Goal: Task Accomplishment & Management: Use online tool/utility

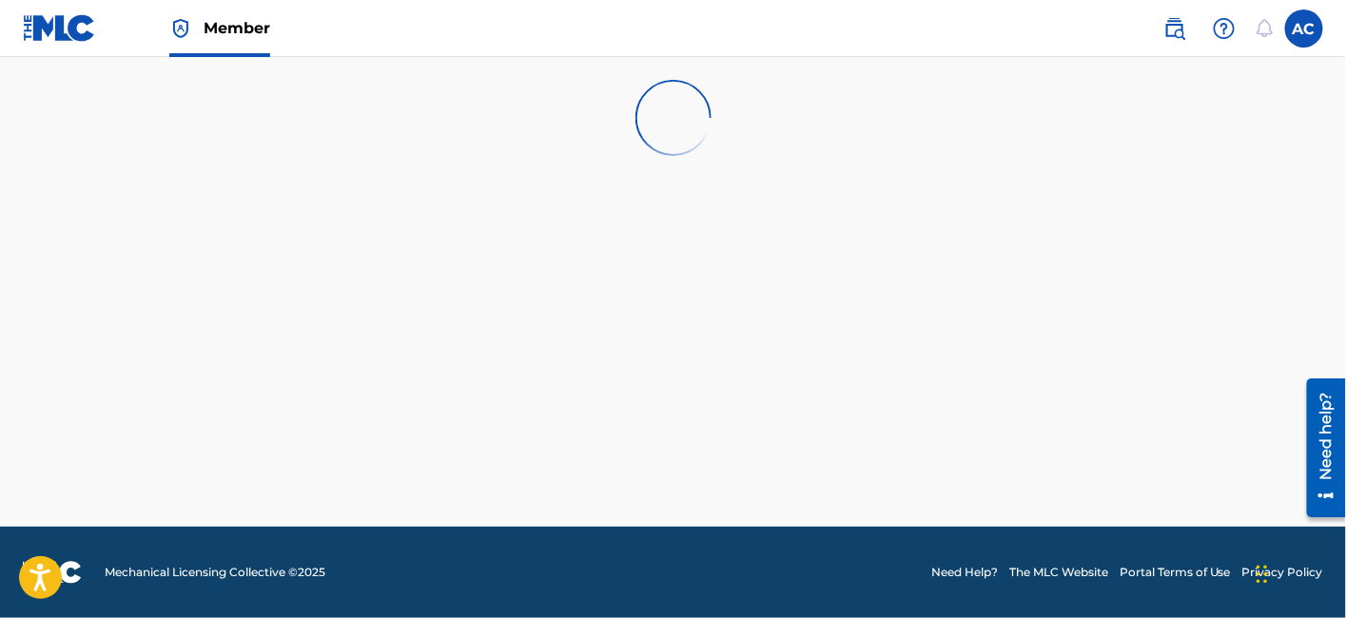
click at [533, 22] on nav "Member AC AC Admin [EMAIL_ADDRESS][DOMAIN_NAME] [EMAIL_ADDRESS][DOMAIN_NAME] No…" at bounding box center [673, 28] width 1346 height 57
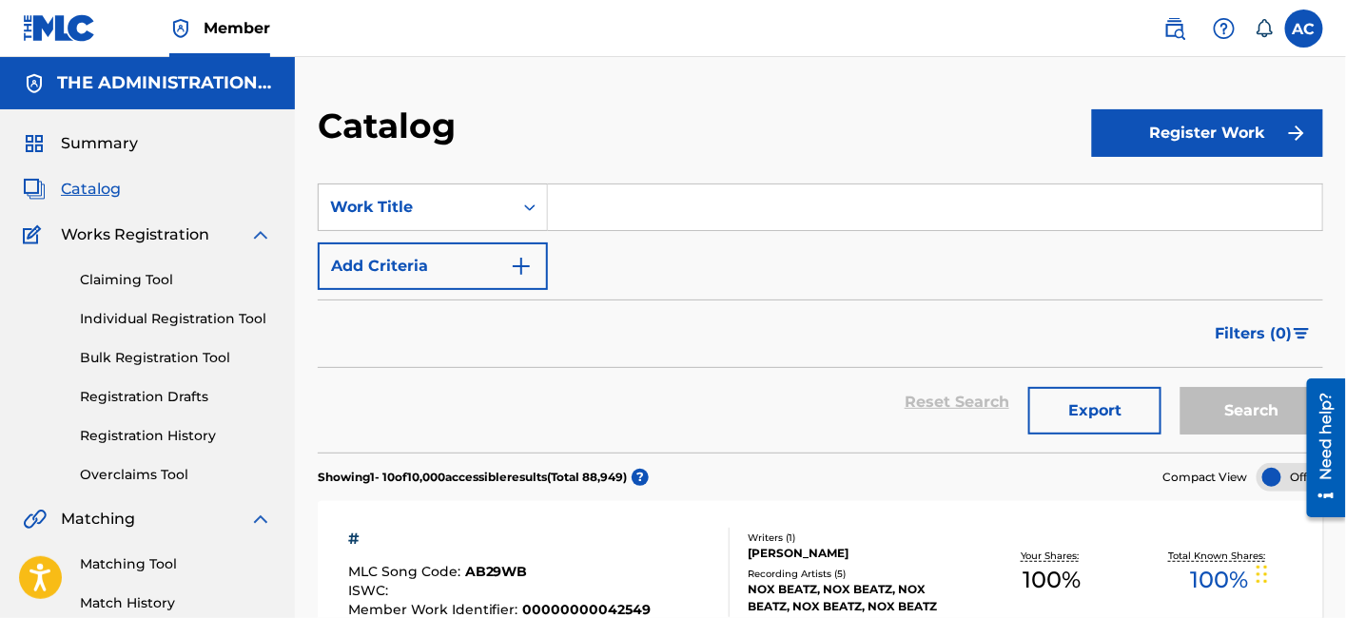
click at [632, 221] on input "Search Form" at bounding box center [935, 208] width 774 height 46
paste input "Prince"
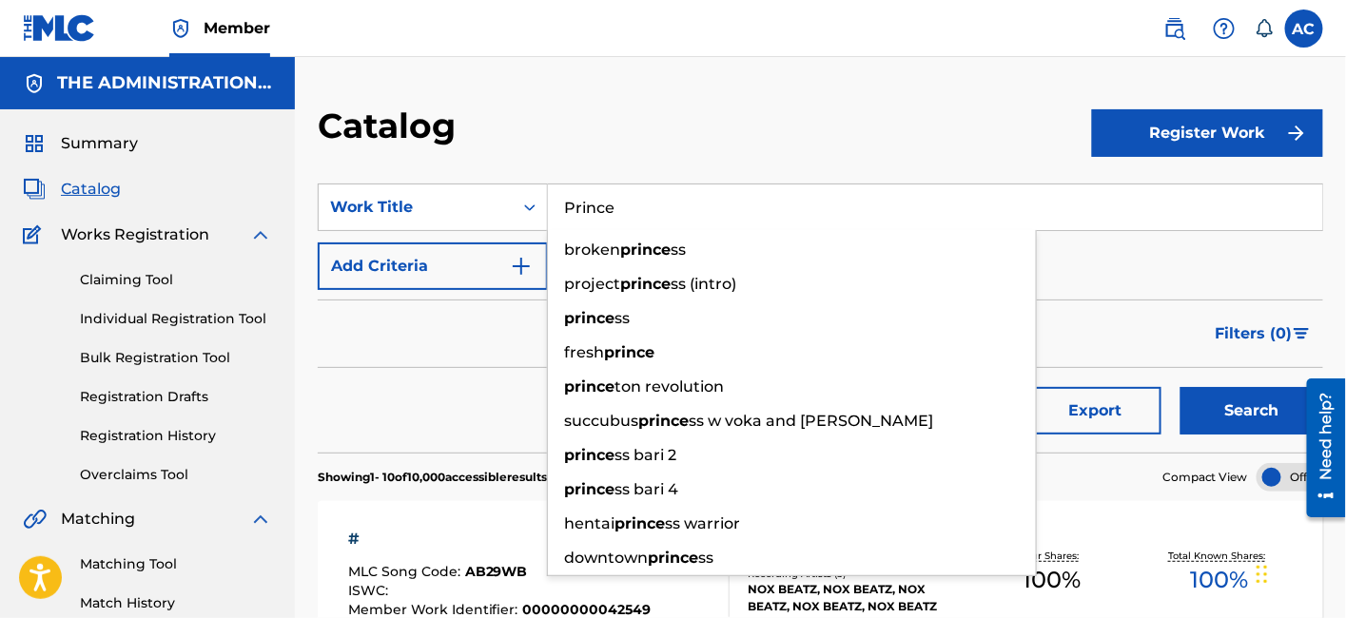
type input "Prince"
click at [521, 263] on img "Search Form" at bounding box center [521, 266] width 23 height 23
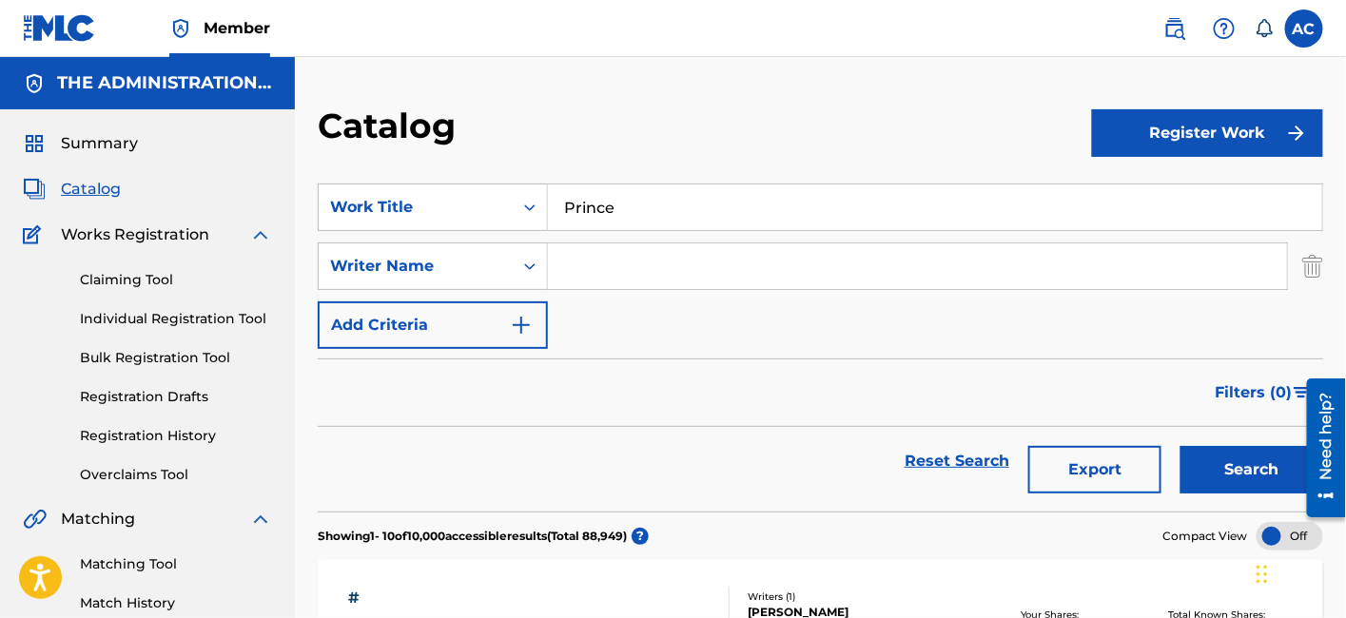
click at [584, 265] on input "Search Form" at bounding box center [917, 266] width 739 height 46
paste input "[PERSON_NAME] [PERSON_NAME]"
click at [1180, 446] on button "Search" at bounding box center [1251, 470] width 143 height 48
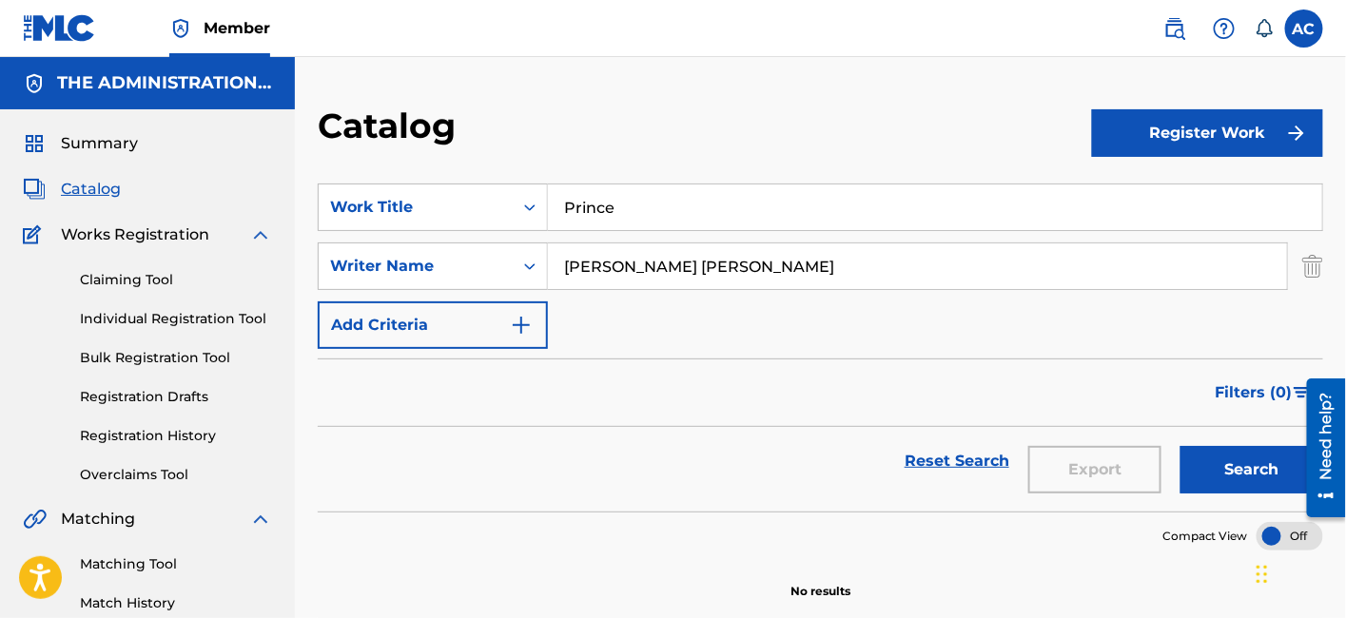
click at [652, 267] on input "[PERSON_NAME] [PERSON_NAME]" at bounding box center [917, 266] width 739 height 46
type input "[PERSON_NAME]"
click at [1180, 446] on button "Search" at bounding box center [1251, 470] width 143 height 48
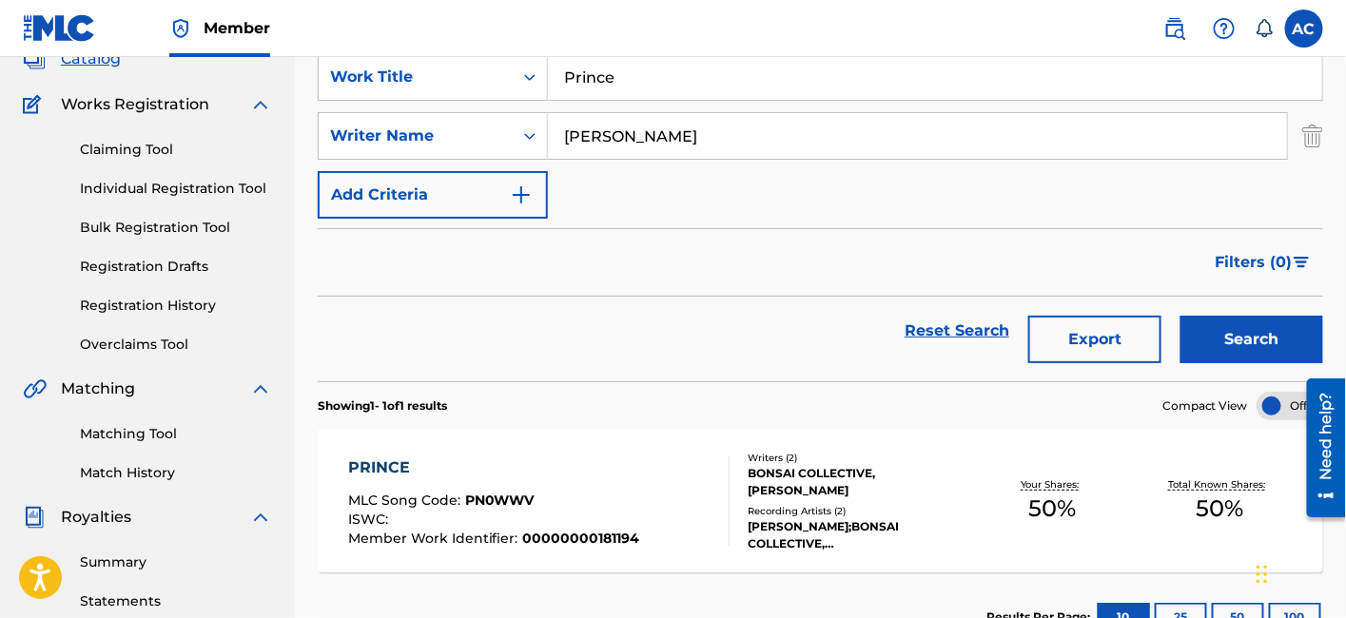
scroll to position [135, 0]
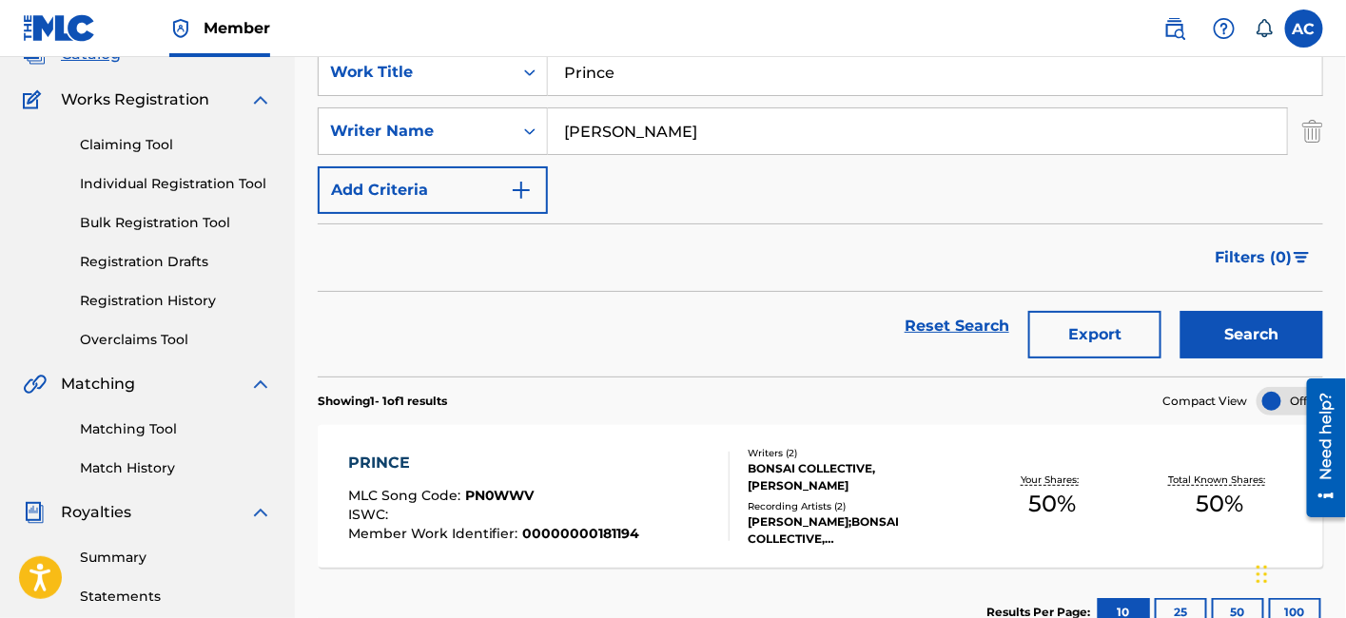
click at [679, 489] on div "PRINCE MLC Song Code : PN0WWV ISWC : Member Work Identifier : 00000000181194" at bounding box center [539, 496] width 382 height 89
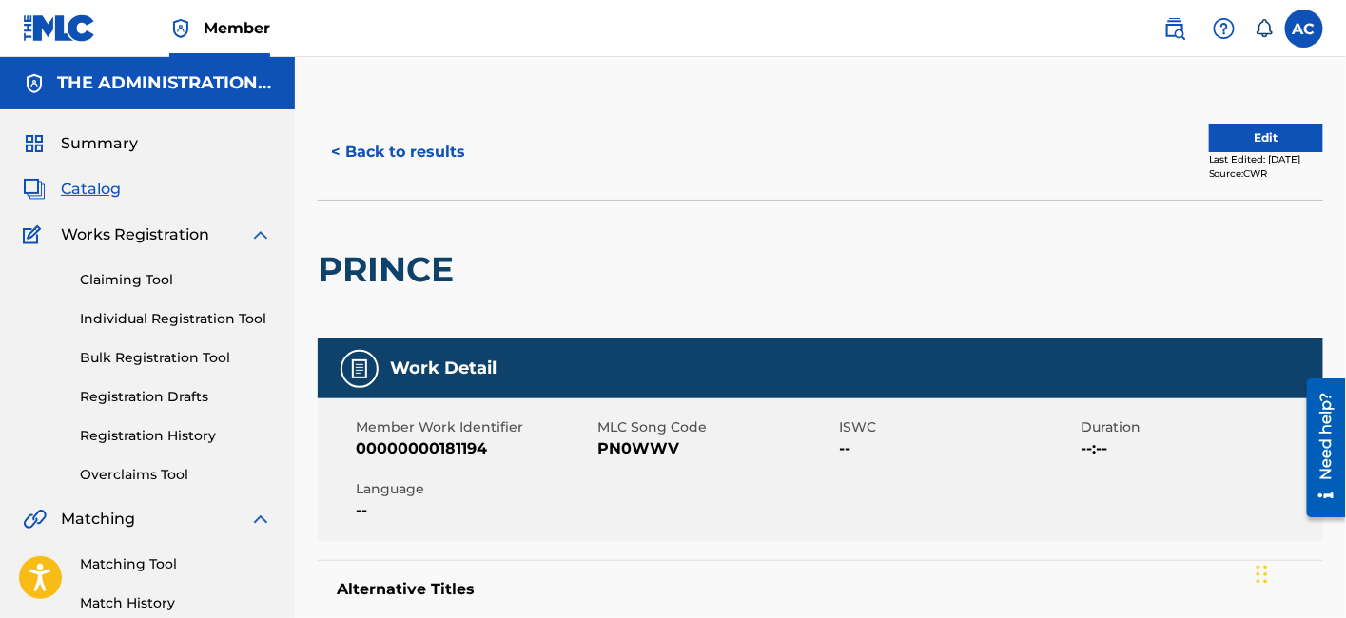
click at [409, 270] on h2 "PRINCE" at bounding box center [391, 269] width 146 height 43
copy h2 "PRINCE"
click at [609, 438] on span "PN0WWV" at bounding box center [715, 449] width 237 height 23
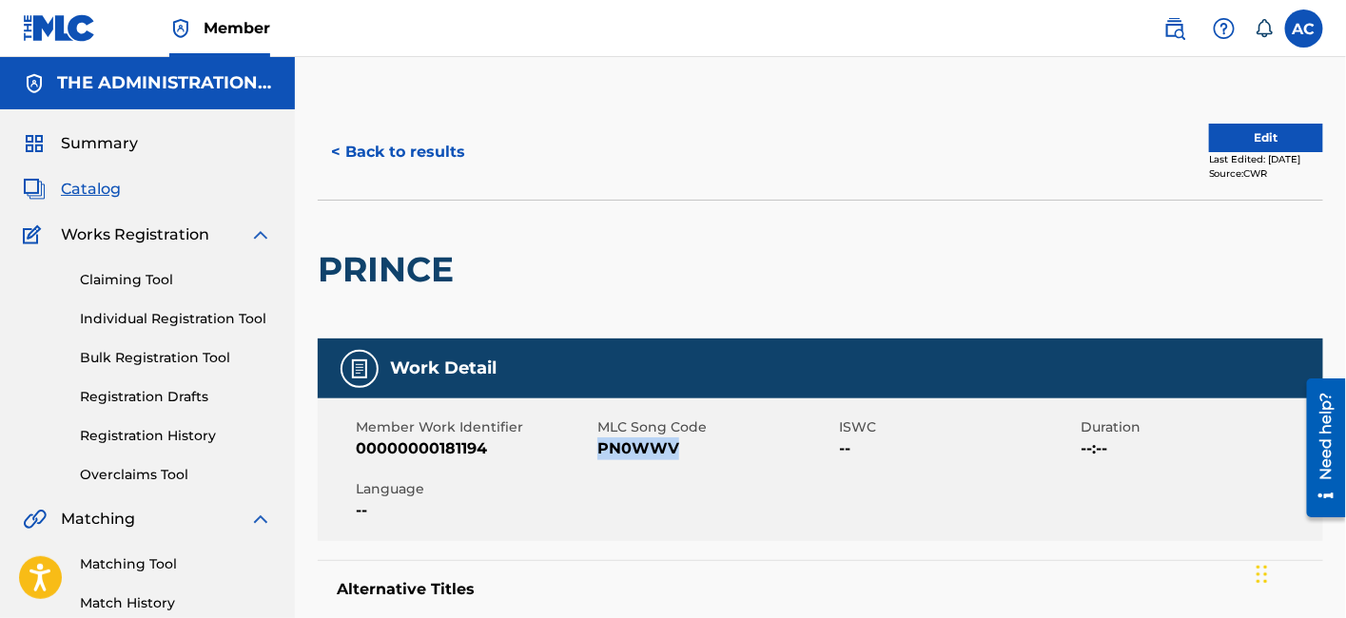
copy span "PN0WWV"
click at [432, 146] on button "< Back to results" at bounding box center [398, 152] width 161 height 48
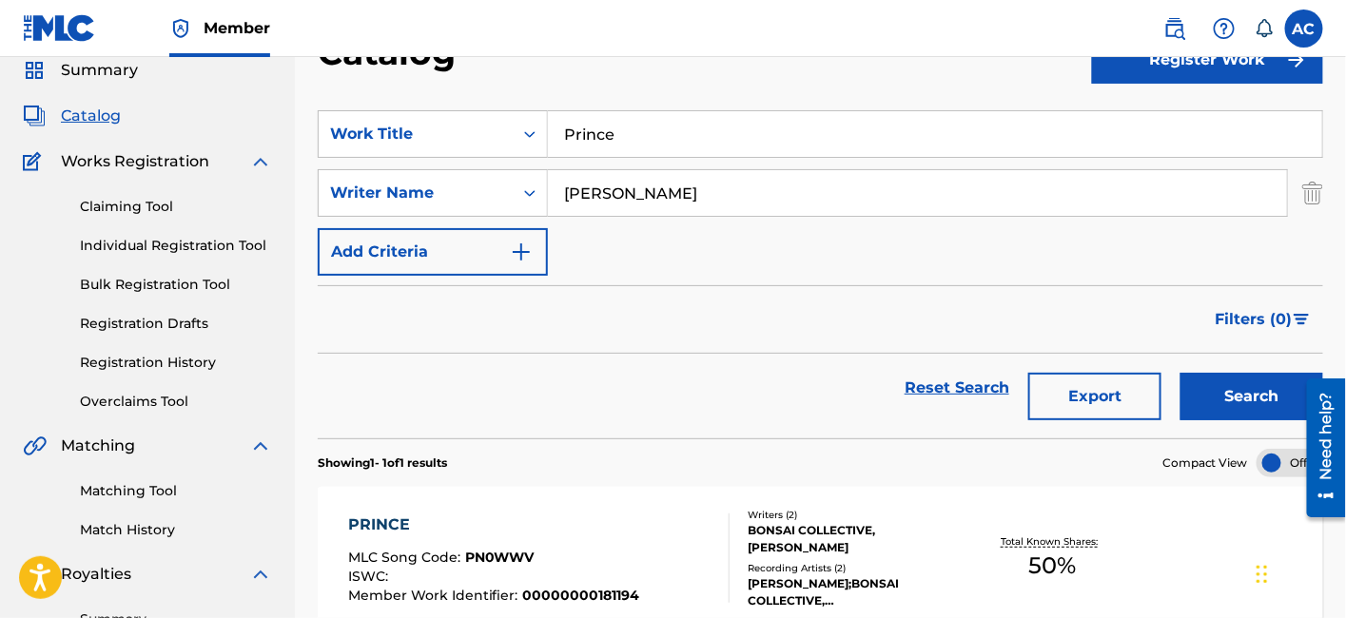
scroll to position [69, 0]
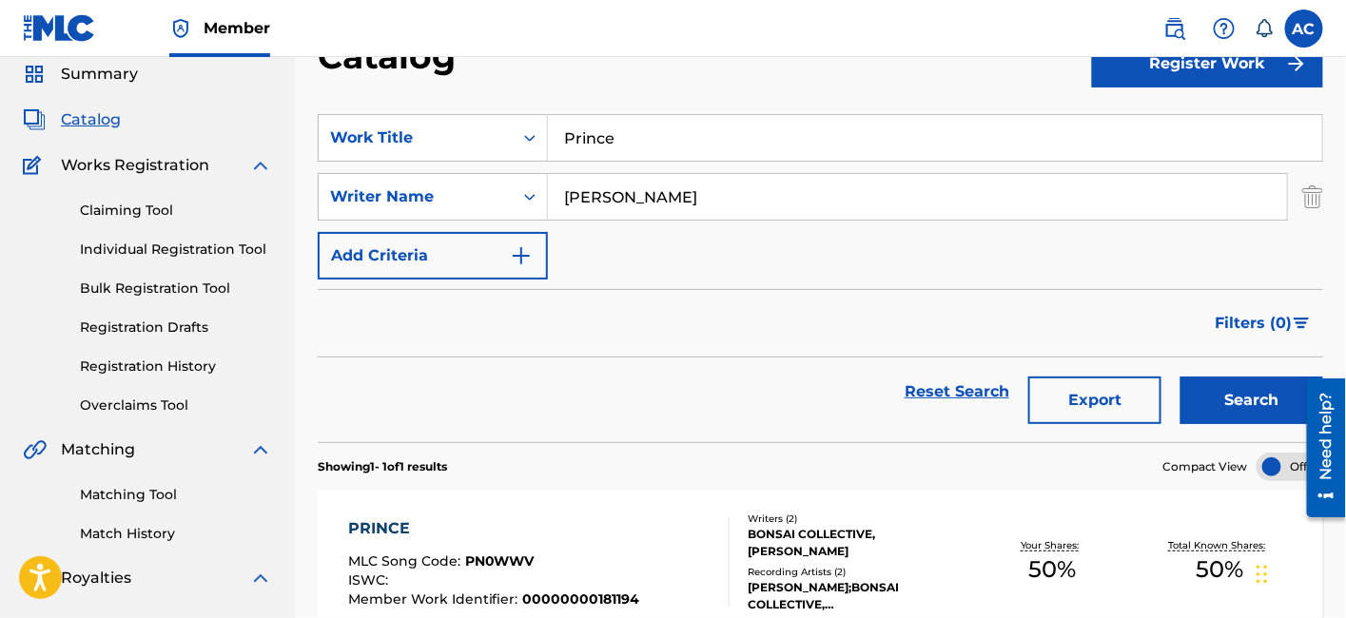
click at [597, 170] on div "SearchWithCriteria3d096bde-07b1-4b13-8d41-4819a6e7b13f Work Title Prince Search…" at bounding box center [820, 196] width 1005 height 165
click at [597, 145] on input "Prince" at bounding box center [935, 138] width 774 height 46
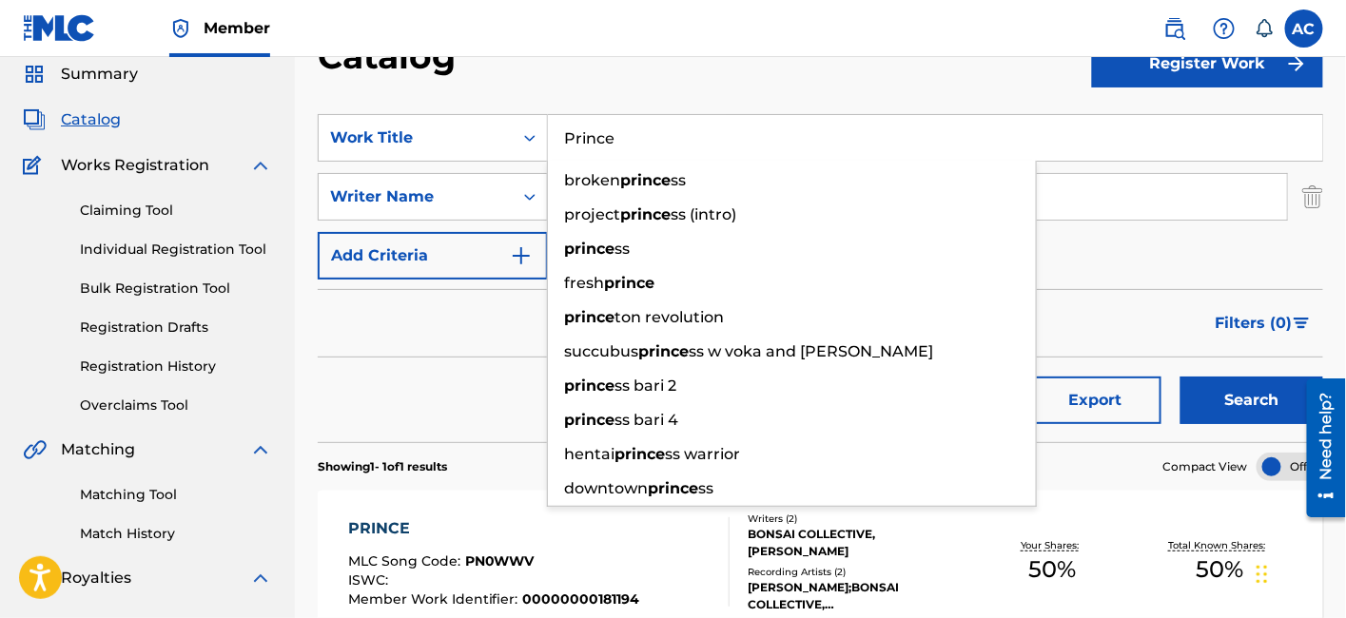
paste input "Revolv"
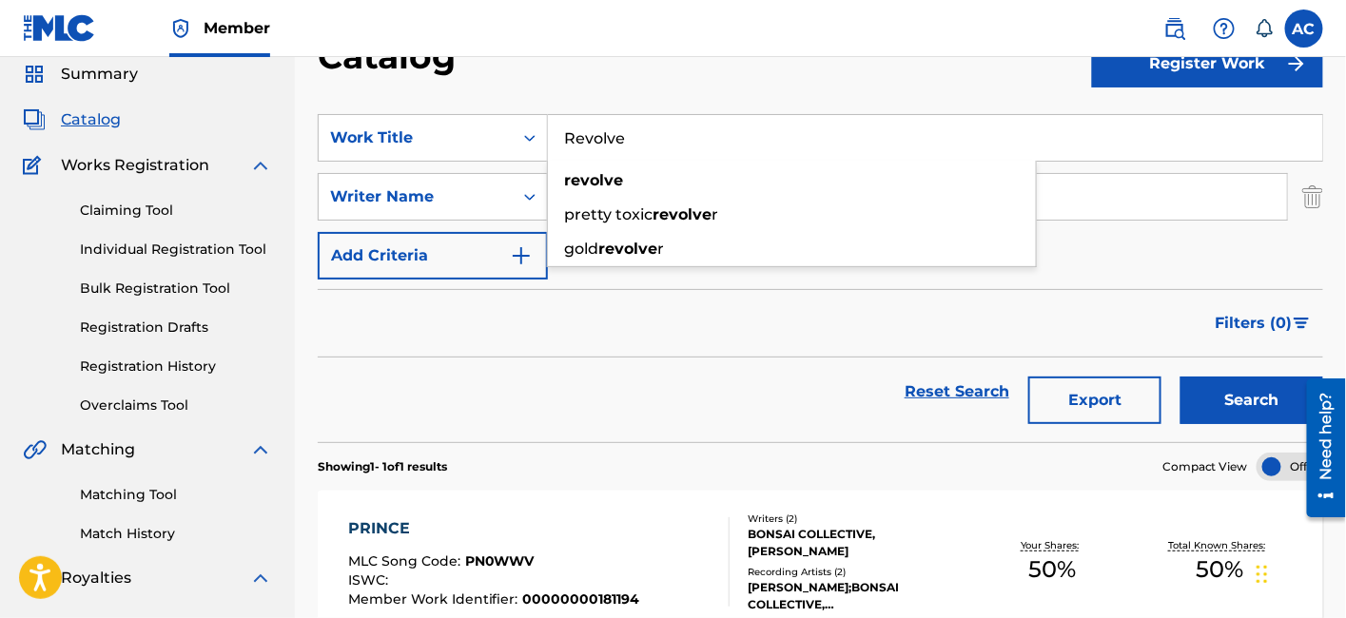
type input "Revolve"
click at [1252, 411] on button "Search" at bounding box center [1251, 401] width 143 height 48
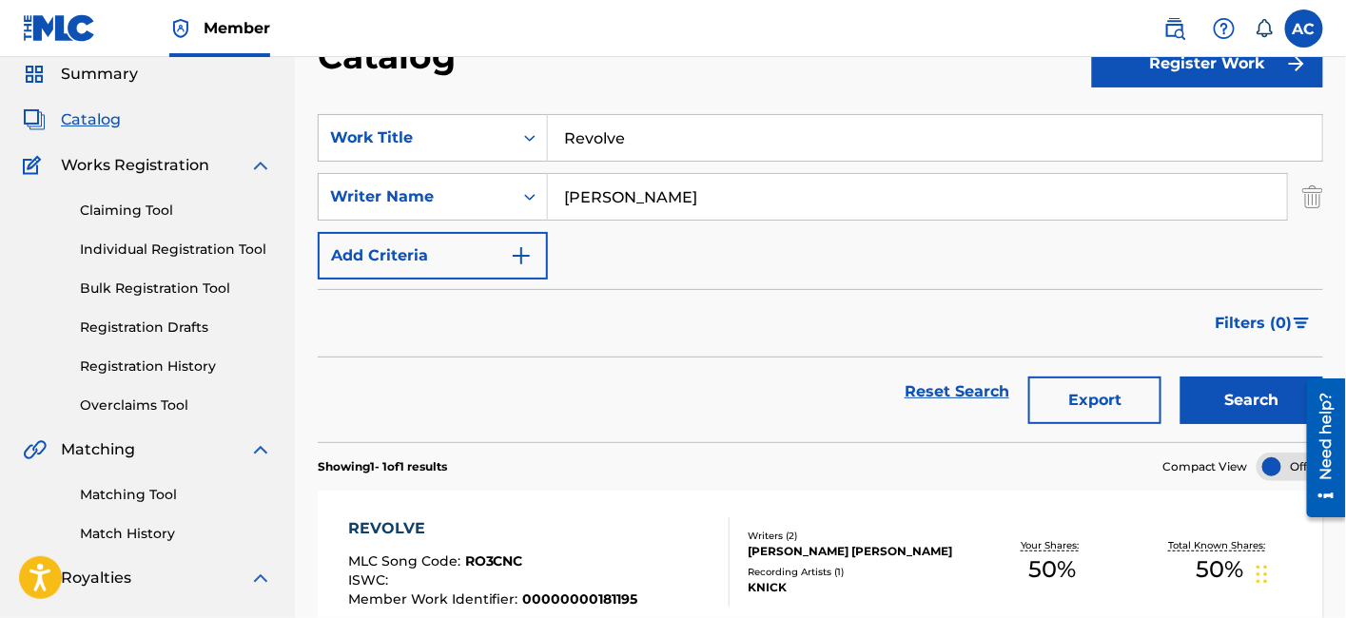
scroll to position [419, 0]
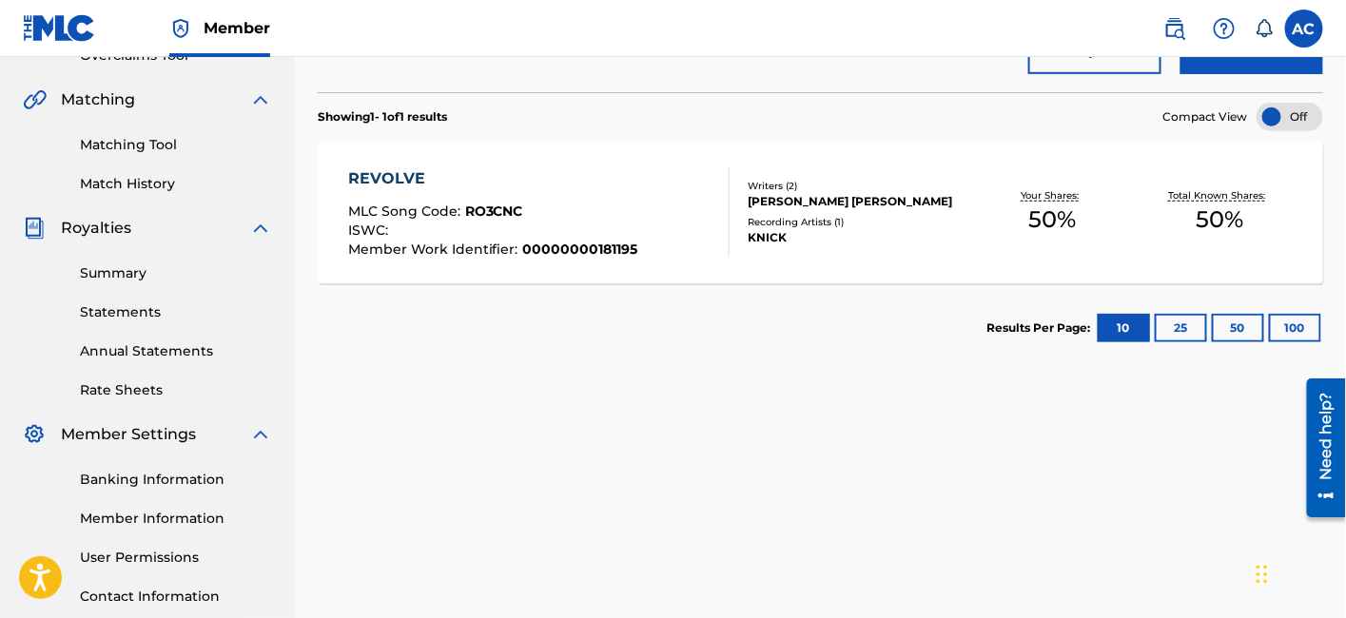
click at [766, 210] on div "[PERSON_NAME] [PERSON_NAME]" at bounding box center [858, 201] width 221 height 17
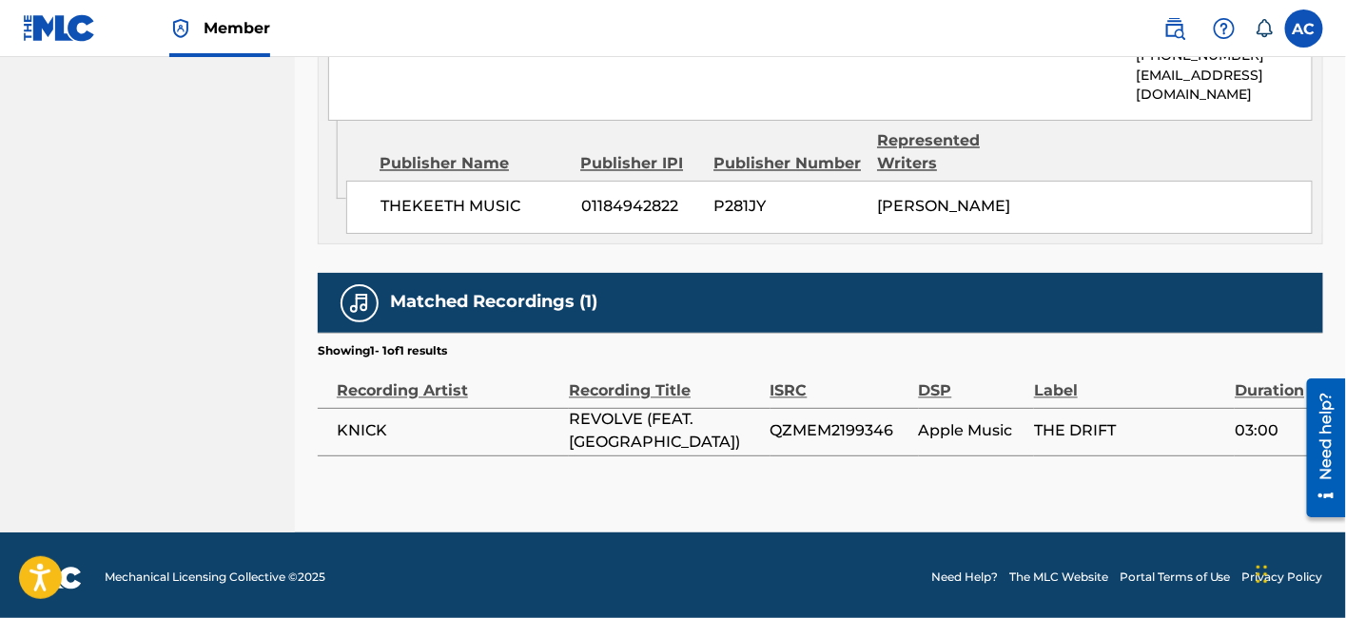
scroll to position [1105, 0]
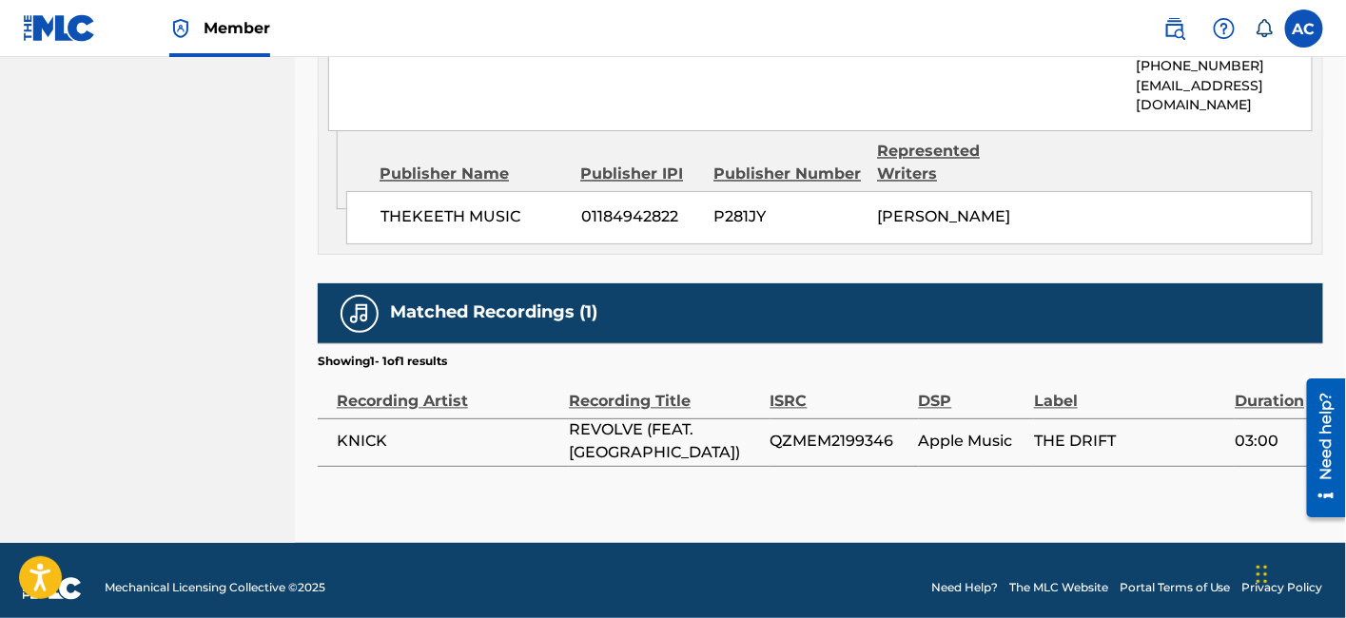
click at [827, 454] on span "QZMEM2199346" at bounding box center [839, 442] width 139 height 23
copy span "QZMEM2199346"
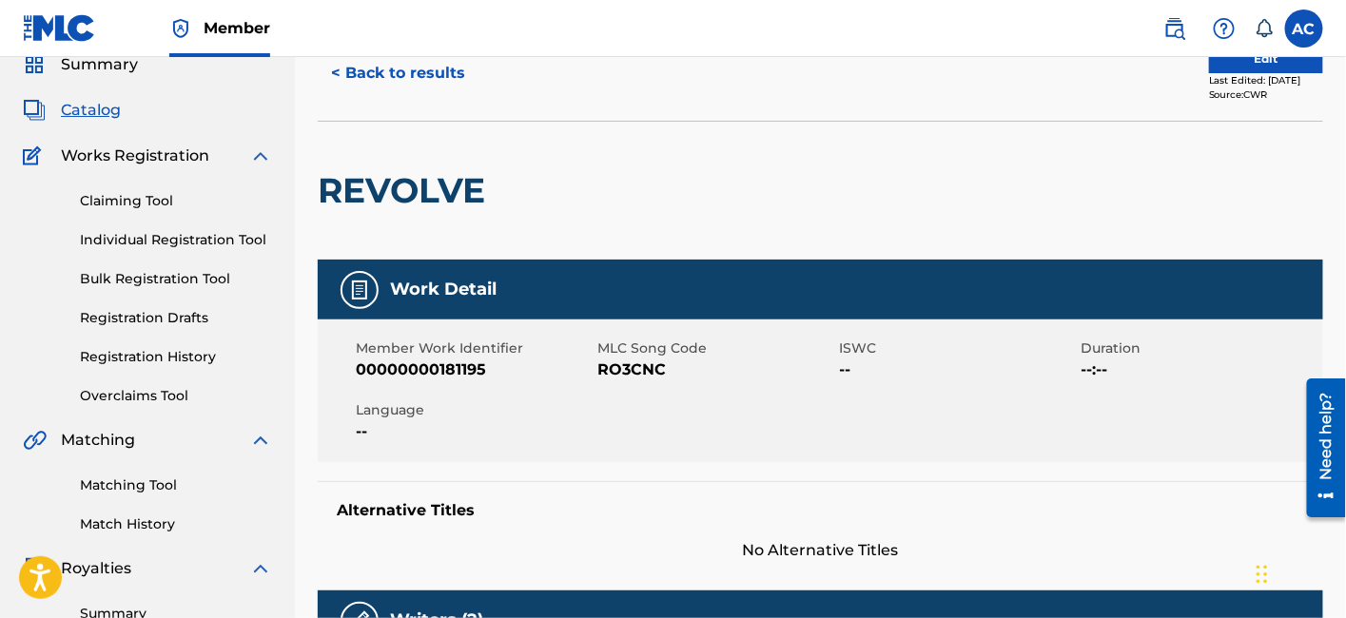
scroll to position [0, 0]
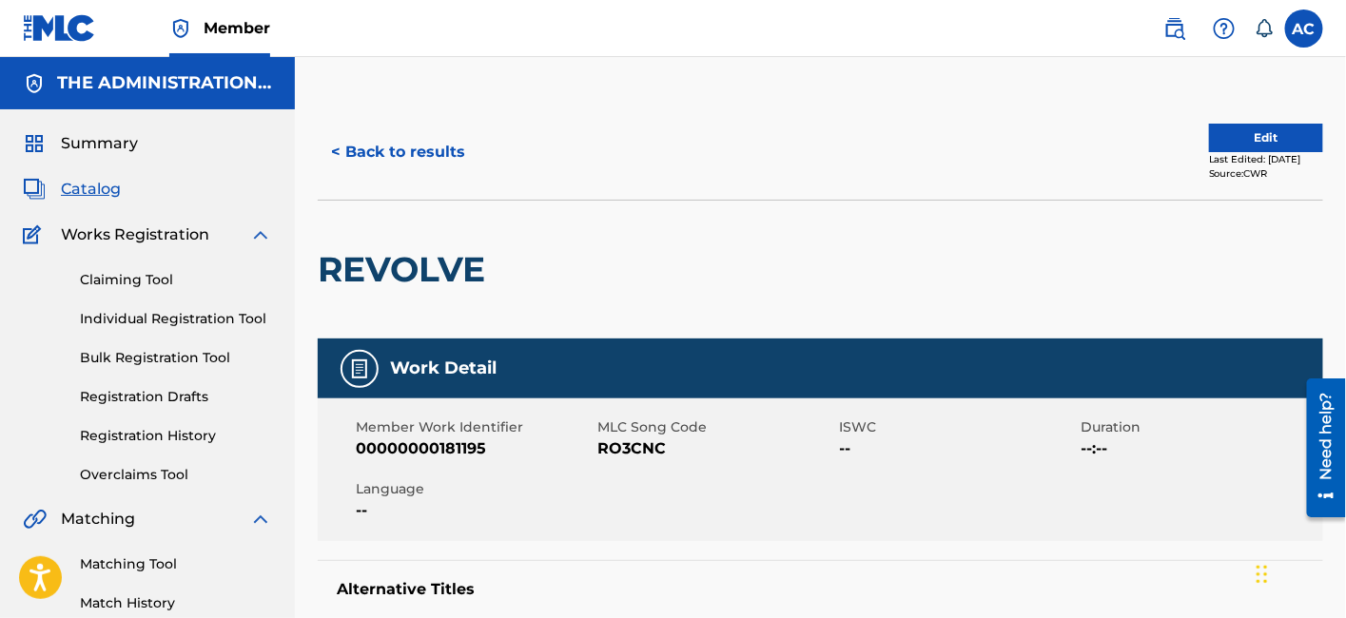
click at [418, 232] on div "REVOLVE" at bounding box center [406, 270] width 177 height 138
copy h2 "REVOLVE"
click at [616, 442] on span "RO3CNC" at bounding box center [715, 449] width 237 height 23
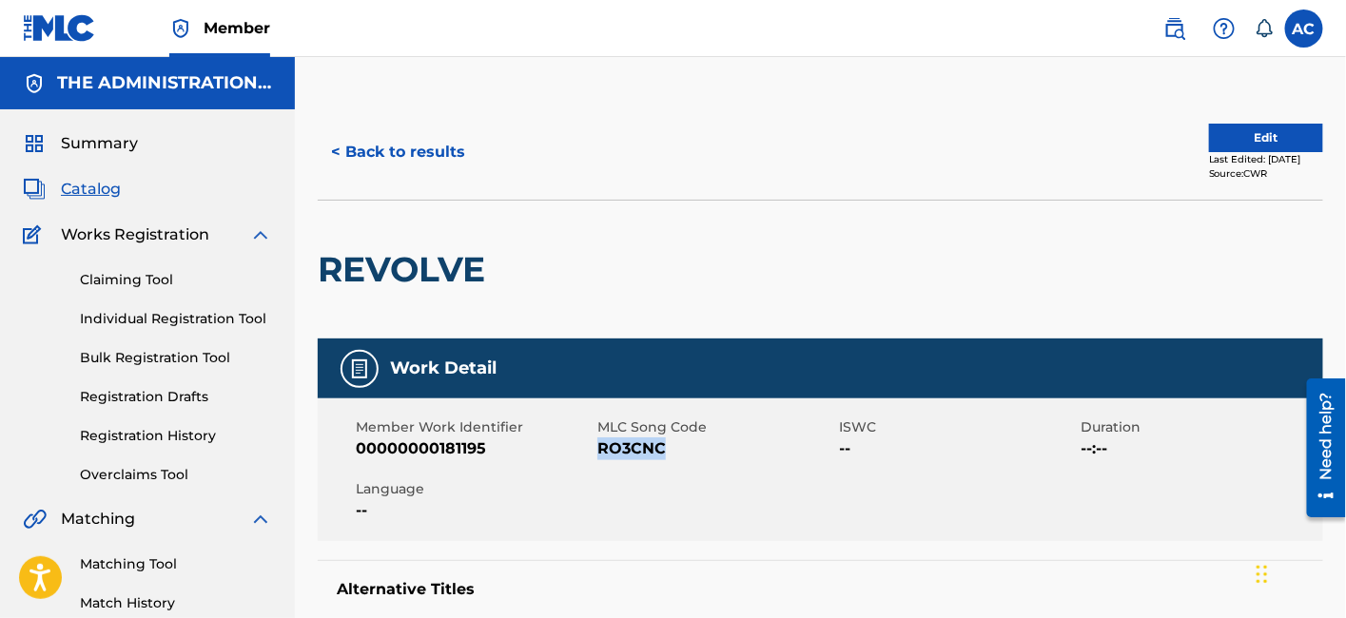
copy span "RO3CNC"
click at [451, 151] on button "< Back to results" at bounding box center [398, 152] width 161 height 48
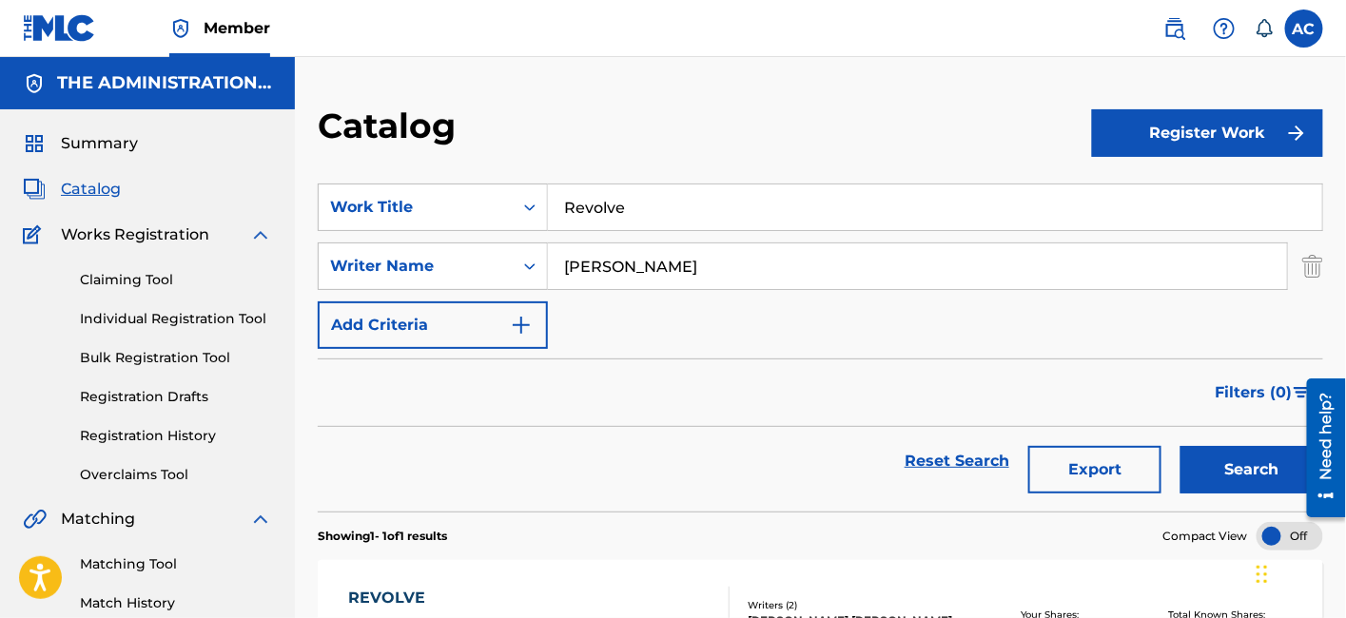
click at [594, 199] on input "Revolve" at bounding box center [935, 208] width 774 height 46
paste input "Savior"
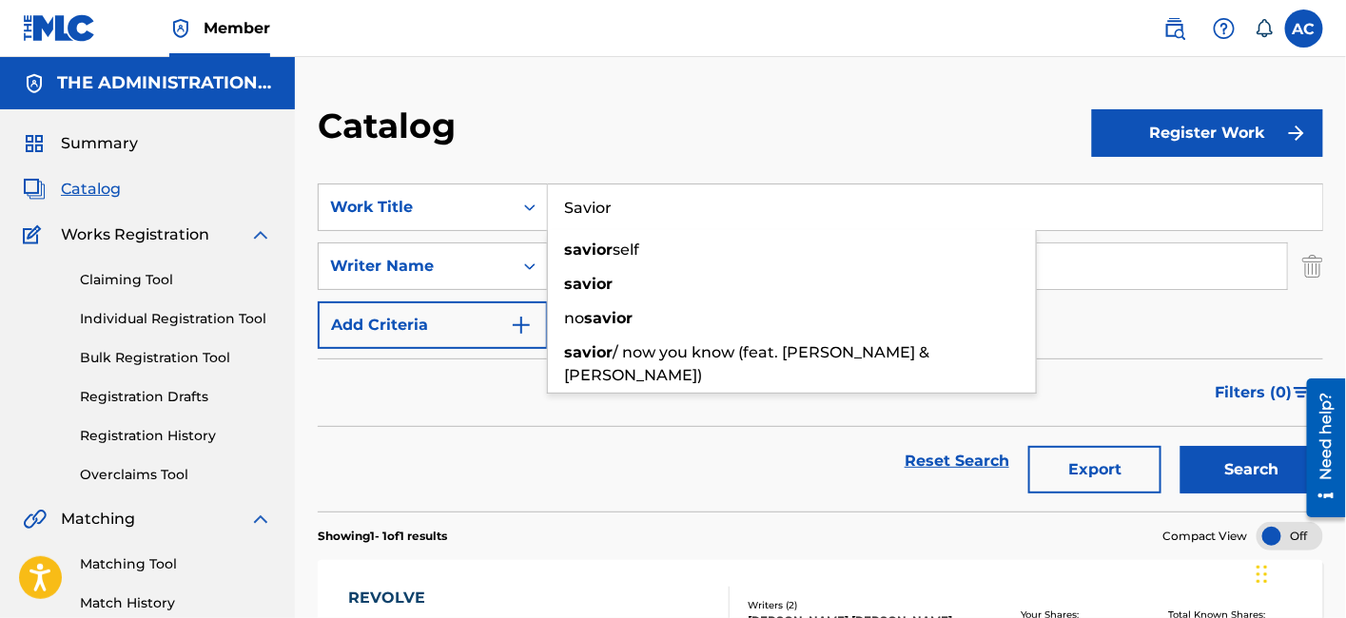
type input "Savior"
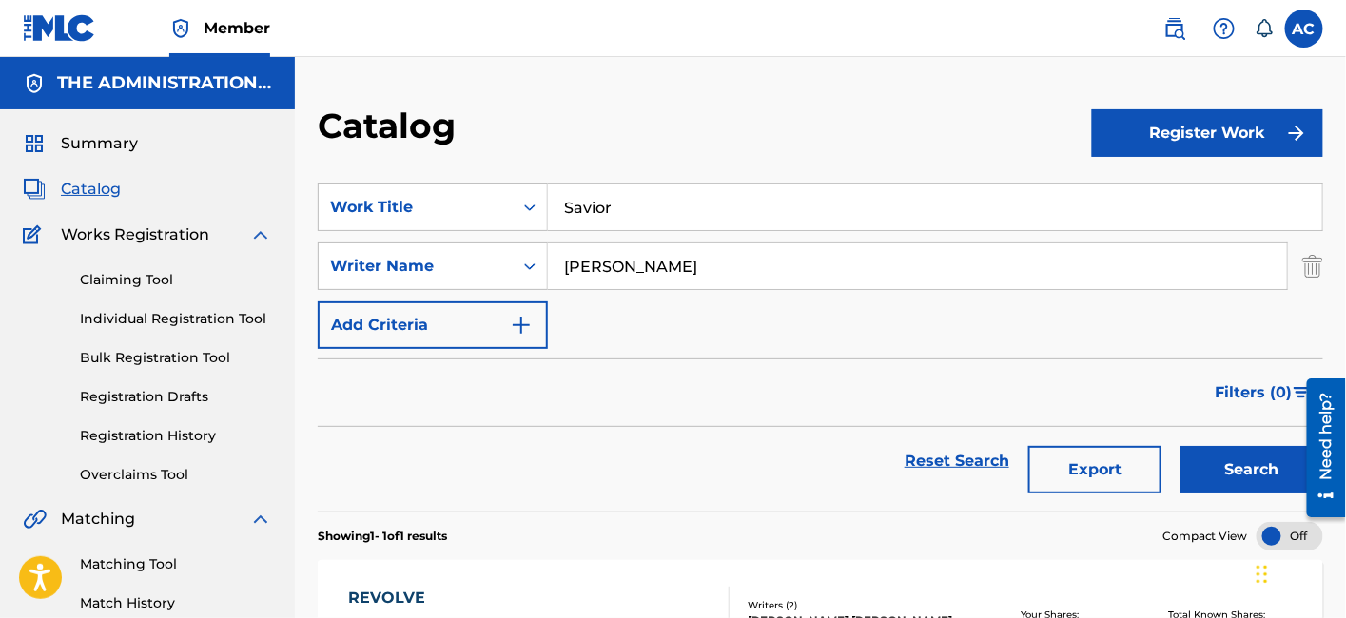
click at [1225, 477] on button "Search" at bounding box center [1251, 470] width 143 height 48
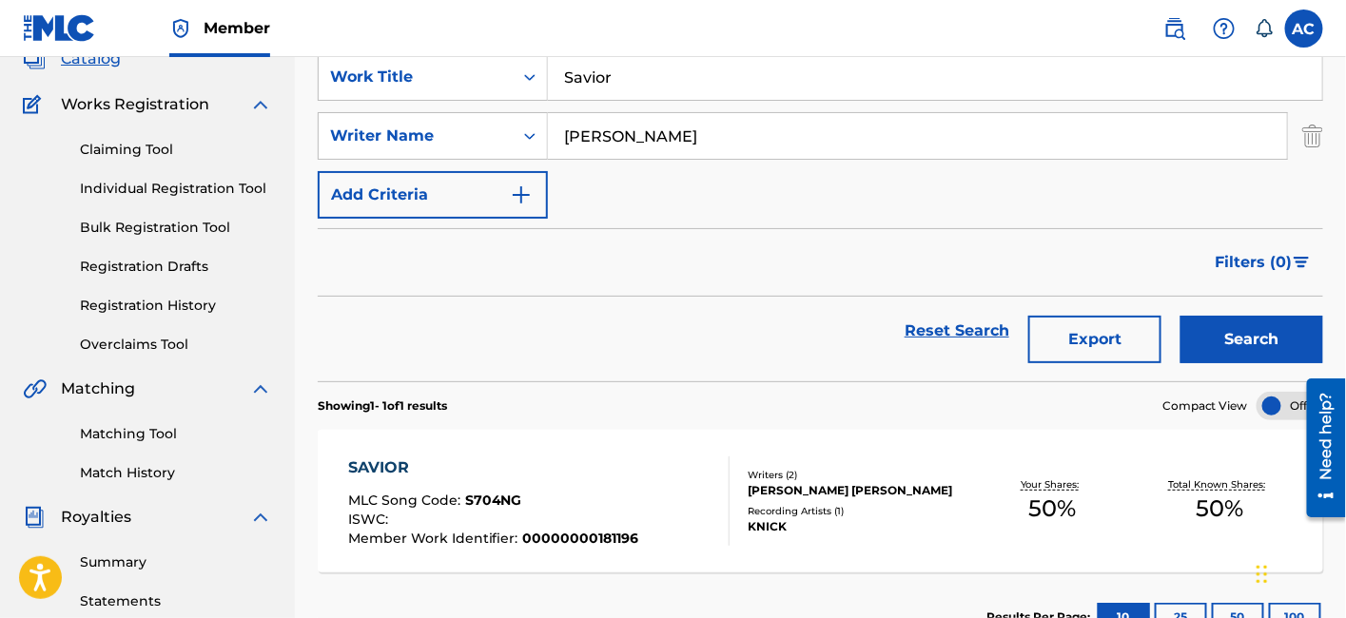
scroll to position [154, 0]
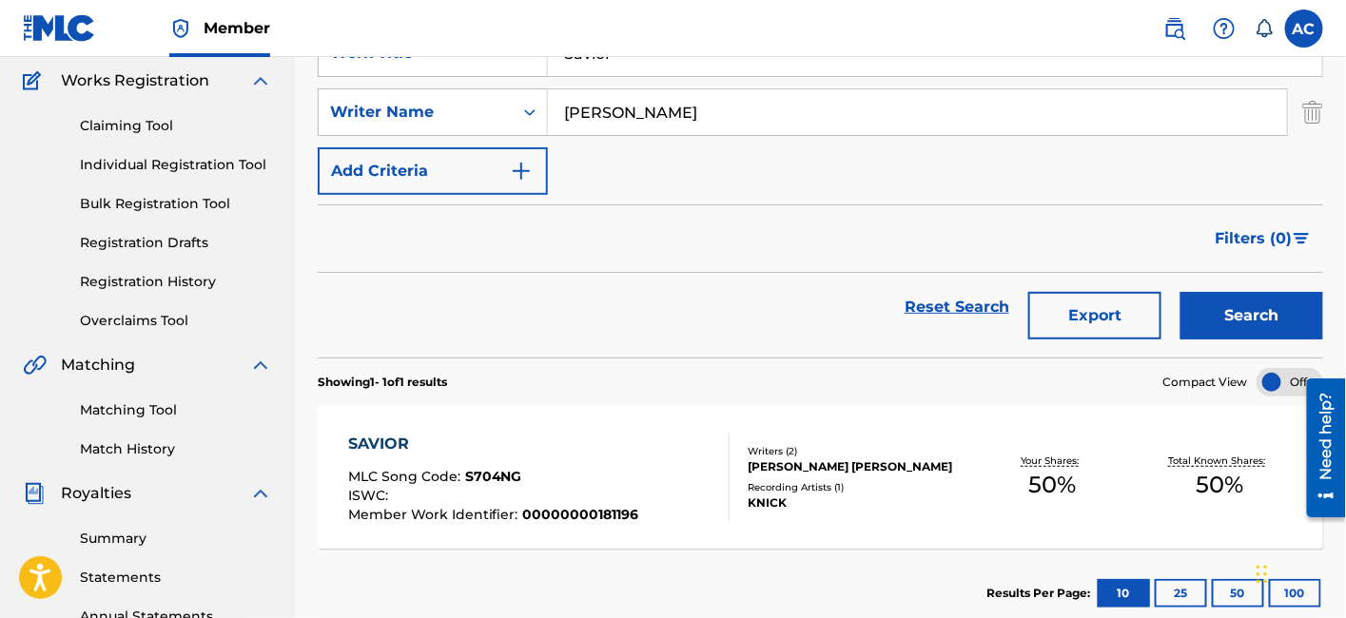
click at [876, 476] on div "[PERSON_NAME] [PERSON_NAME]" at bounding box center [858, 466] width 221 height 17
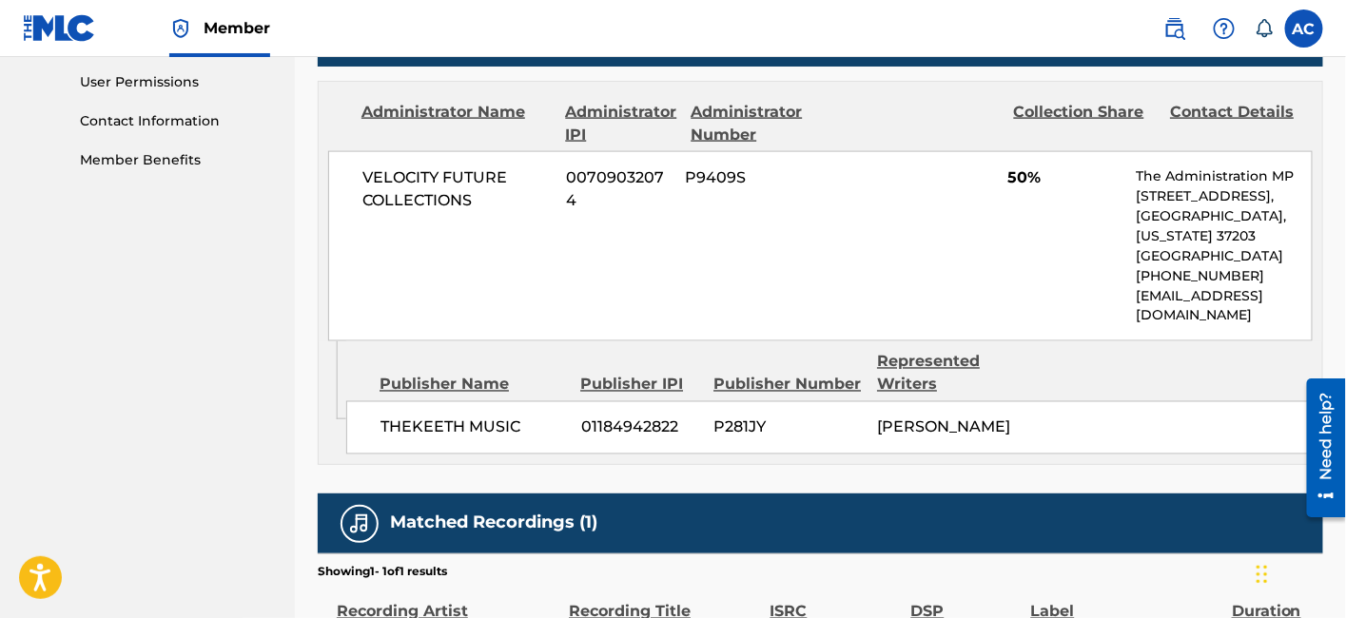
scroll to position [1139, 0]
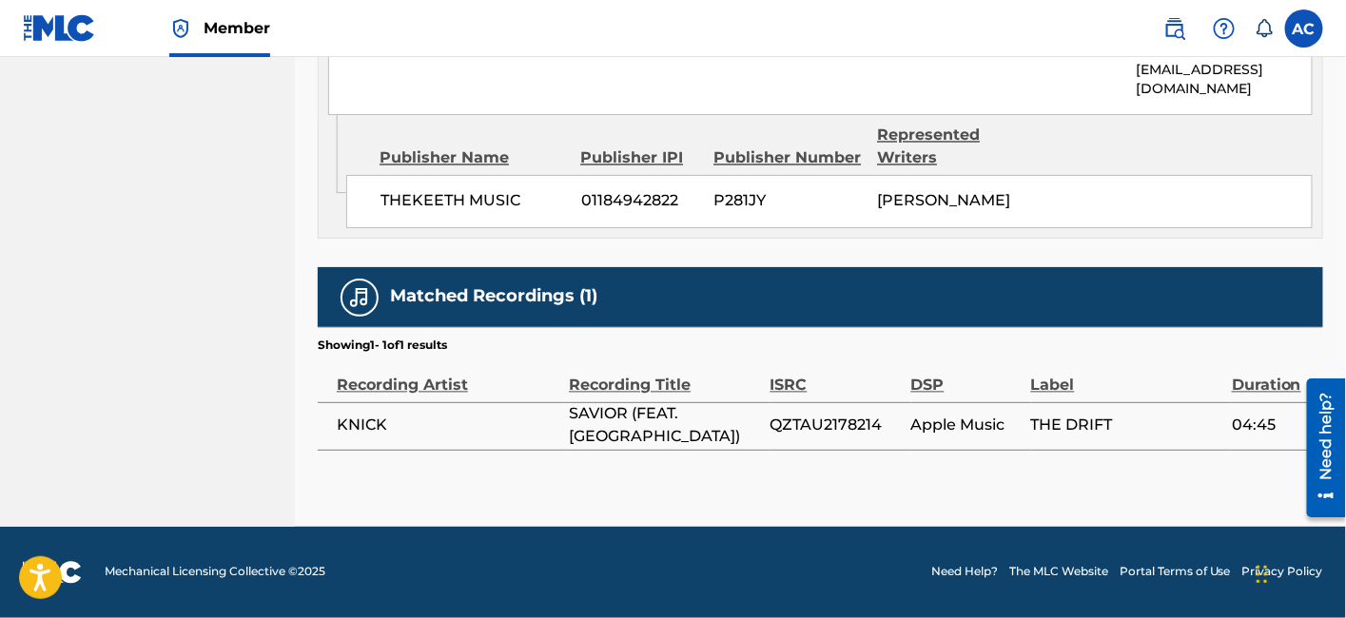
click at [829, 417] on span "QZTAU2178214" at bounding box center [835, 426] width 131 height 23
copy span "QZTAU2178214"
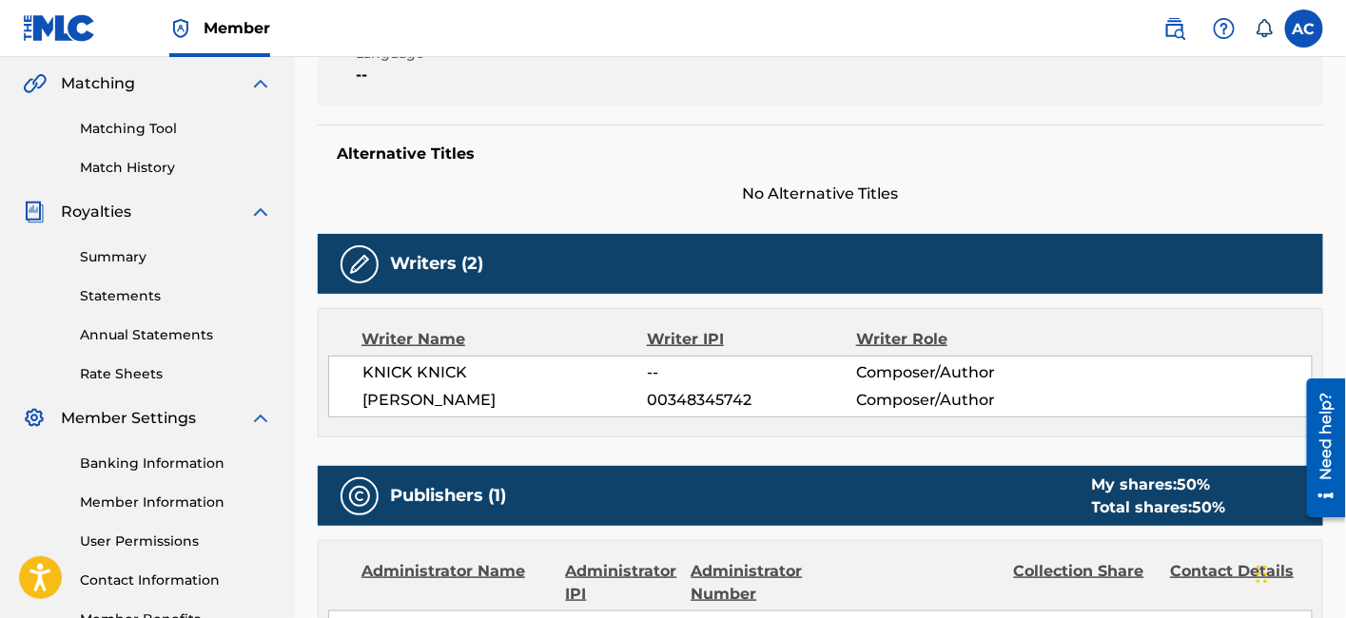
scroll to position [0, 0]
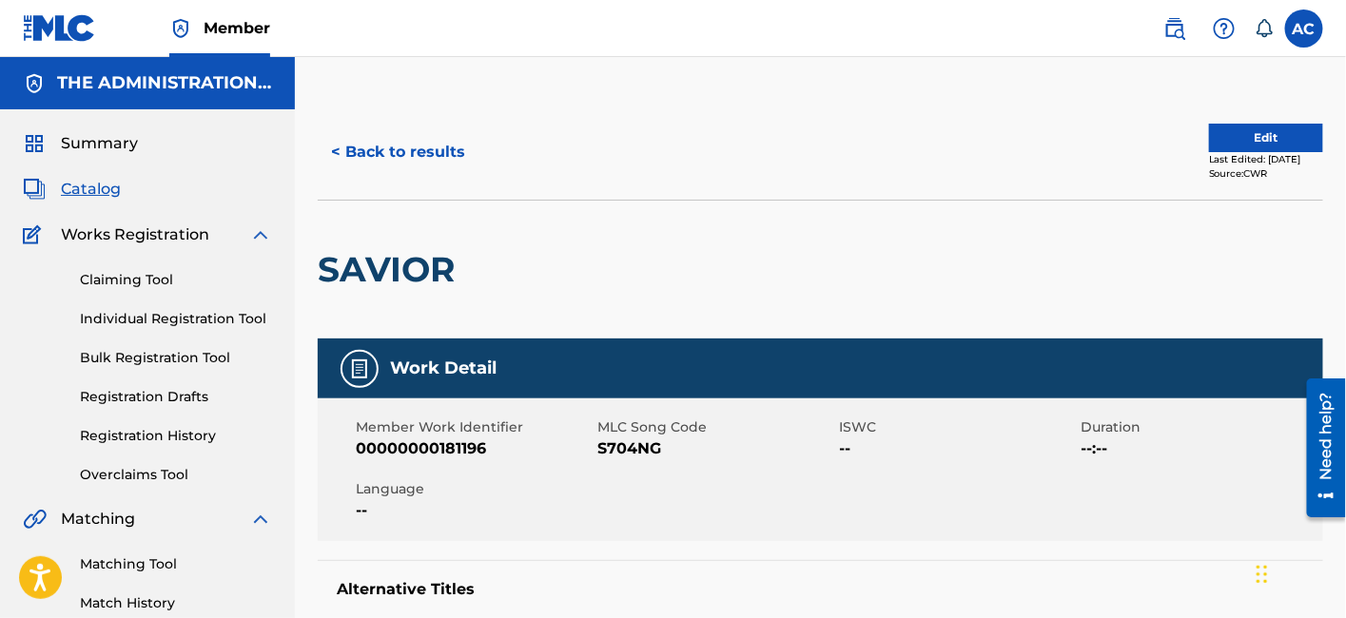
click at [441, 254] on h2 "SAVIOR" at bounding box center [391, 269] width 146 height 43
copy h2 "SAVIOR"
click at [633, 452] on span "S704NG" at bounding box center [715, 449] width 237 height 23
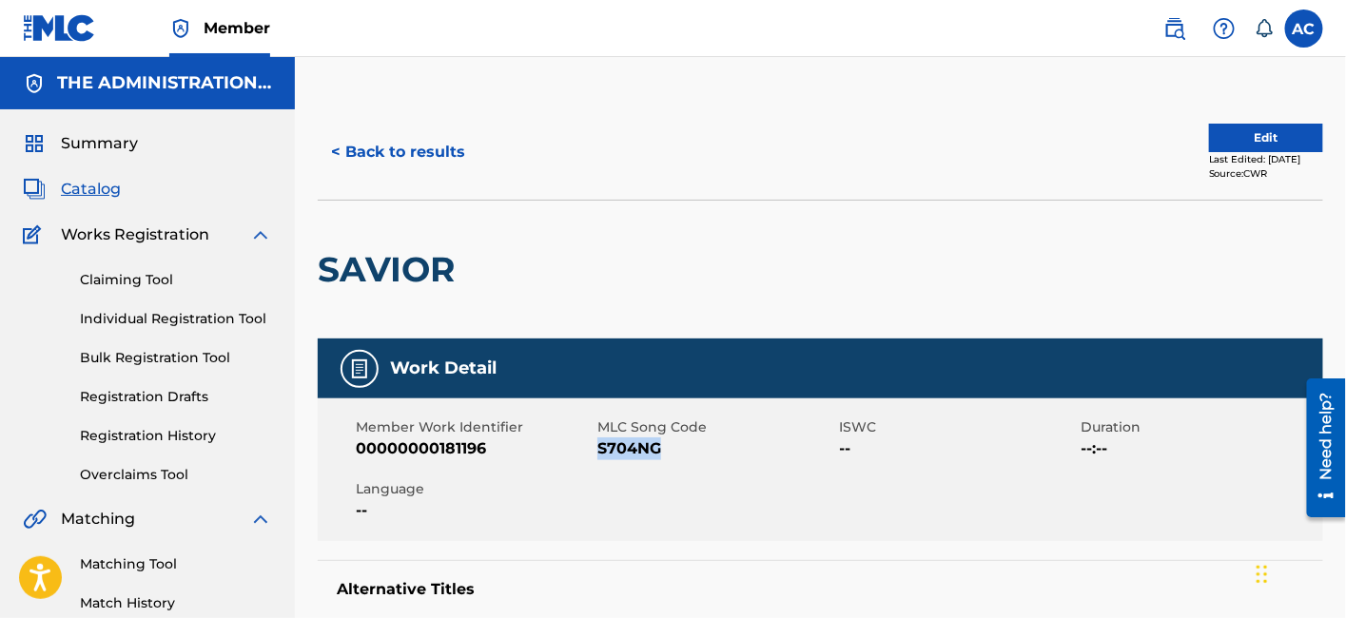
copy span "S704NG"
click at [460, 159] on button "< Back to results" at bounding box center [398, 152] width 161 height 48
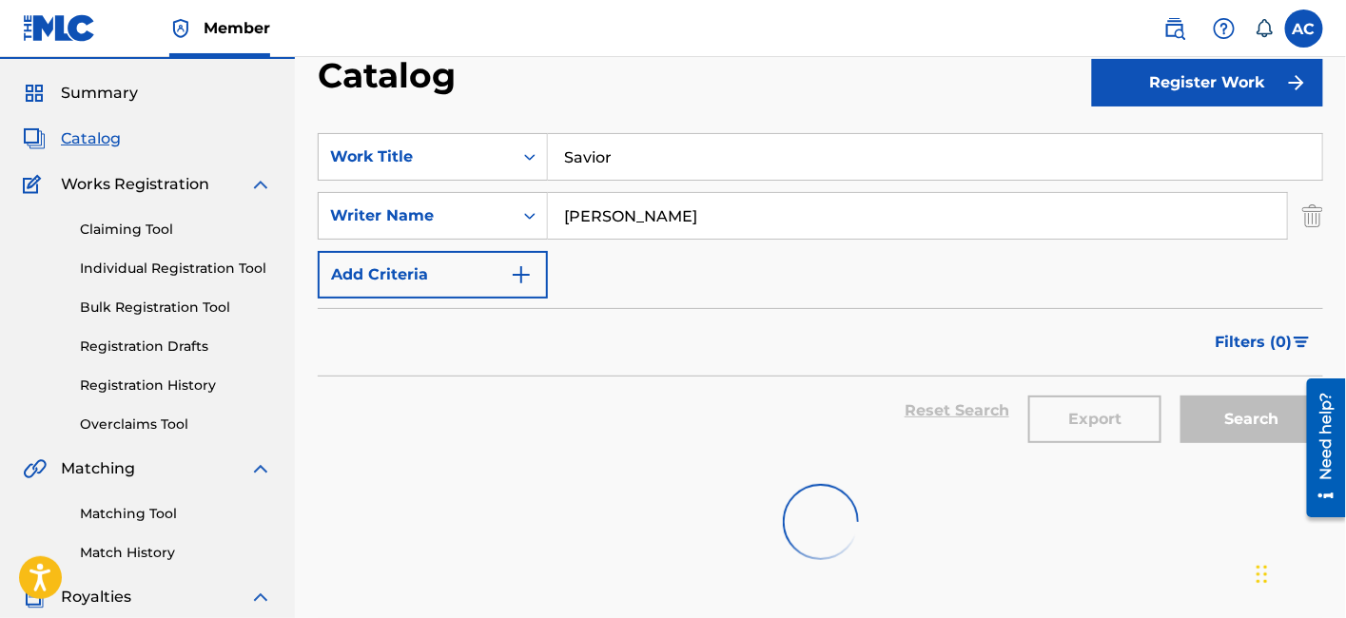
scroll to position [48, 0]
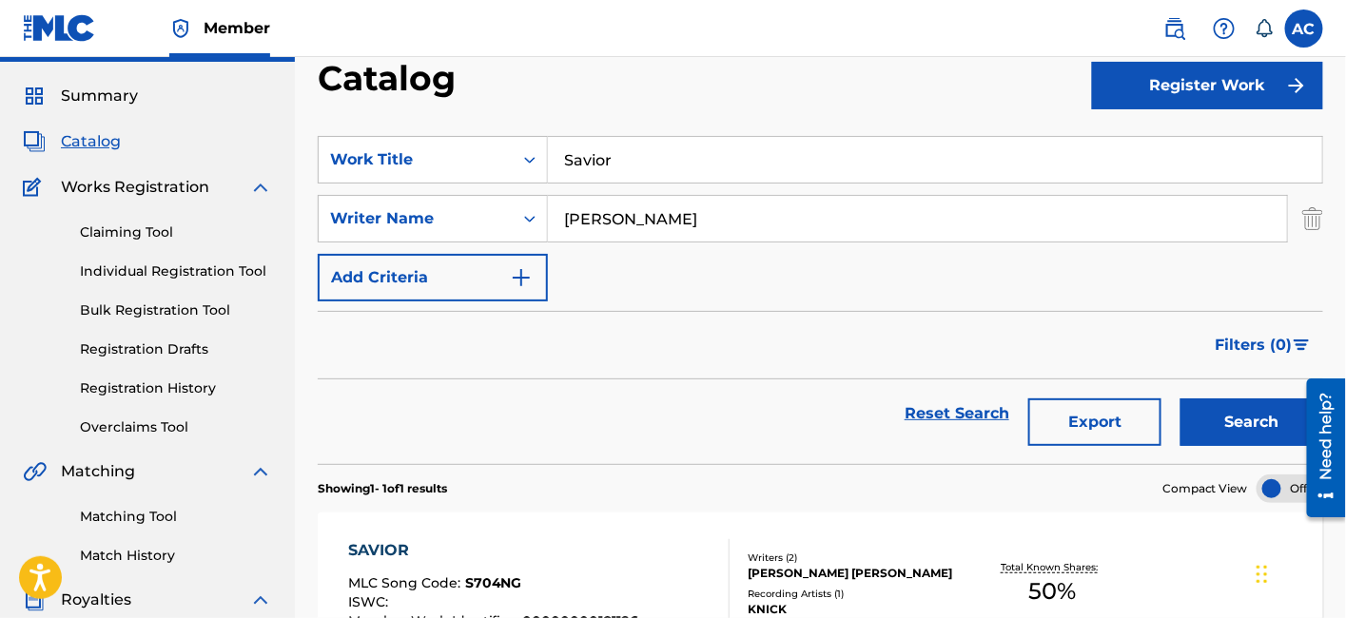
click at [590, 163] on input "Savior" at bounding box center [935, 160] width 774 height 46
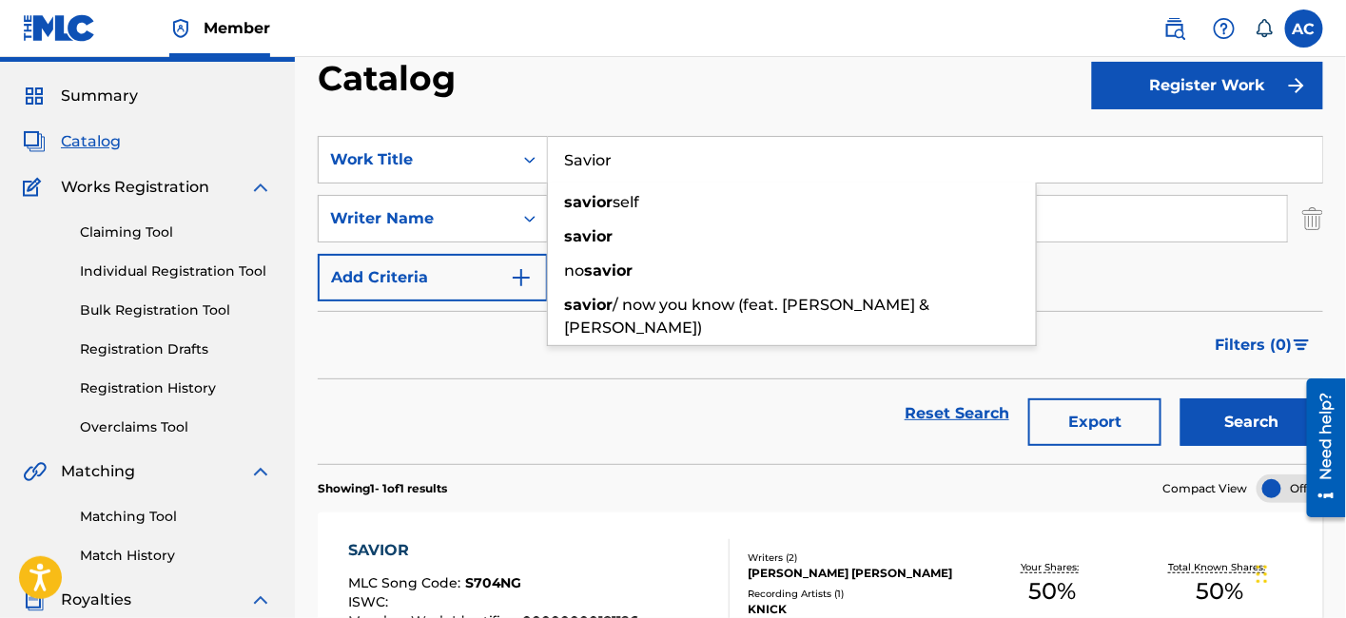
paste input "Bluff"
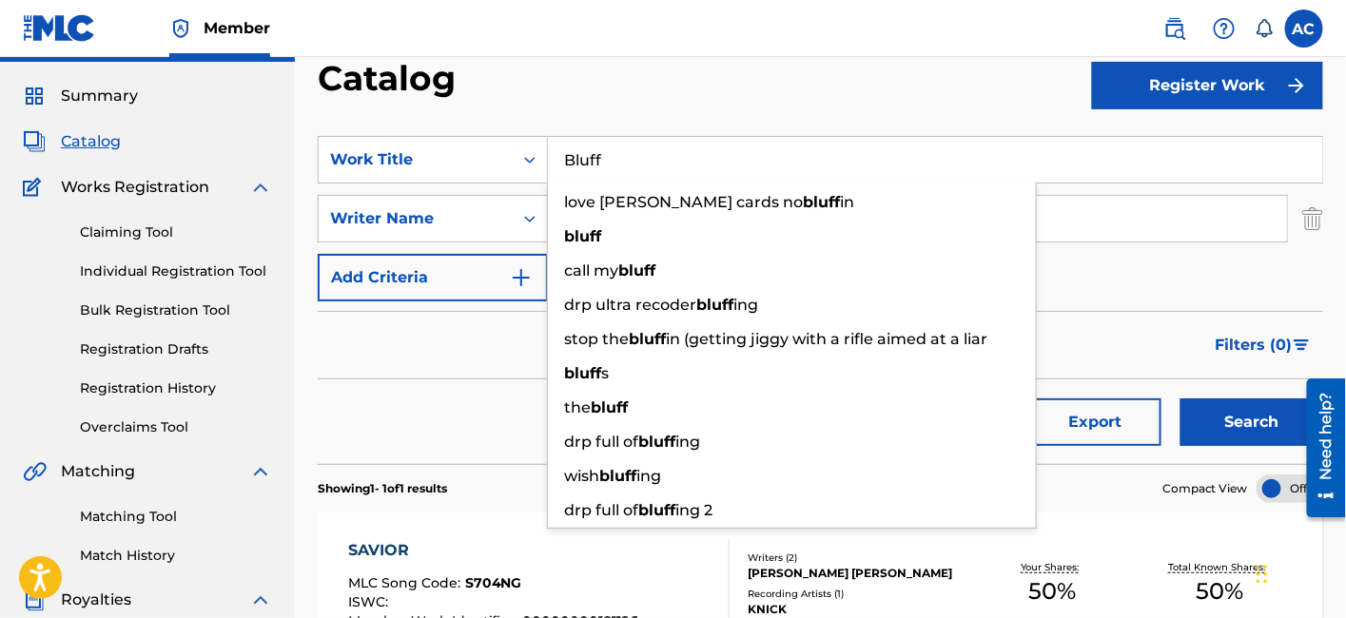
type input "Bluff"
click at [1180, 399] on button "Search" at bounding box center [1251, 423] width 143 height 48
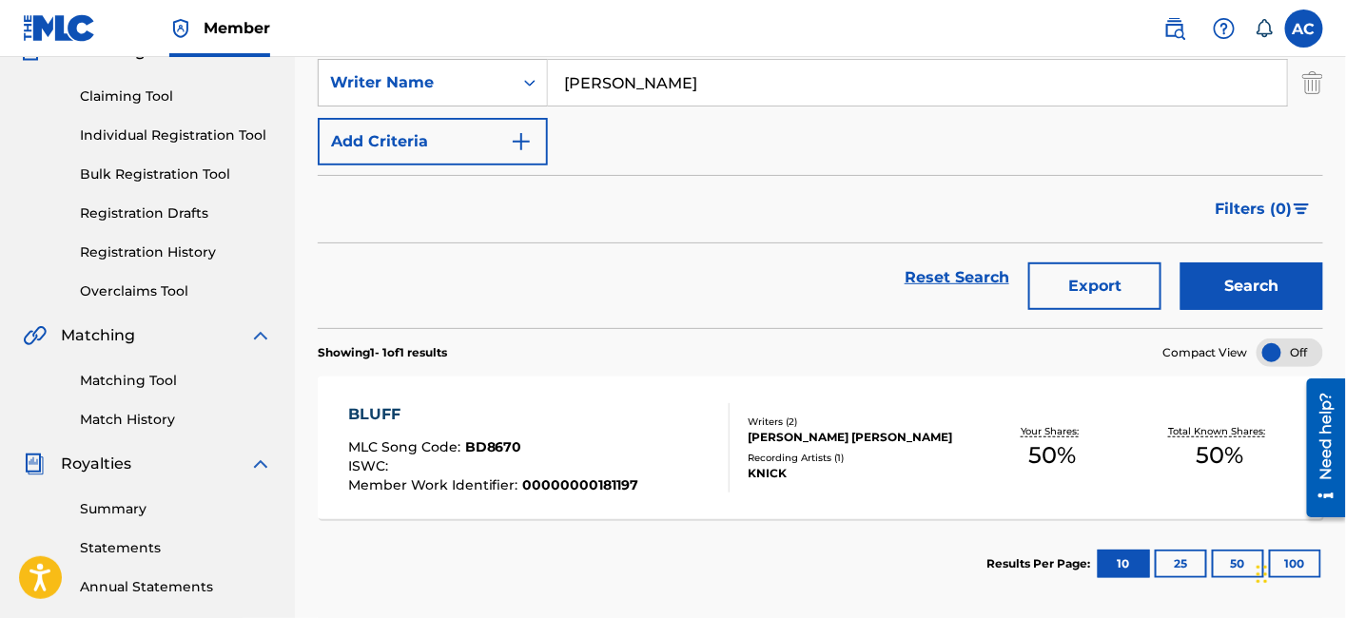
scroll to position [185, 0]
click at [552, 419] on div "BLUFF" at bounding box center [493, 413] width 291 height 23
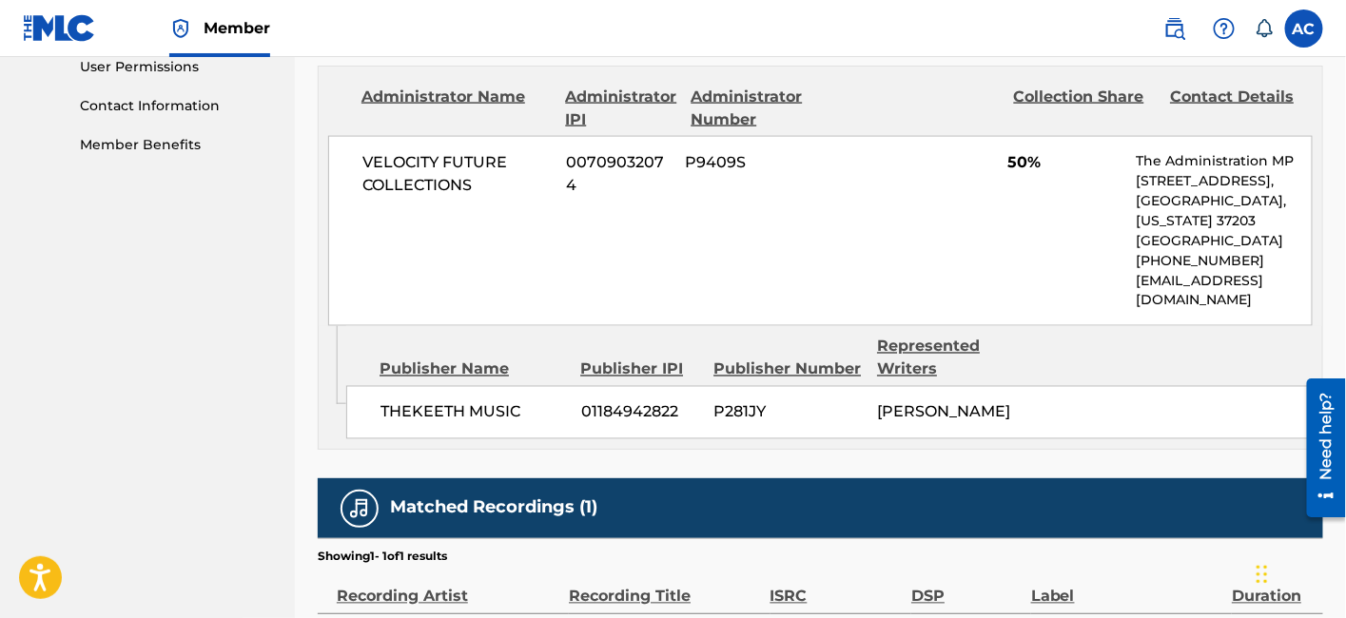
scroll to position [1139, 0]
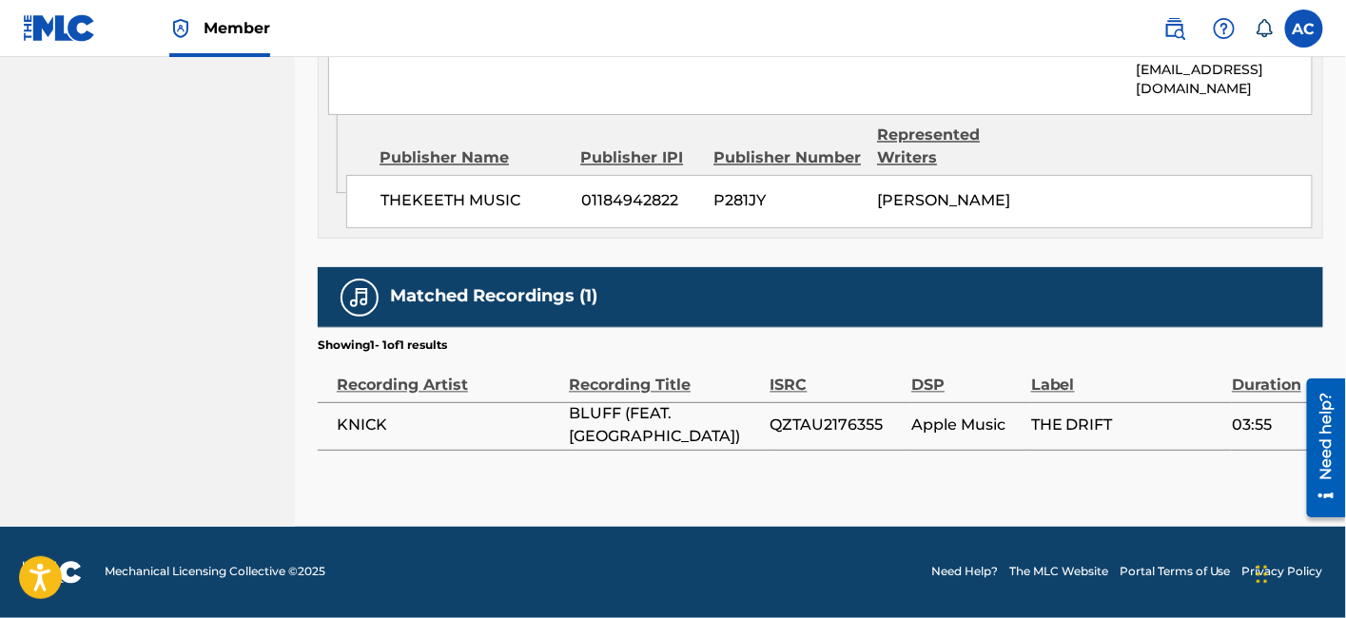
click at [811, 429] on span "QZTAU2176355" at bounding box center [836, 426] width 132 height 23
copy span "QZTAU2176355"
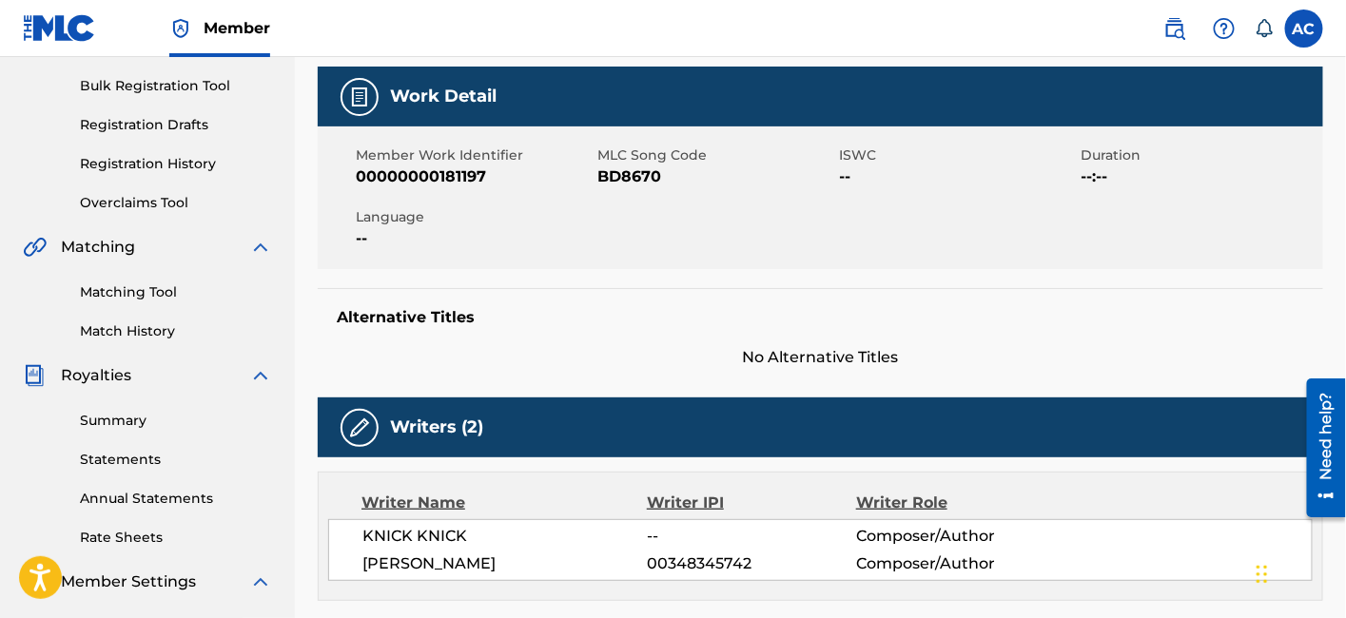
scroll to position [0, 0]
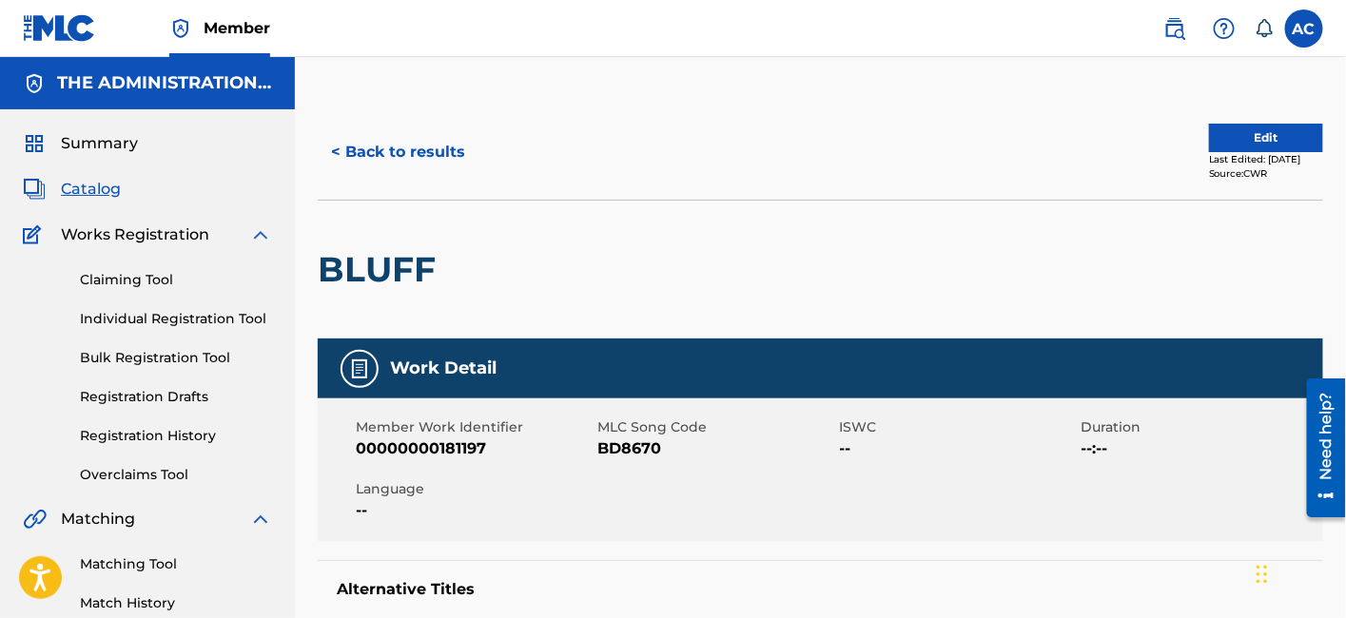
click at [399, 242] on div "BLUFF" at bounding box center [381, 270] width 127 height 138
copy h2 "BLUFF"
click at [638, 457] on span "BD8670" at bounding box center [715, 449] width 237 height 23
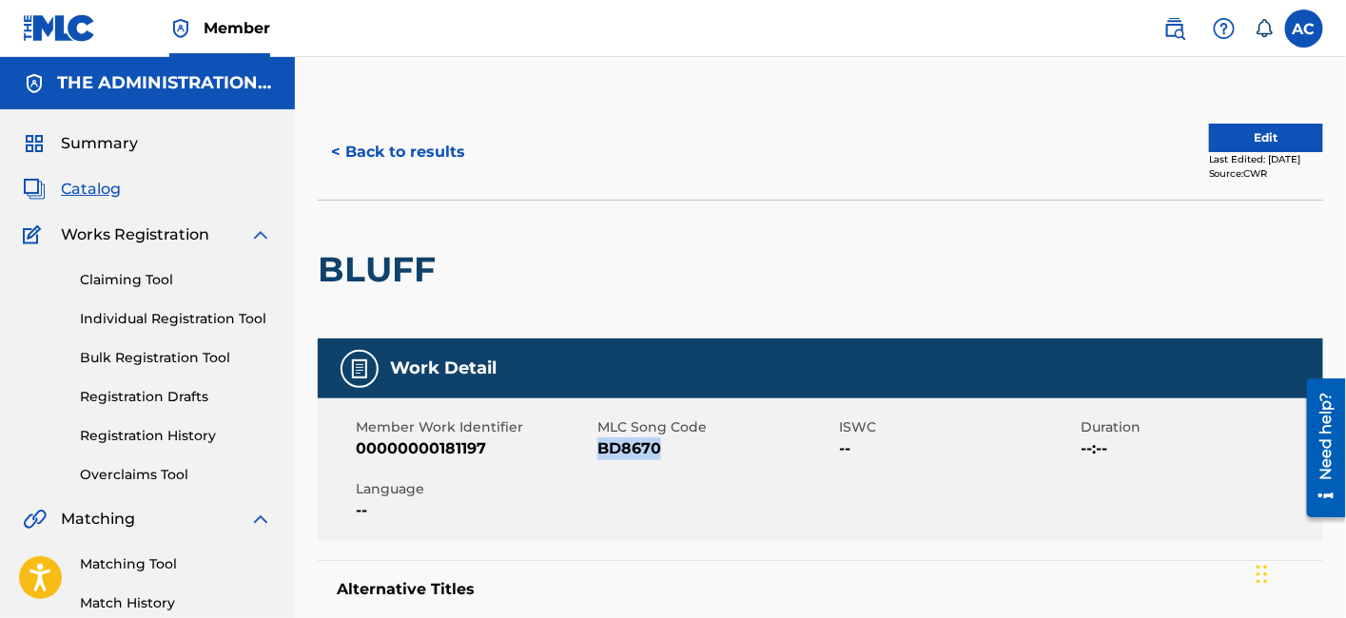
click at [453, 147] on button "< Back to results" at bounding box center [398, 152] width 161 height 48
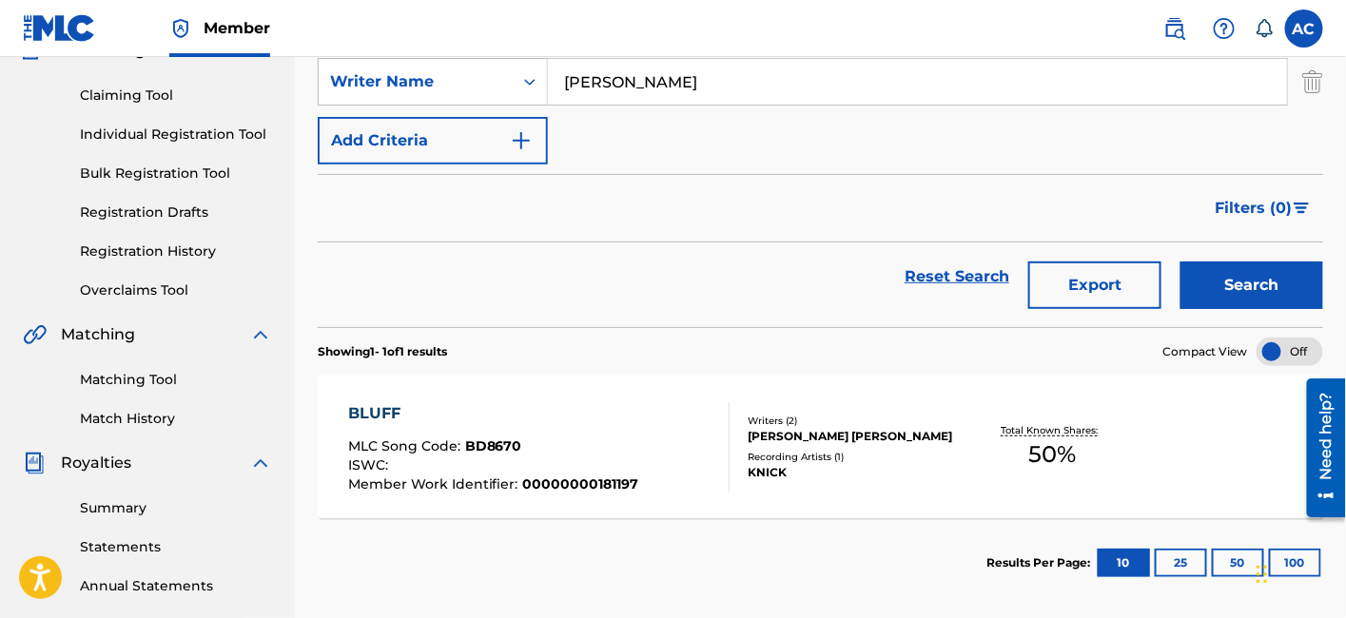
scroll to position [119, 0]
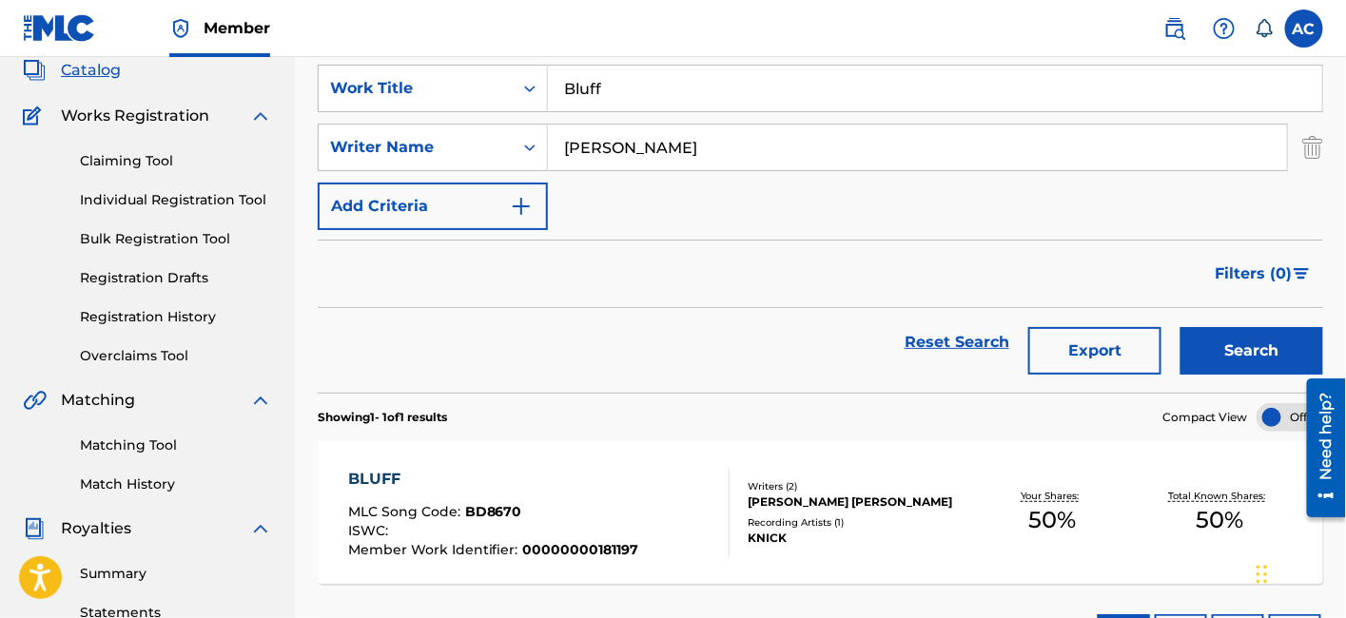
click at [616, 100] on input "Bluff" at bounding box center [935, 89] width 774 height 46
paste input "Awaken"
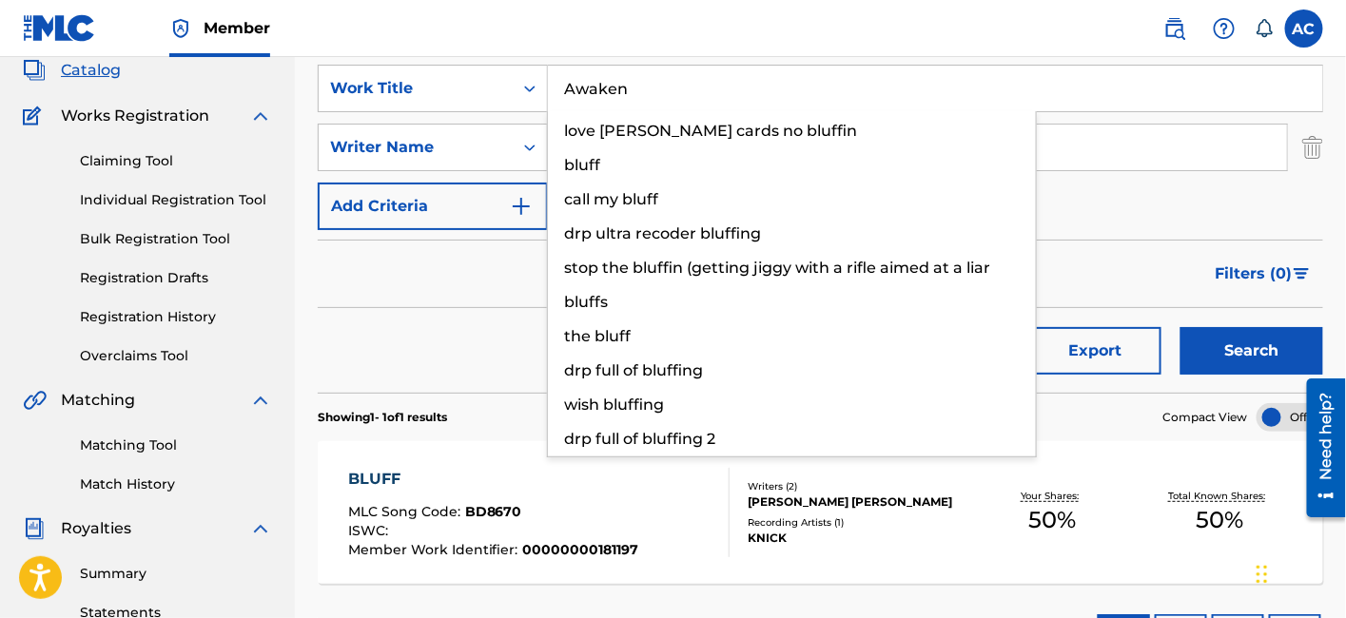
type input "Awaken"
click at [1180, 327] on button "Search" at bounding box center [1251, 351] width 143 height 48
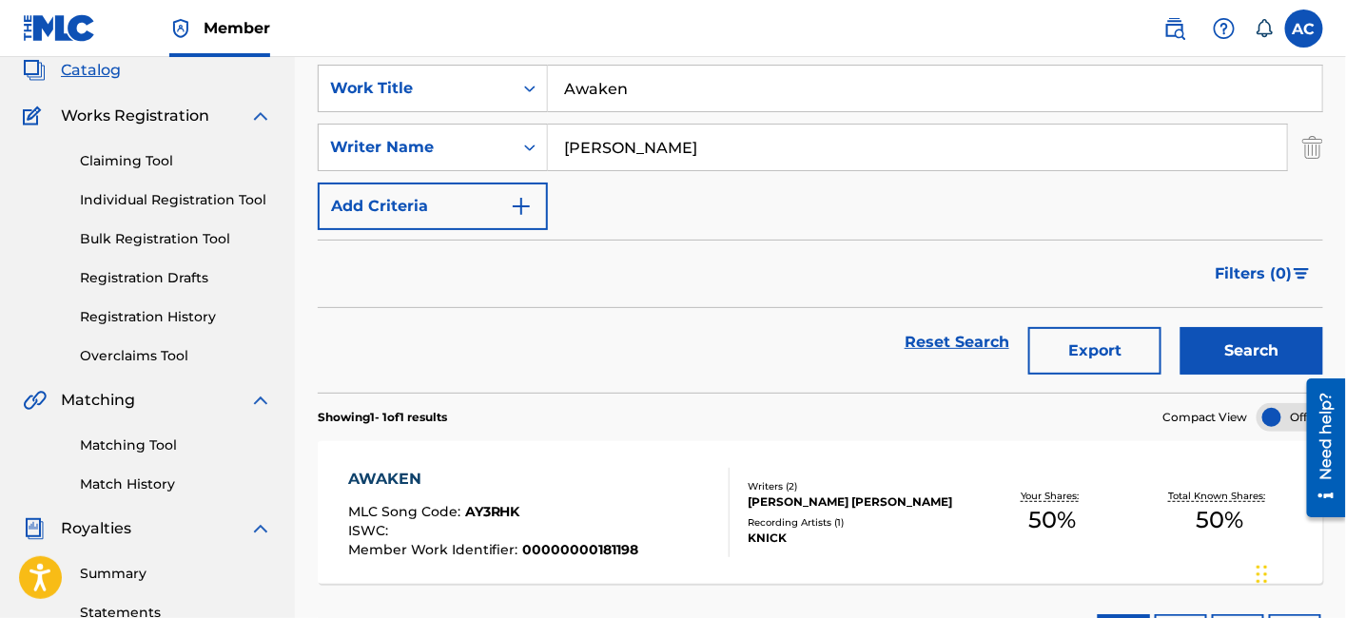
click at [523, 542] on span "00000000181198" at bounding box center [581, 549] width 116 height 17
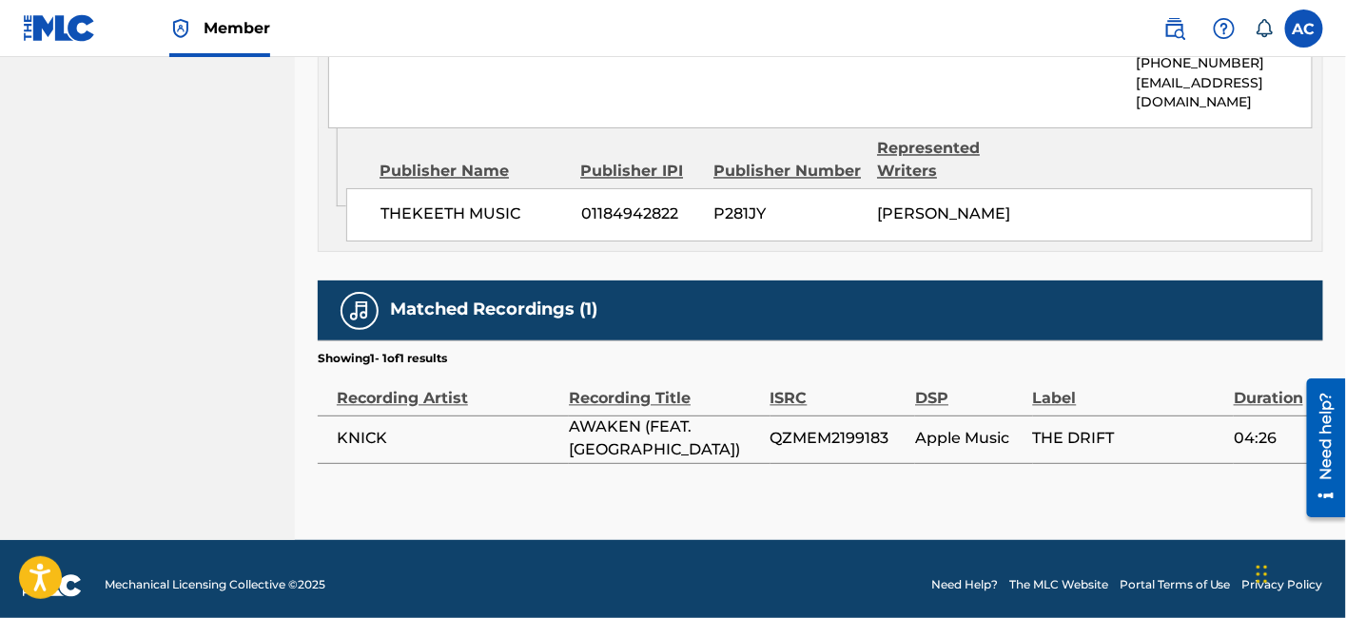
scroll to position [1116, 0]
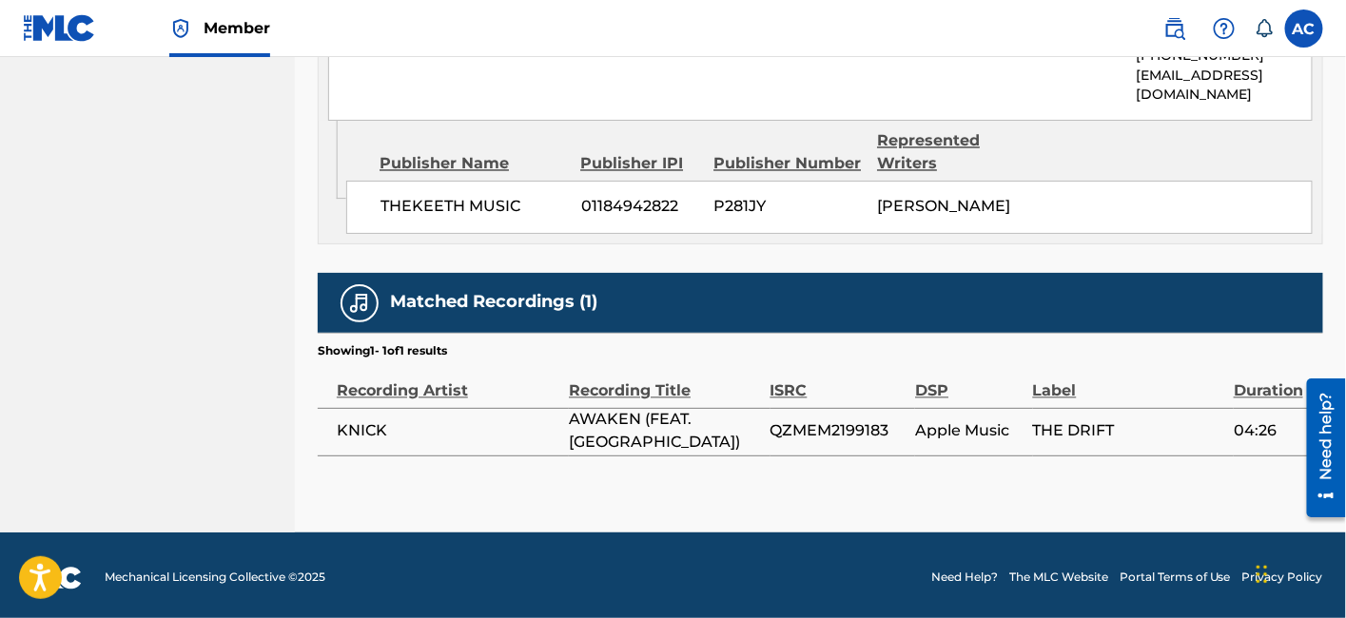
click at [798, 443] on span "QZMEM2199183" at bounding box center [838, 431] width 136 height 23
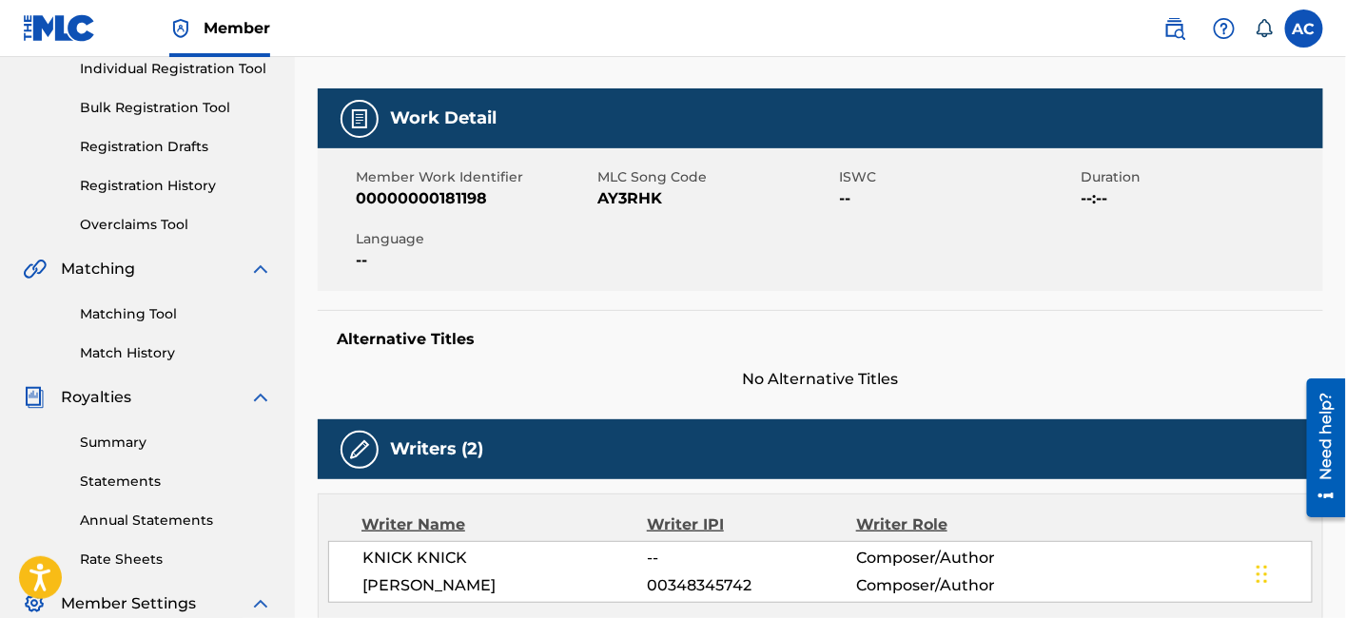
scroll to position [0, 0]
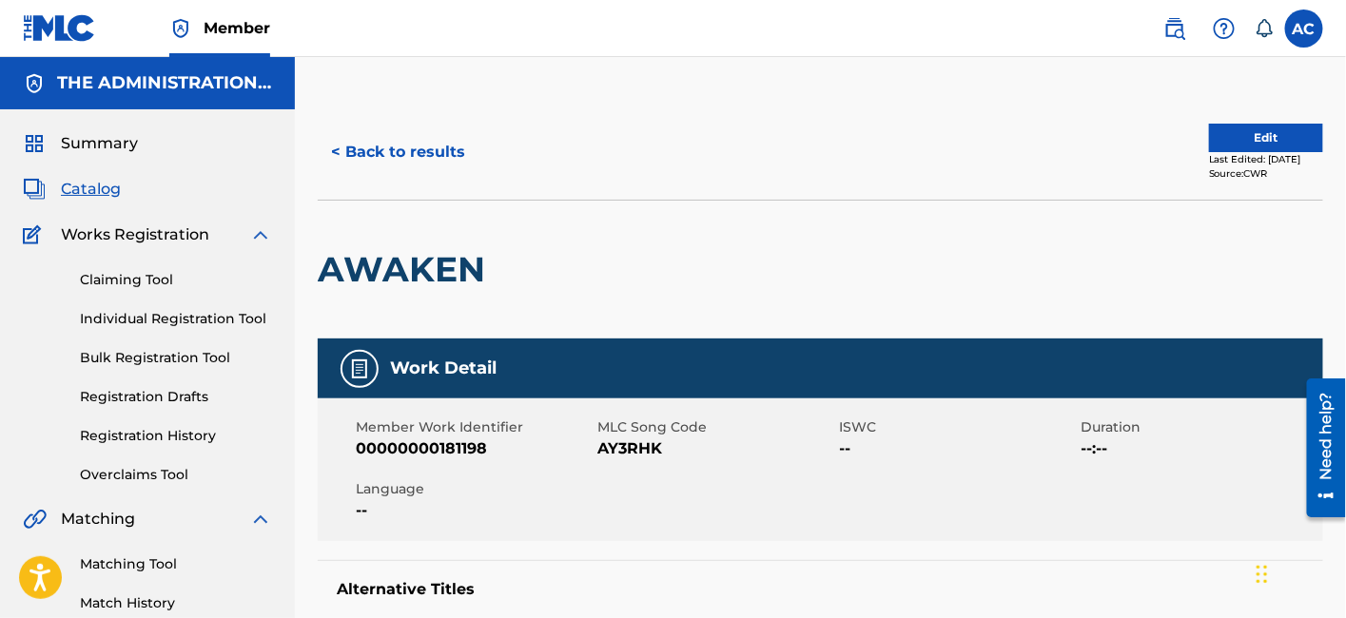
click at [477, 262] on h2 "AWAKEN" at bounding box center [406, 269] width 177 height 43
click at [438, 265] on h2 "AWAKEN" at bounding box center [406, 269] width 177 height 43
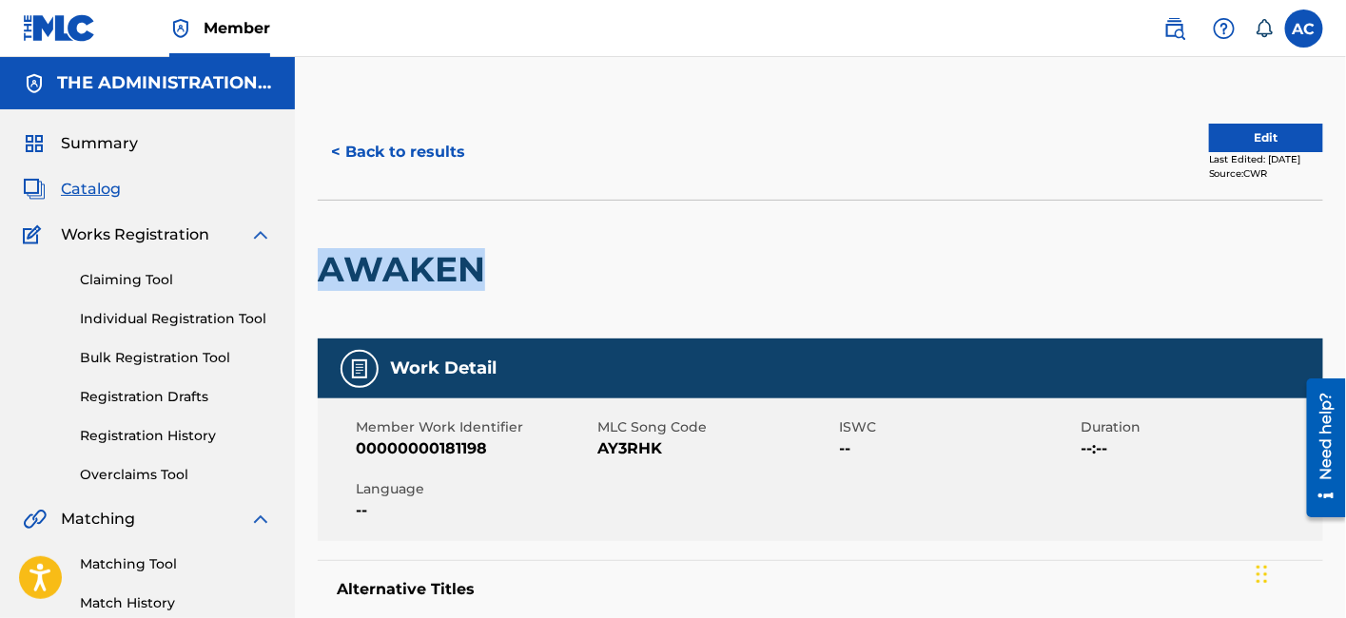
click at [438, 265] on h2 "AWAKEN" at bounding box center [406, 269] width 177 height 43
click at [644, 459] on span "AY3RHK" at bounding box center [715, 449] width 237 height 23
click at [643, 448] on span "AY3RHK" at bounding box center [715, 449] width 237 height 23
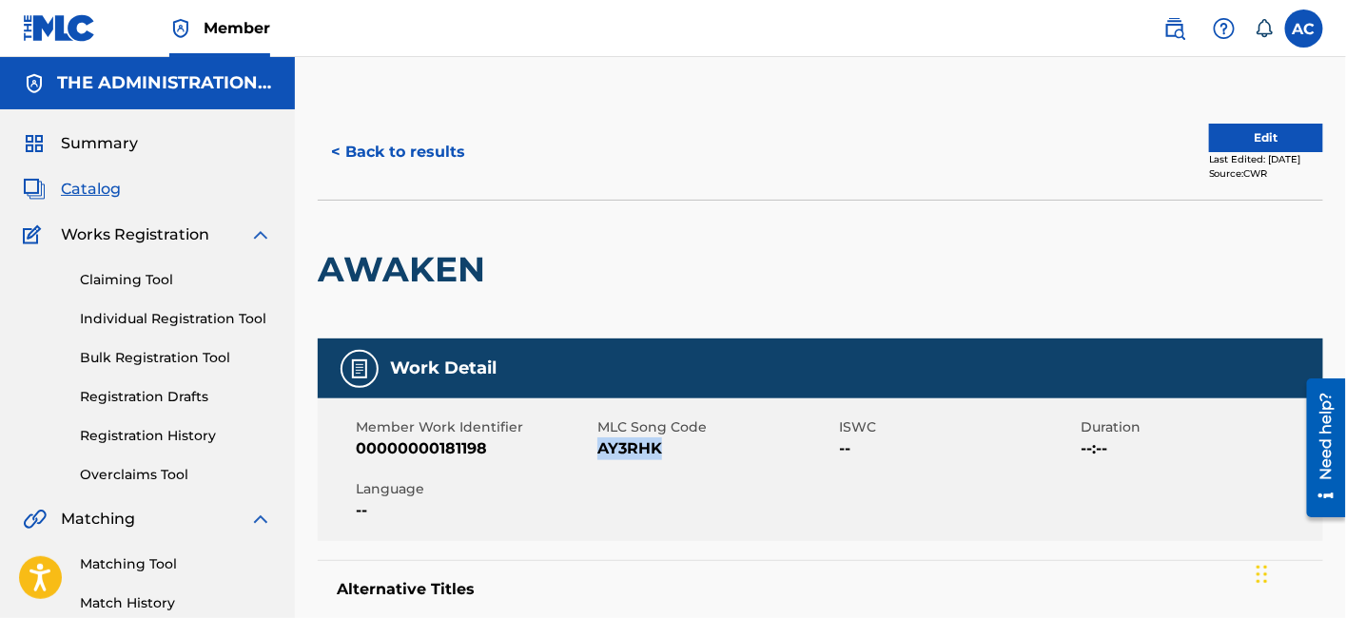
click at [354, 162] on button "< Back to results" at bounding box center [398, 152] width 161 height 48
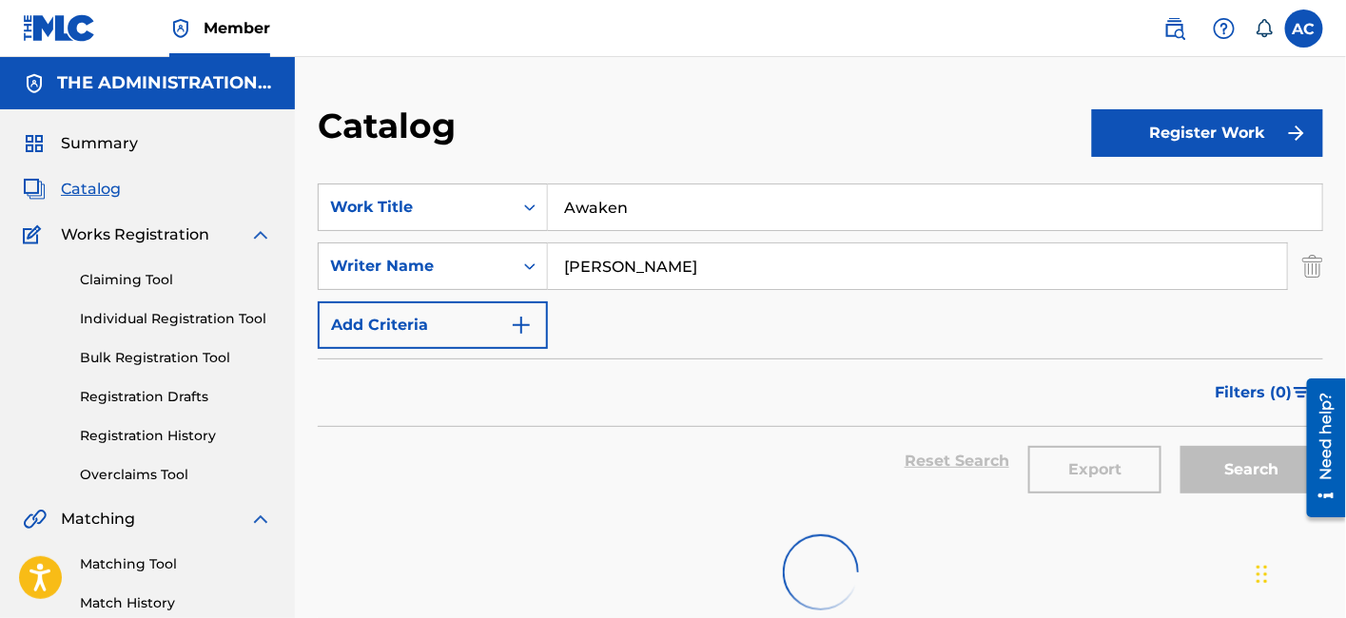
scroll to position [119, 0]
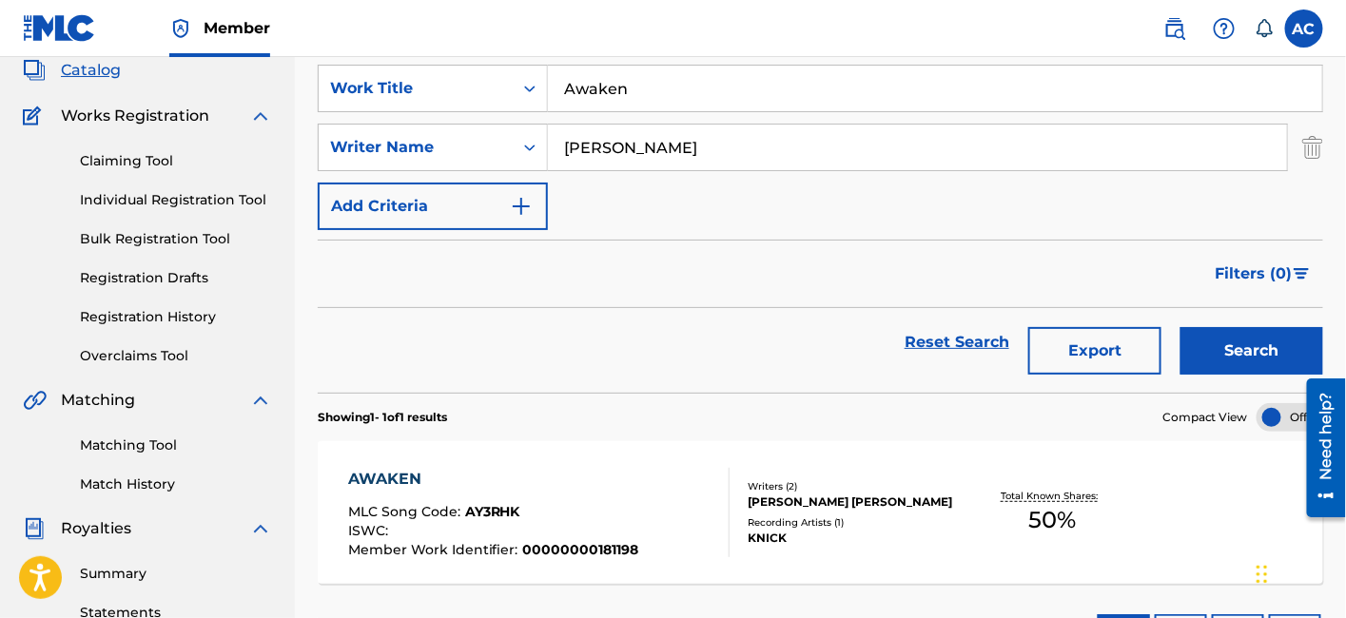
click at [597, 77] on input "Awaken" at bounding box center [935, 89] width 774 height 46
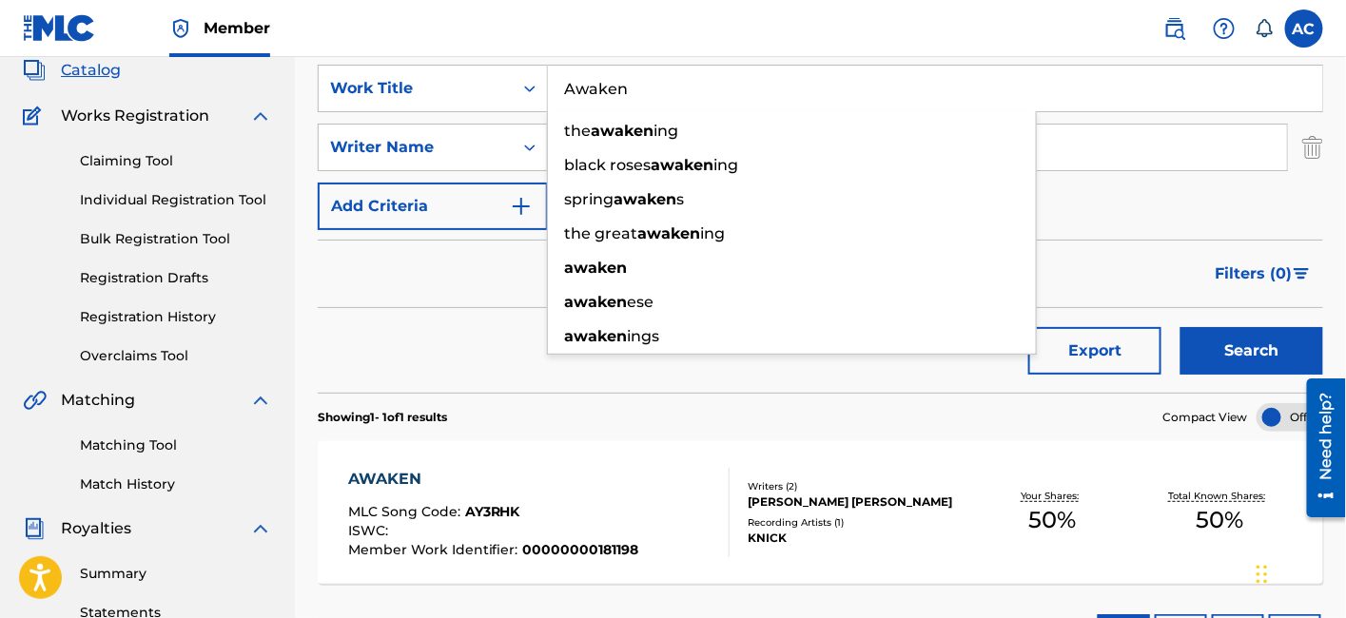
paste input "ll Black"
type input "All Black"
click at [1180, 327] on button "Search" at bounding box center [1251, 351] width 143 height 48
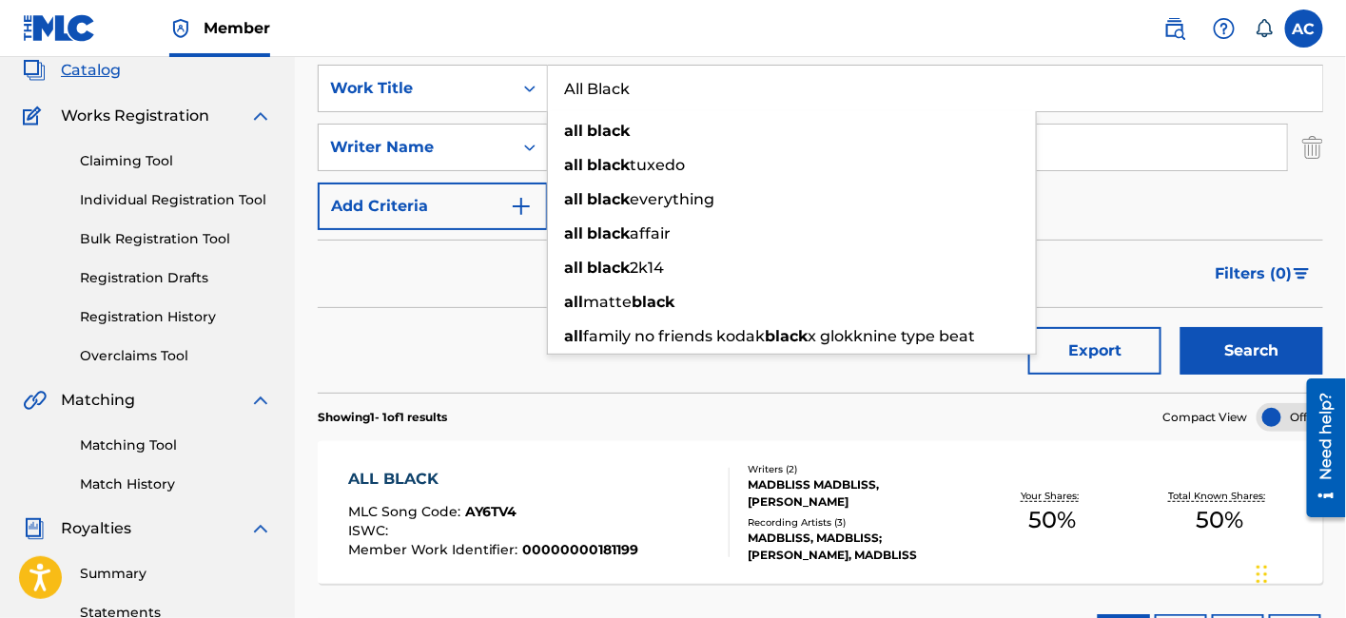
click at [571, 510] on div "MLC Song Code : AY6TV4" at bounding box center [493, 514] width 291 height 19
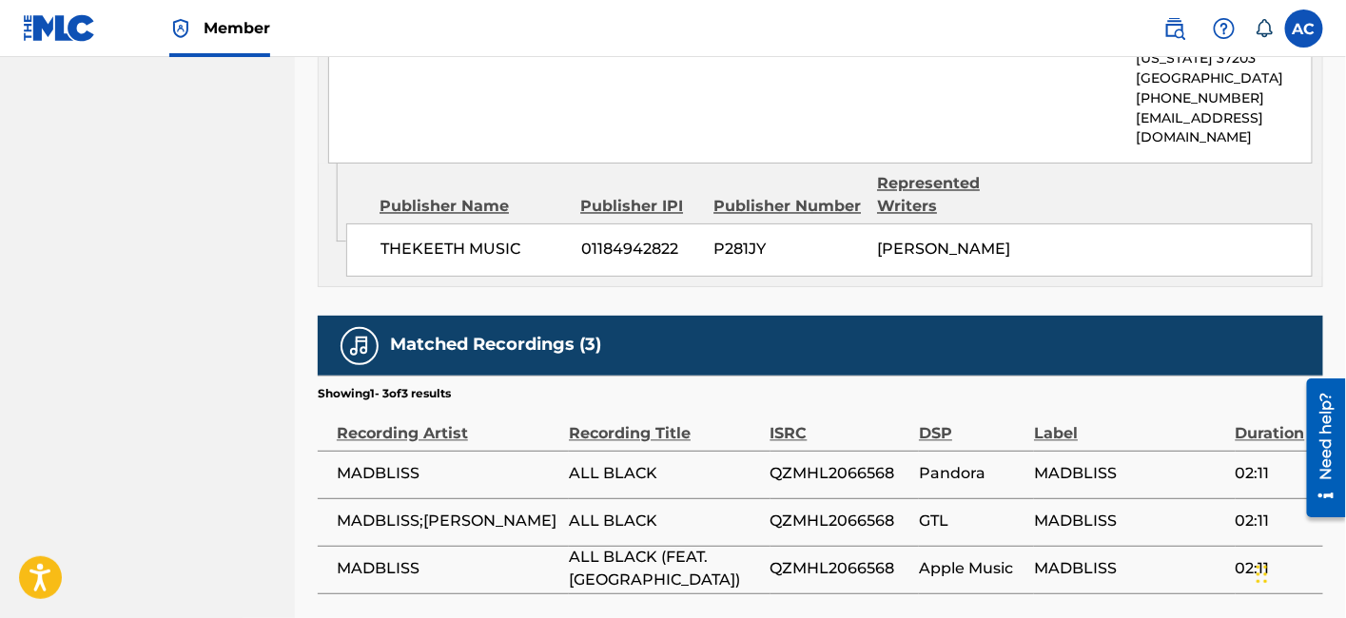
scroll to position [1075, 0]
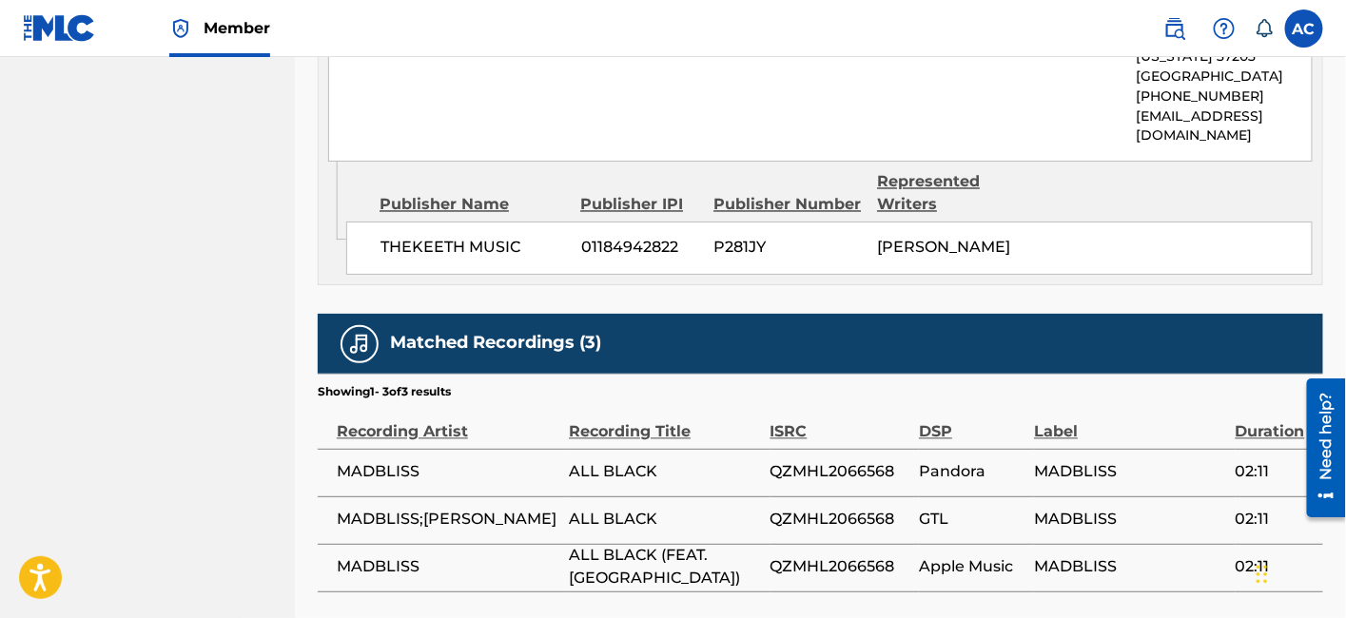
click at [789, 479] on span "QZMHL2066568" at bounding box center [840, 472] width 140 height 23
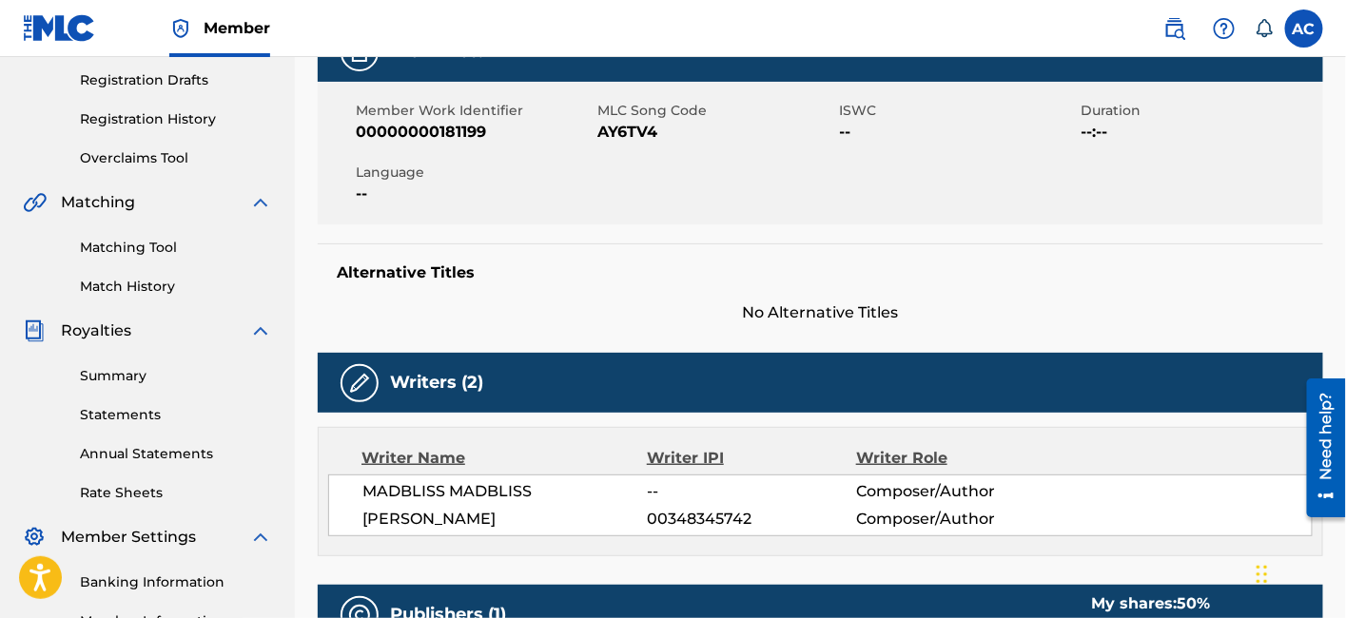
scroll to position [0, 0]
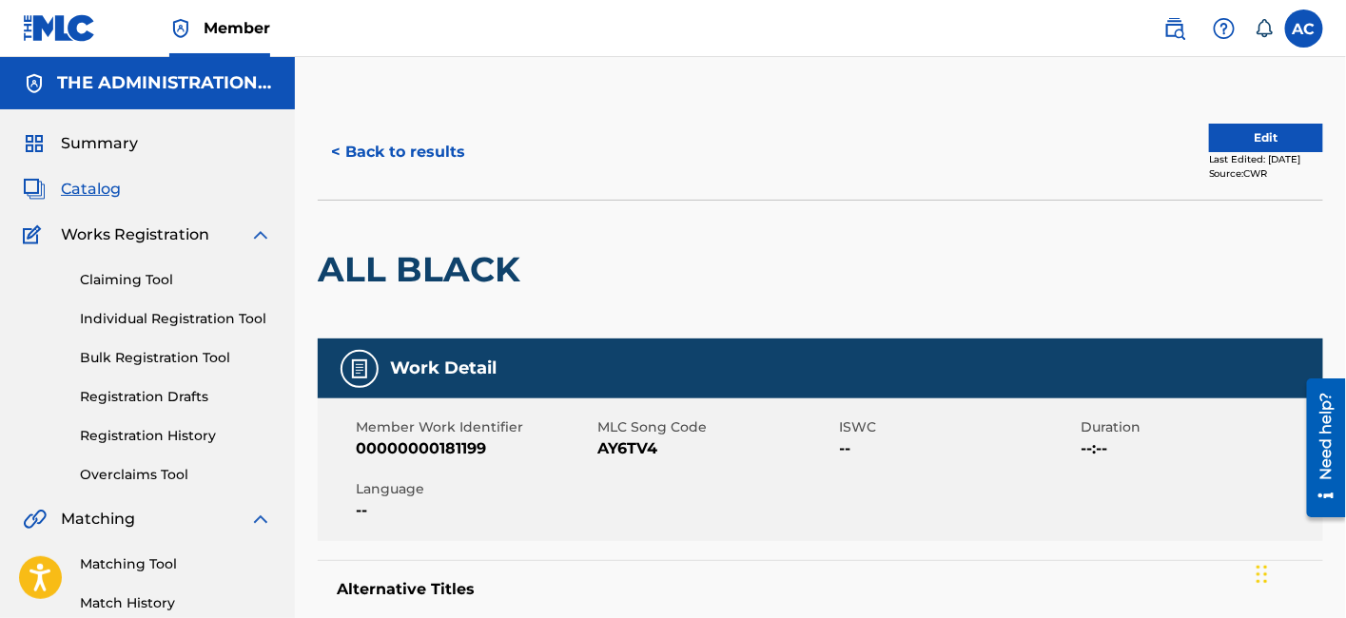
click at [438, 263] on h2 "ALL BLACK" at bounding box center [424, 269] width 212 height 43
click at [637, 447] on span "AY6TV4" at bounding box center [715, 449] width 237 height 23
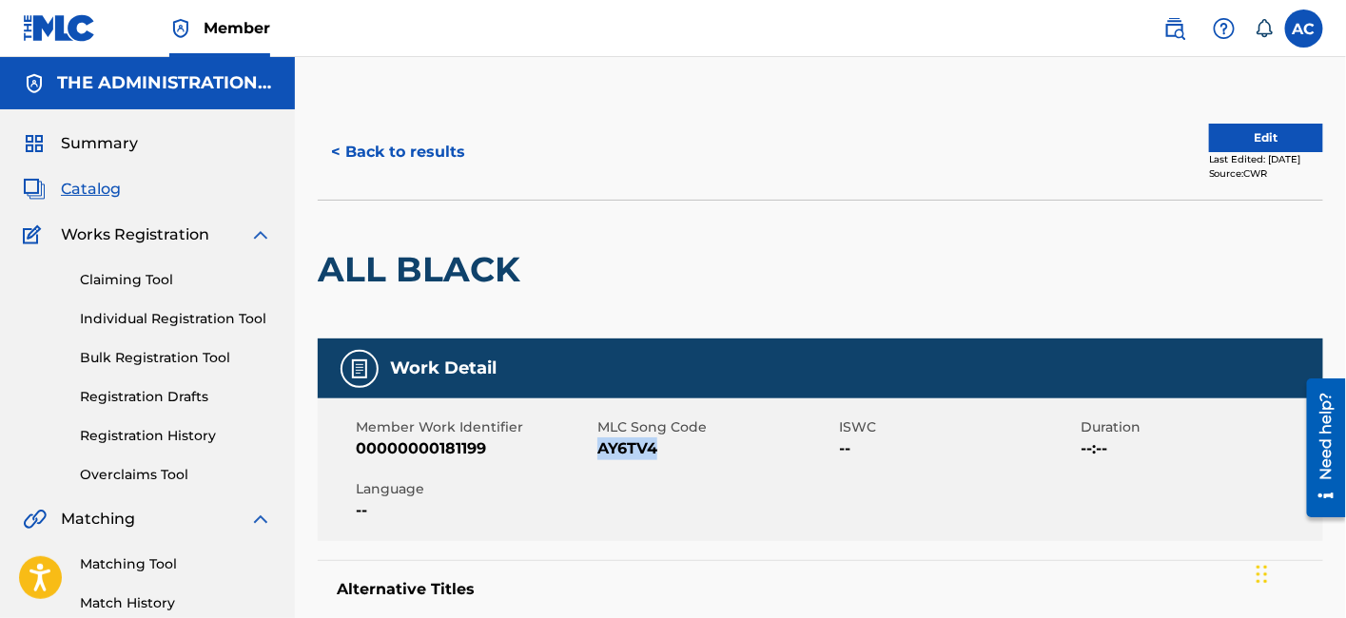
click at [444, 174] on button "< Back to results" at bounding box center [398, 152] width 161 height 48
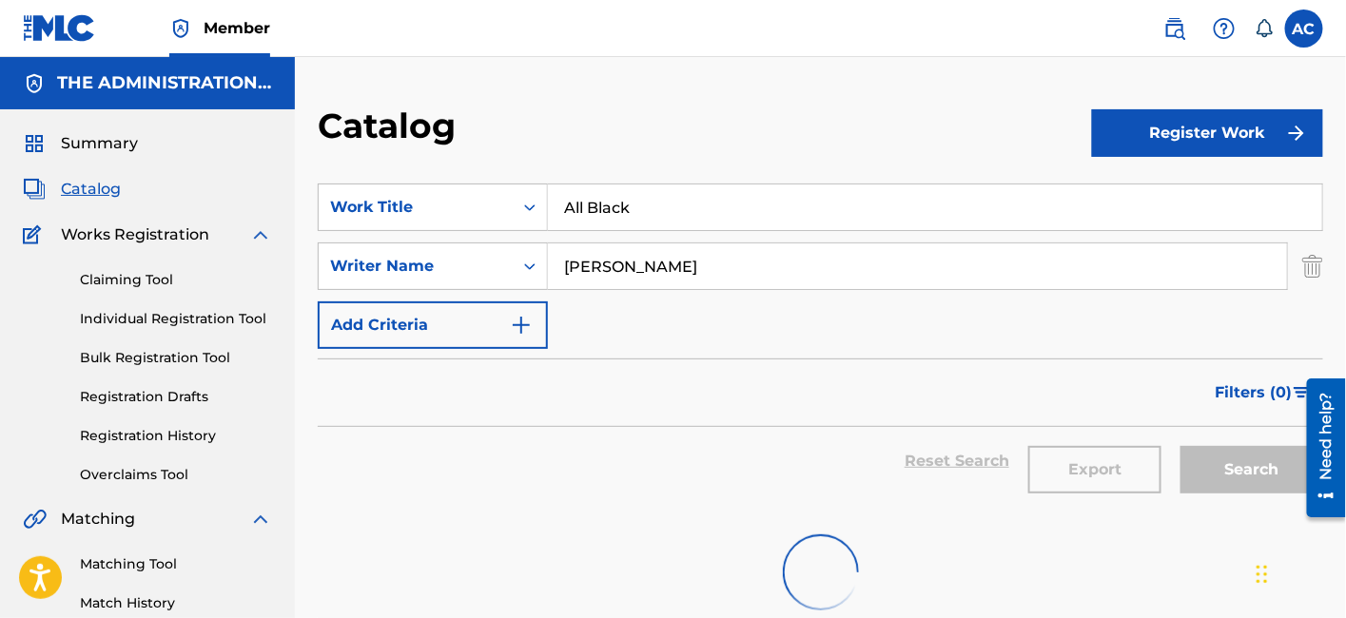
scroll to position [119, 0]
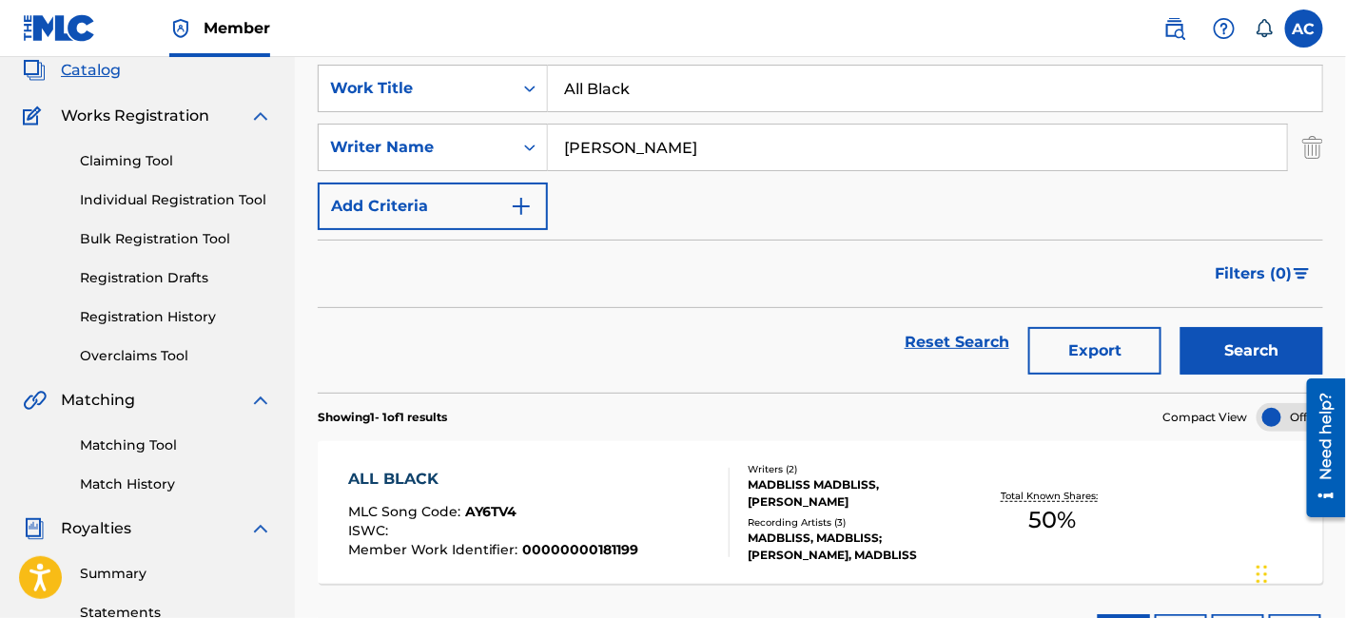
click at [622, 88] on input "All Black" at bounding box center [935, 89] width 774 height 46
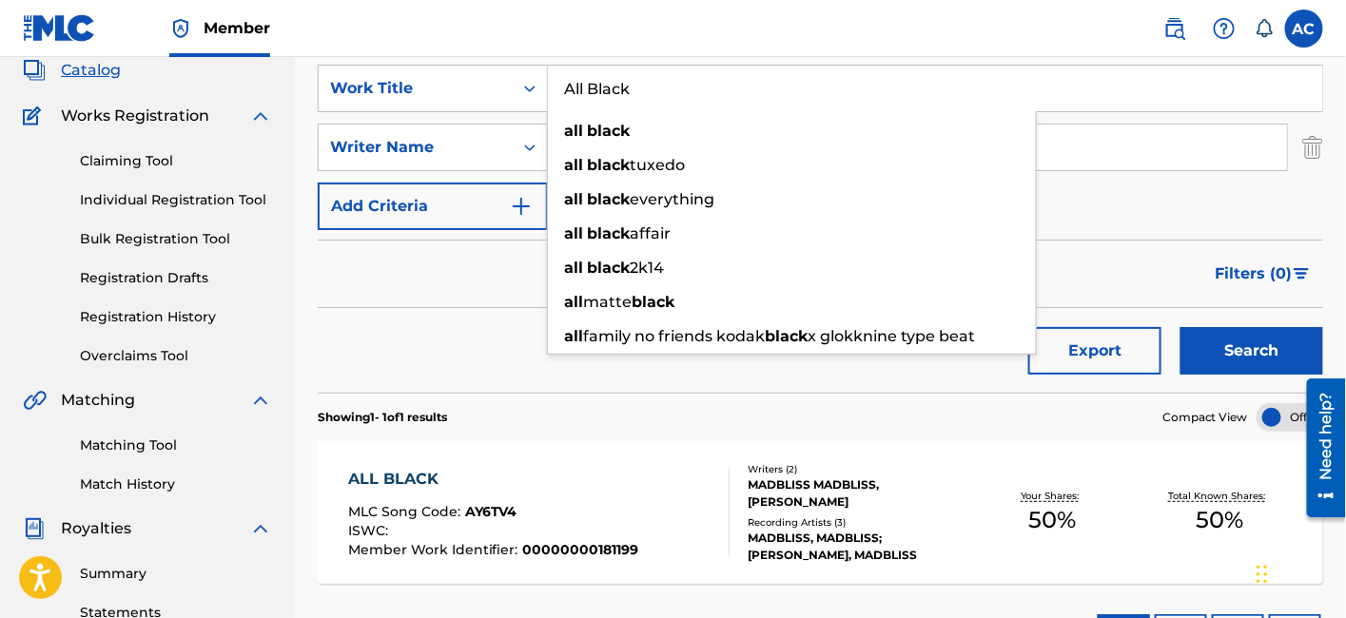
paste input "Idle"
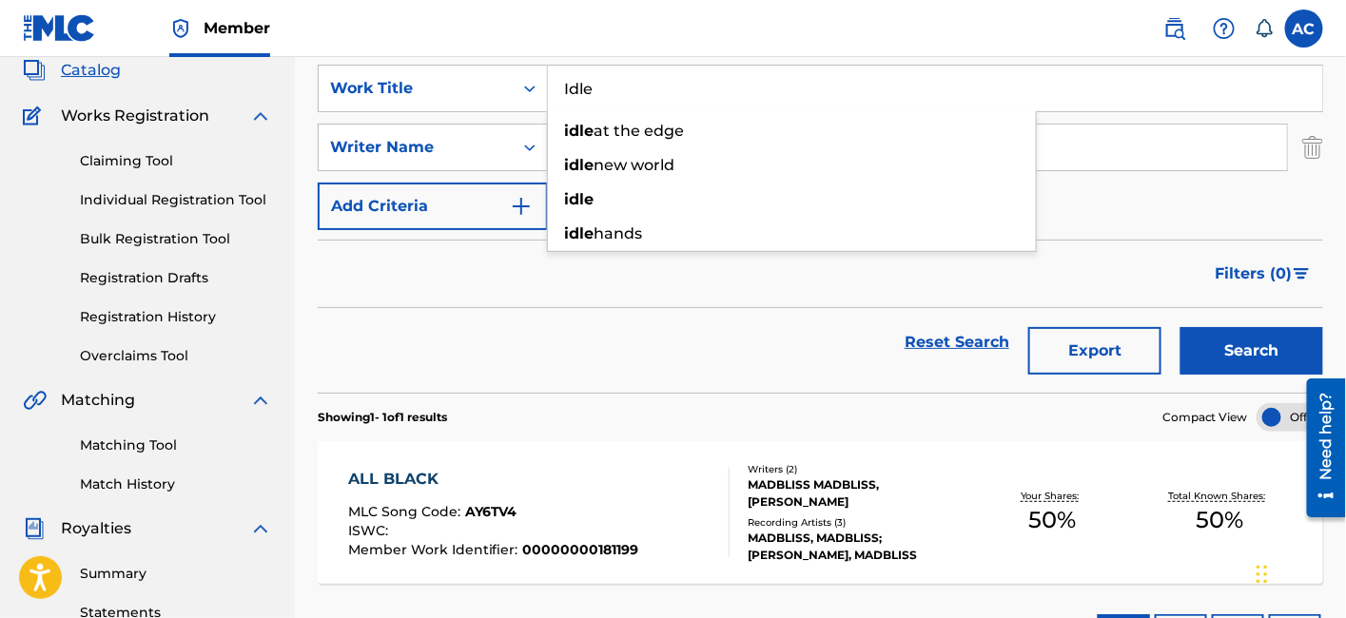
type input "Idle"
click at [1180, 327] on button "Search" at bounding box center [1251, 351] width 143 height 48
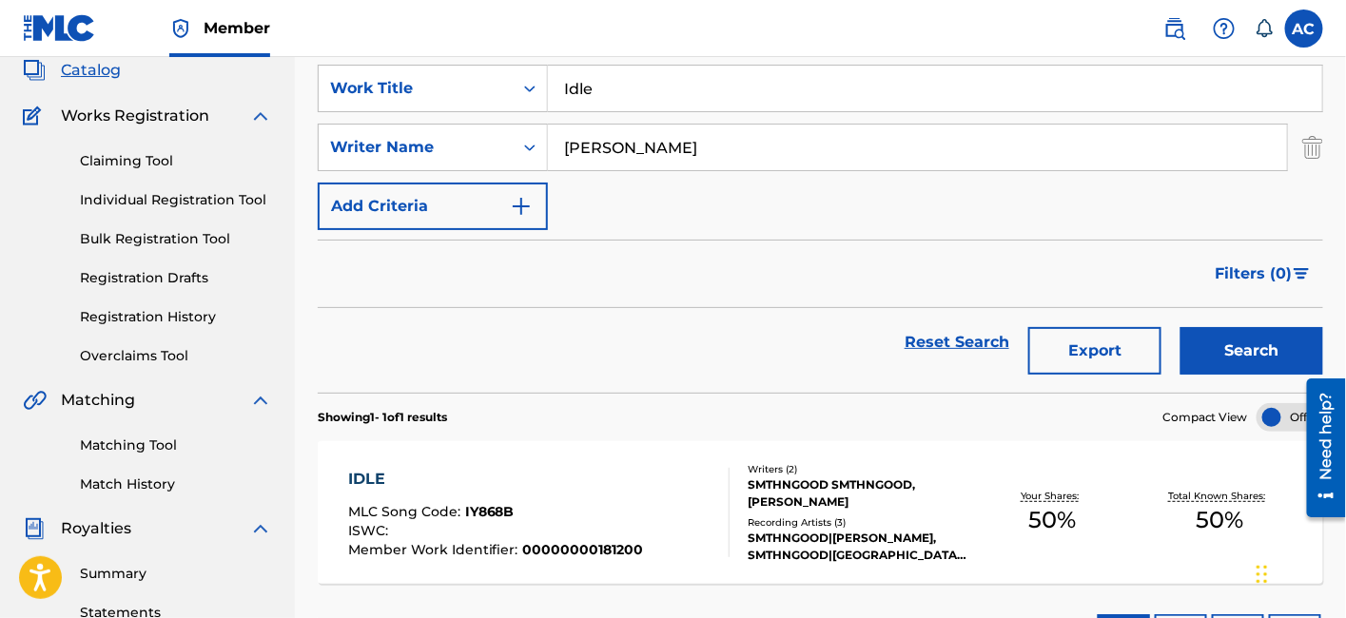
click at [704, 463] on div "IDLE MLC Song Code : IY868B ISWC : Member Work Identifier : 00000000181200 Writ…" at bounding box center [820, 512] width 1005 height 143
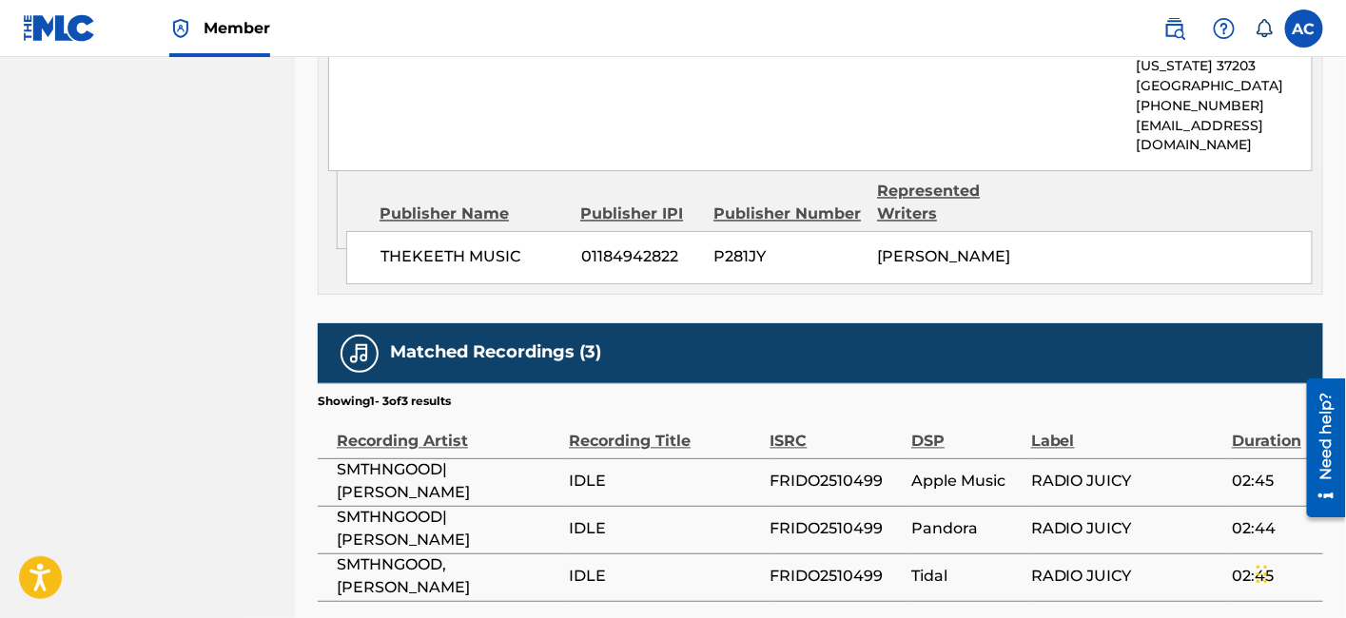
scroll to position [1066, 0]
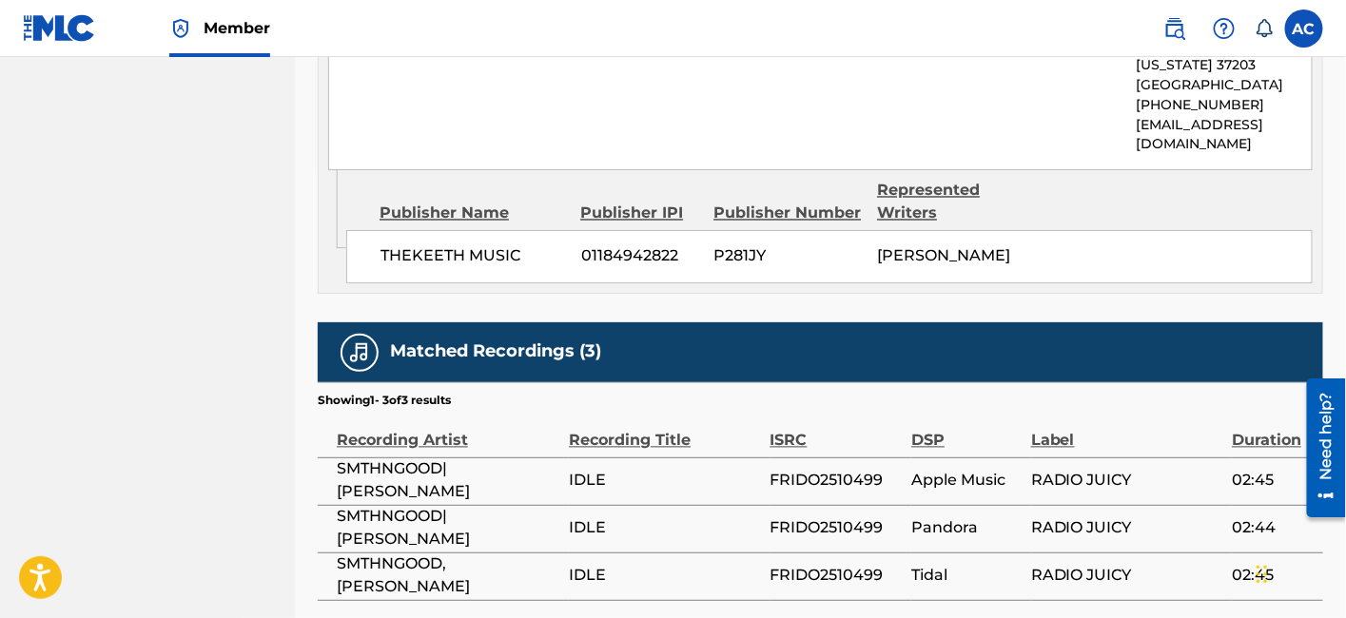
click at [790, 493] on span "FRIDO2510499" at bounding box center [836, 481] width 132 height 23
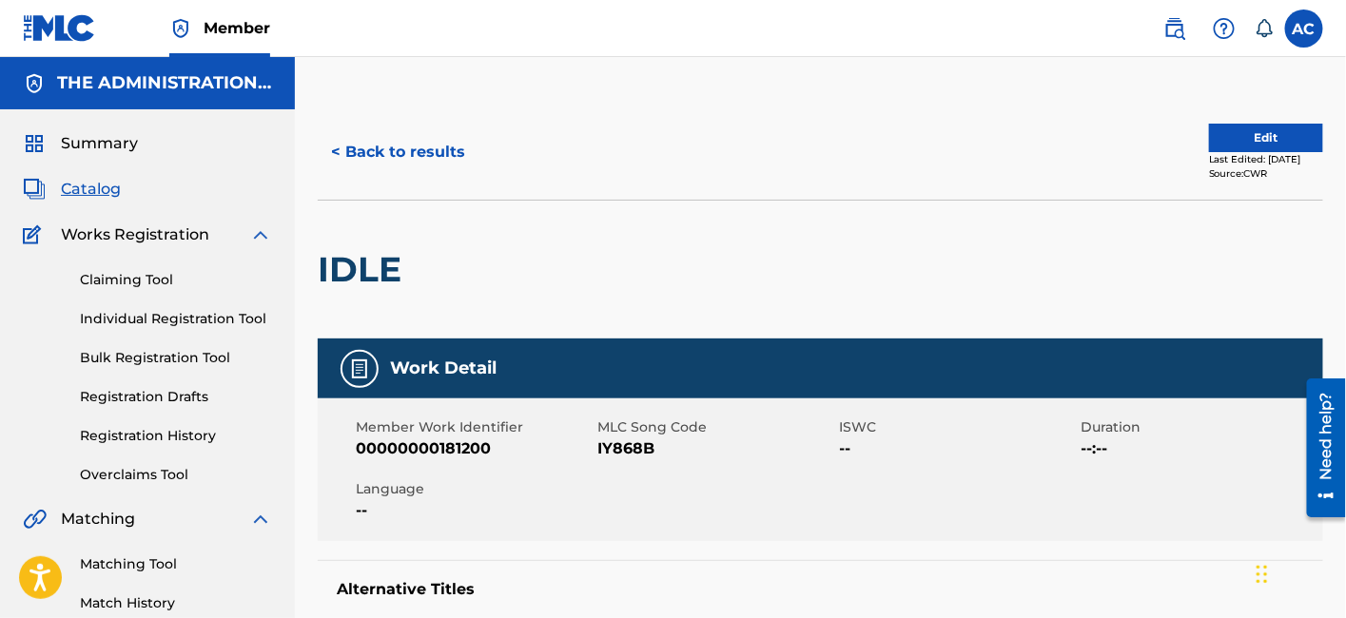
click at [396, 262] on h2 "IDLE" at bounding box center [364, 269] width 93 height 43
click at [633, 438] on span "IY868B" at bounding box center [715, 449] width 237 height 23
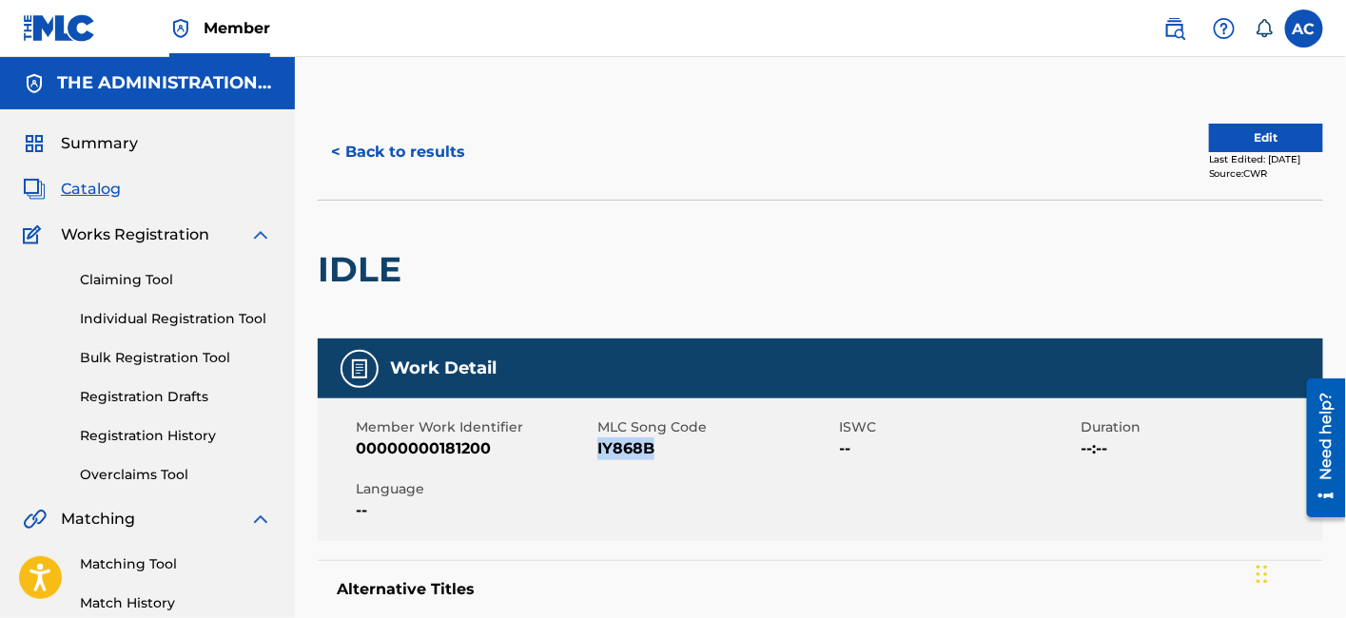
click at [430, 163] on button "< Back to results" at bounding box center [398, 152] width 161 height 48
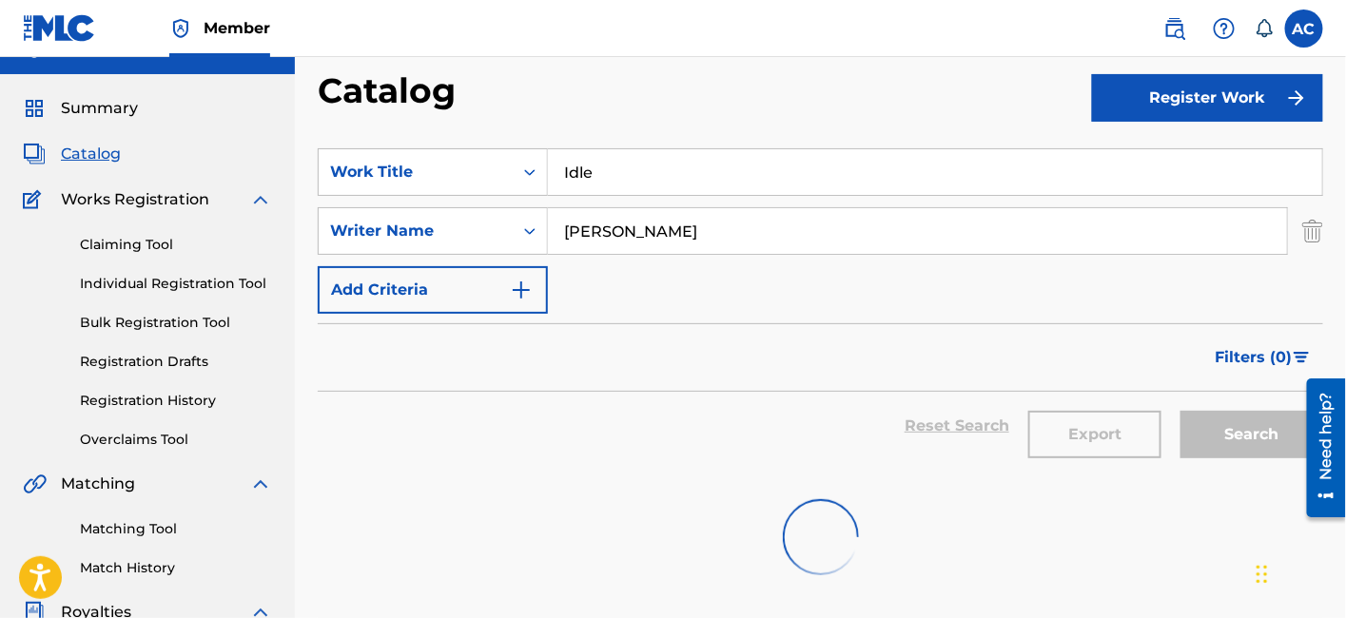
scroll to position [34, 0]
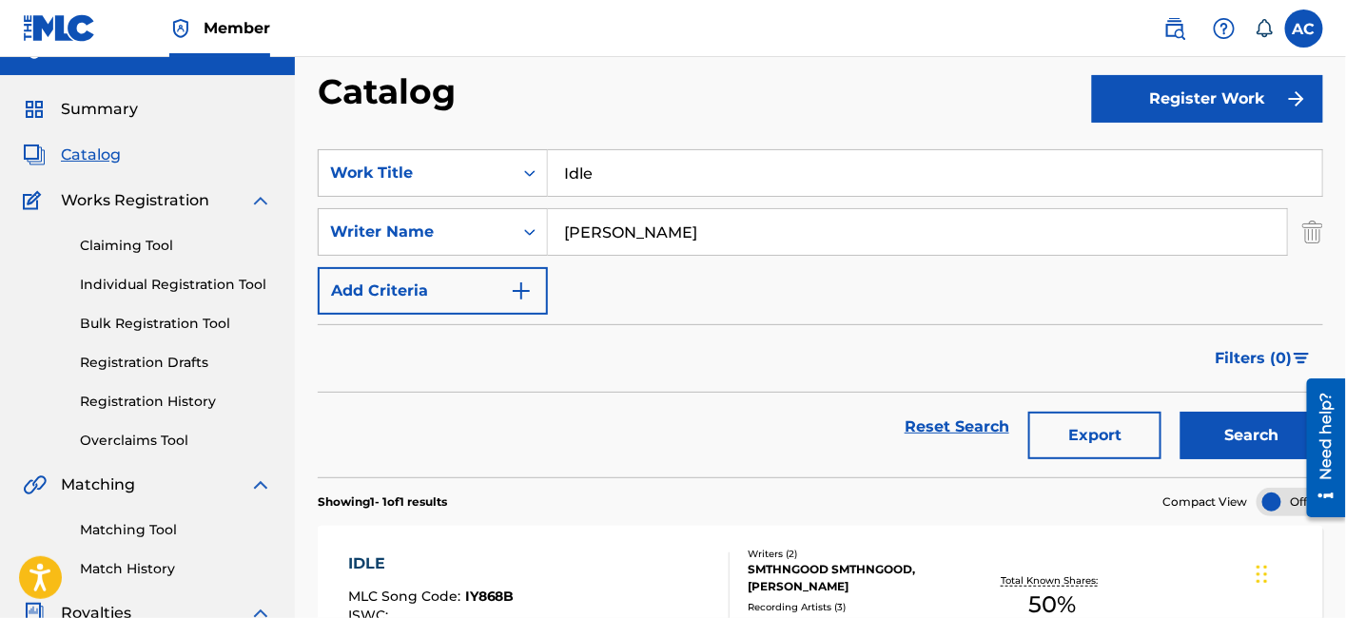
click at [584, 183] on input "Idle" at bounding box center [935, 173] width 774 height 46
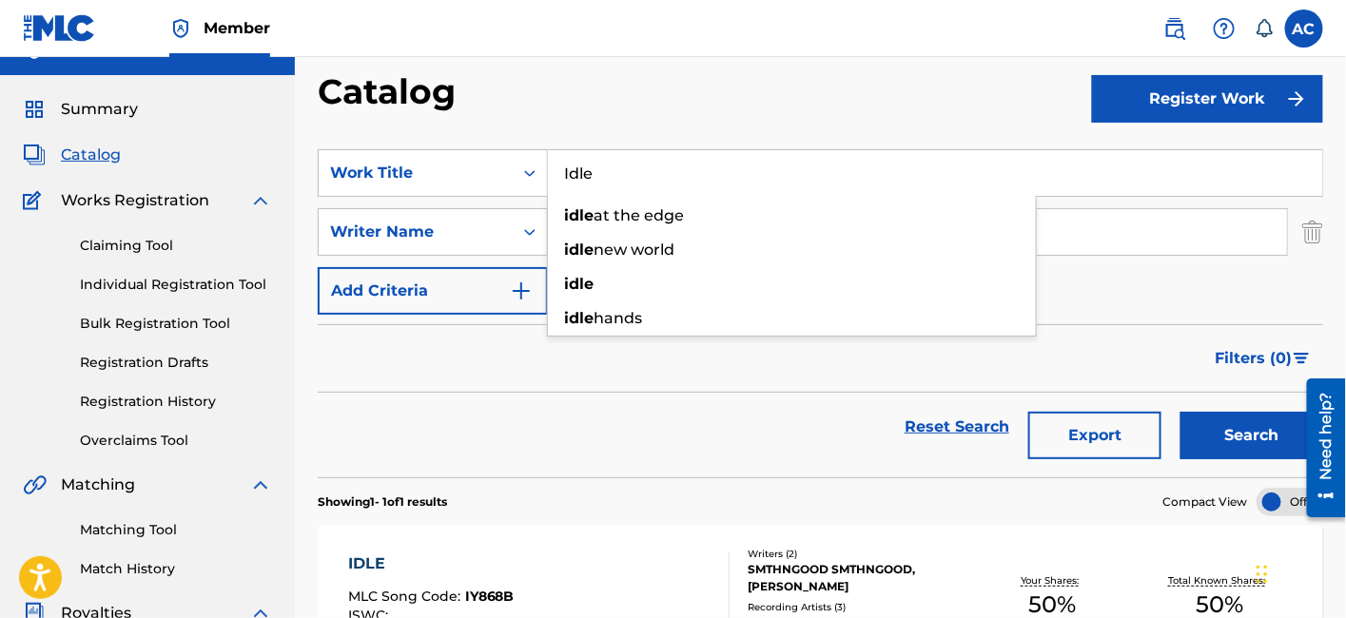
paste input "EMPIRE"
type input "EMPIRE"
click at [1180, 412] on button "Search" at bounding box center [1251, 436] width 143 height 48
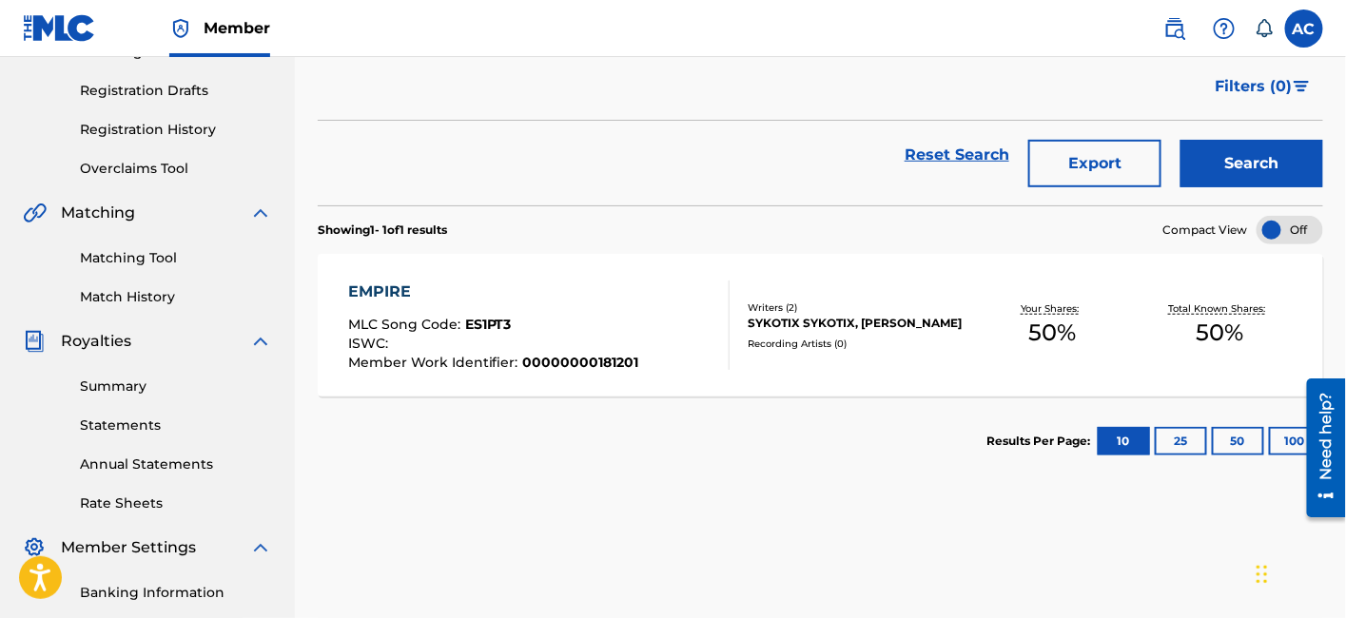
scroll to position [306, 0]
click at [801, 301] on div "Writers ( 2 )" at bounding box center [858, 308] width 221 height 14
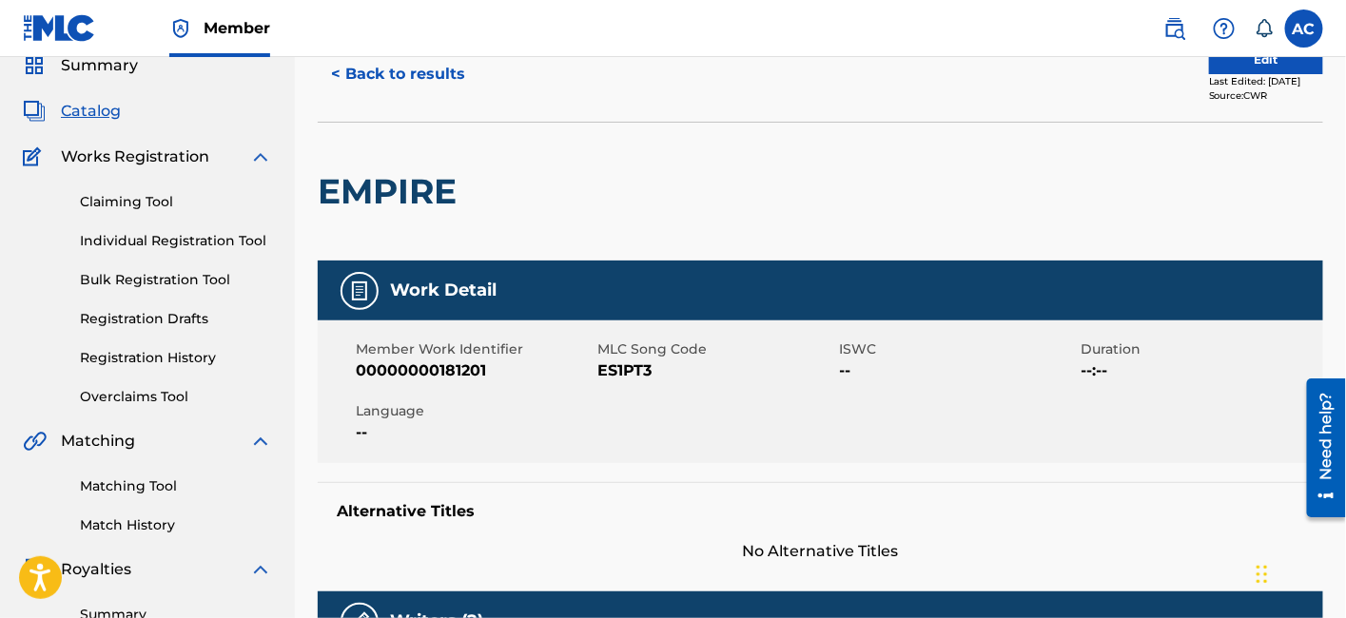
scroll to position [42, 0]
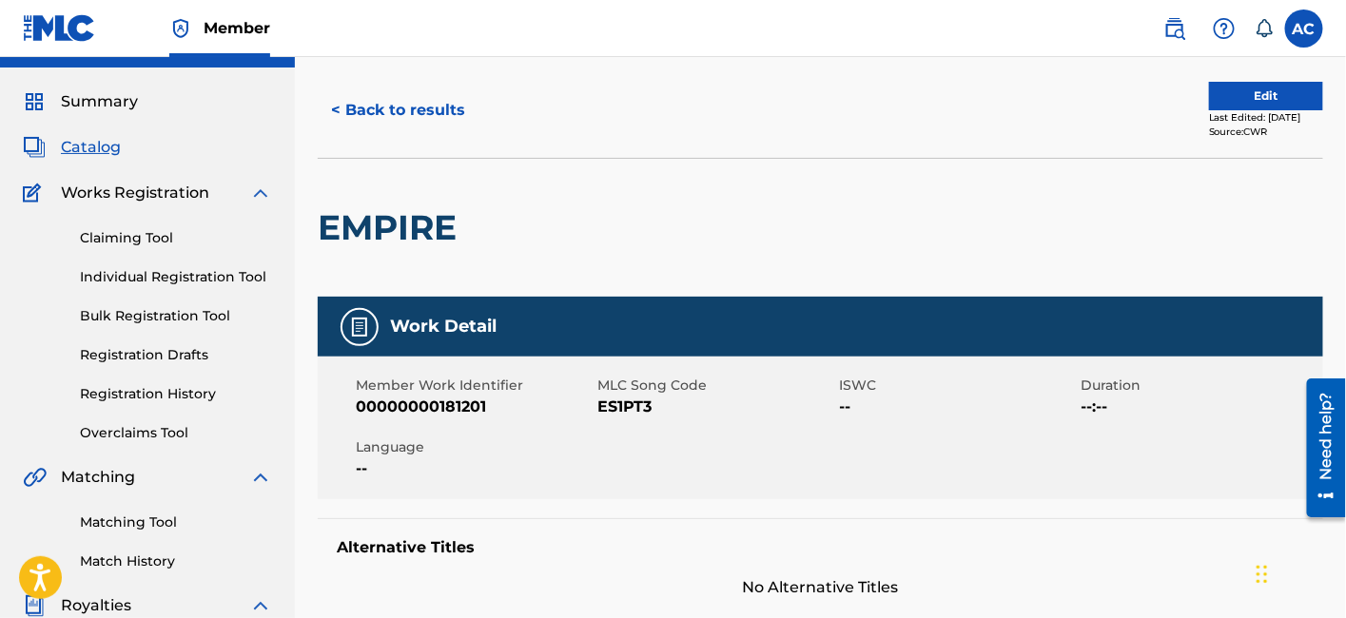
click at [1245, 76] on div "< Back to results Edit Last Edited: [DATE] Source: CWR" at bounding box center [820, 110] width 1005 height 95
click at [1234, 92] on button "Edit" at bounding box center [1266, 96] width 114 height 29
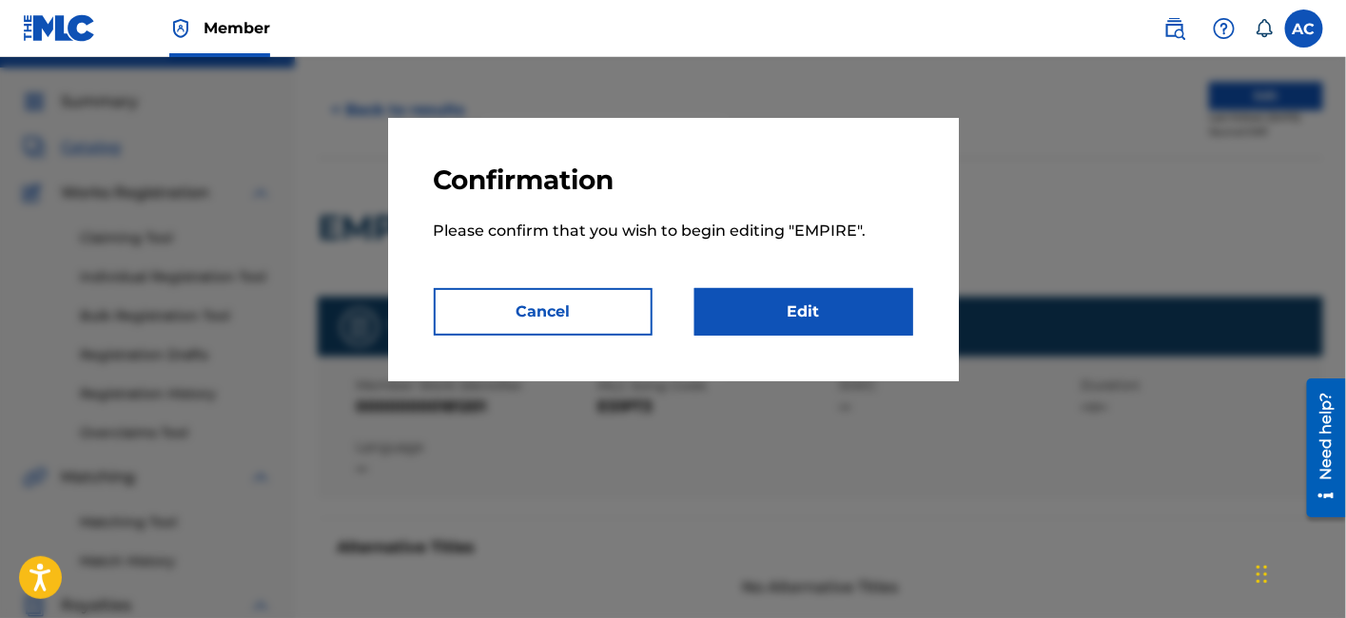
click at [806, 288] on link "Edit" at bounding box center [803, 312] width 219 height 48
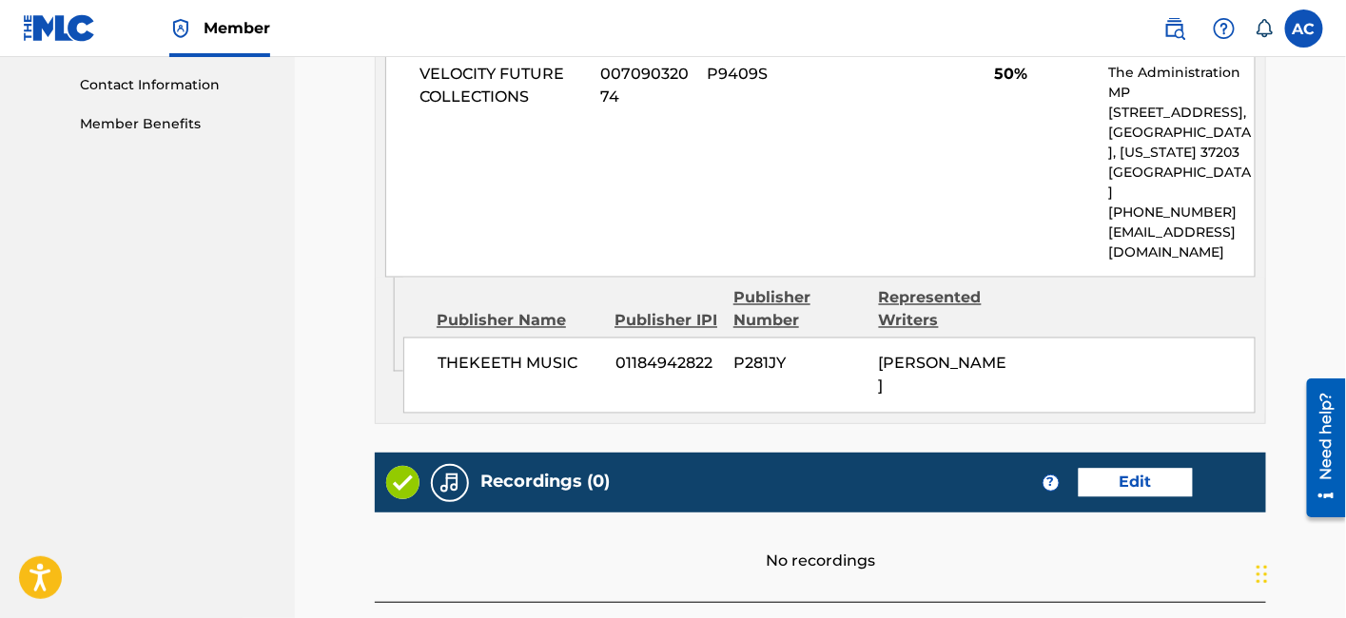
scroll to position [924, 0]
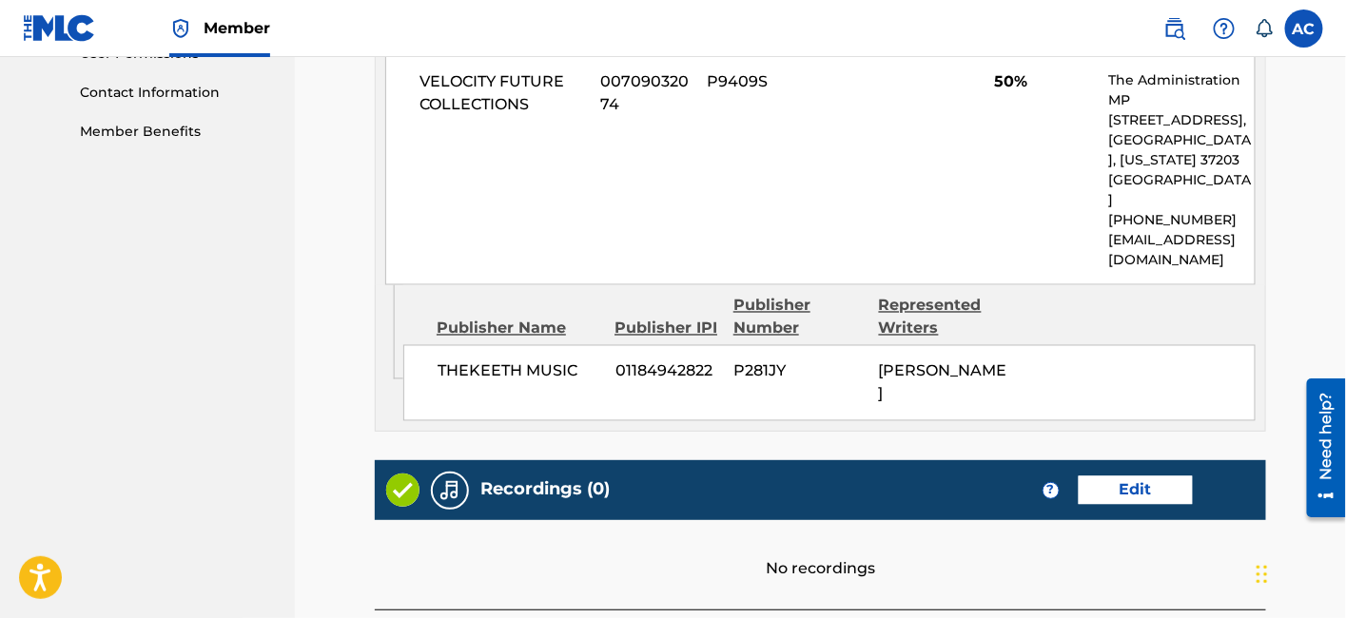
click at [1123, 504] on div "Recordings (0) ? Edit" at bounding box center [820, 490] width 891 height 60
click at [1123, 493] on link "Edit" at bounding box center [1136, 491] width 114 height 29
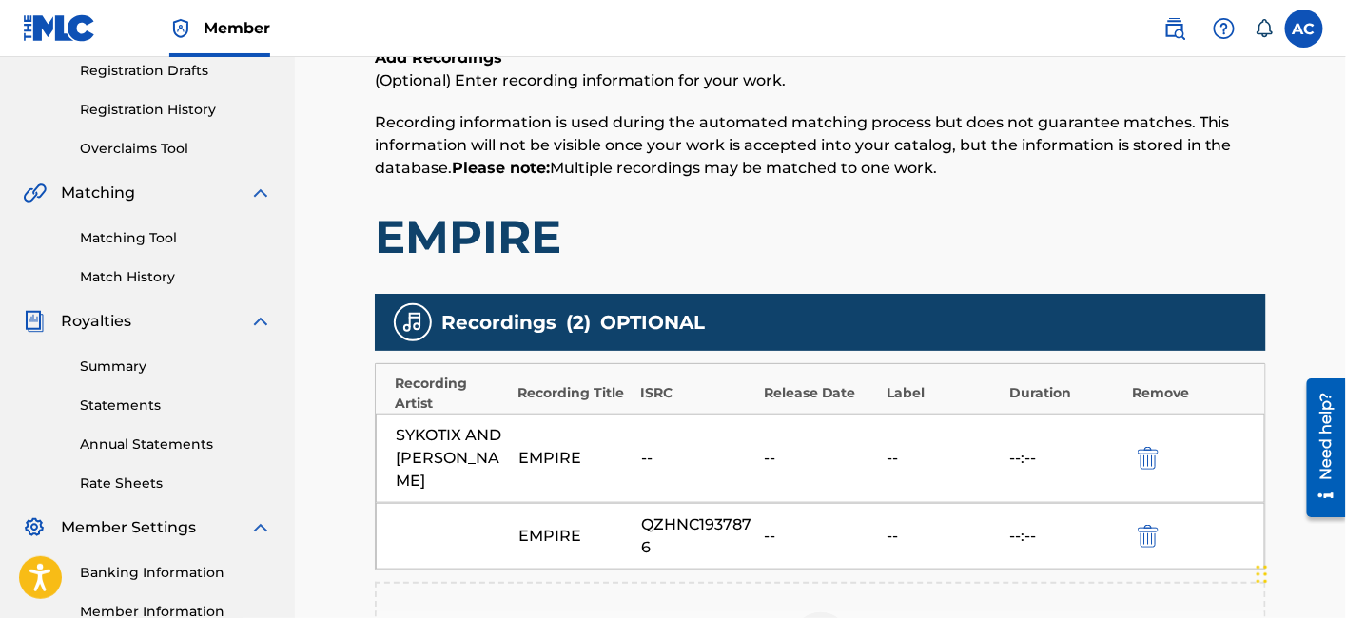
scroll to position [327, 0]
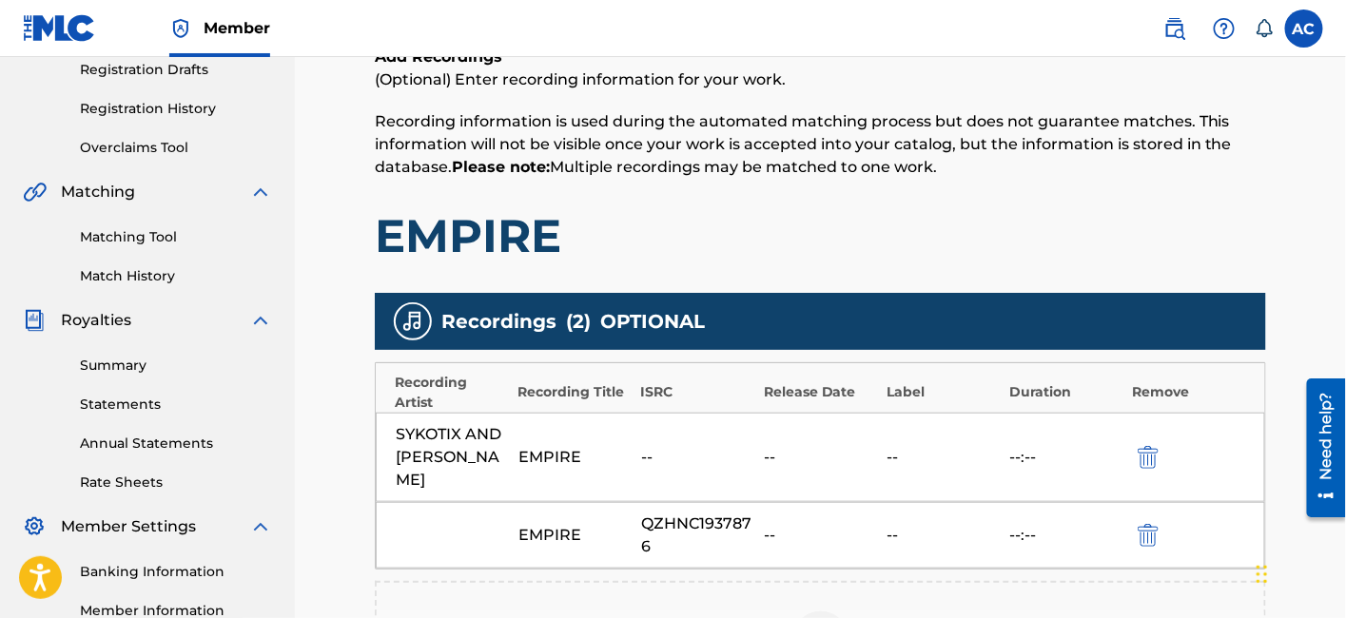
click at [712, 513] on div "QZHNC1937876" at bounding box center [697, 536] width 113 height 46
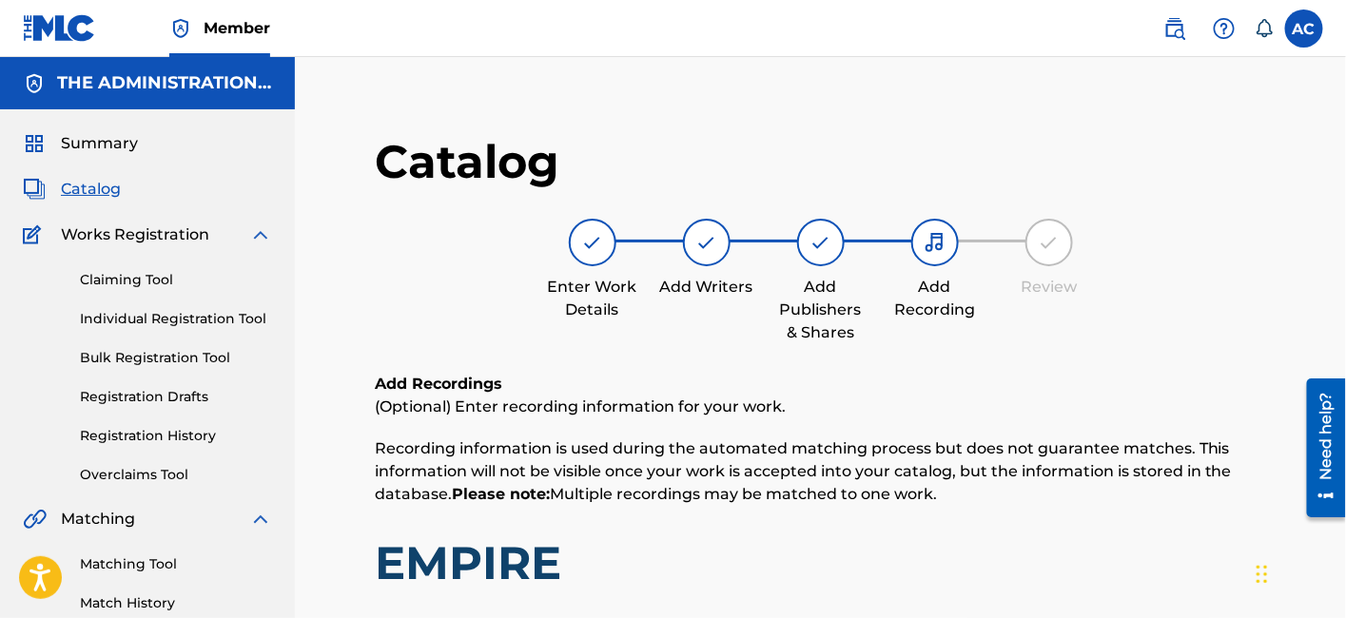
click at [81, 196] on span "Catalog" at bounding box center [91, 189] width 60 height 23
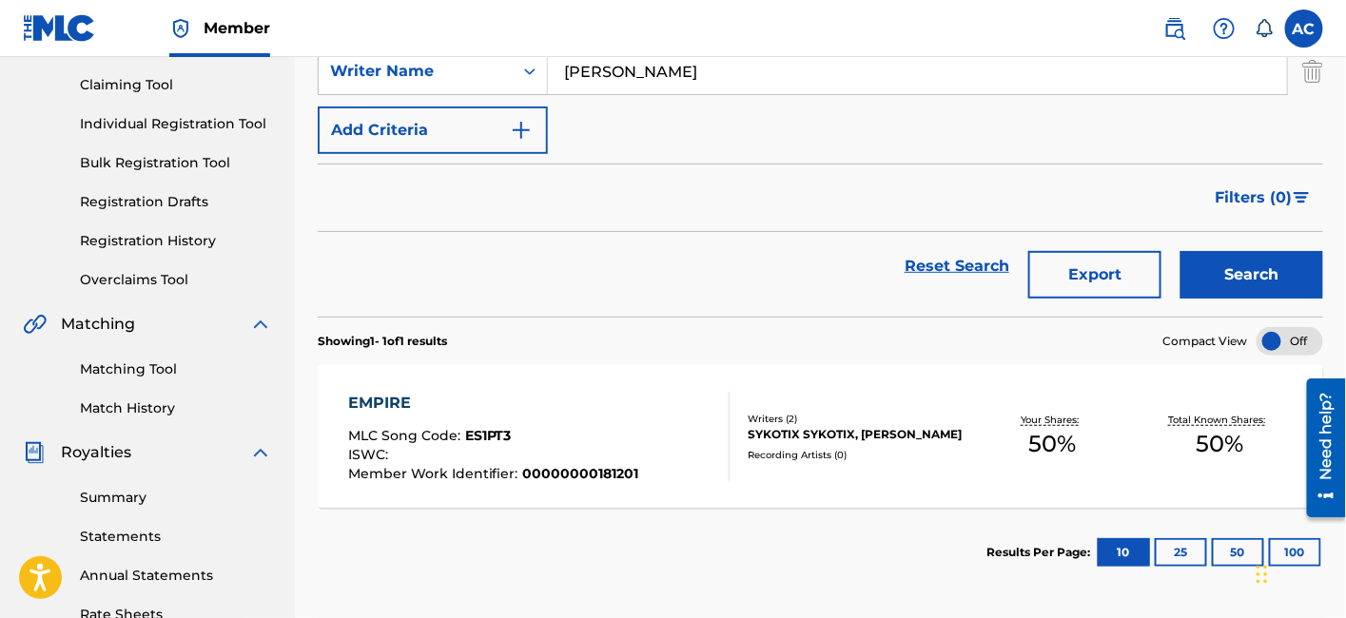
scroll to position [196, 0]
click at [552, 422] on div "EMPIRE MLC Song Code : ES1PT3 ISWC : Member Work Identifier : 00000000181201" at bounding box center [493, 435] width 291 height 89
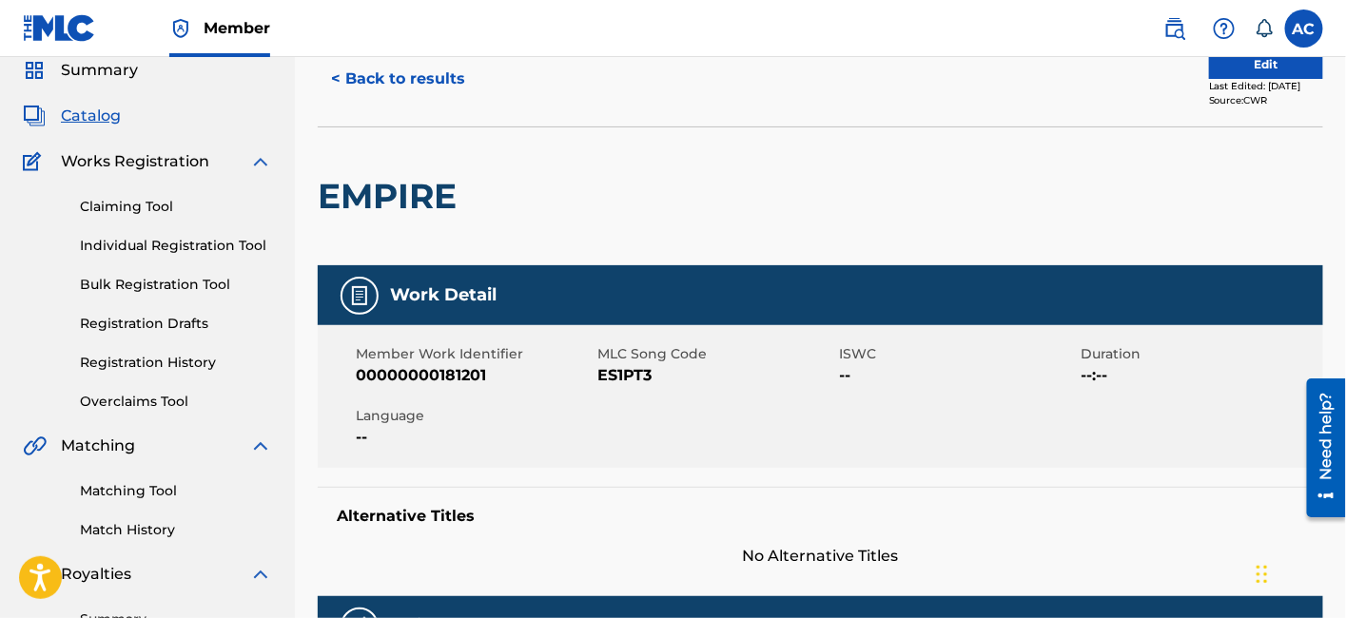
scroll to position [30, 0]
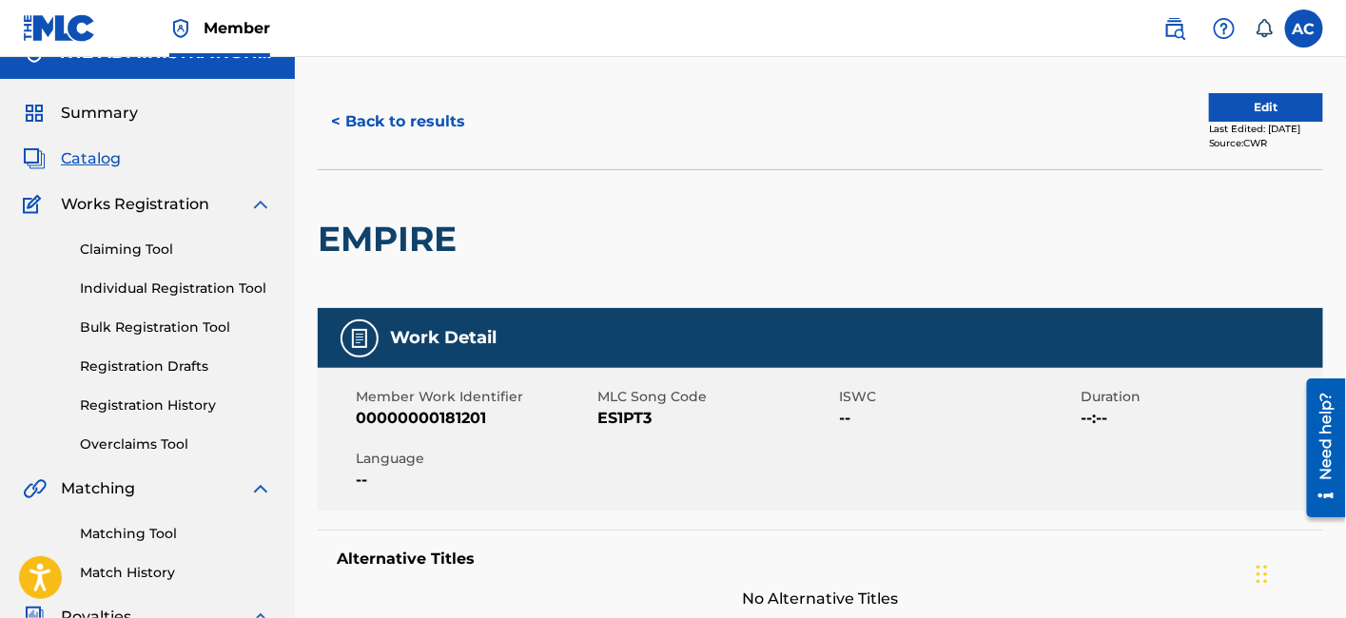
click at [430, 251] on h2 "EMPIRE" at bounding box center [392, 239] width 148 height 43
click at [634, 414] on span "ES1PT3" at bounding box center [715, 418] width 237 height 23
click at [457, 126] on button "< Back to results" at bounding box center [398, 122] width 161 height 48
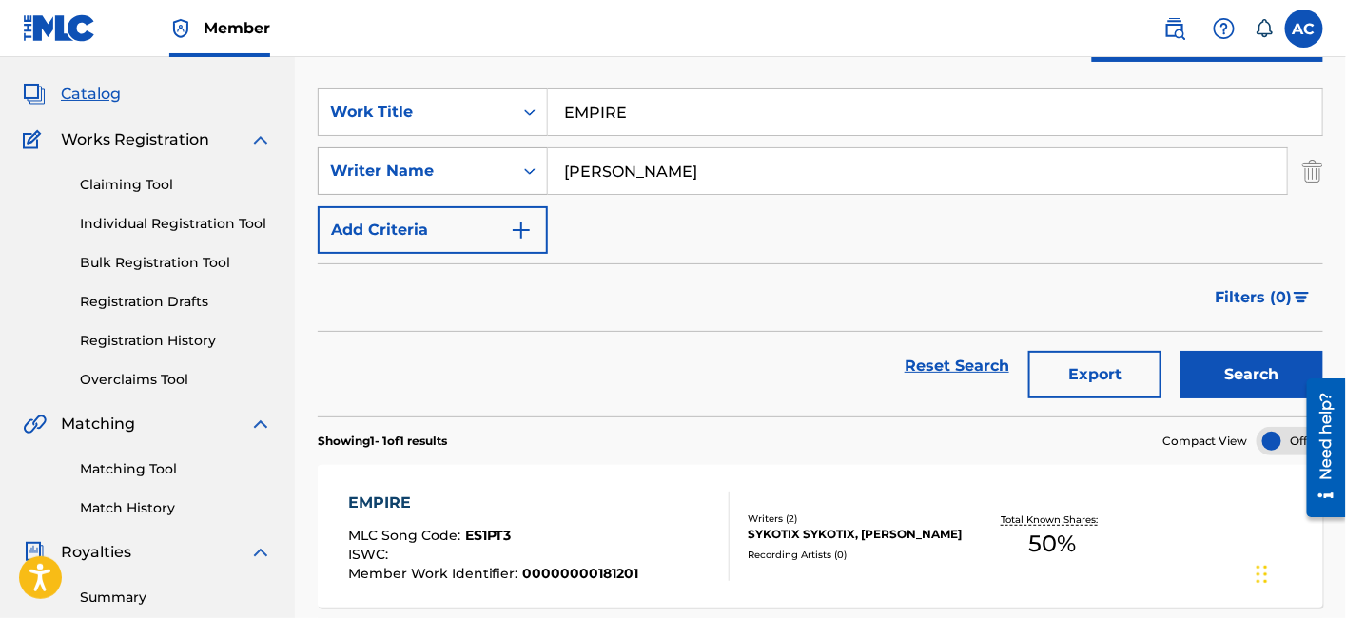
scroll to position [92, 0]
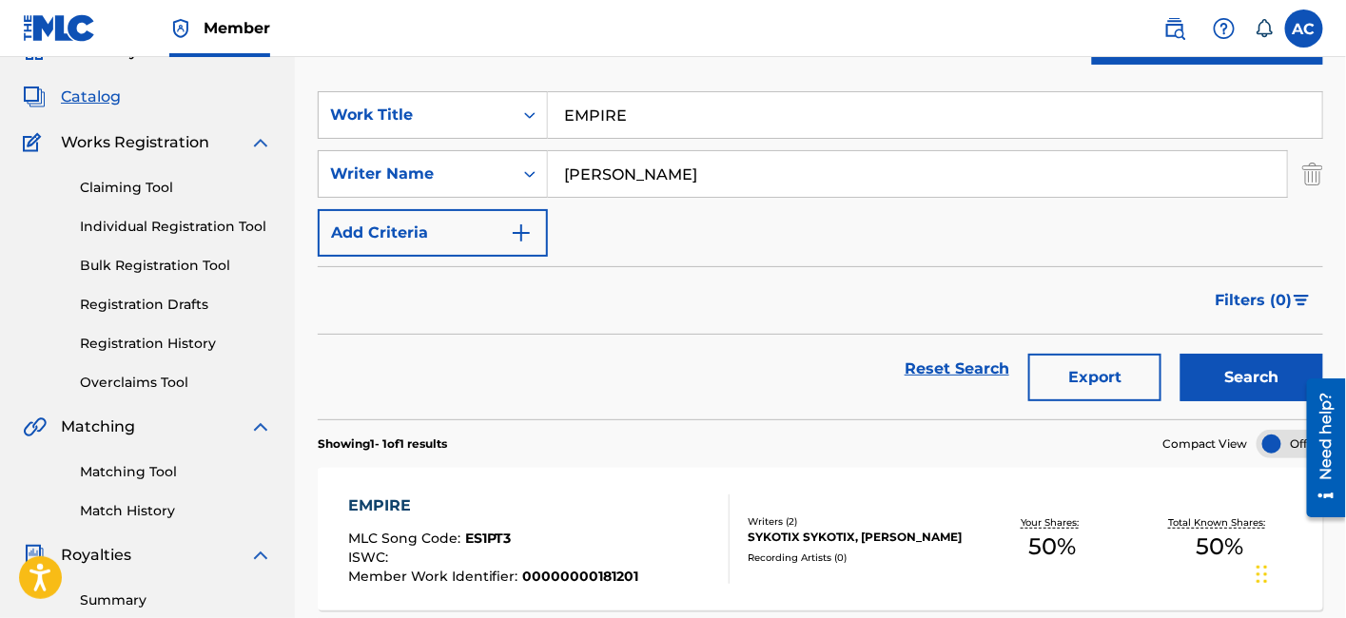
click at [592, 134] on input "EMPIRE" at bounding box center [935, 115] width 774 height 46
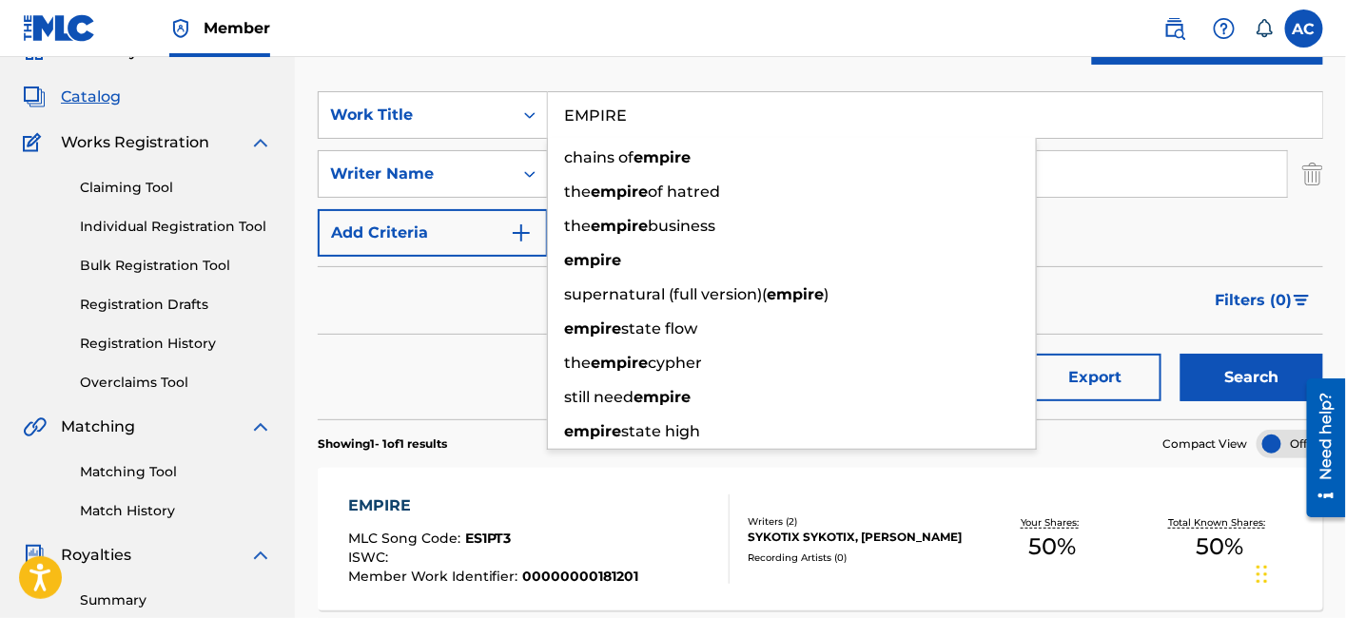
paste input "Mt. Pyre"
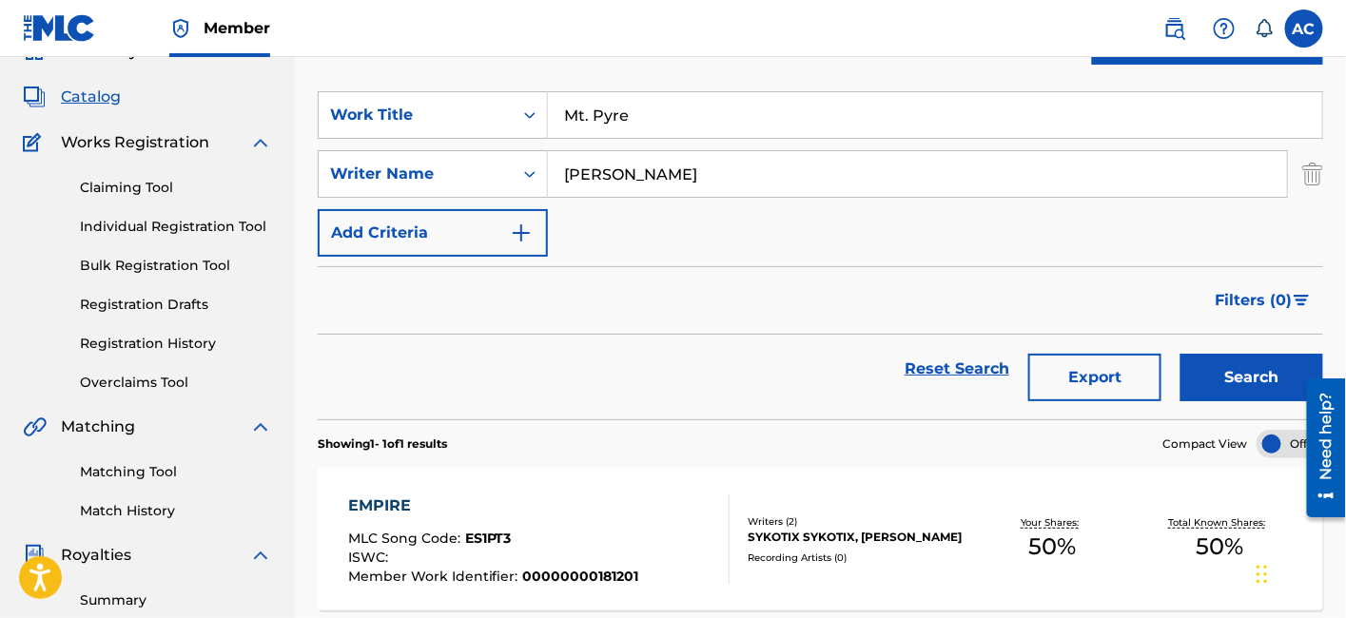
type input "Mt. Pyre"
click at [1180, 354] on button "Search" at bounding box center [1251, 378] width 143 height 48
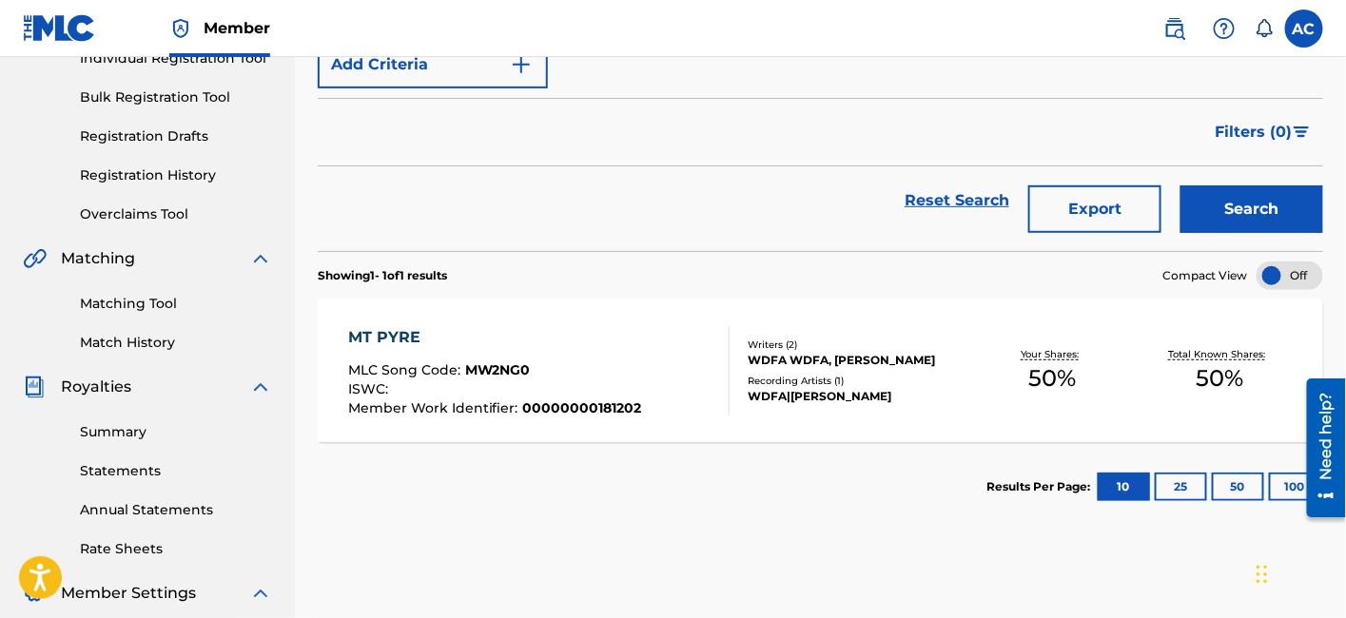
scroll to position [262, 0]
click at [621, 390] on div "ISWC :" at bounding box center [495, 390] width 294 height 19
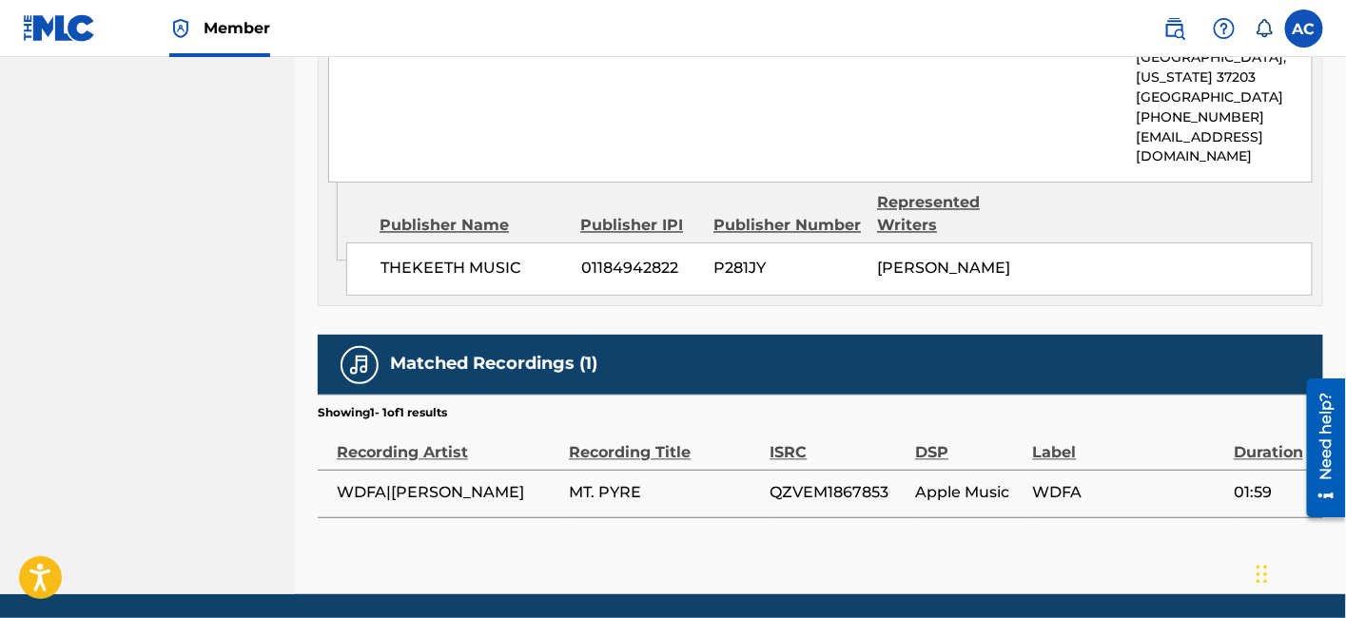
scroll to position [1056, 0]
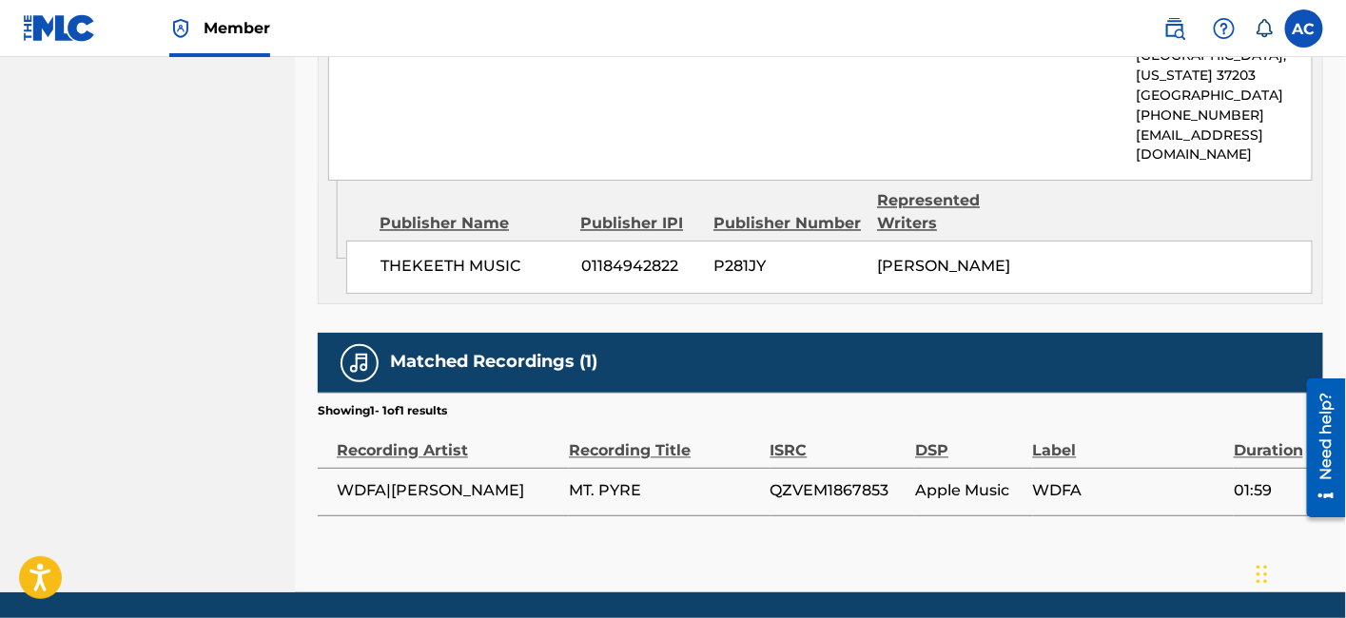
click at [809, 503] on span "QZVEM1867853" at bounding box center [838, 491] width 136 height 23
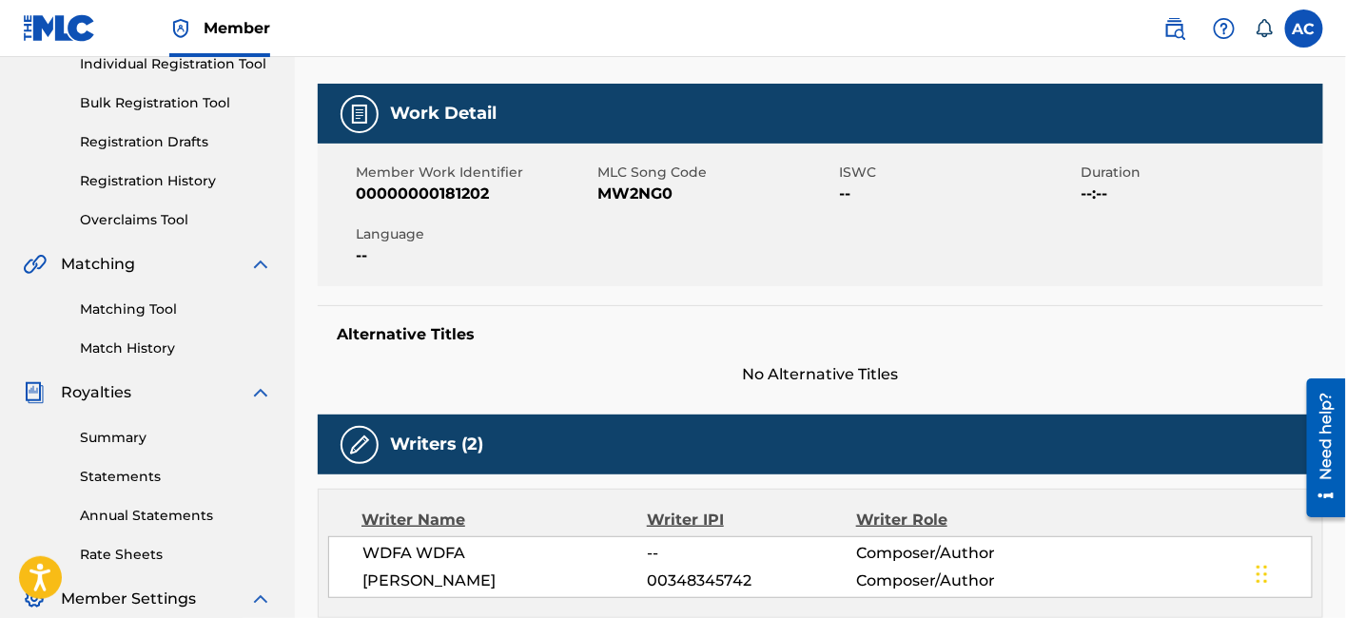
scroll to position [0, 0]
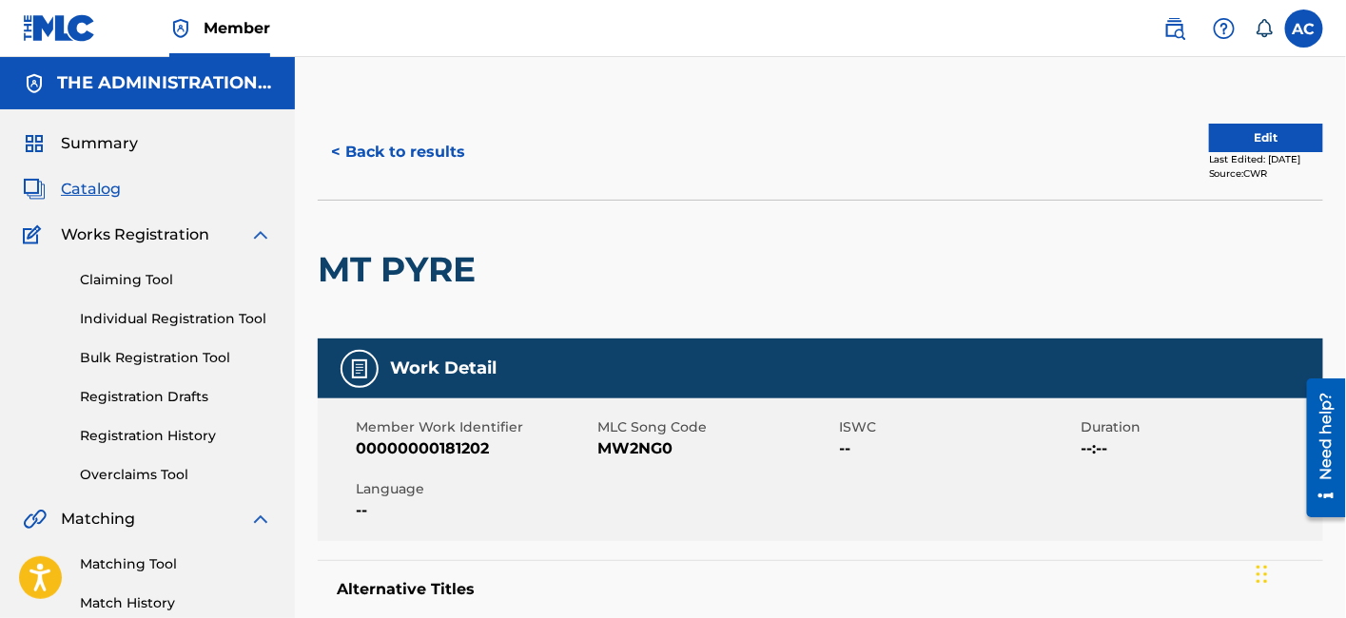
click at [451, 253] on h2 "MT PYRE" at bounding box center [401, 269] width 167 height 43
click at [634, 459] on span "MW2NG0" at bounding box center [715, 449] width 237 height 23
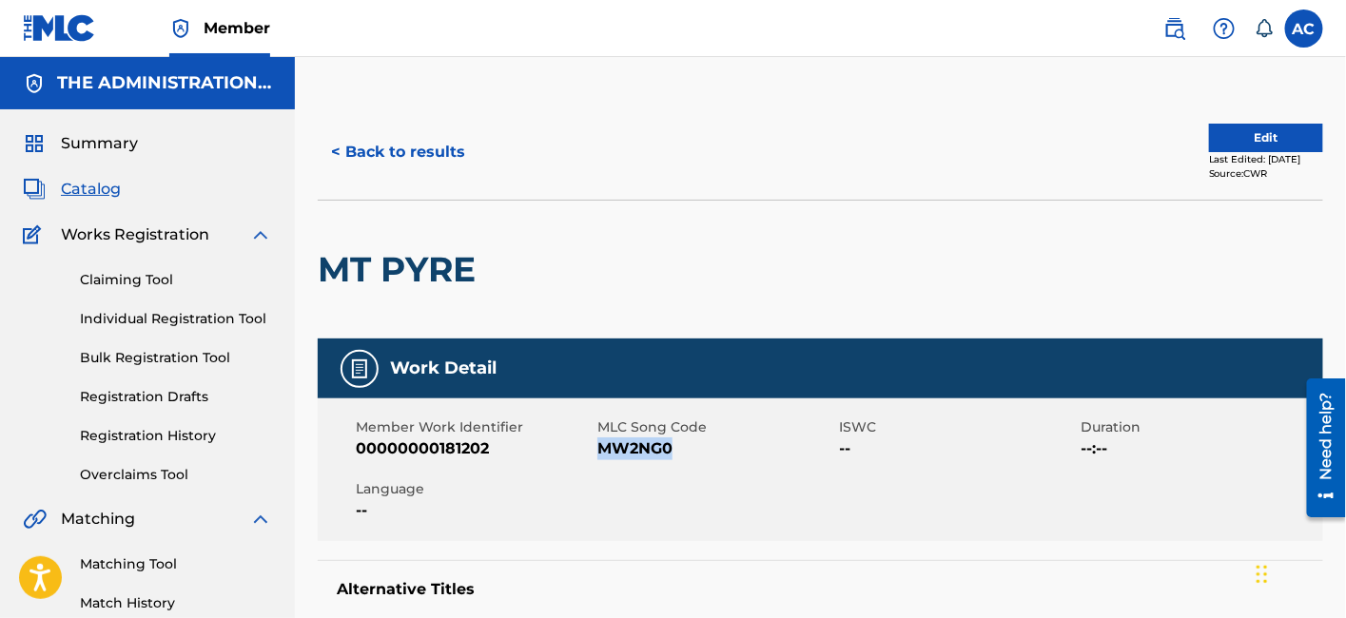
click at [443, 152] on button "< Back to results" at bounding box center [398, 152] width 161 height 48
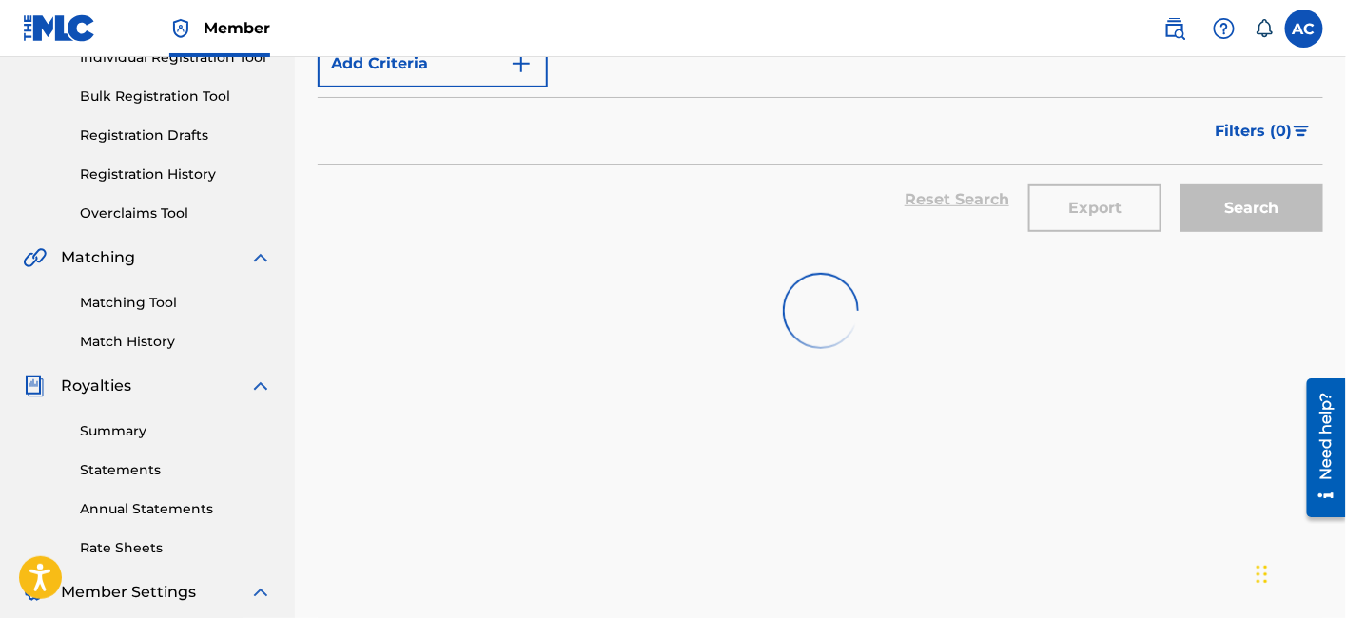
scroll to position [68, 0]
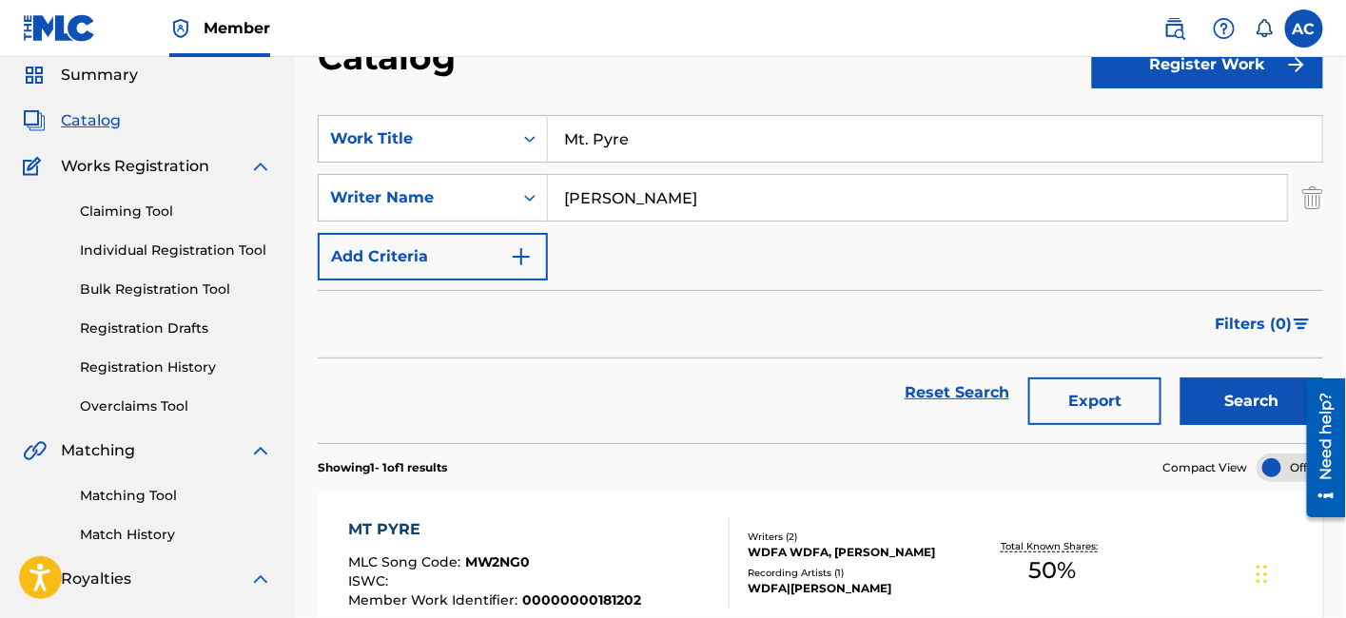
click at [575, 159] on input "Mt. Pyre" at bounding box center [935, 139] width 774 height 46
paste input "Scarlet"
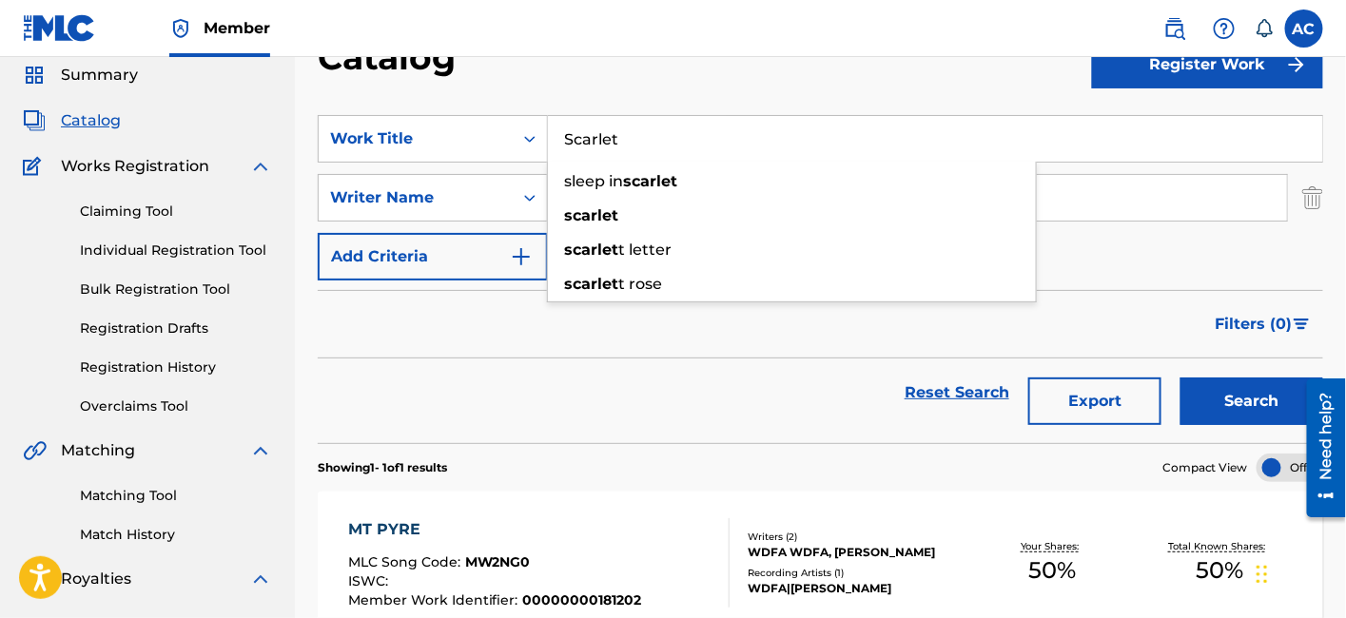
type input "Scarlet"
click at [1180, 378] on button "Search" at bounding box center [1251, 402] width 143 height 48
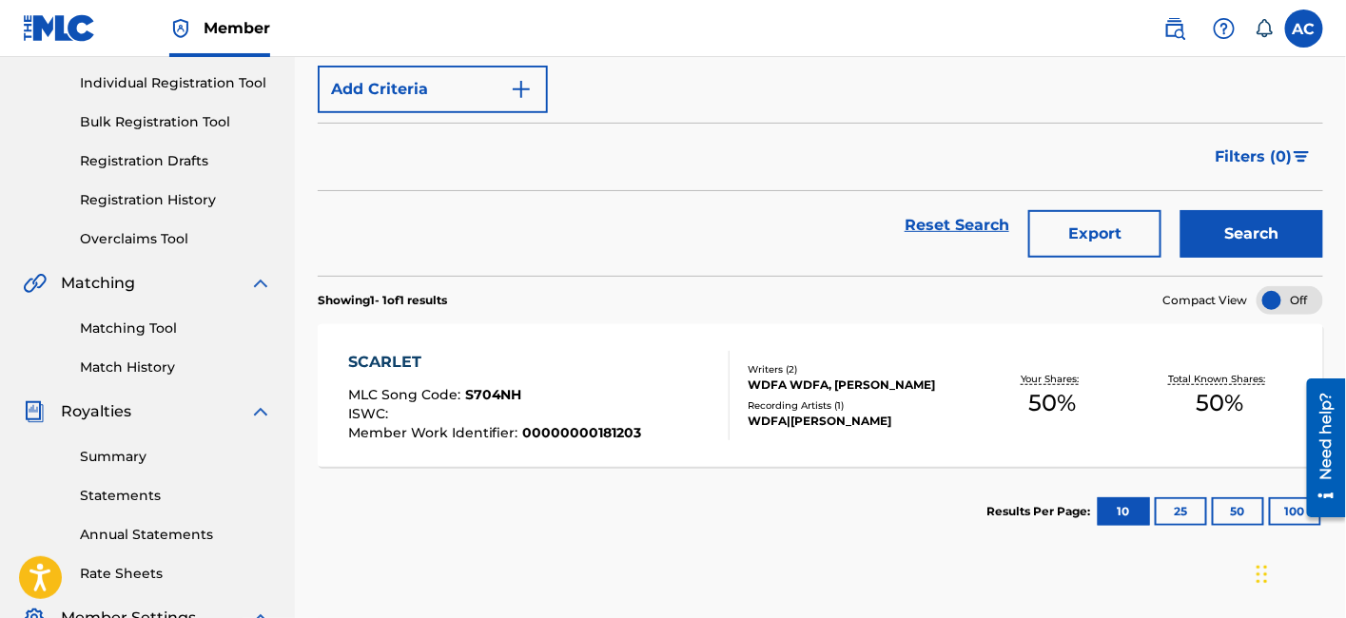
scroll to position [238, 0]
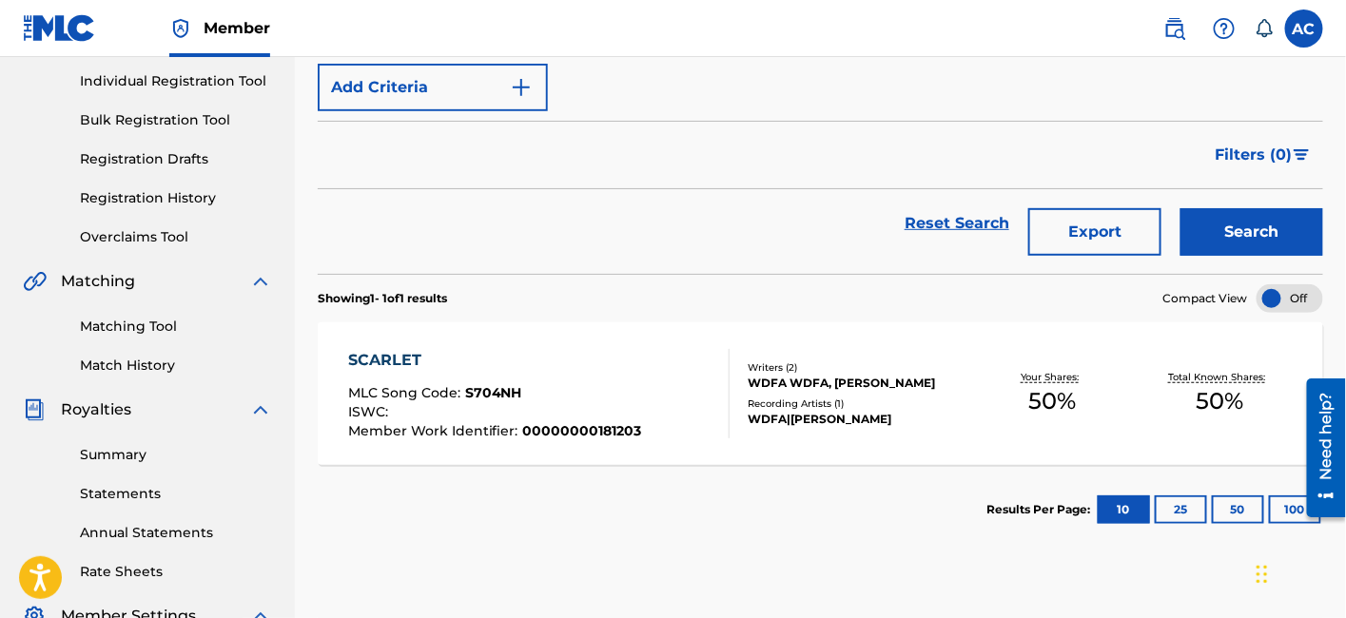
click at [739, 366] on div "Writers ( 2 ) WDFA WDFA, [PERSON_NAME] Recording Artists ( 1 ) WDFA|[PERSON_NAM…" at bounding box center [848, 394] width 239 height 68
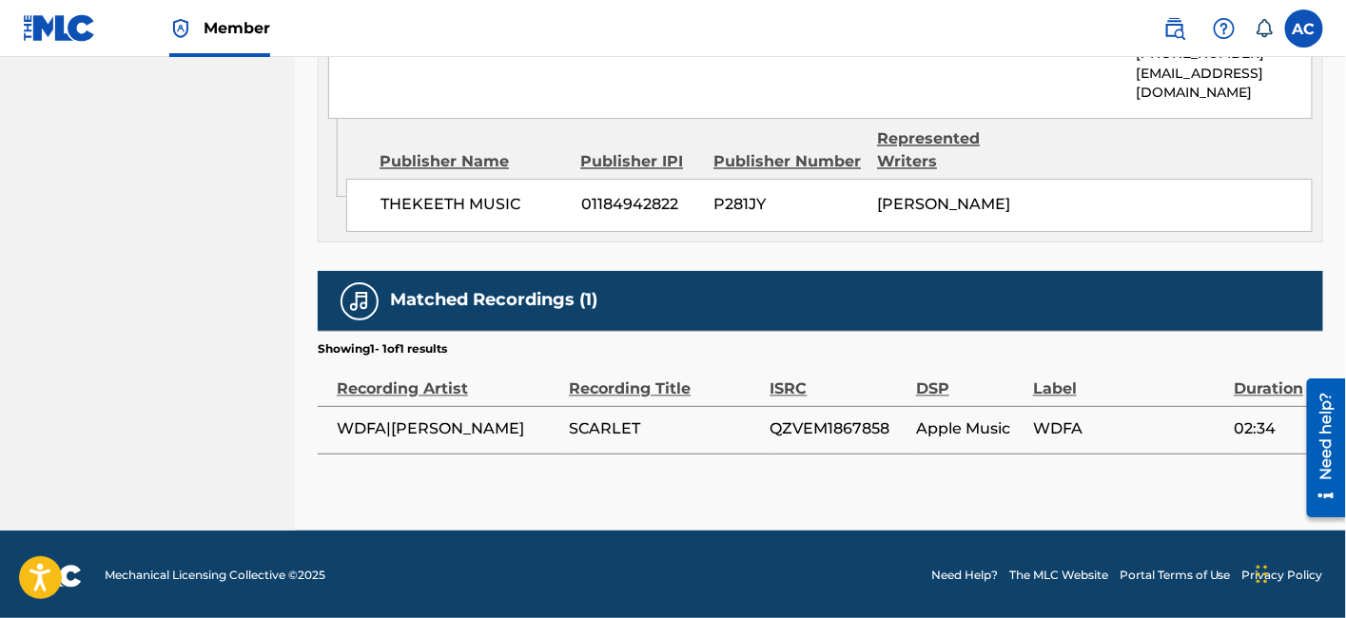
scroll to position [1119, 0]
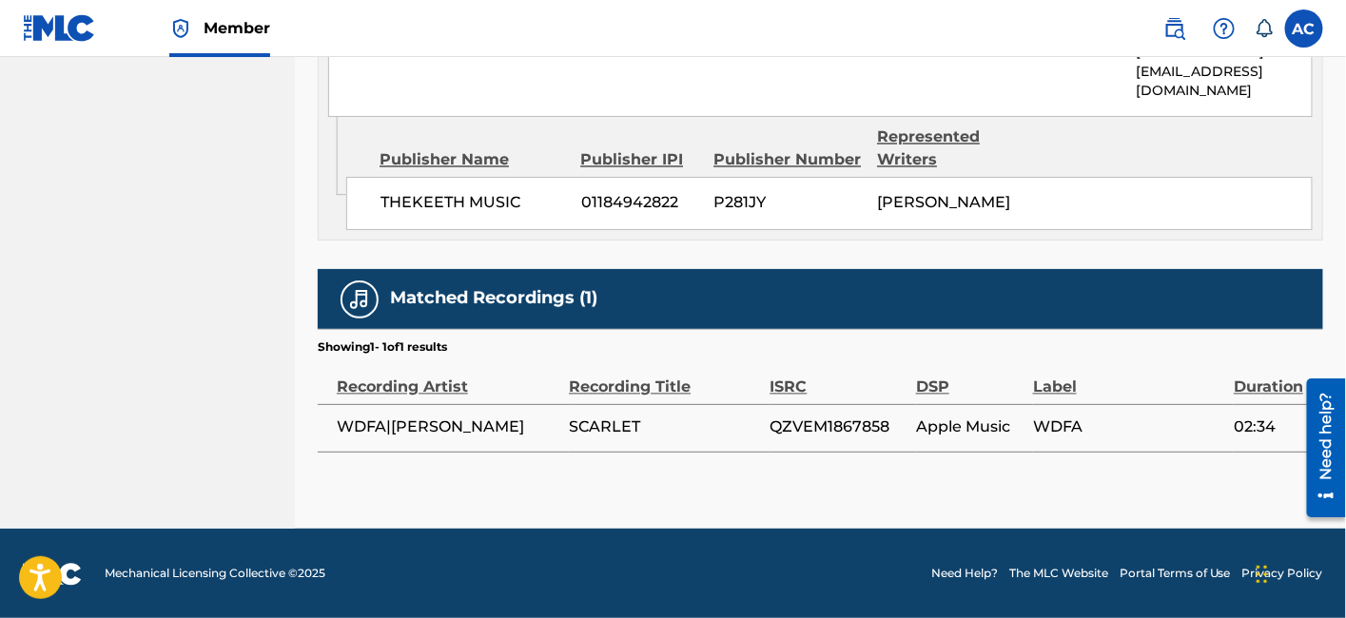
click at [814, 439] on span "QZVEM1867858" at bounding box center [838, 428] width 136 height 23
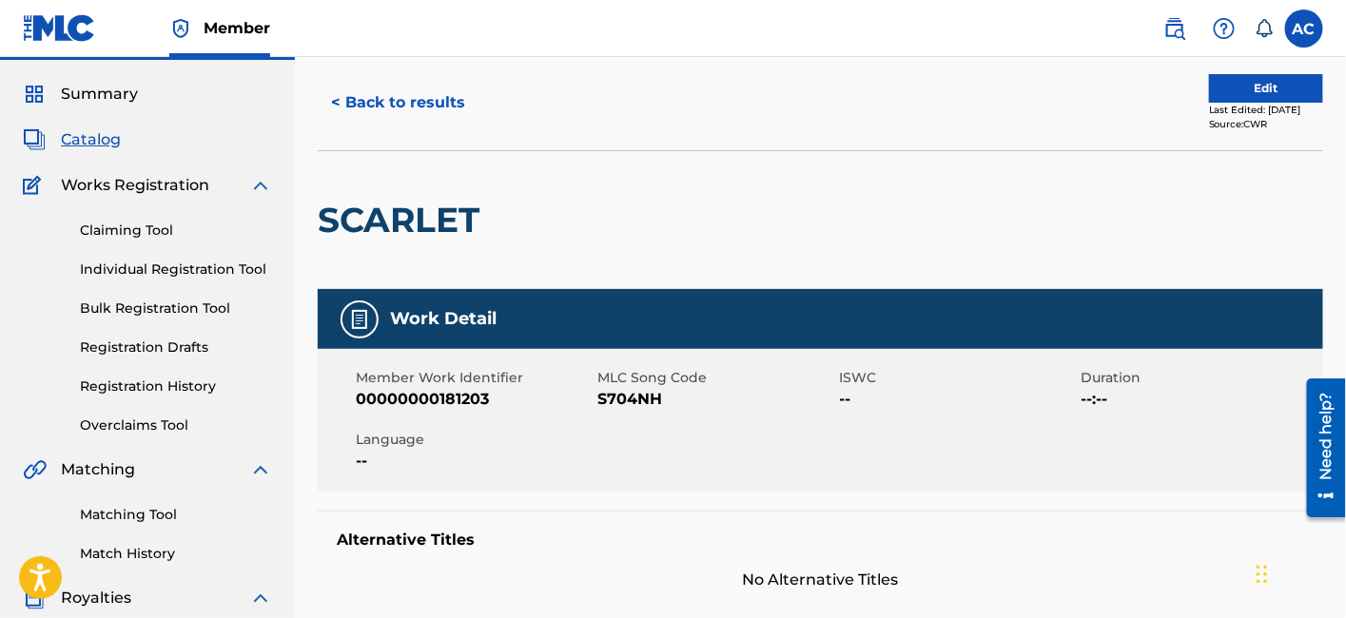
scroll to position [0, 0]
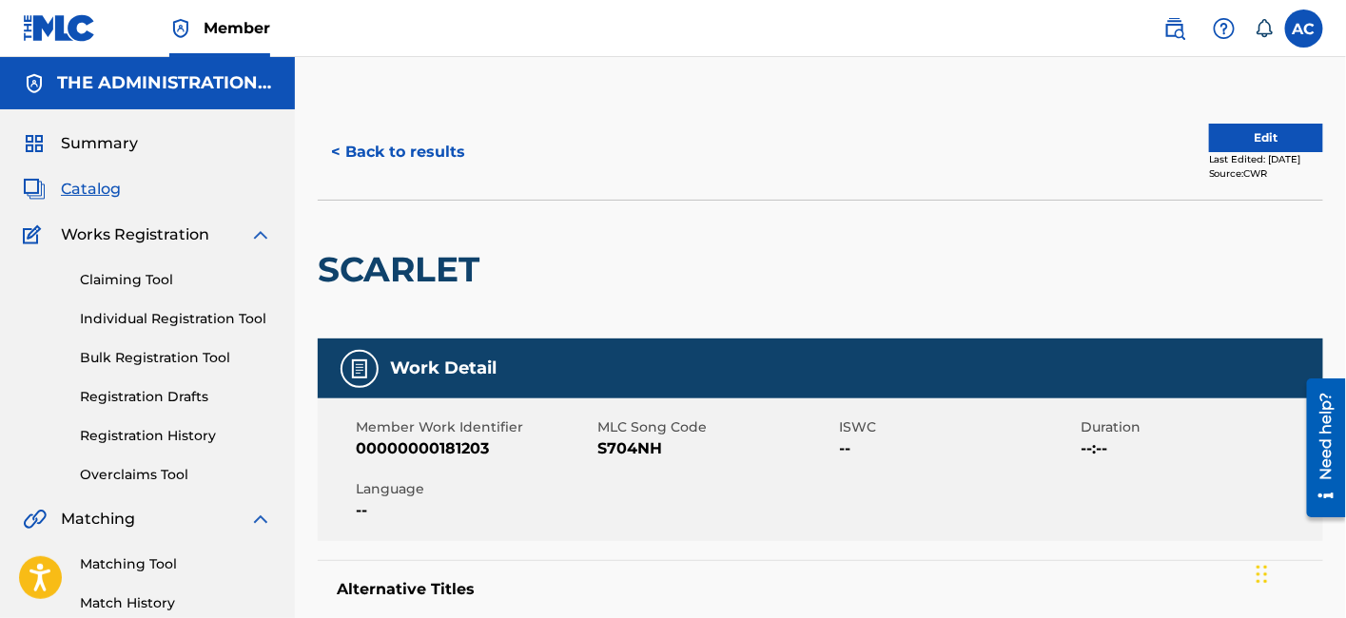
click at [398, 310] on div "SCARLET" at bounding box center [403, 270] width 171 height 138
click at [404, 260] on h2 "SCARLET" at bounding box center [403, 269] width 171 height 43
click at [647, 453] on span "S704NH" at bounding box center [715, 449] width 237 height 23
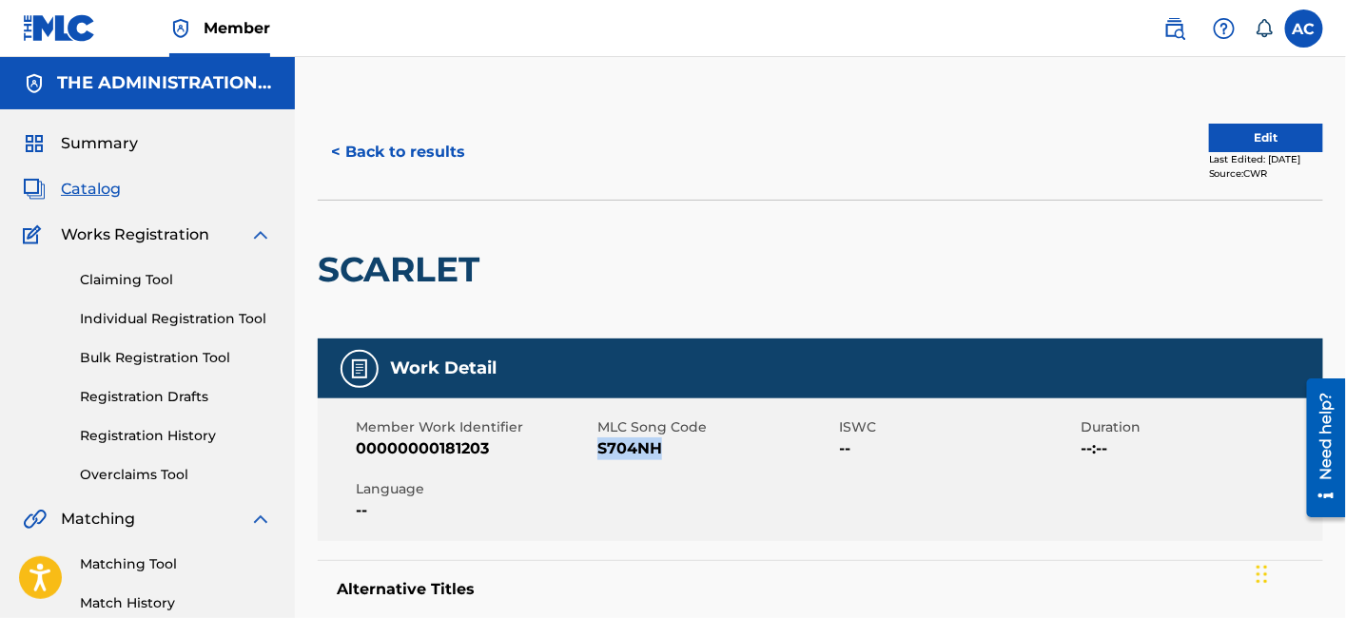
click at [432, 171] on button "< Back to results" at bounding box center [398, 152] width 161 height 48
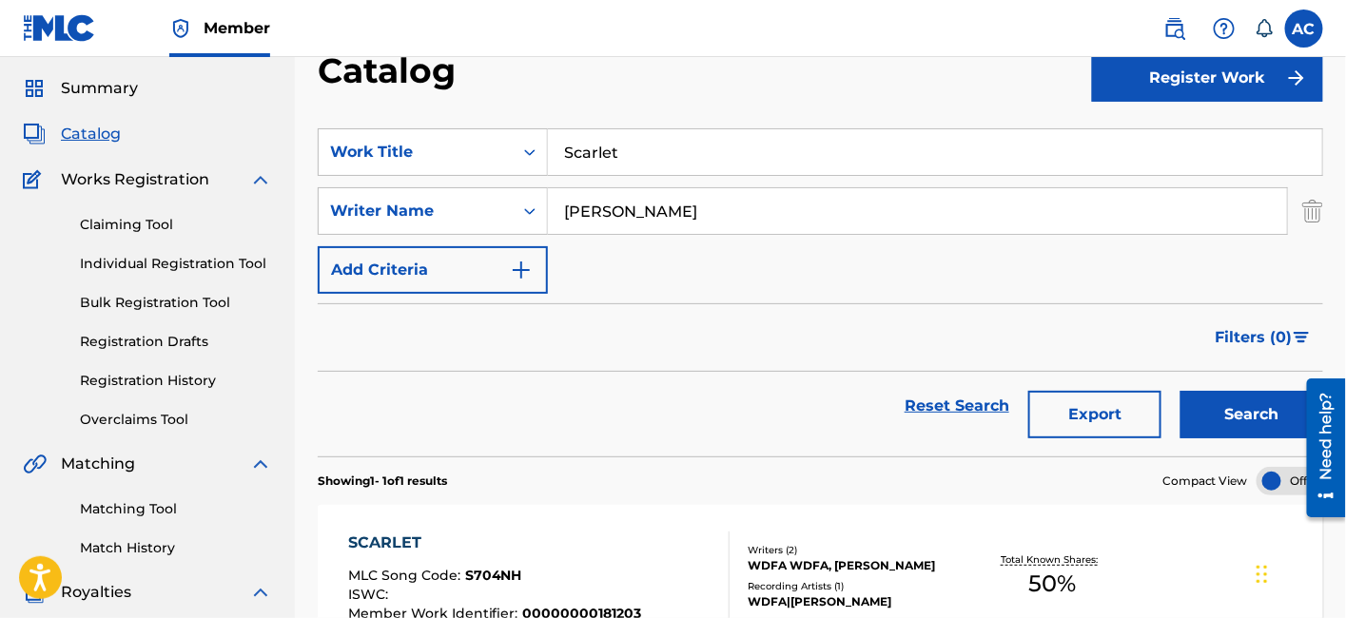
scroll to position [54, 0]
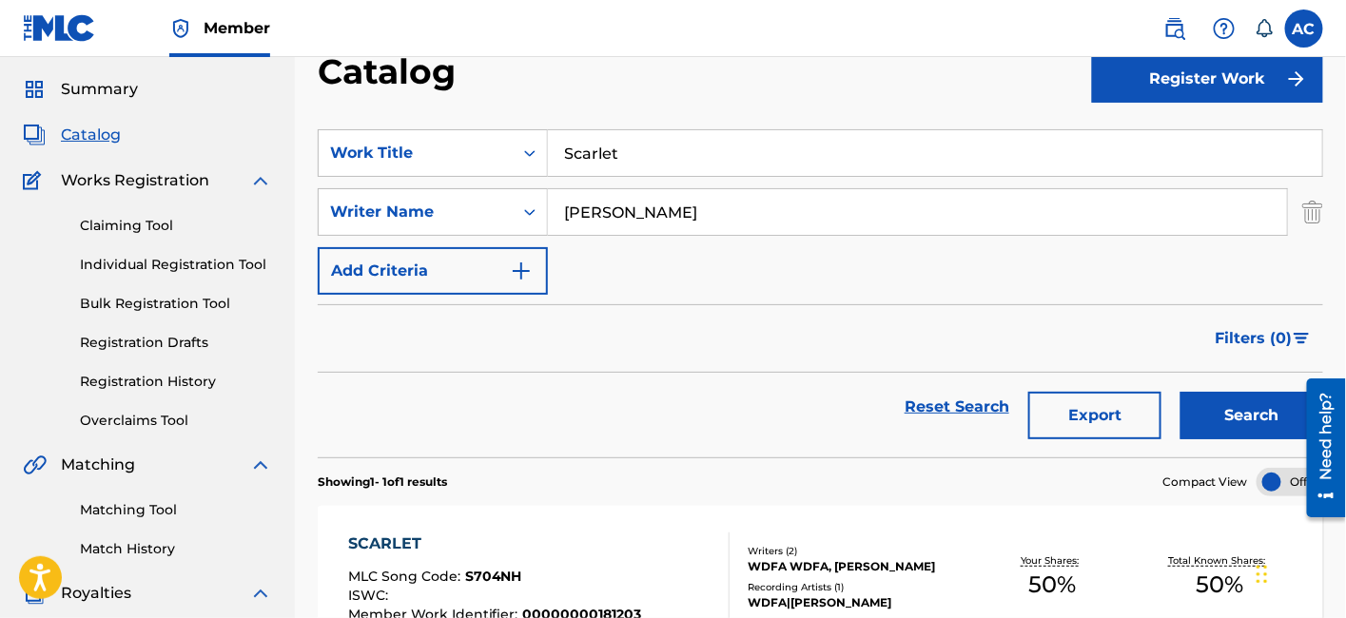
click at [614, 156] on input "Scarlet" at bounding box center [935, 153] width 774 height 46
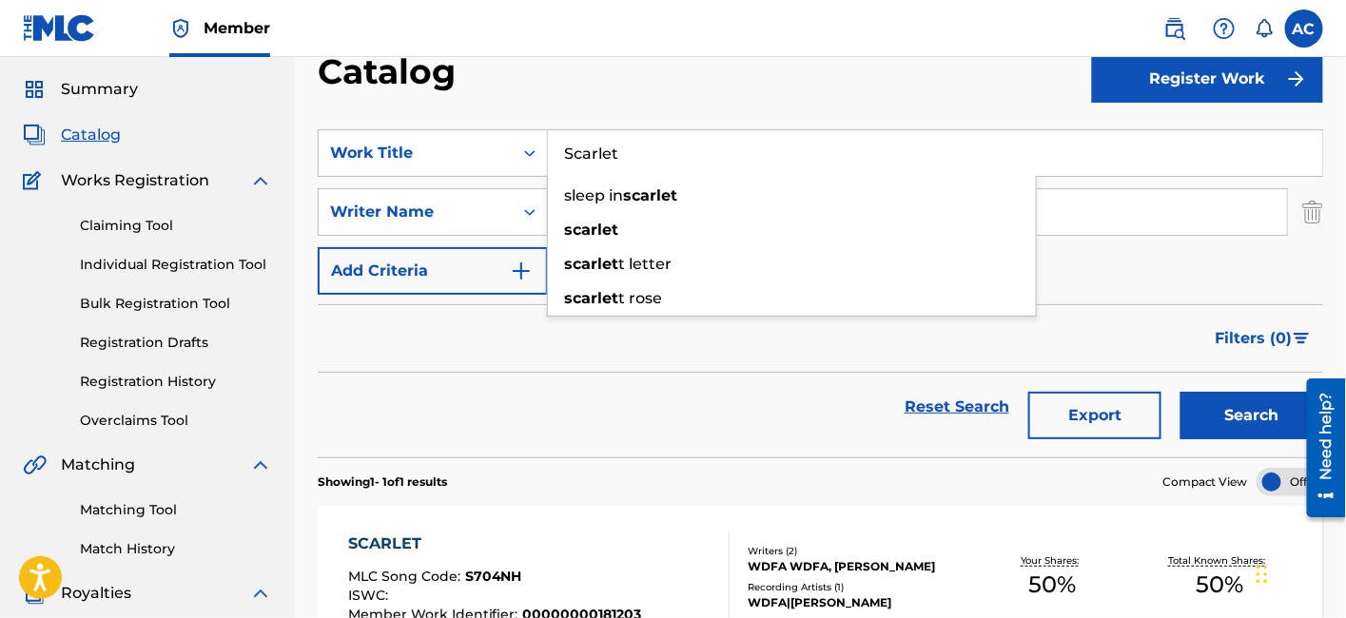
paste input "Plasma"
type input "Plasma"
click at [1180, 392] on button "Search" at bounding box center [1251, 416] width 143 height 48
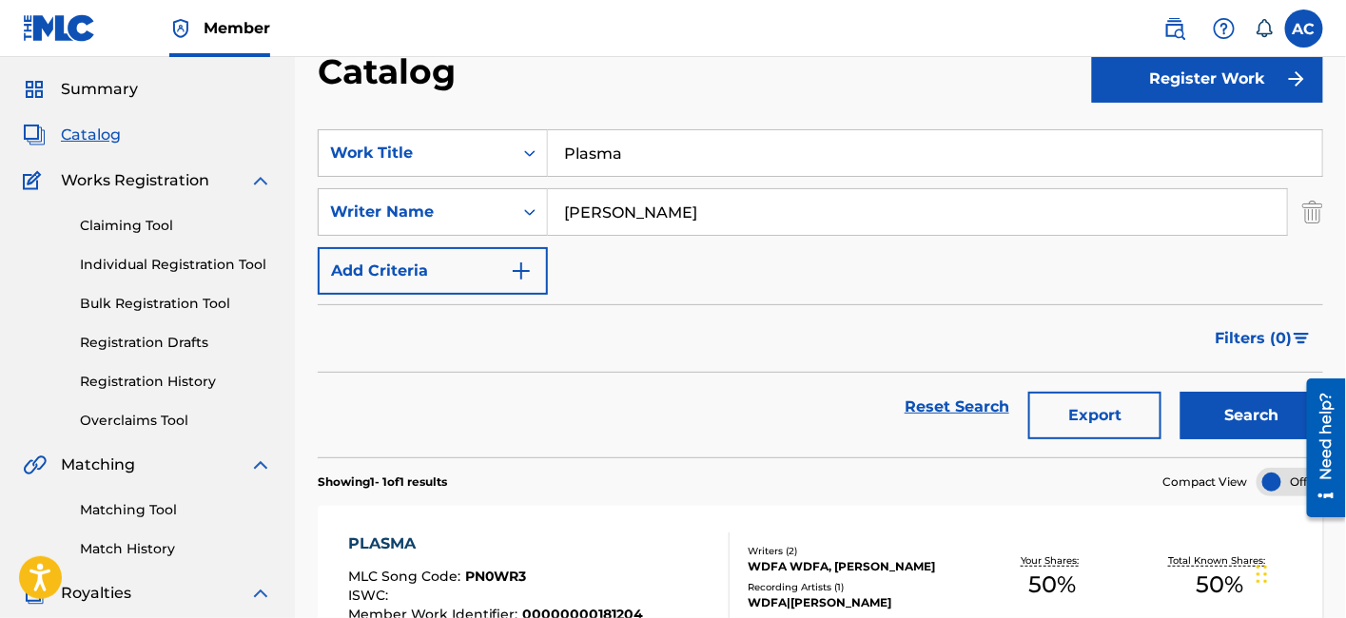
scroll to position [143, 0]
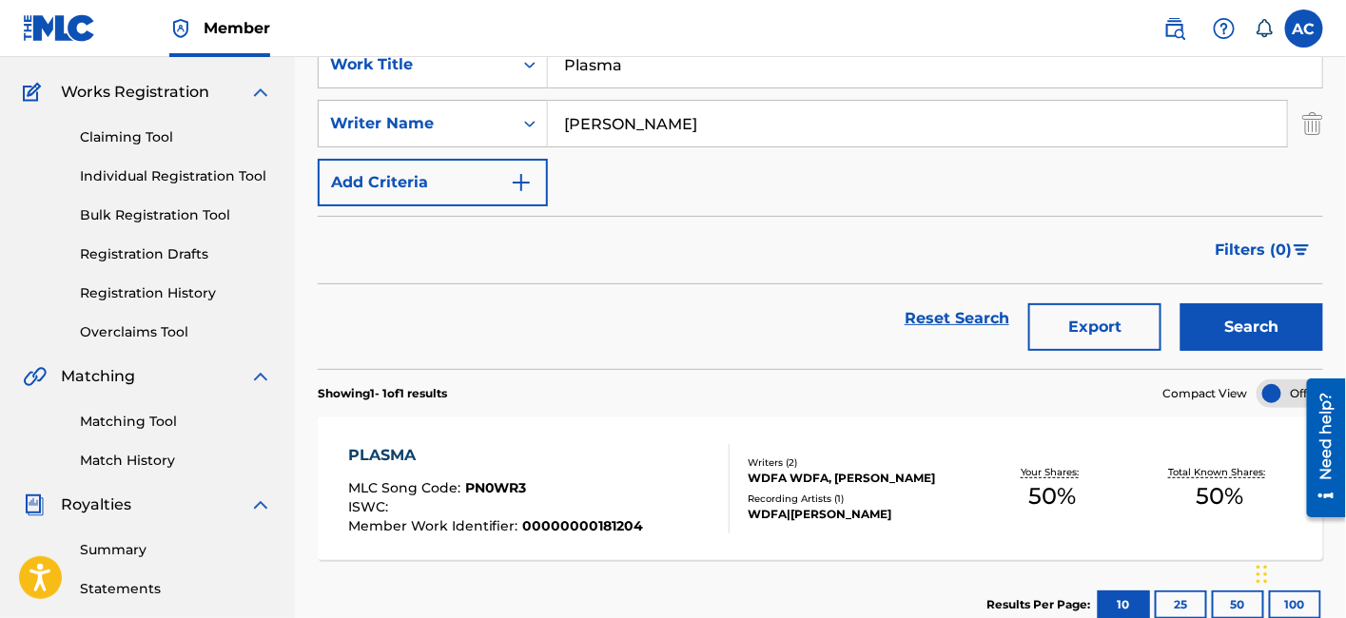
click at [613, 460] on div "PLASMA" at bounding box center [496, 455] width 296 height 23
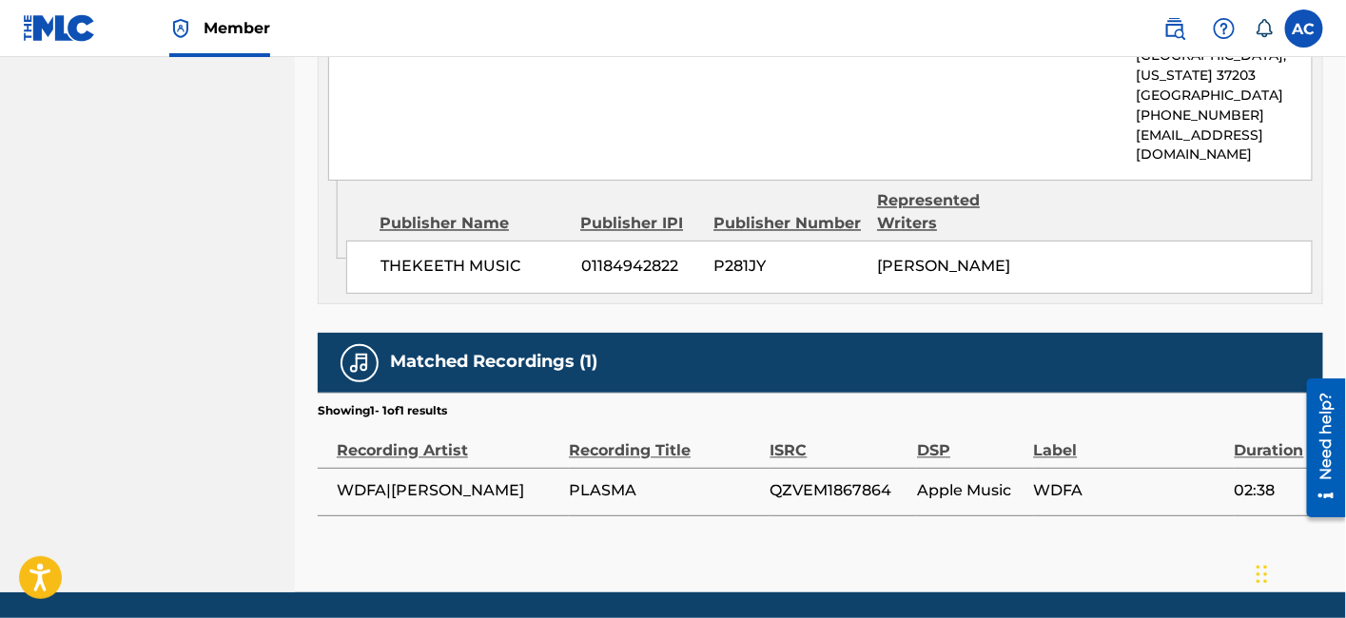
scroll to position [1057, 0]
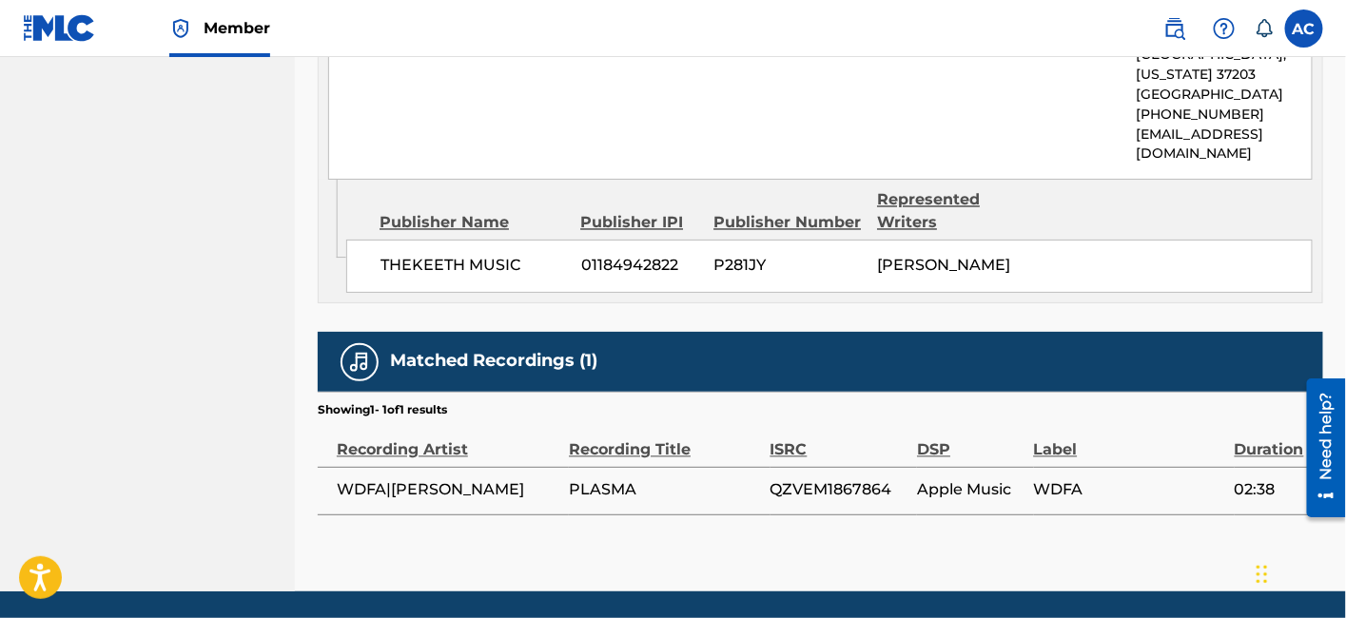
click at [807, 502] on span "QZVEM1867864" at bounding box center [839, 490] width 138 height 23
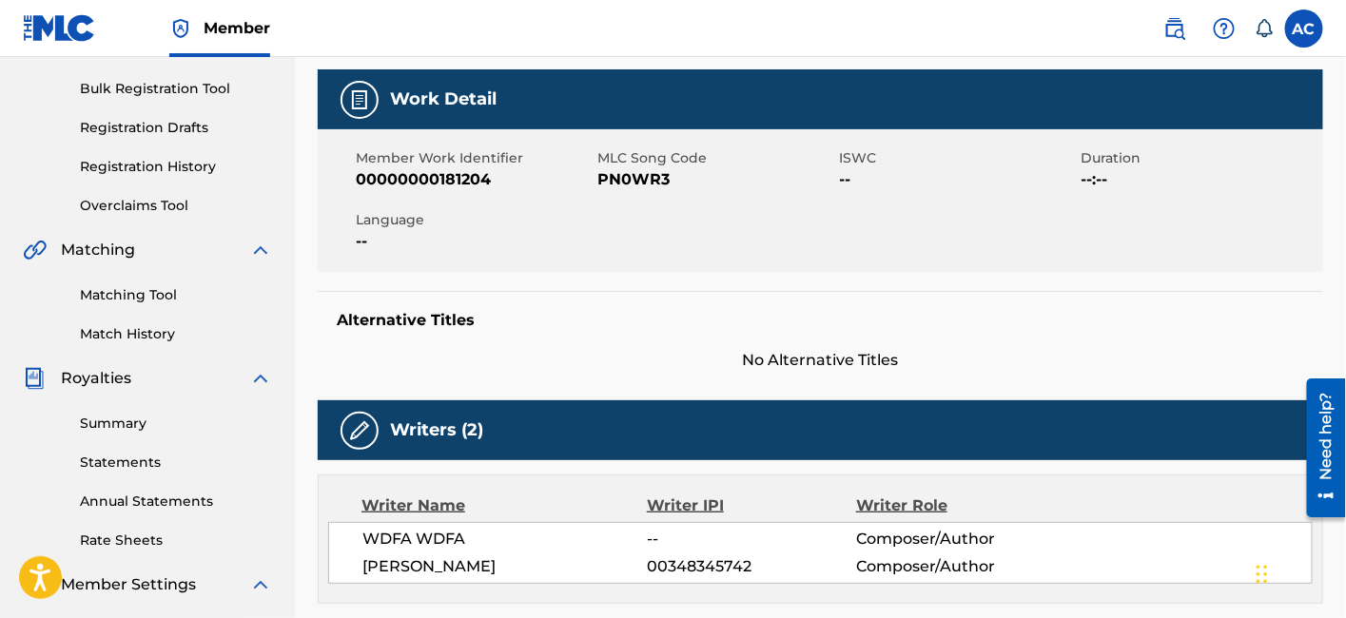
scroll to position [0, 0]
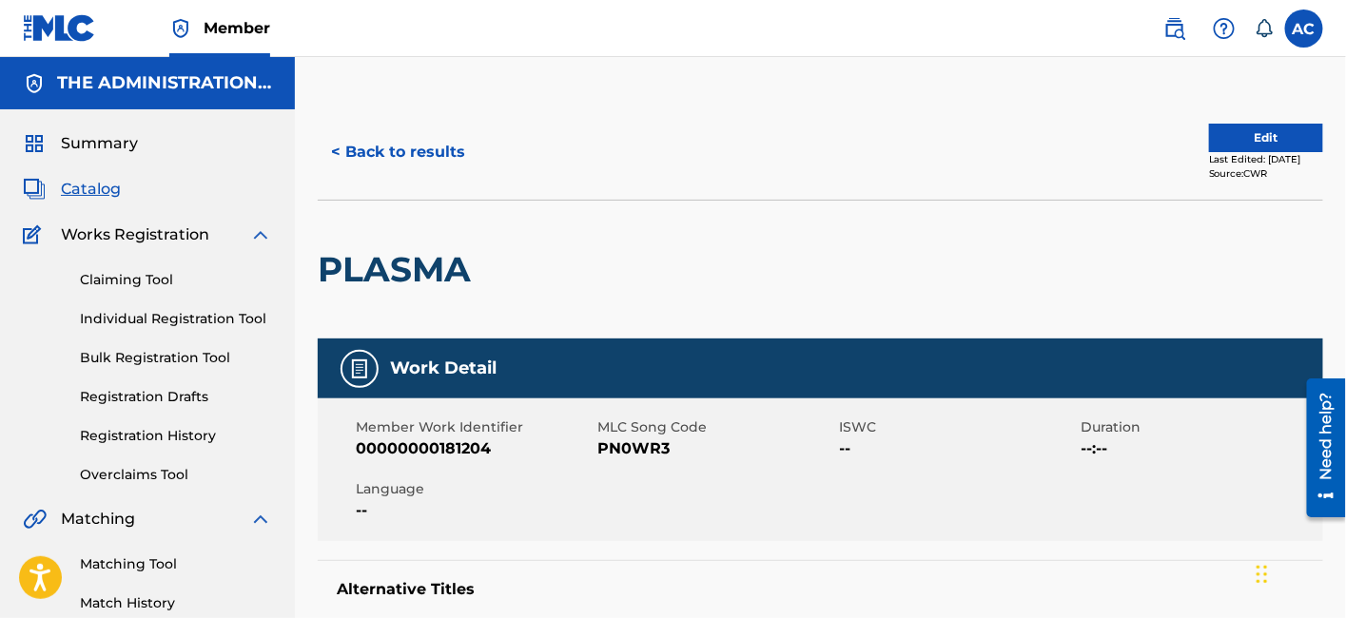
click at [432, 234] on div "PLASMA" at bounding box center [399, 270] width 163 height 138
click at [430, 267] on h2 "PLASMA" at bounding box center [399, 269] width 163 height 43
click at [638, 462] on div "Member Work Identifier 00000000181204 MLC Song Code PN0WR3 ISWC -- Duration --:…" at bounding box center [820, 470] width 1005 height 143
click at [638, 460] on div "Member Work Identifier 00000000181204 MLC Song Code PN0WR3 ISWC -- Duration --:…" at bounding box center [820, 470] width 1005 height 143
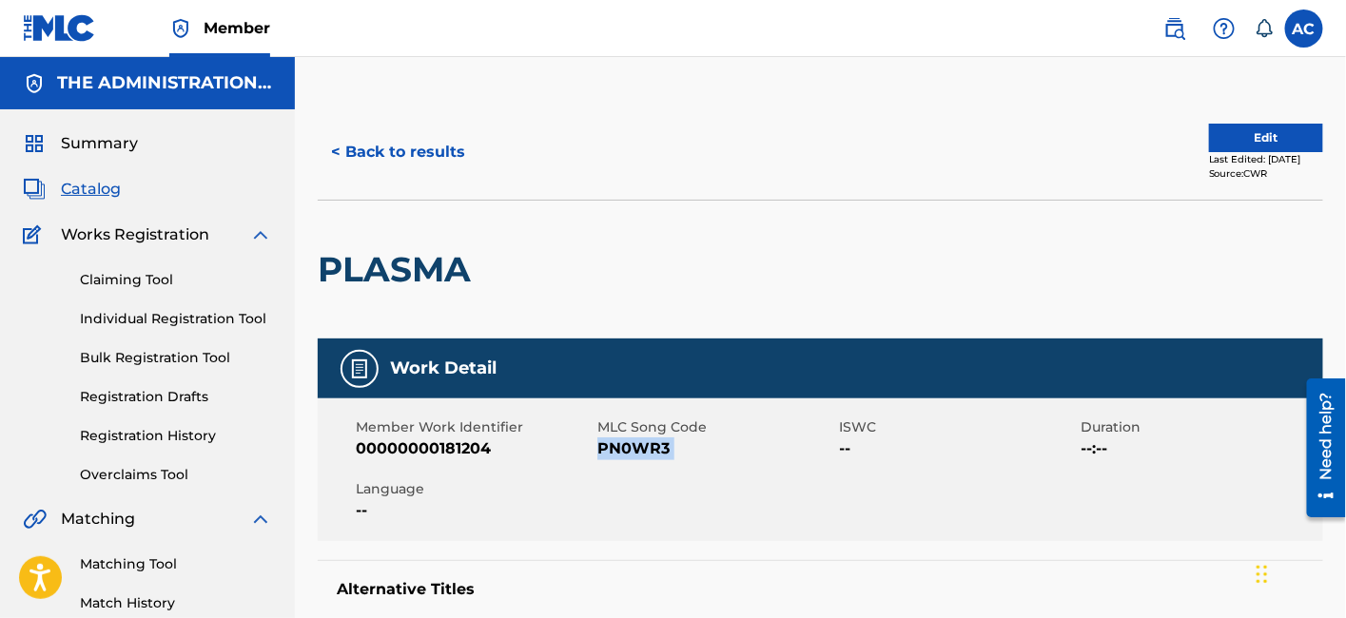
click at [638, 460] on div "Member Work Identifier 00000000181204 MLC Song Code PN0WR3 ISWC -- Duration --:…" at bounding box center [820, 470] width 1005 height 143
click at [428, 143] on button "< Back to results" at bounding box center [398, 152] width 161 height 48
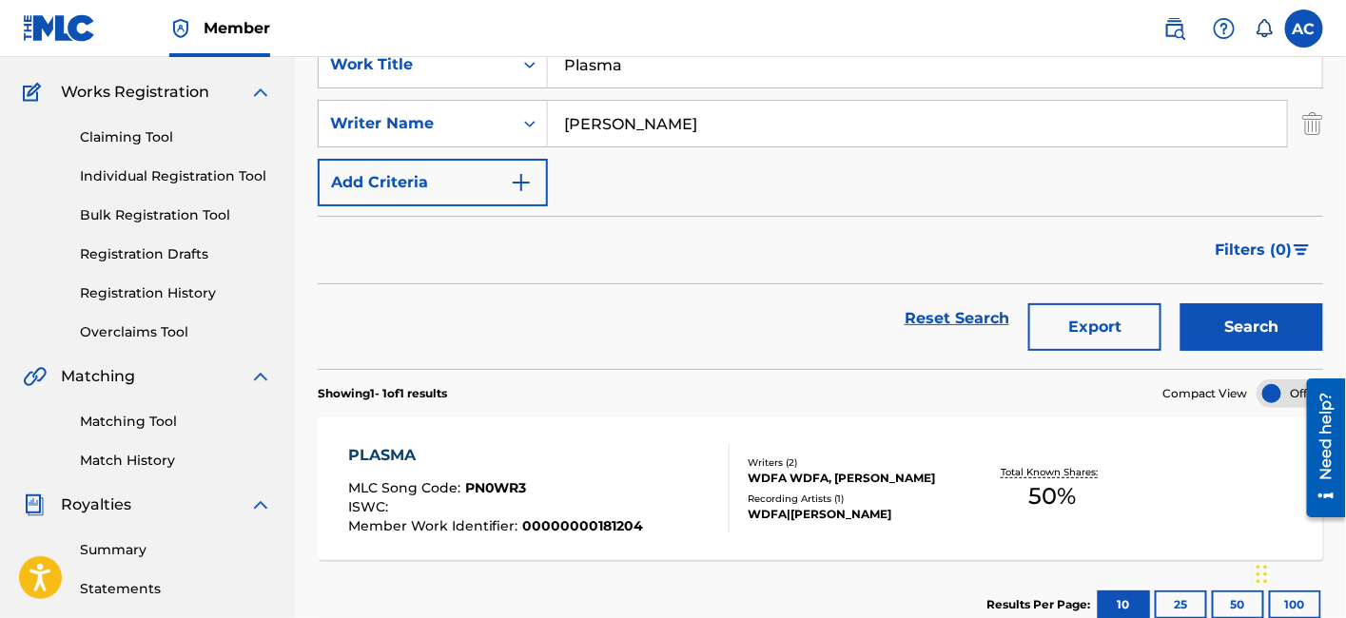
scroll to position [85, 0]
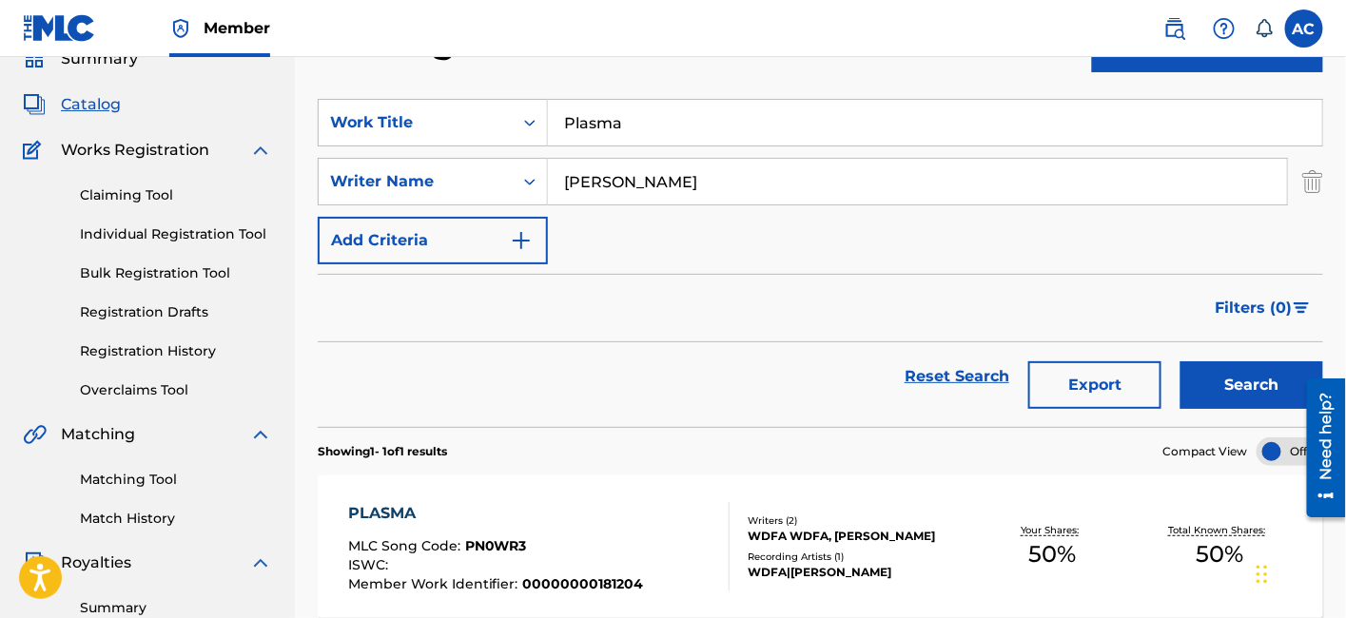
click at [604, 146] on div "SearchWithCriteria3d096bde-07b1-4b13-8d41-4819a6e7b13f Work Title Plasma Search…" at bounding box center [820, 181] width 1005 height 165
click at [604, 130] on input "Plasma" at bounding box center [935, 123] width 774 height 46
paste input "You Won't Find"
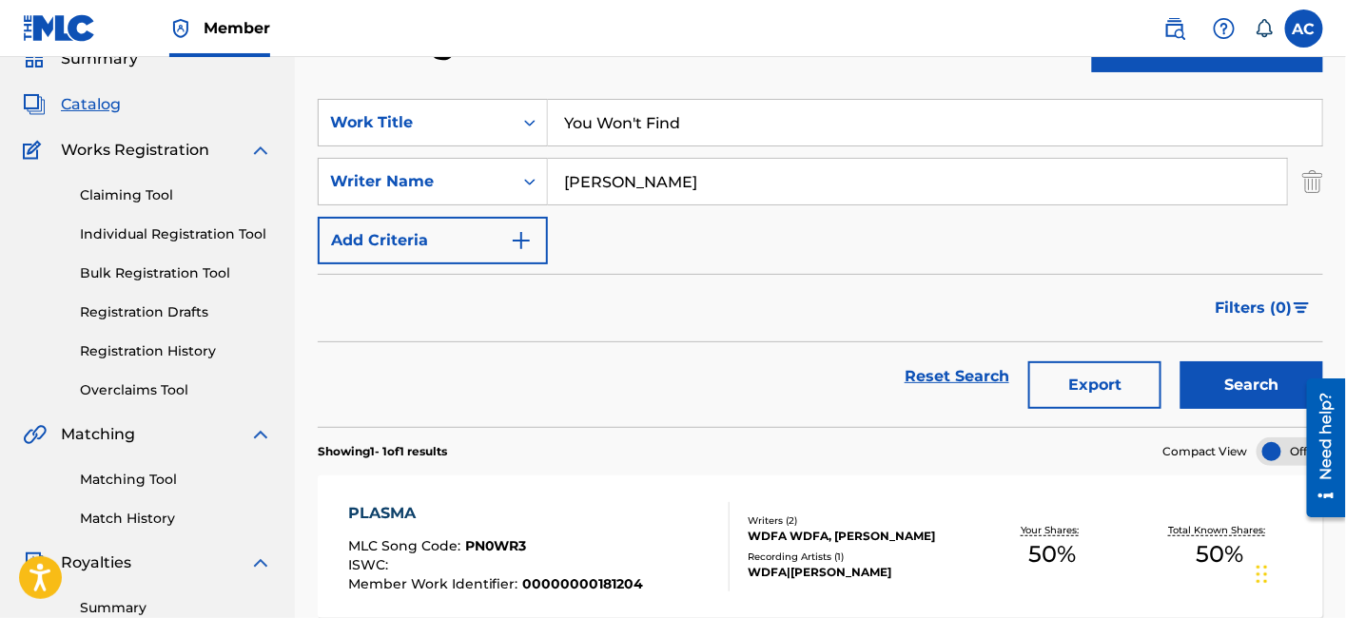
type input "You Won't Find"
click at [1180, 361] on button "Search" at bounding box center [1251, 385] width 143 height 48
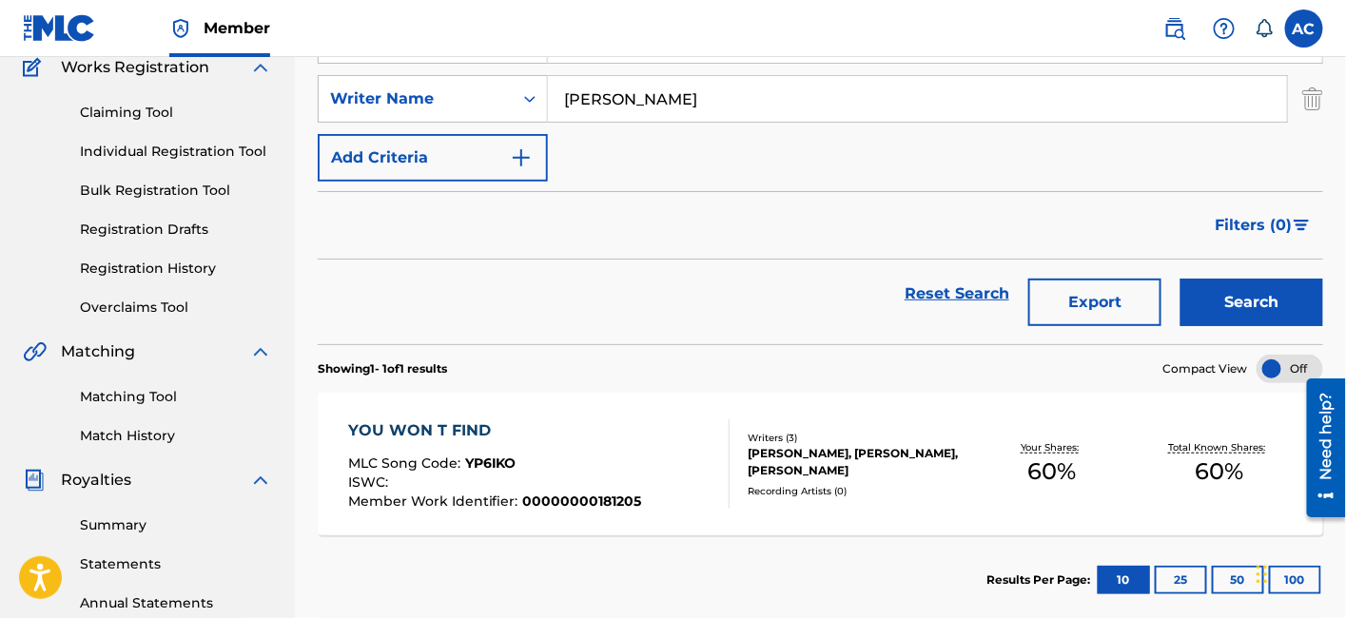
scroll to position [169, 0]
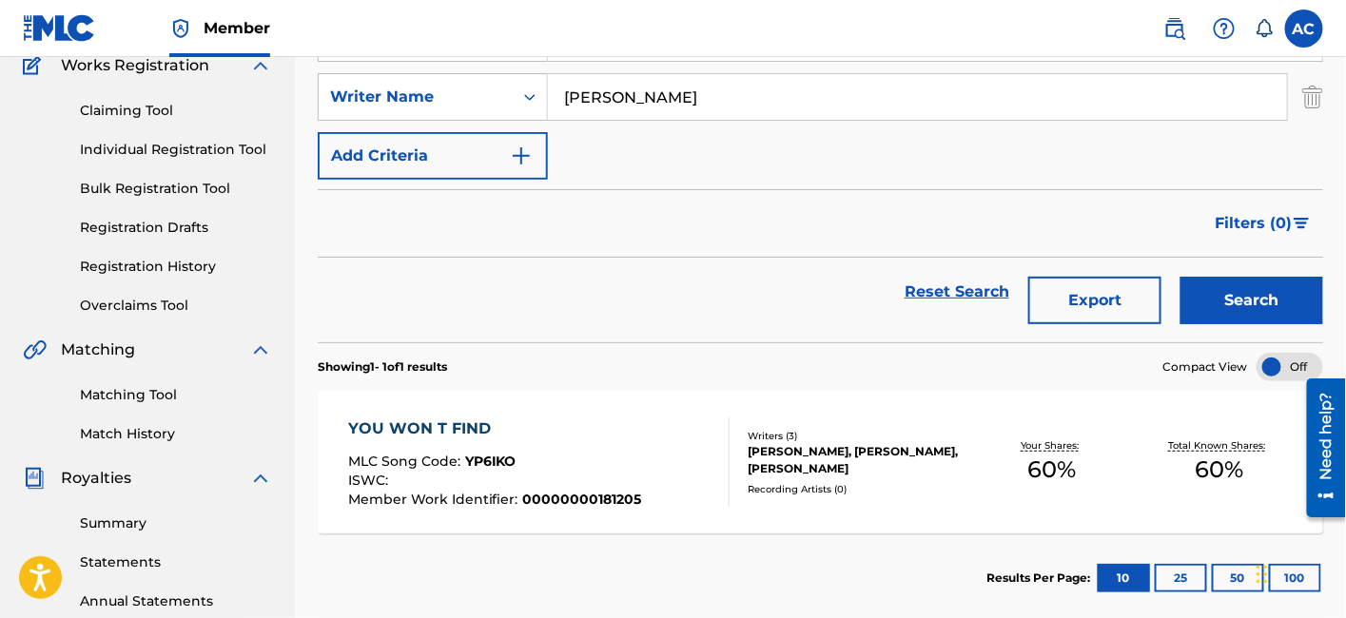
click at [785, 445] on div "[PERSON_NAME], [PERSON_NAME], [PERSON_NAME]" at bounding box center [858, 460] width 221 height 34
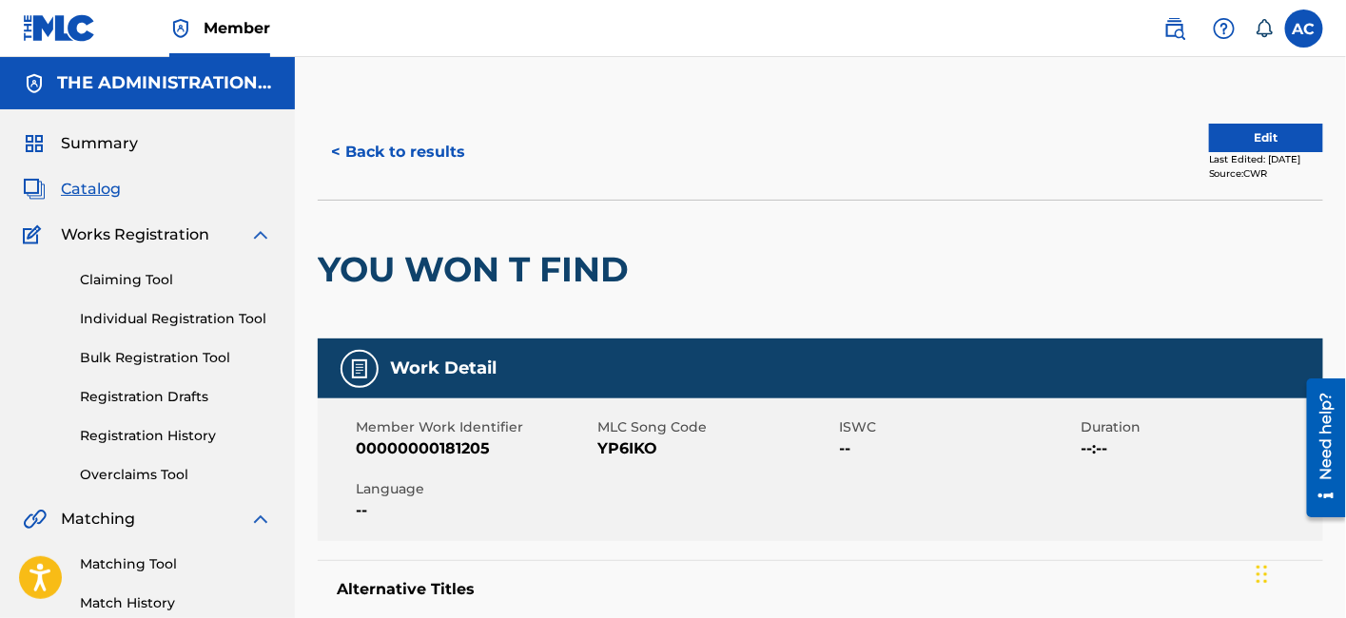
click at [1233, 141] on button "Edit" at bounding box center [1266, 138] width 114 height 29
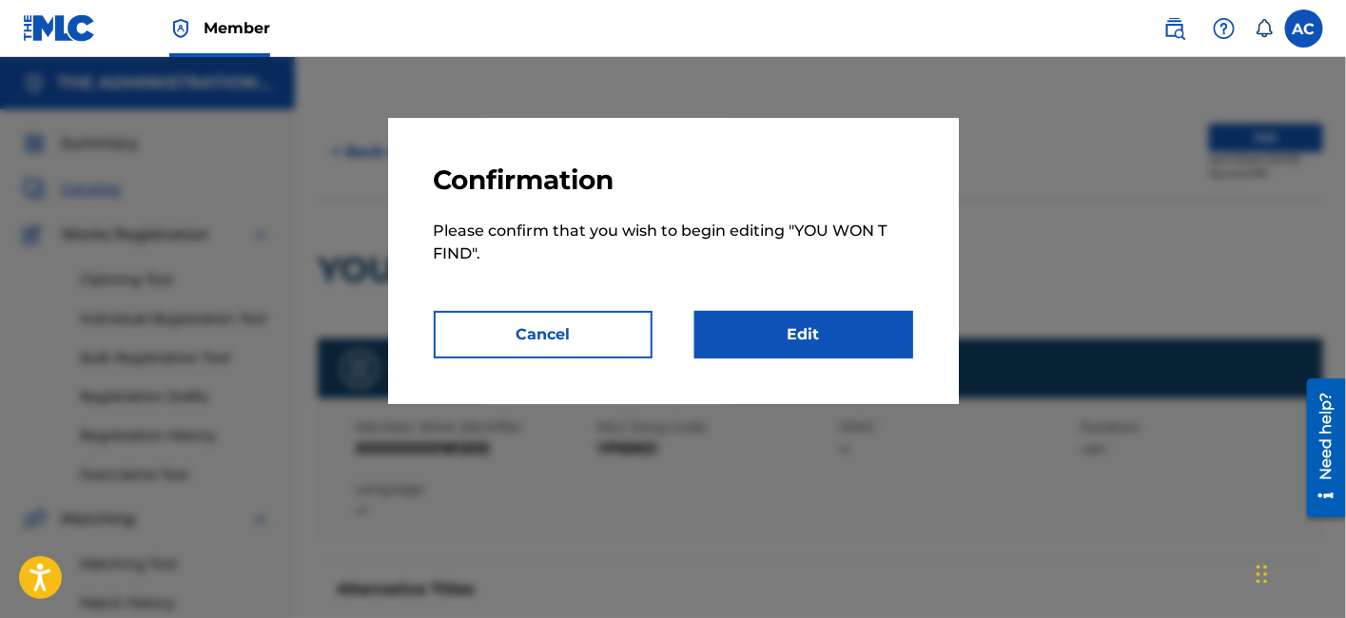
click at [850, 359] on div "Confirmation Please confirm that you wish to begin editing " YOU WON T FIND ". …" at bounding box center [673, 261] width 571 height 286
click at [848, 345] on link "Edit" at bounding box center [803, 335] width 219 height 48
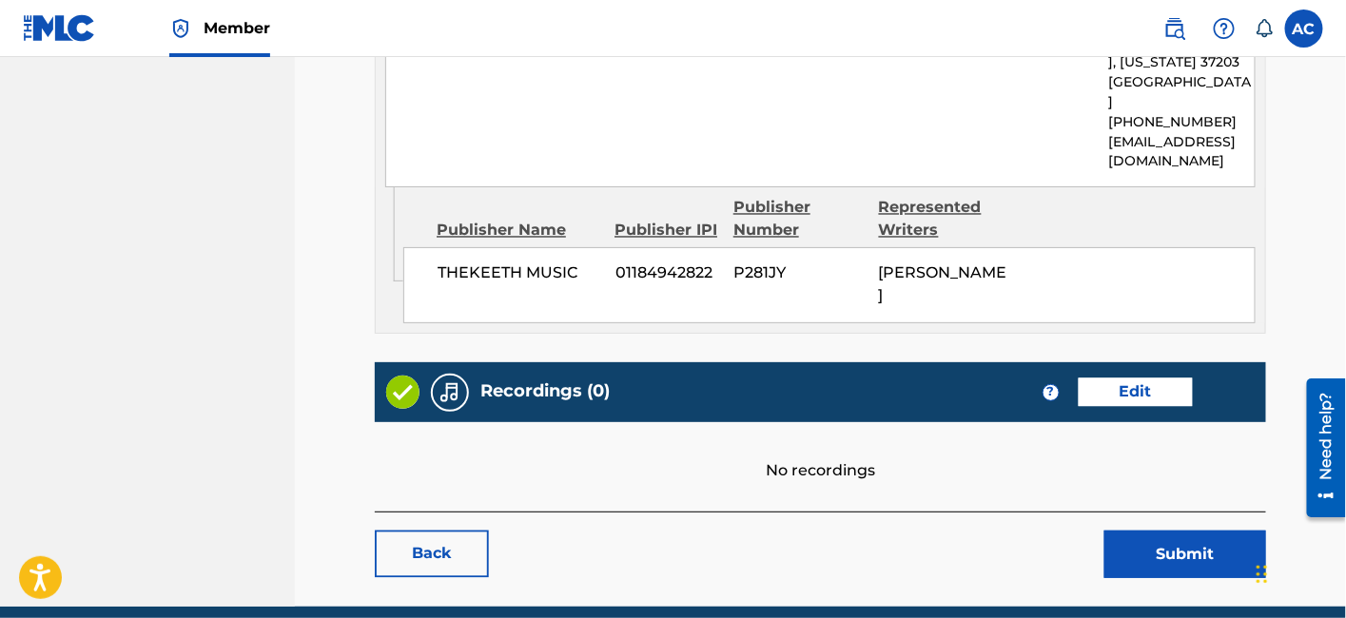
scroll to position [1050, 0]
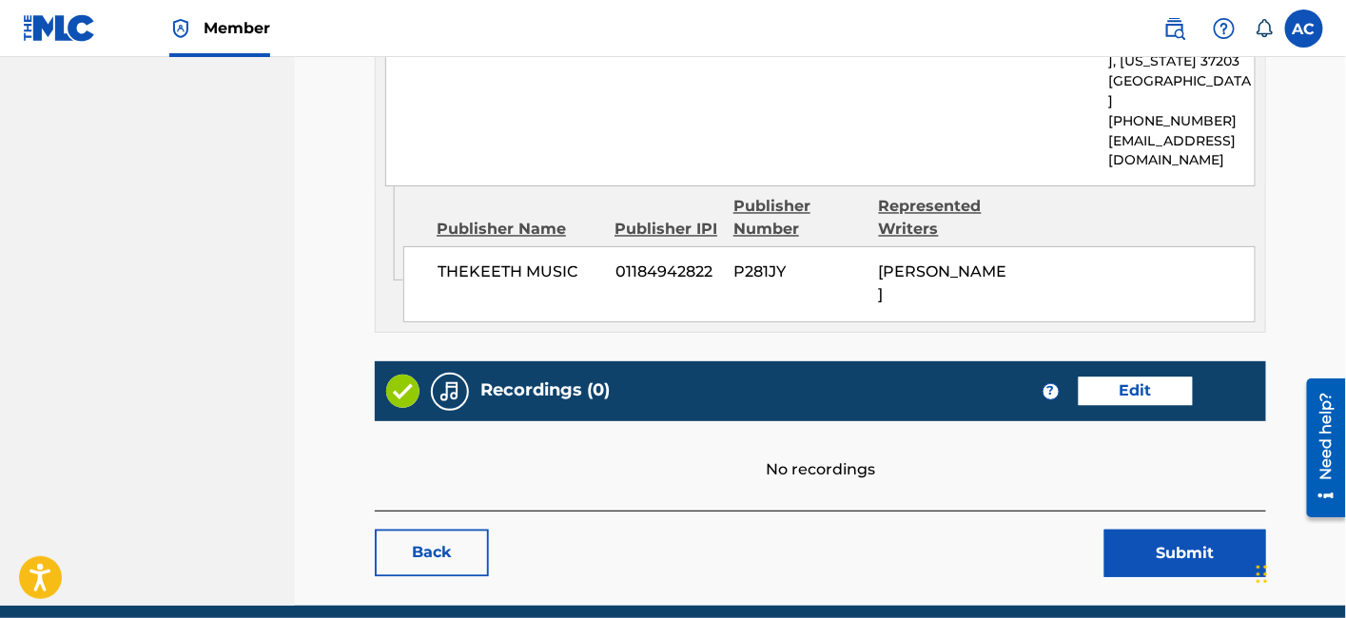
click at [1115, 388] on link "Edit" at bounding box center [1136, 392] width 114 height 29
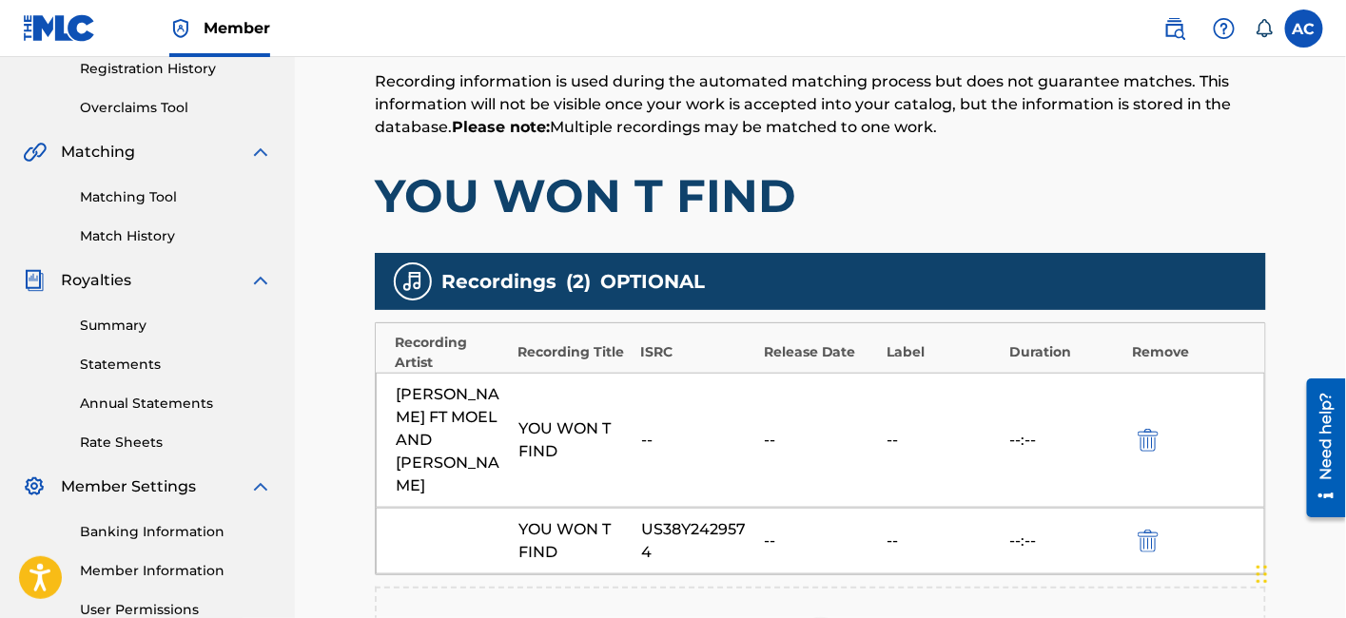
scroll to position [381, 0]
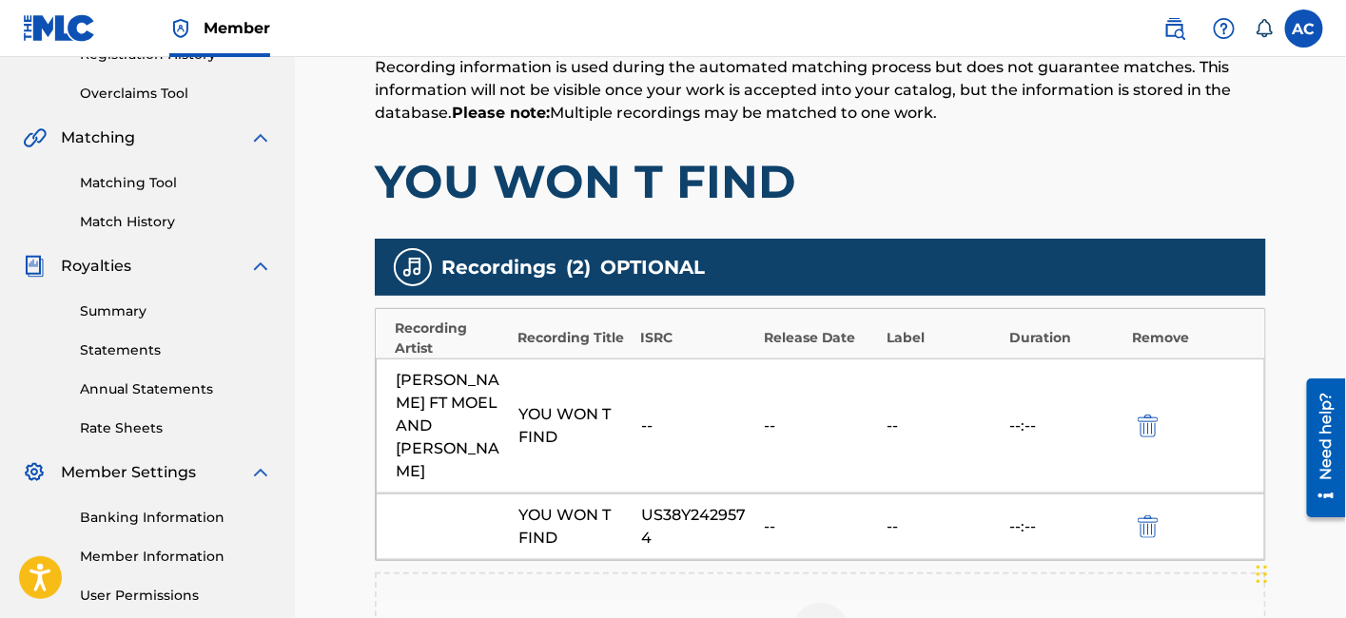
click at [691, 504] on div "US38Y2429574" at bounding box center [697, 527] width 113 height 46
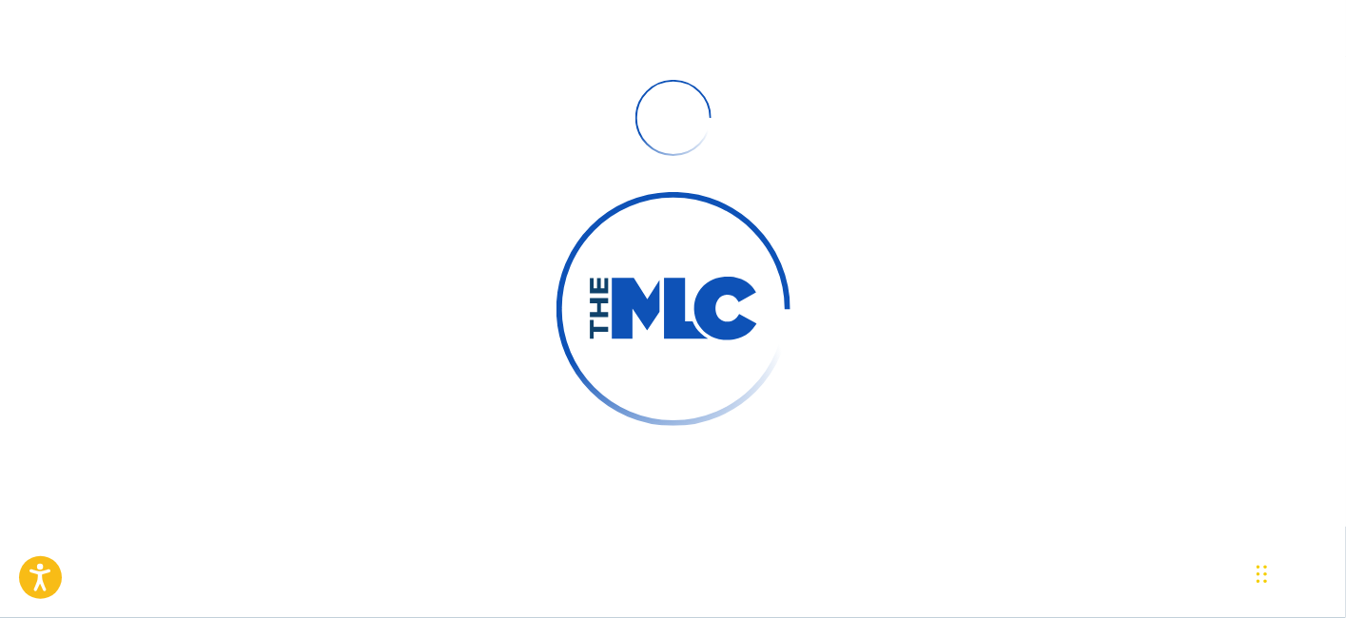
click at [564, 12] on div at bounding box center [673, 309] width 1346 height 618
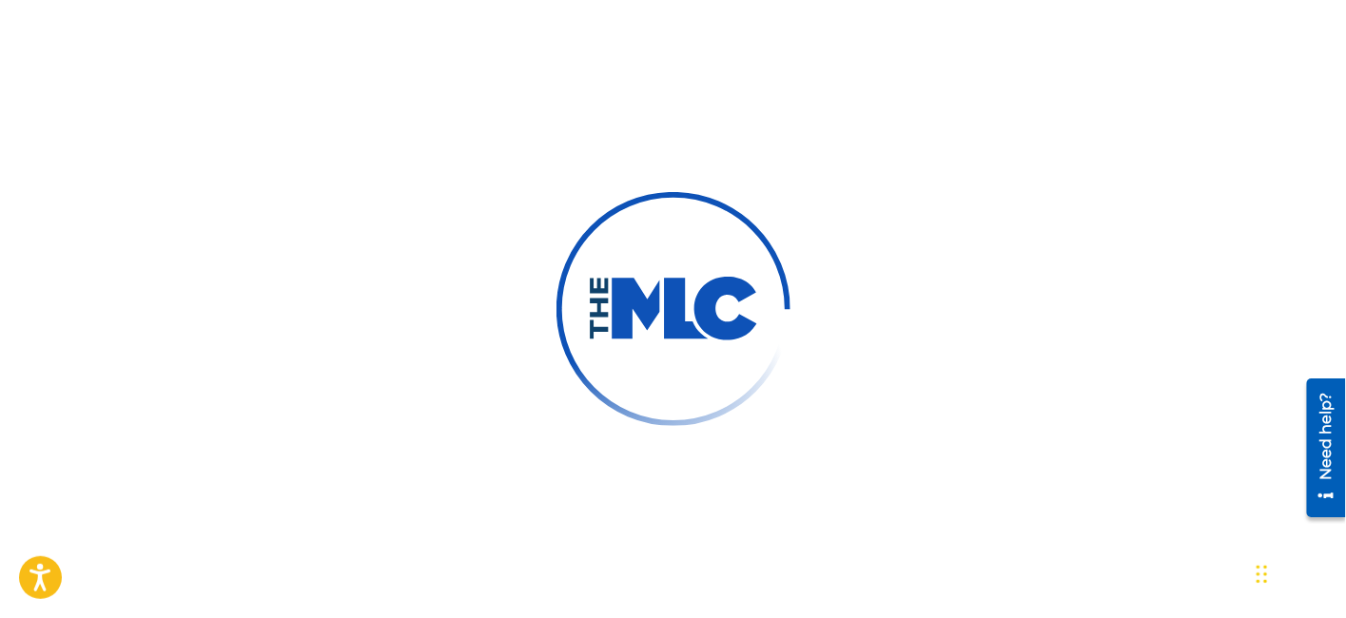
click at [897, 205] on div at bounding box center [673, 309] width 1346 height 618
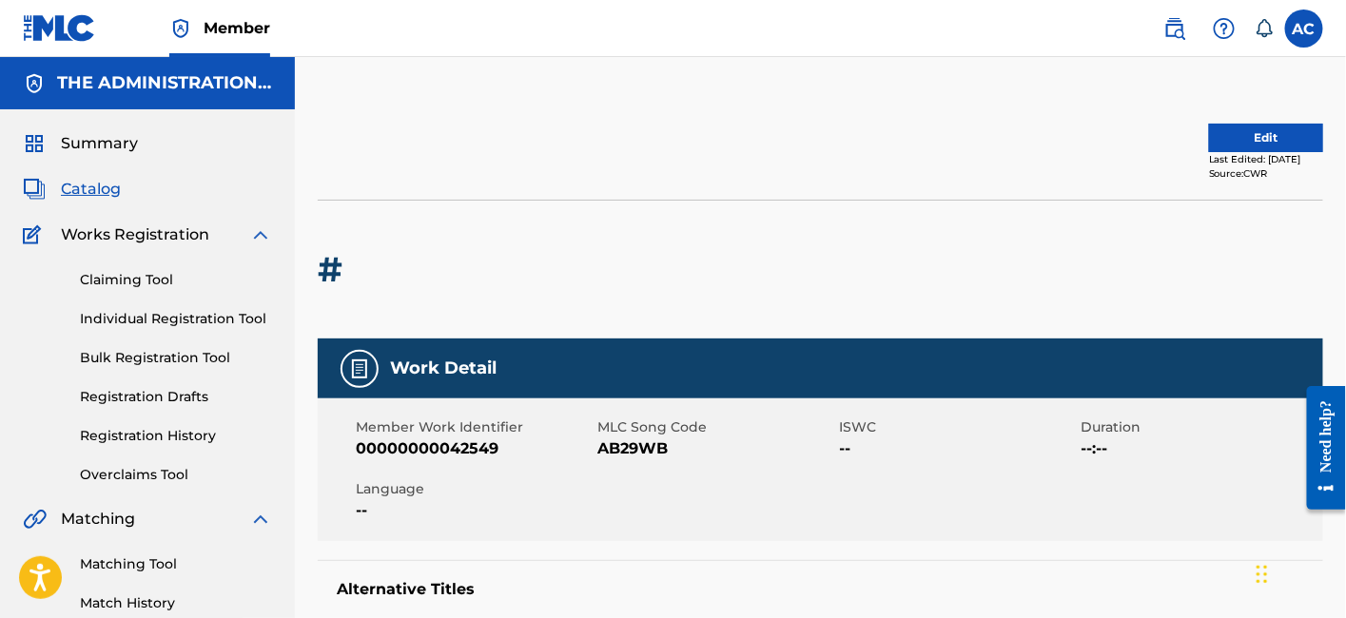
click at [140, 570] on link "Matching Tool" at bounding box center [176, 564] width 192 height 20
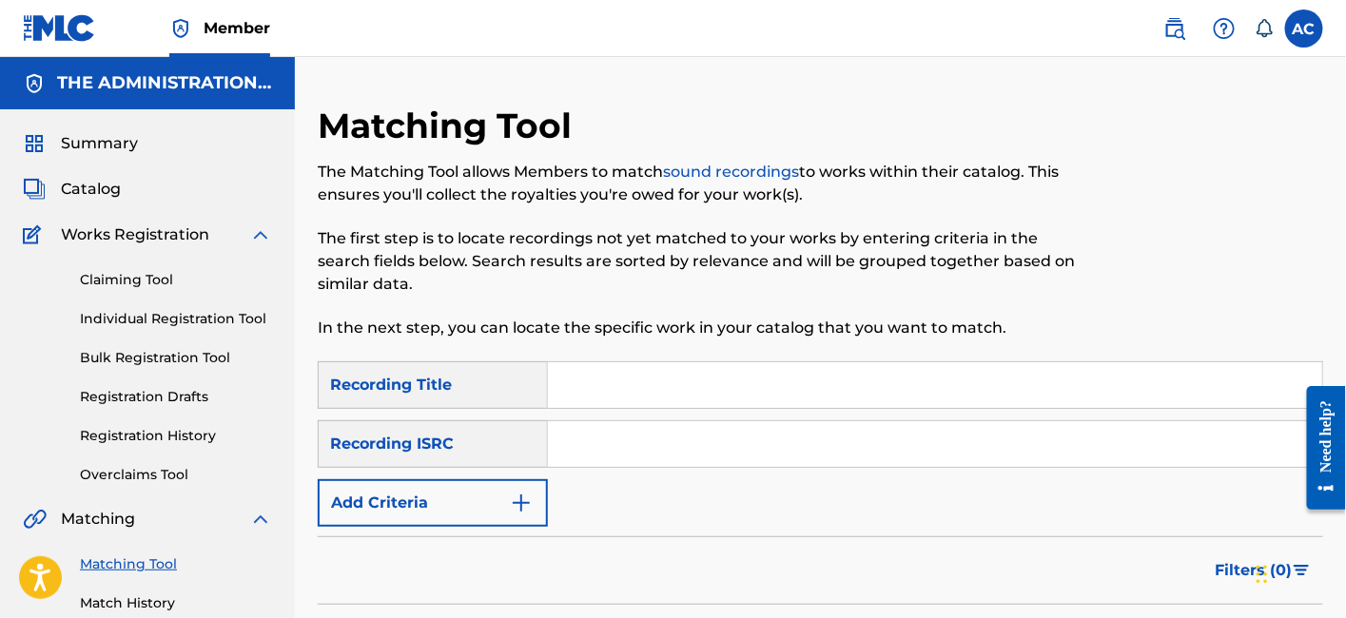
click at [600, 447] on input "Search Form" at bounding box center [935, 444] width 774 height 46
paste input "QZMHN2028395"
type input "QZMHN2028395"
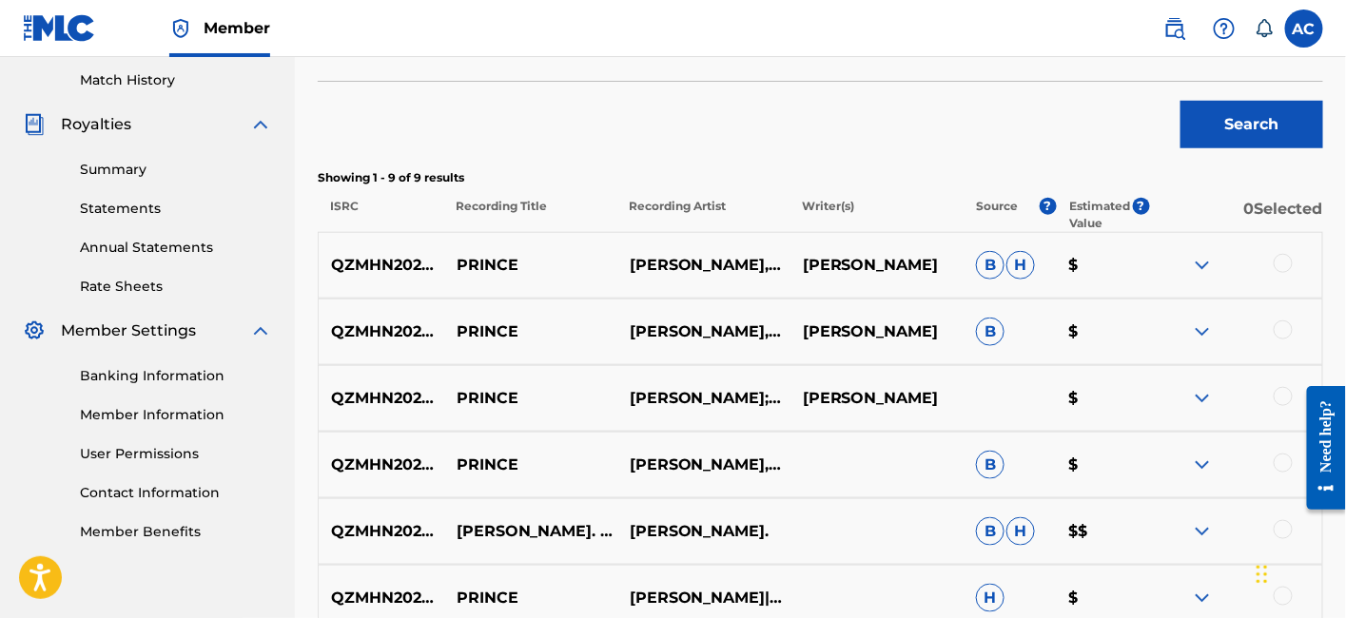
scroll to position [530, 0]
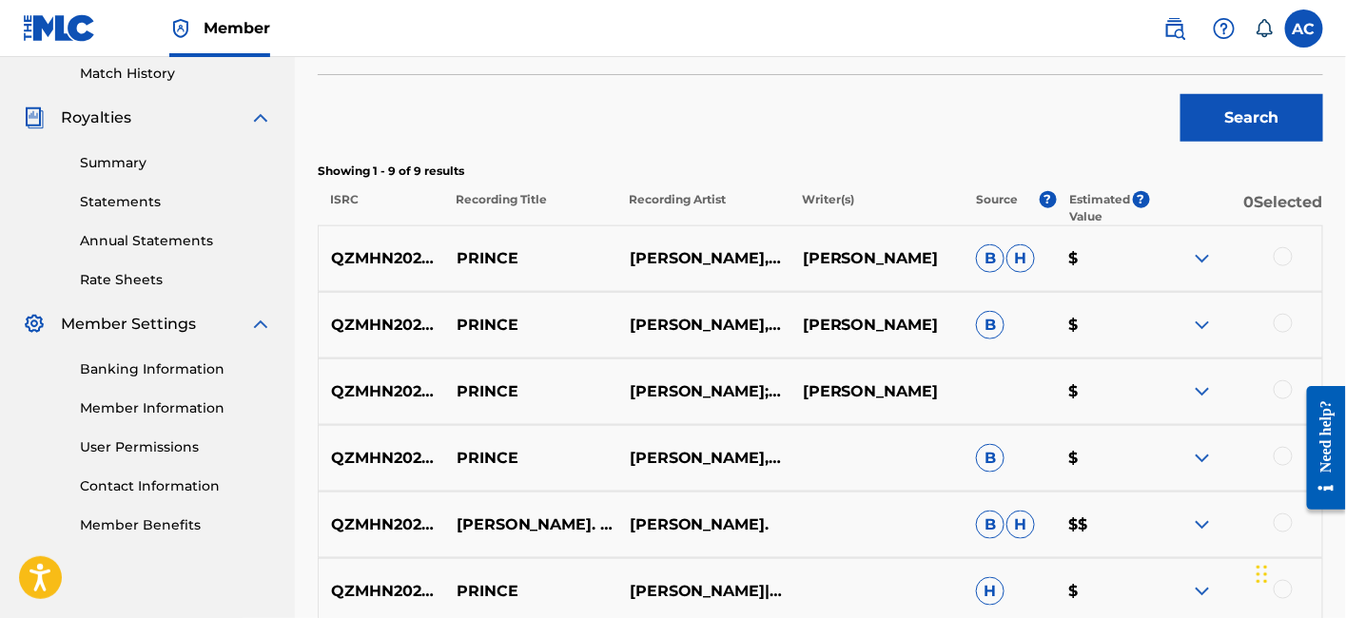
click at [1287, 252] on div at bounding box center [1283, 256] width 19 height 19
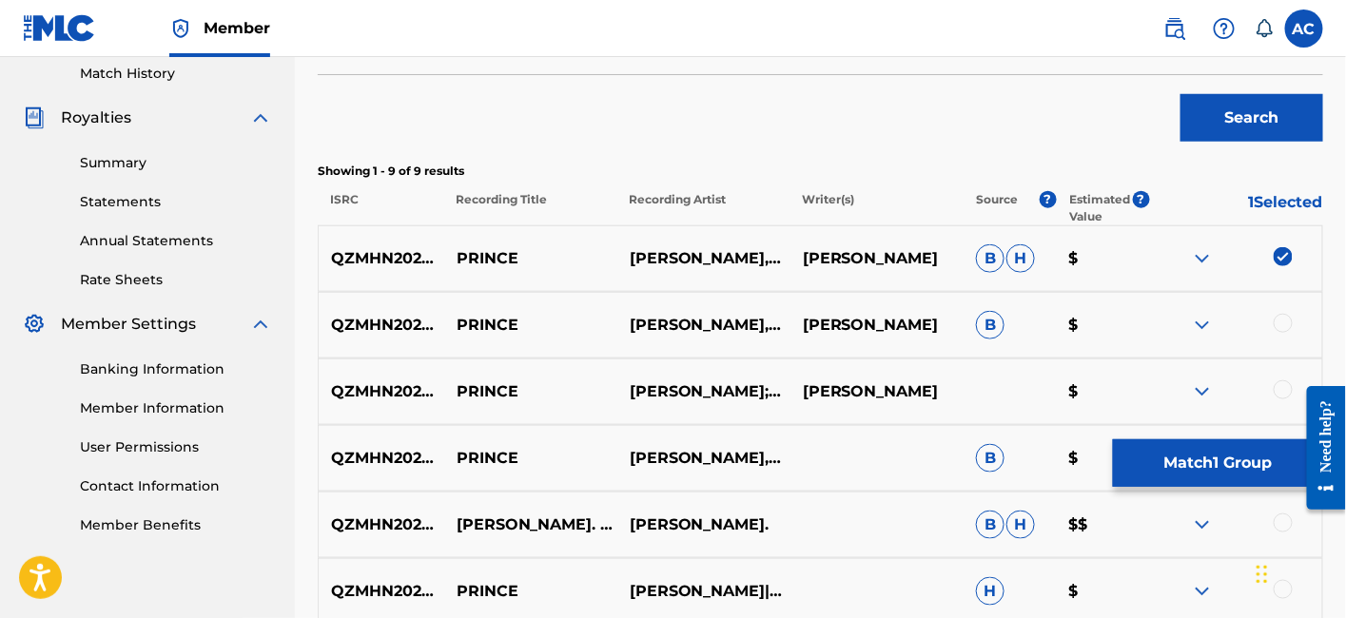
click at [1284, 317] on div at bounding box center [1283, 323] width 19 height 19
click at [1281, 393] on div at bounding box center [1283, 389] width 19 height 19
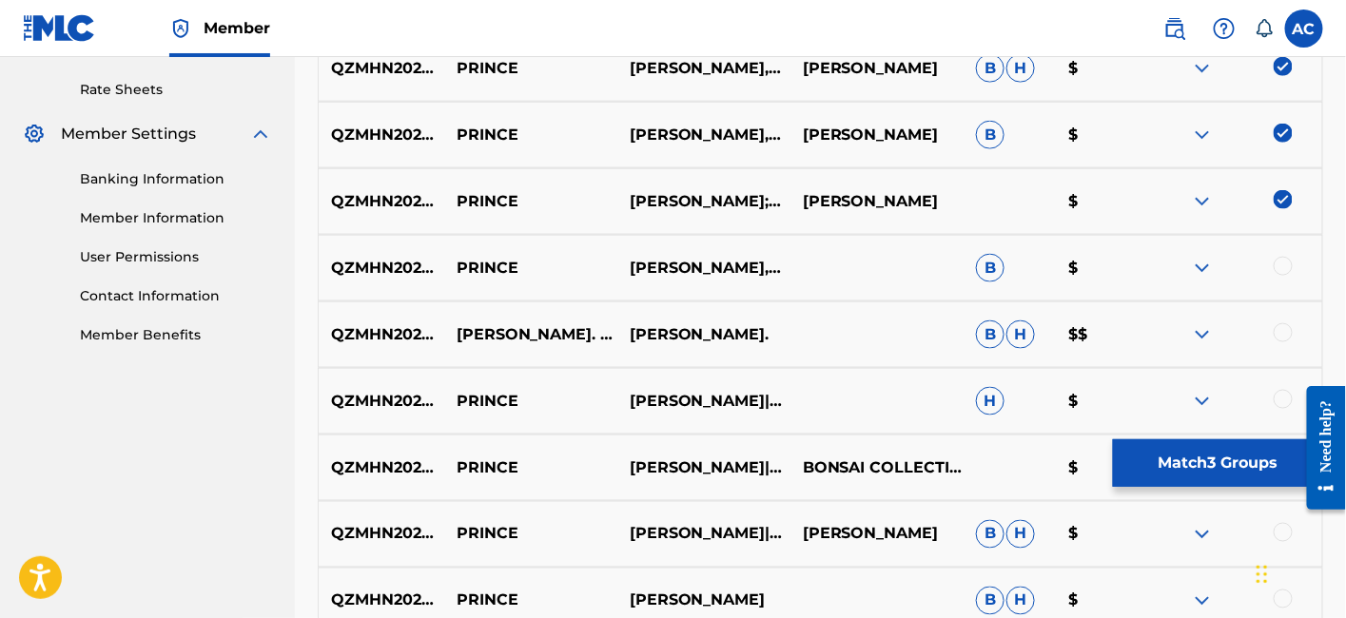
scroll to position [726, 0]
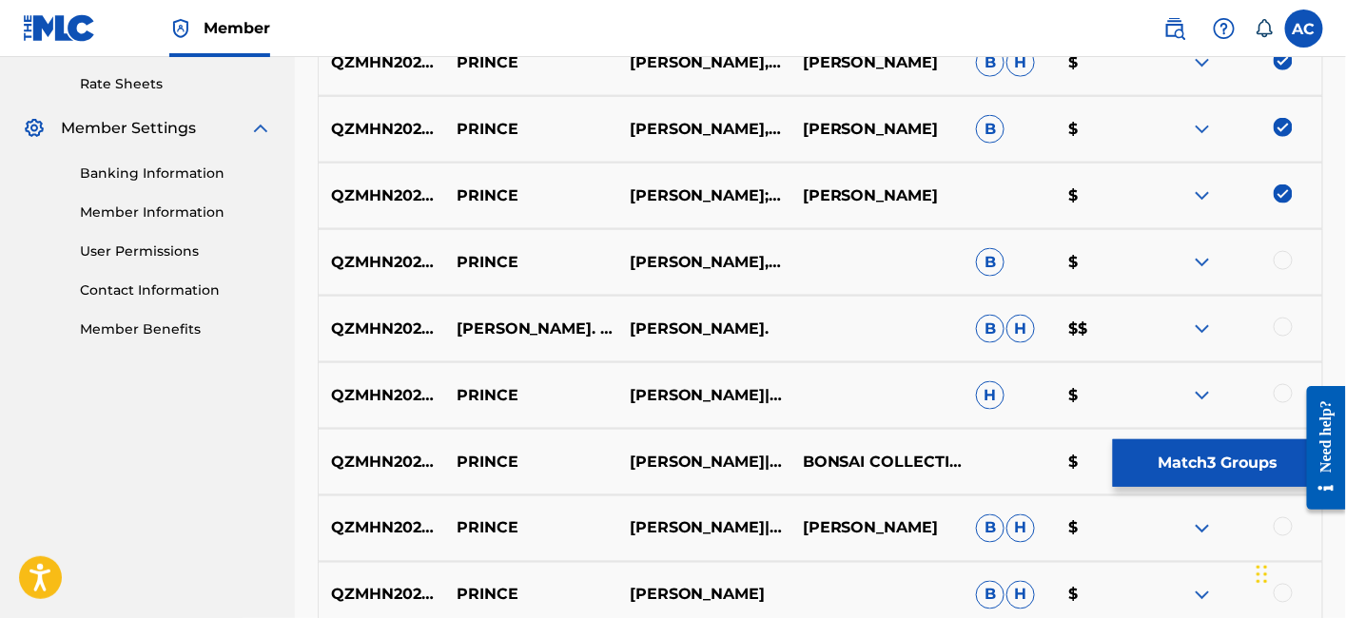
click at [1279, 259] on div at bounding box center [1283, 260] width 19 height 19
click at [1277, 321] on div at bounding box center [1283, 327] width 19 height 19
click at [1276, 391] on div at bounding box center [1283, 393] width 19 height 19
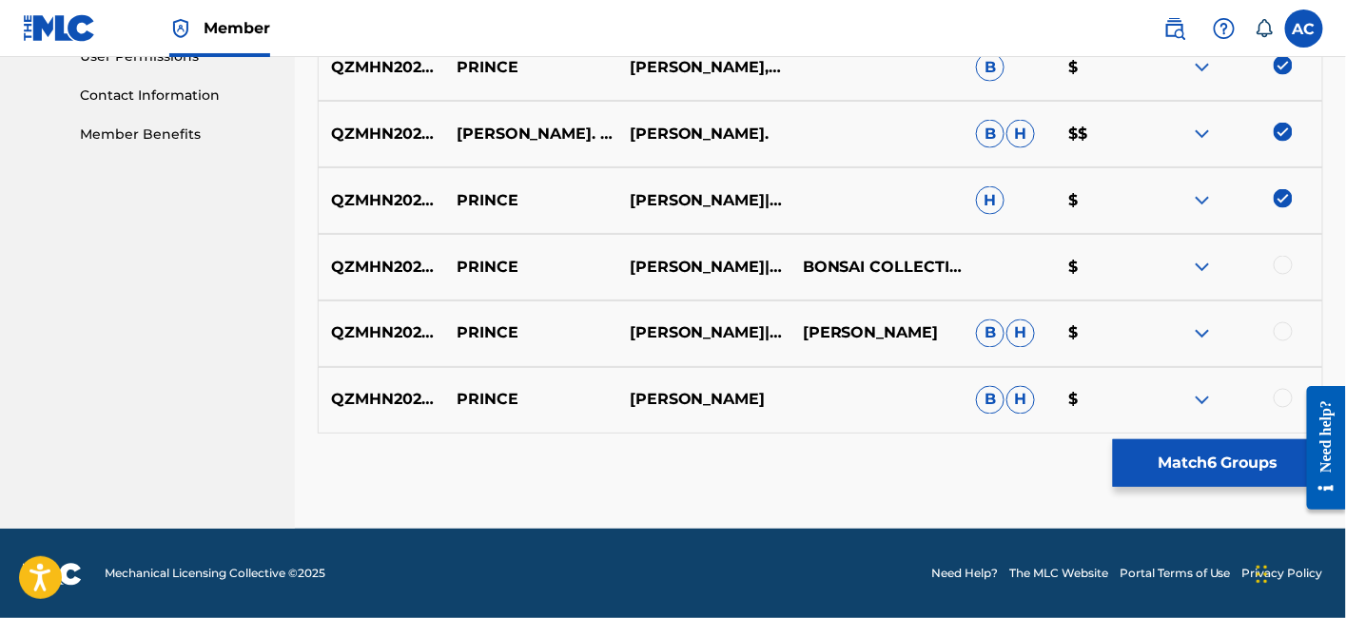
click at [1282, 257] on div at bounding box center [1283, 265] width 19 height 19
click at [1282, 330] on div at bounding box center [1283, 331] width 19 height 19
click at [1290, 395] on div at bounding box center [1283, 398] width 19 height 19
click at [1179, 470] on button "Match 9 Groups" at bounding box center [1218, 463] width 210 height 48
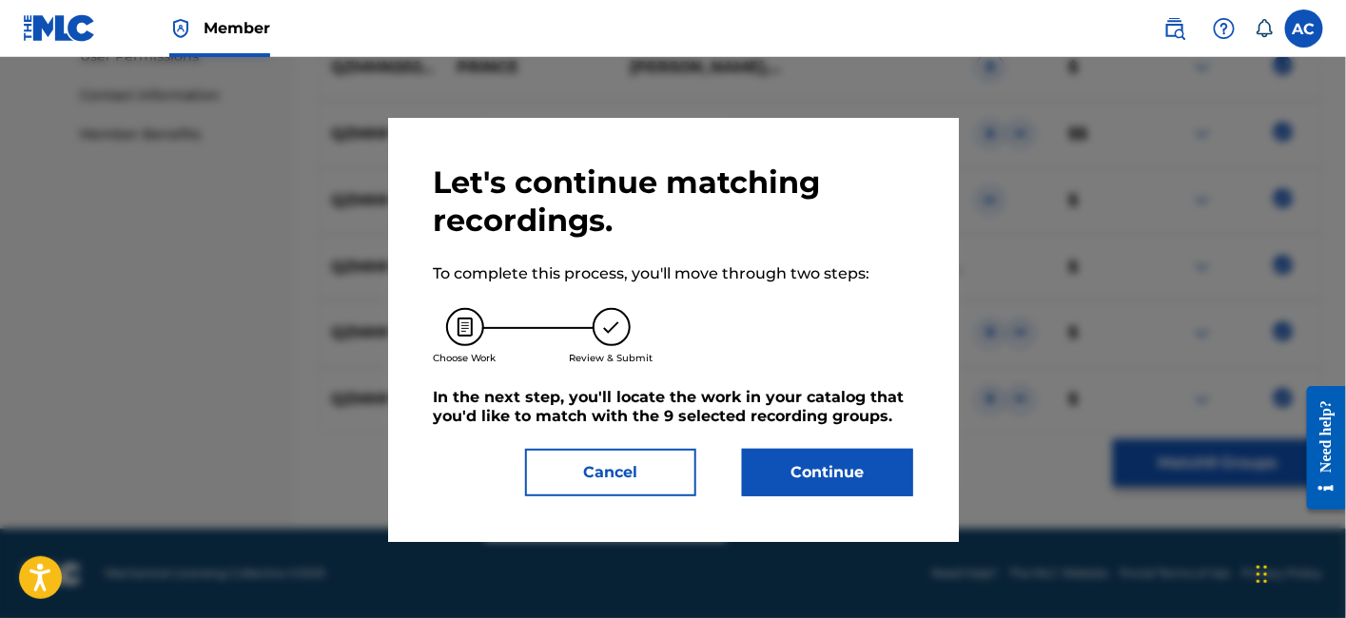
click at [818, 478] on button "Continue" at bounding box center [827, 473] width 171 height 48
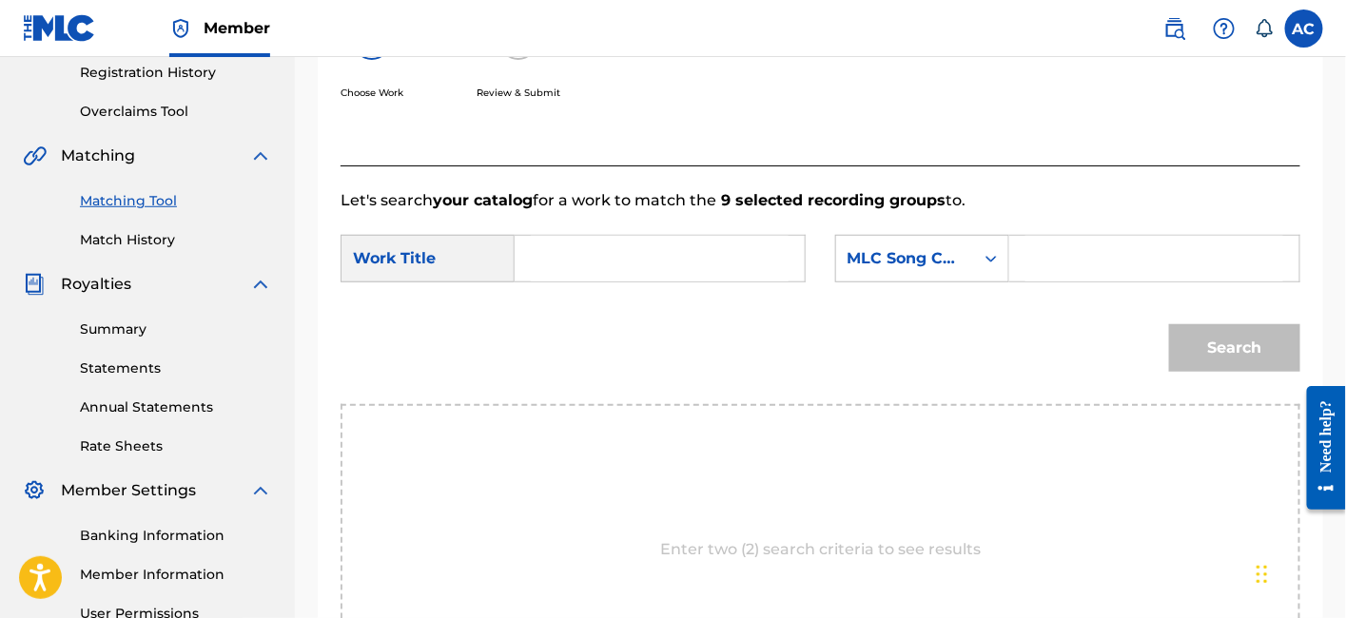
scroll to position [356, 0]
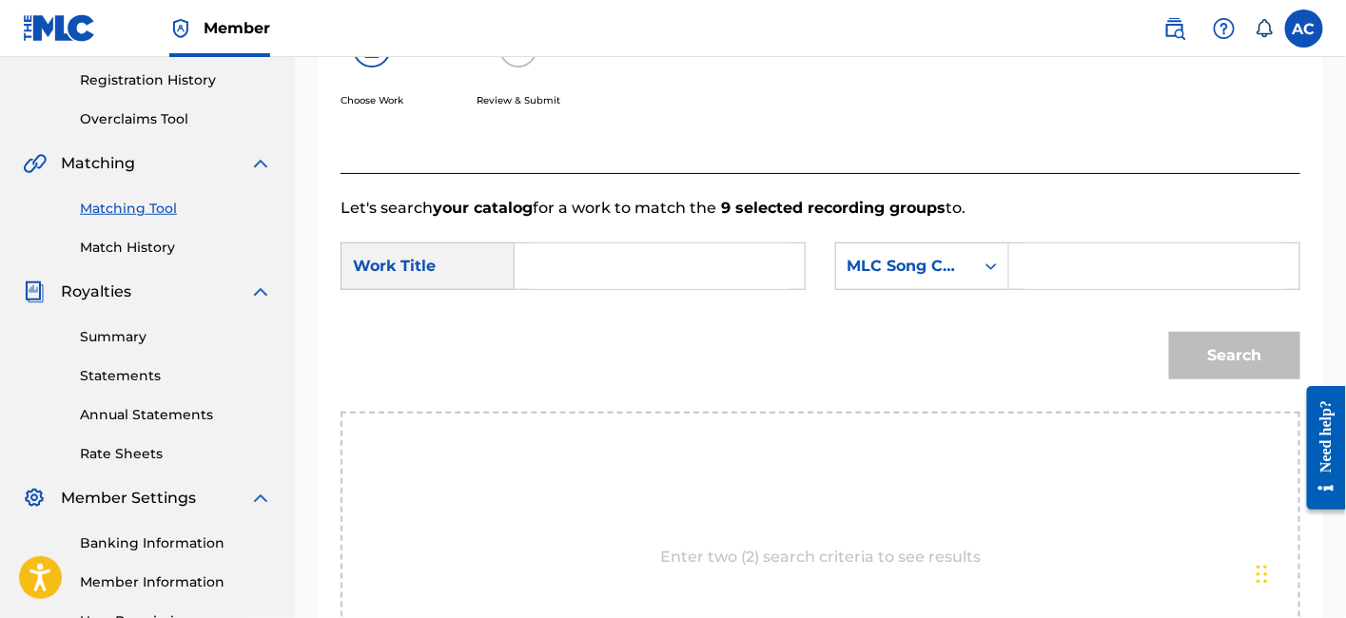
click at [638, 240] on form "SearchWithCriteria0e71d7d2-9c8e-4f4d-836e-e11d317b1660 Work Title SearchWithCri…" at bounding box center [820, 316] width 960 height 192
click at [632, 279] on input "Search Form" at bounding box center [660, 266] width 258 height 46
paste input "PRINCE"
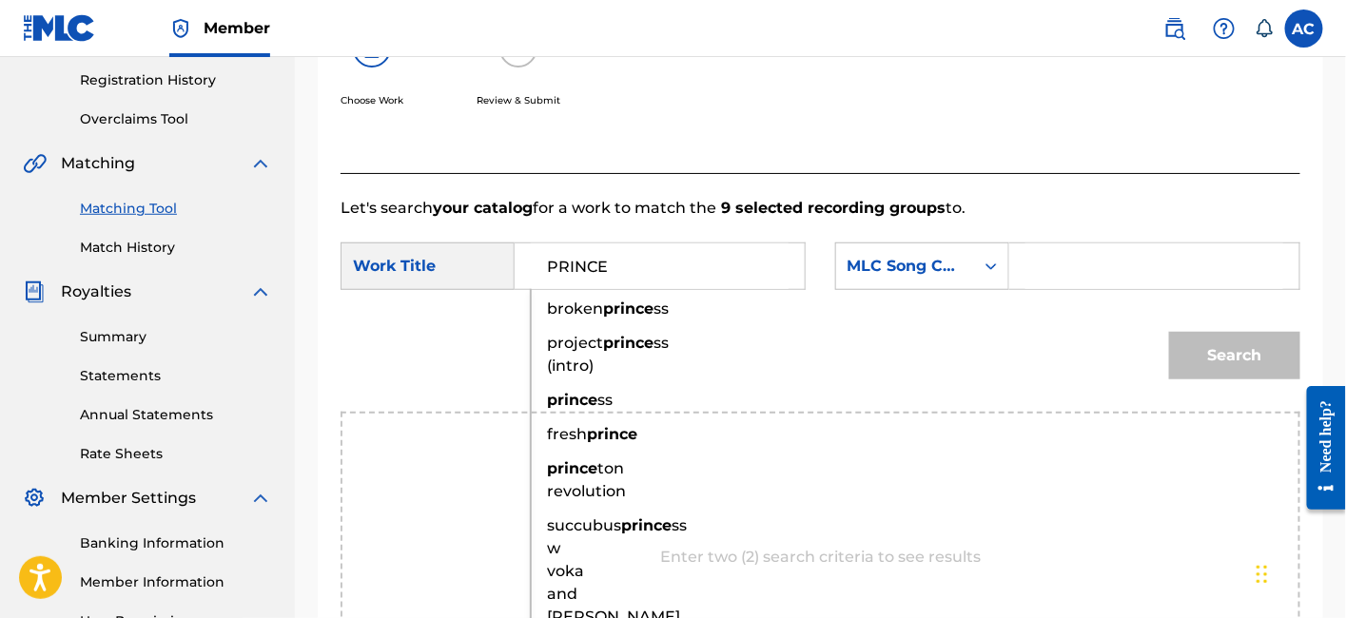
type input "PRINCE"
click at [1084, 281] on input "Search Form" at bounding box center [1154, 266] width 258 height 46
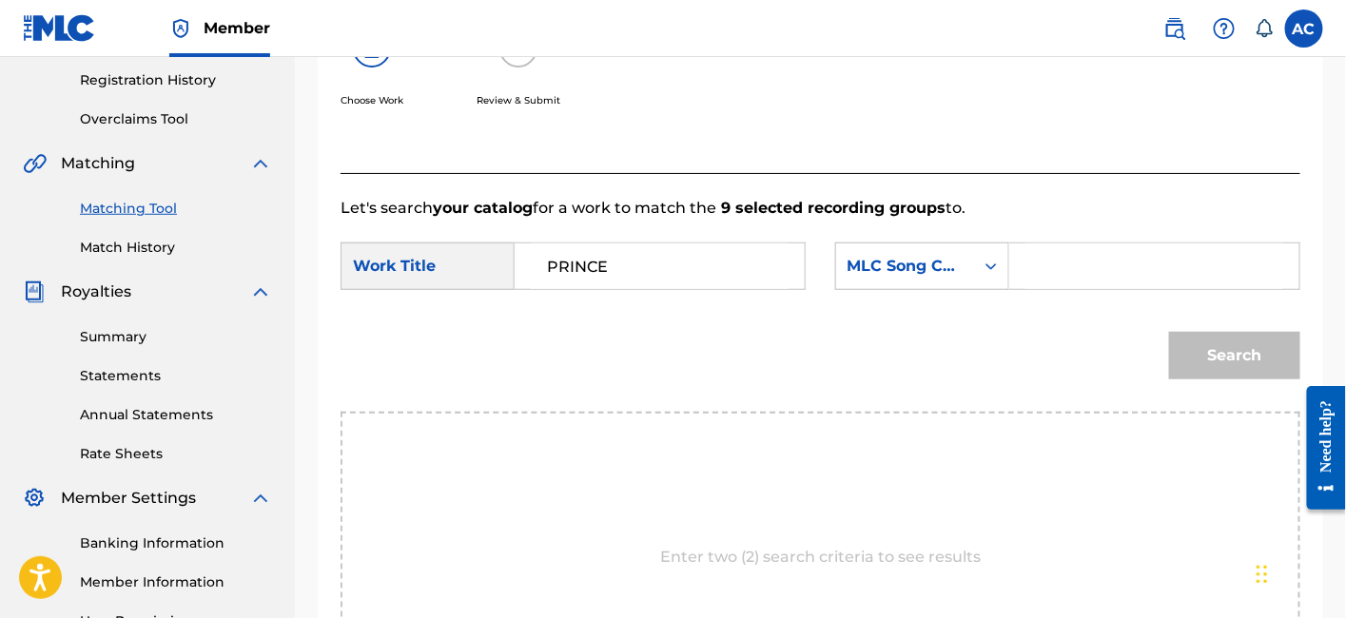
paste input "PN0WWV"
type input "PN0WWV"
click at [1219, 349] on button "Search" at bounding box center [1234, 356] width 131 height 48
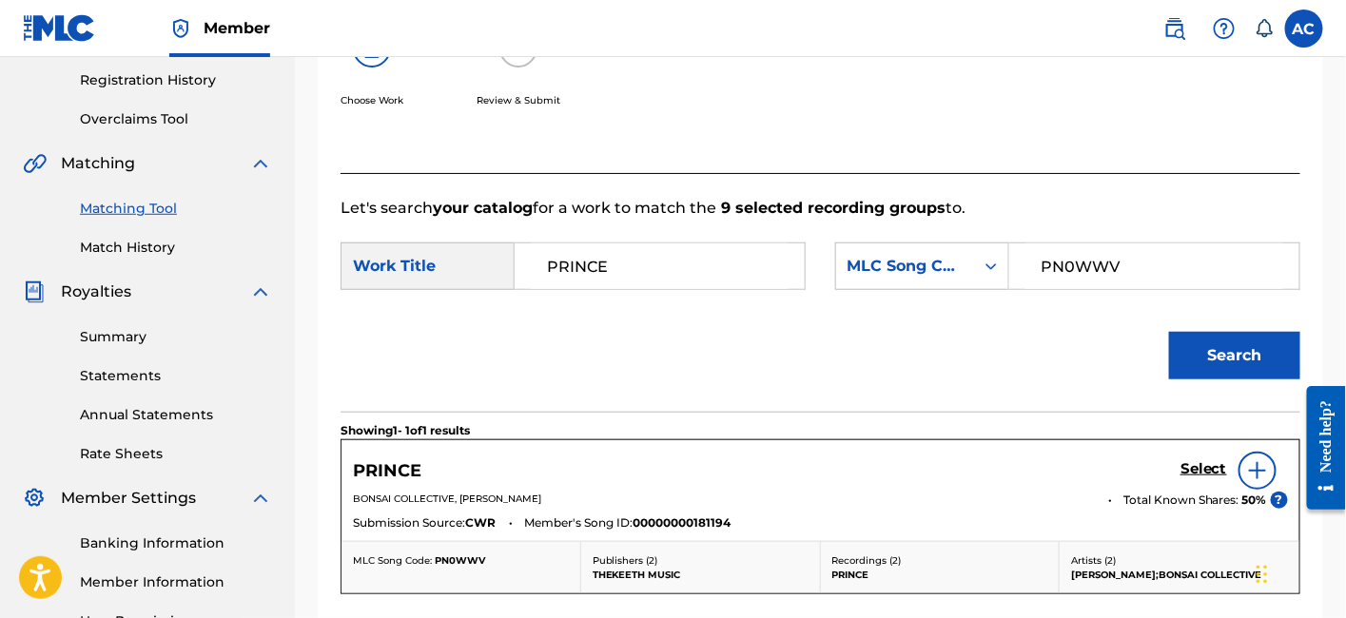
click at [1219, 349] on button "Search" at bounding box center [1234, 356] width 131 height 48
click at [1208, 468] on h5 "Select" at bounding box center [1203, 469] width 47 height 18
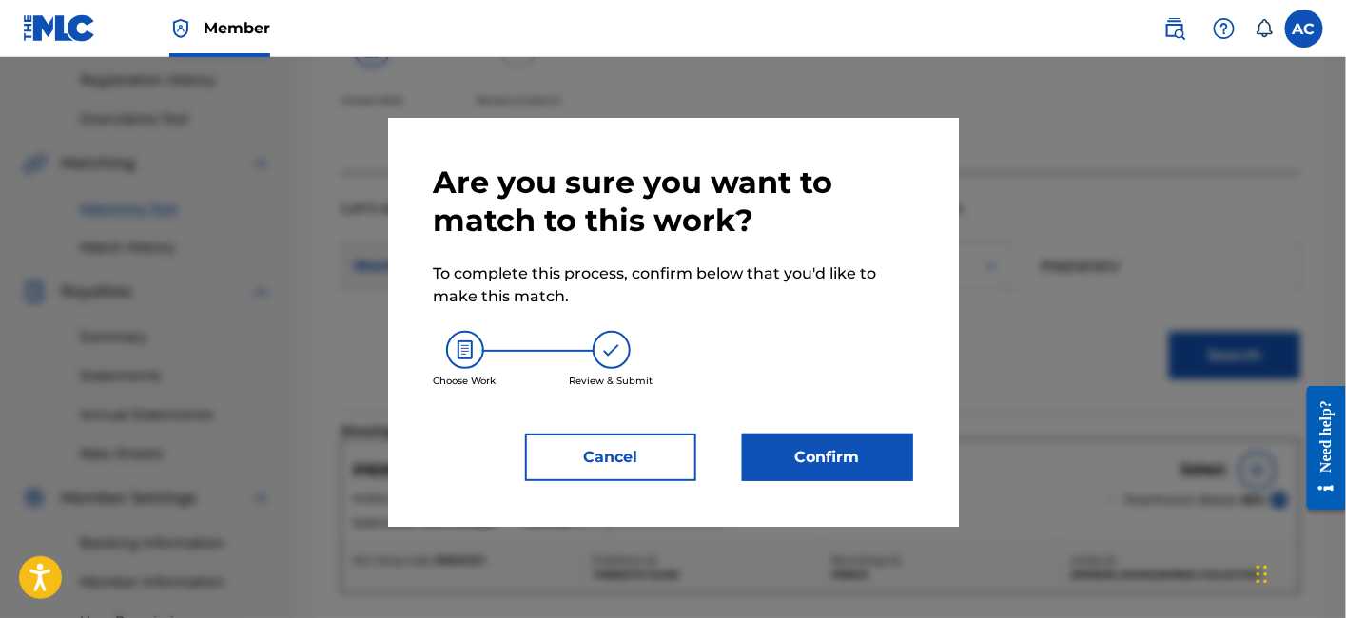
click at [867, 467] on button "Confirm" at bounding box center [827, 458] width 171 height 48
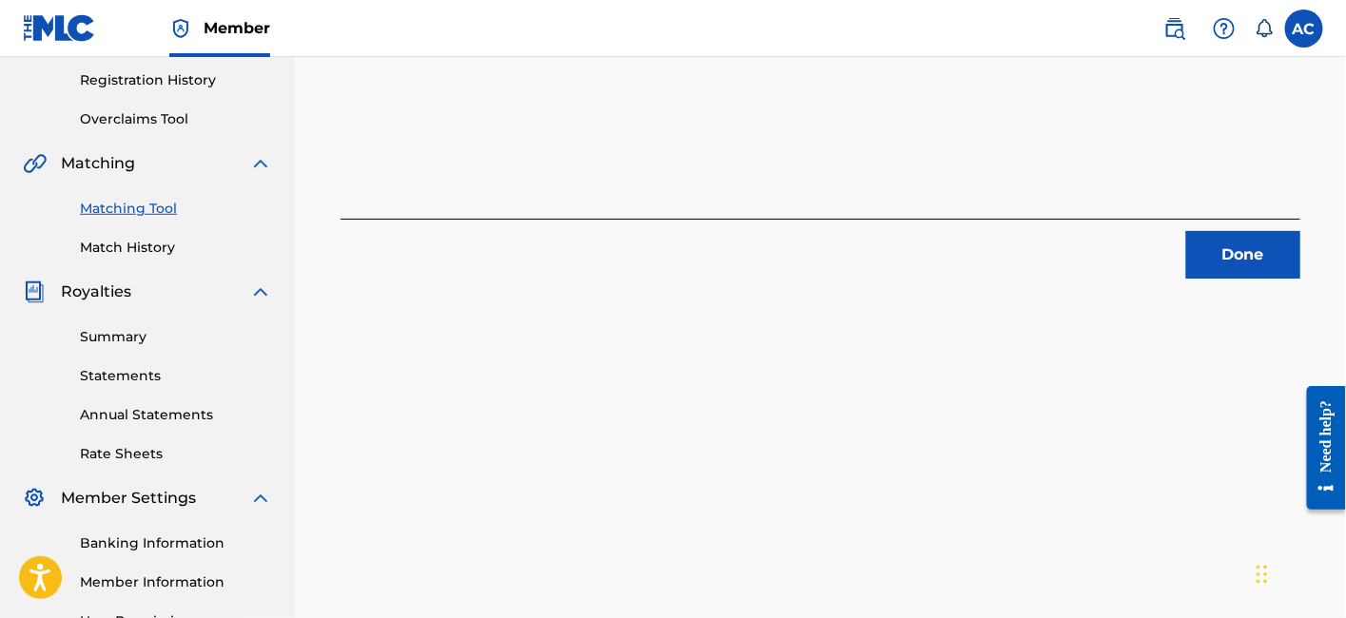
click at [1229, 261] on button "Done" at bounding box center [1243, 255] width 114 height 48
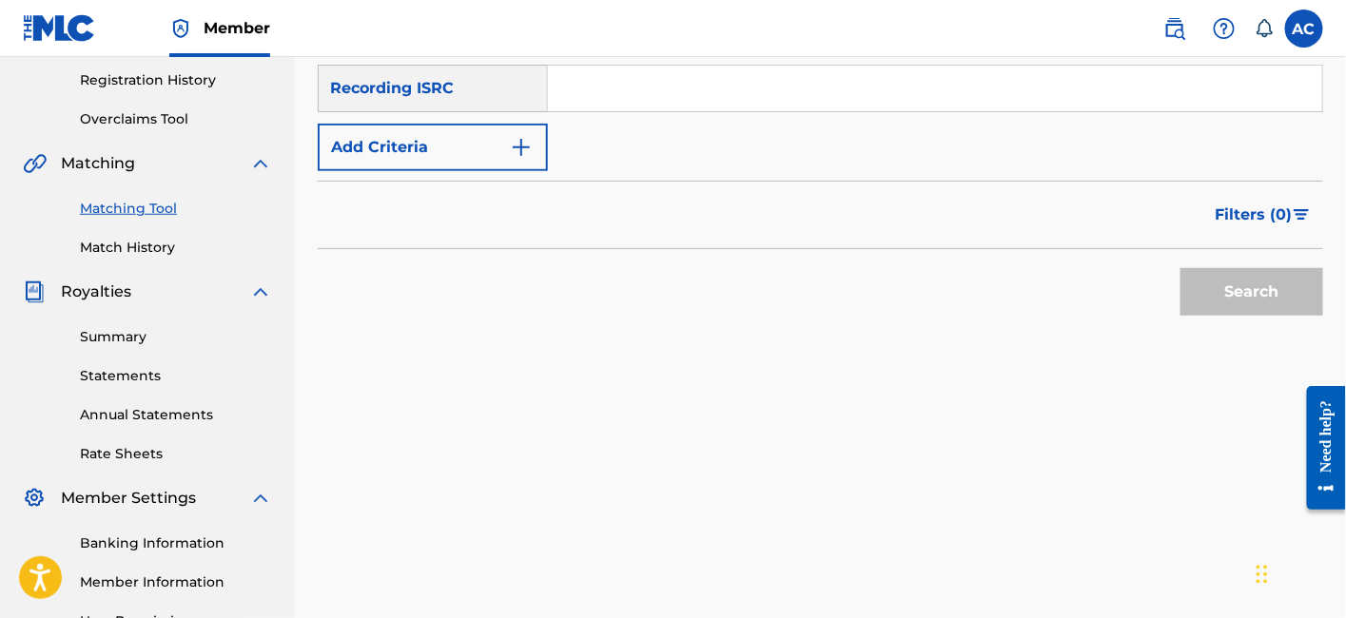
click at [1229, 261] on div "Search" at bounding box center [1247, 287] width 152 height 76
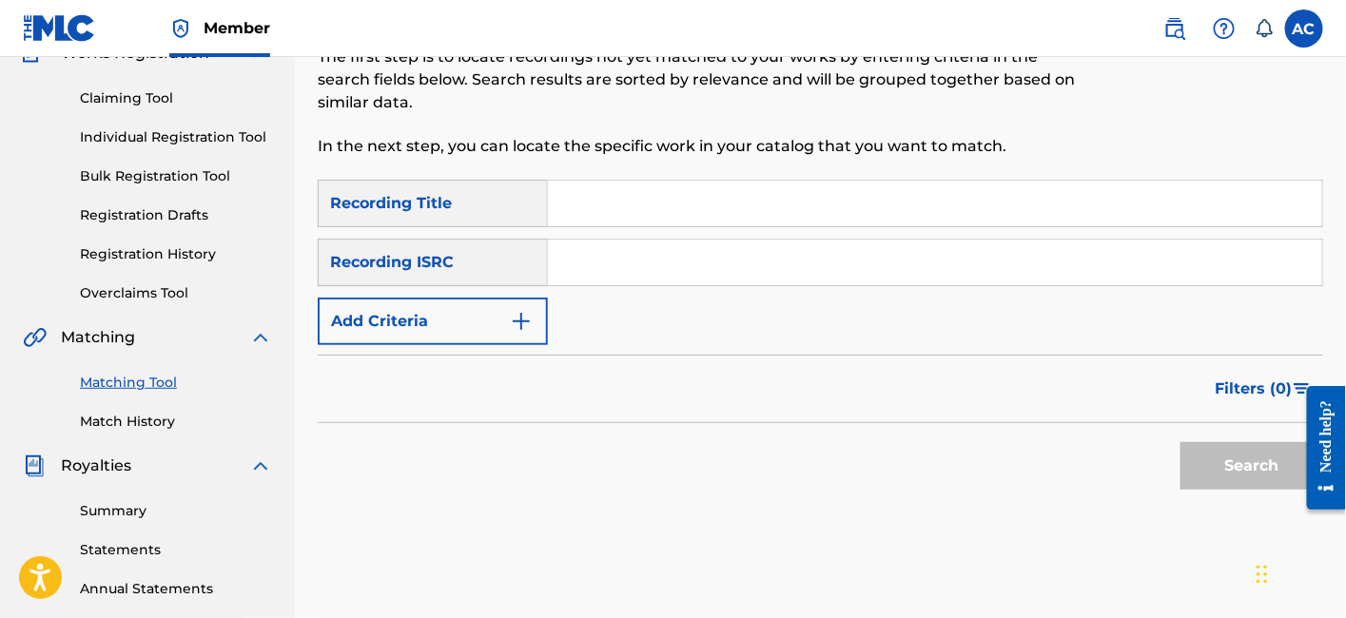
scroll to position [180, 0]
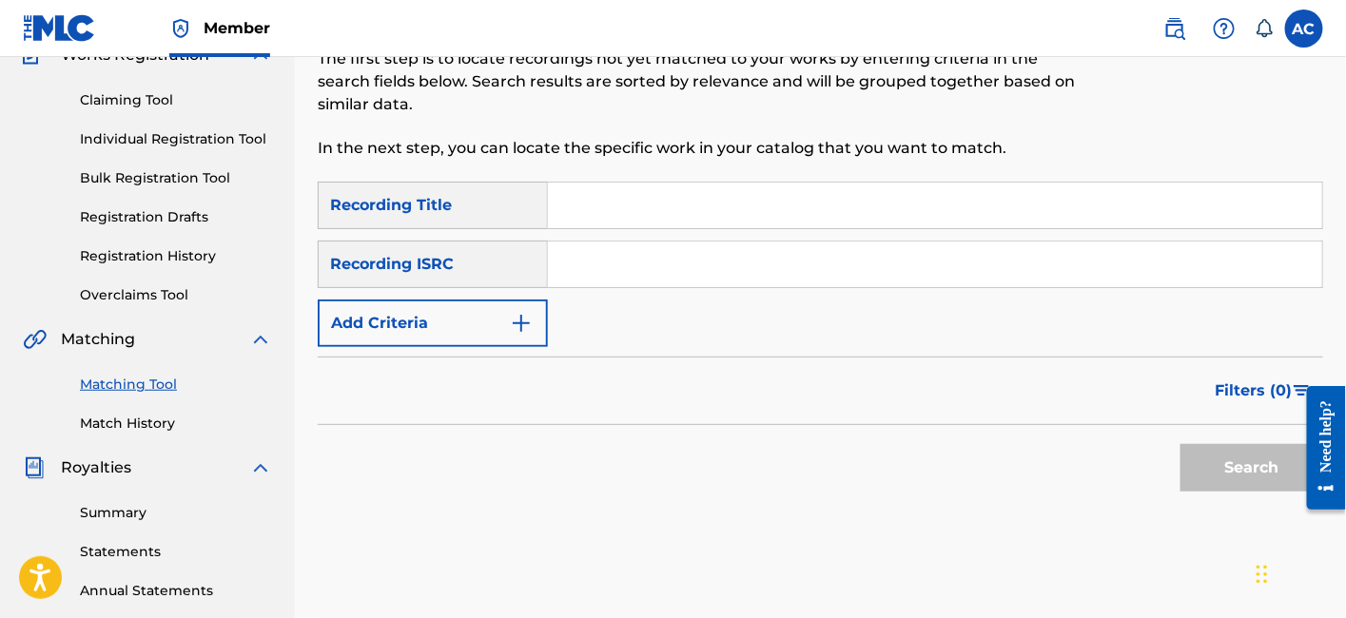
click at [611, 283] on input "Search Form" at bounding box center [935, 265] width 774 height 46
paste input "QZMEM2199346"
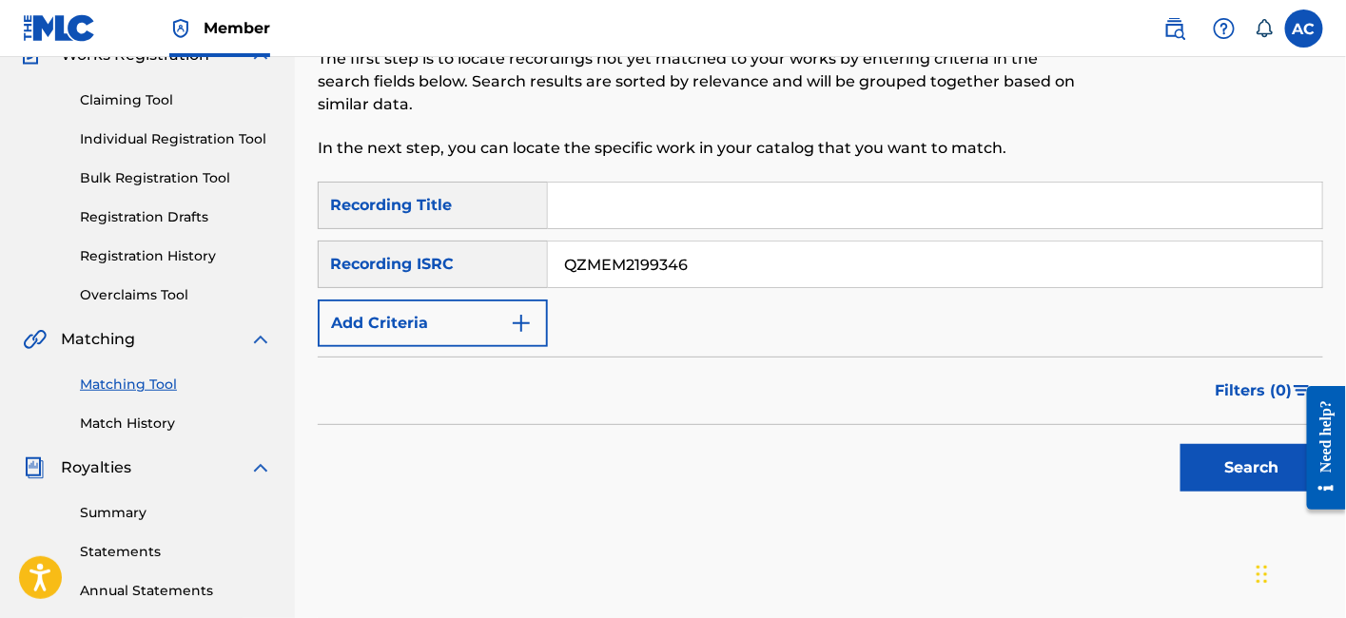
type input "QZMEM2199346"
click at [1180, 444] on button "Search" at bounding box center [1251, 468] width 143 height 48
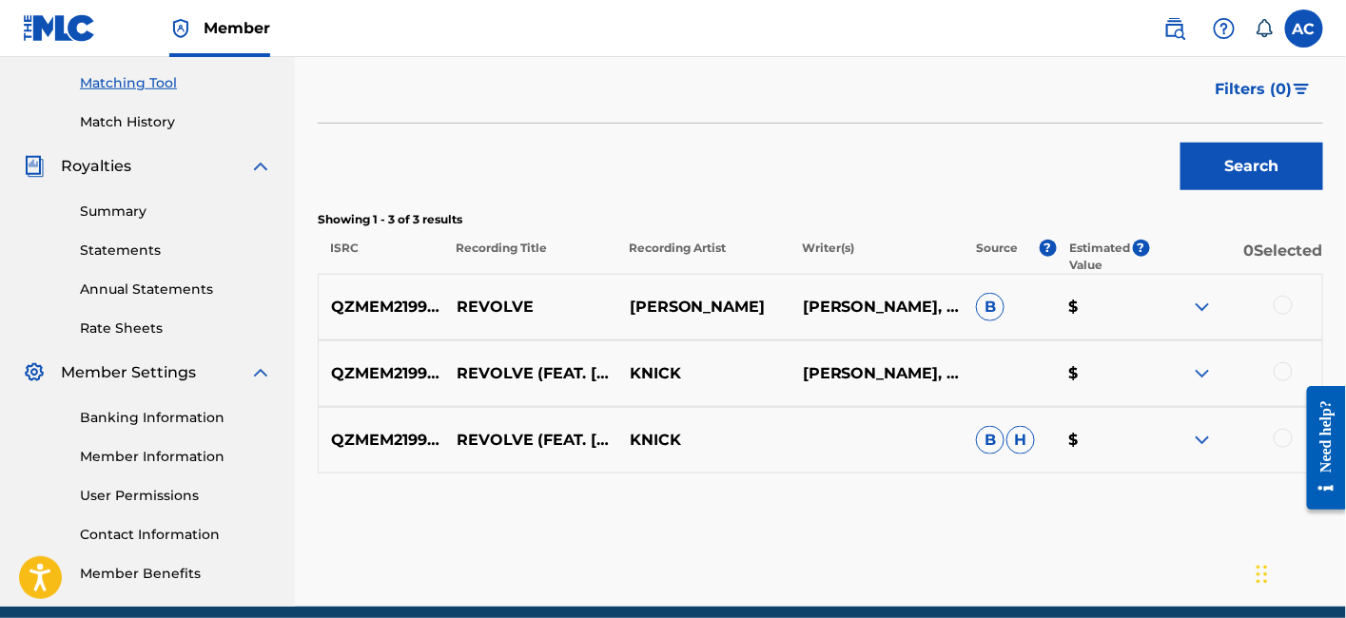
scroll to position [560, 0]
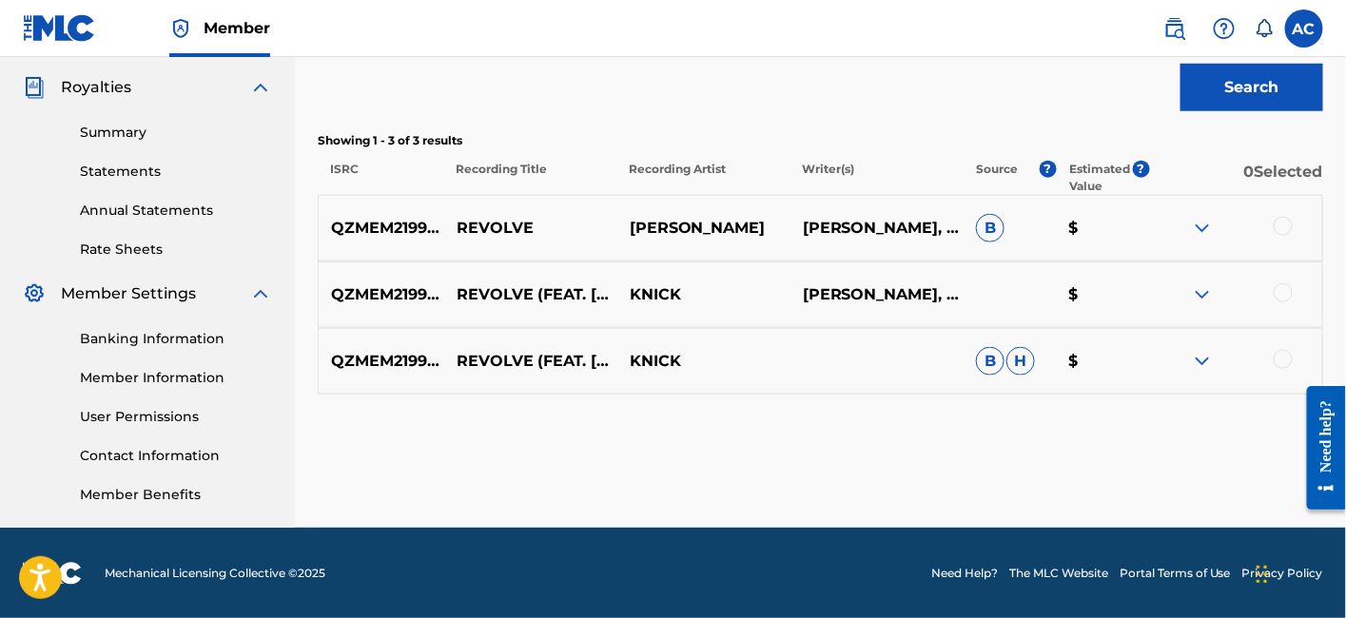
click at [1286, 226] on div at bounding box center [1283, 226] width 19 height 19
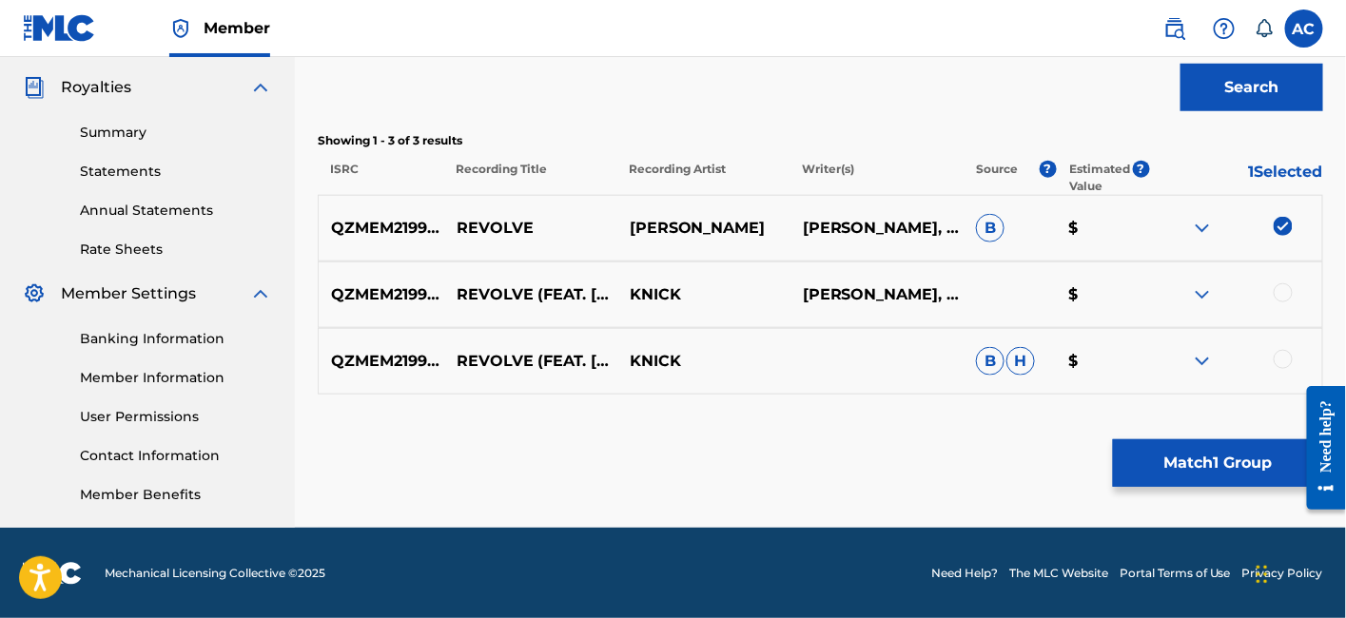
click at [1282, 284] on div at bounding box center [1283, 292] width 19 height 19
click at [1285, 354] on div at bounding box center [1283, 359] width 19 height 19
click at [1204, 474] on button "Match 3 Groups" at bounding box center [1218, 463] width 210 height 48
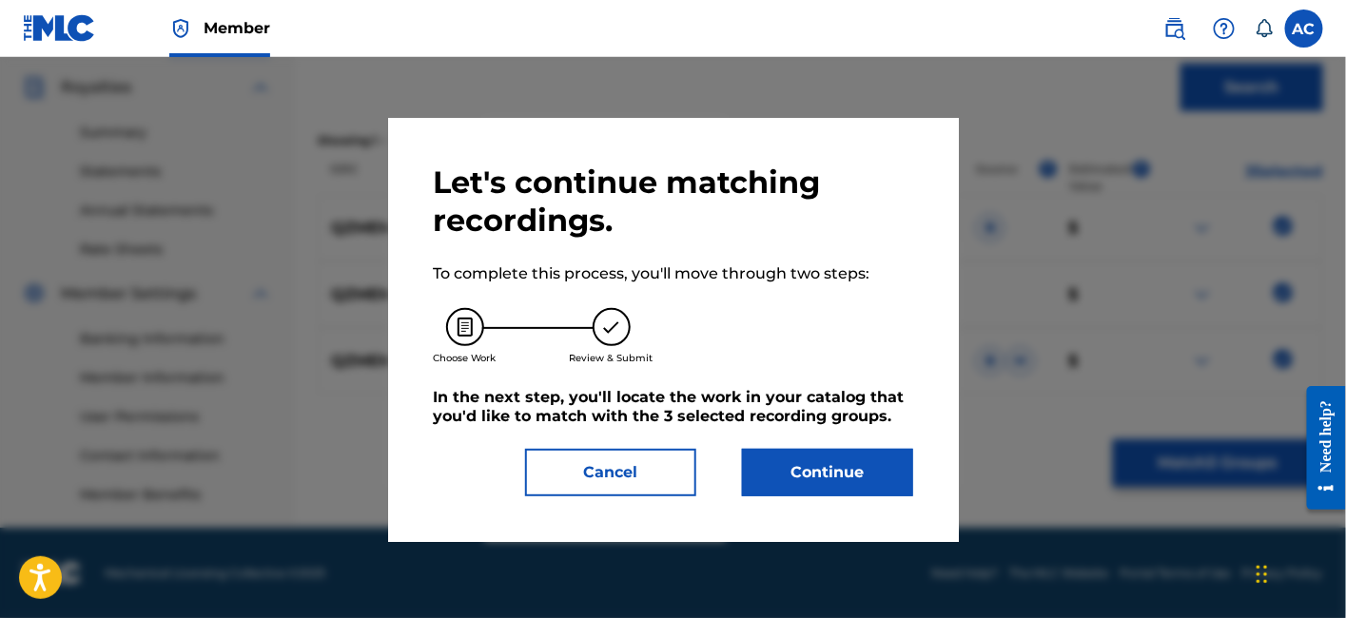
click at [810, 506] on div "Let's continue matching recordings. To complete this process, you'll move throu…" at bounding box center [673, 330] width 571 height 424
click at [826, 473] on button "Continue" at bounding box center [827, 473] width 171 height 48
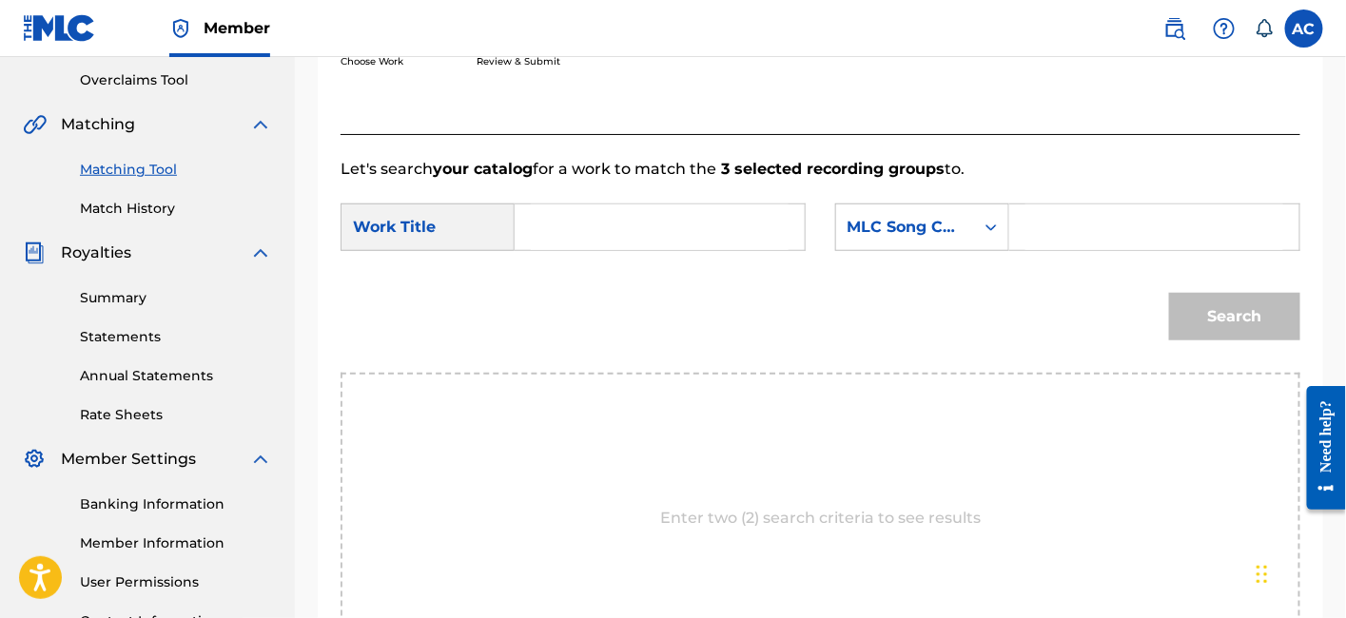
scroll to position [391, 0]
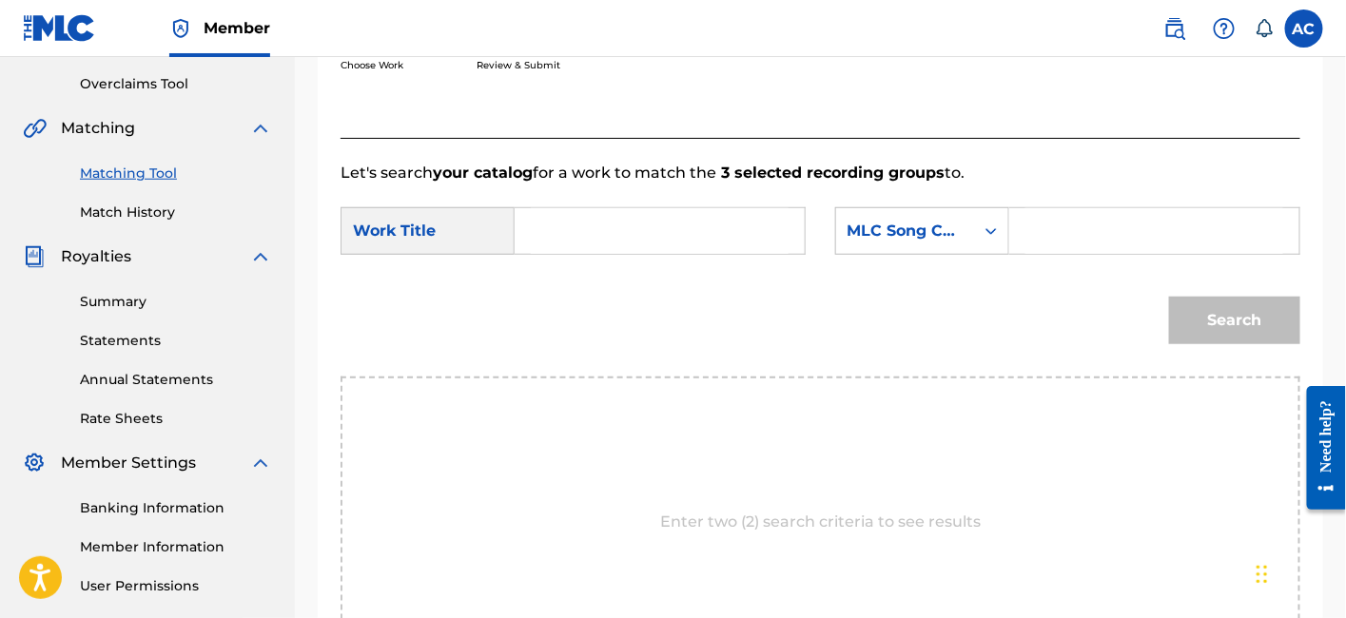
click at [666, 227] on input "Search Form" at bounding box center [660, 231] width 258 height 46
paste input "REVOLVE"
type input "REVOLVE"
click at [1010, 247] on div "Search Form" at bounding box center [1154, 231] width 291 height 48
click at [1013, 245] on div "Search Form" at bounding box center [1154, 231] width 291 height 48
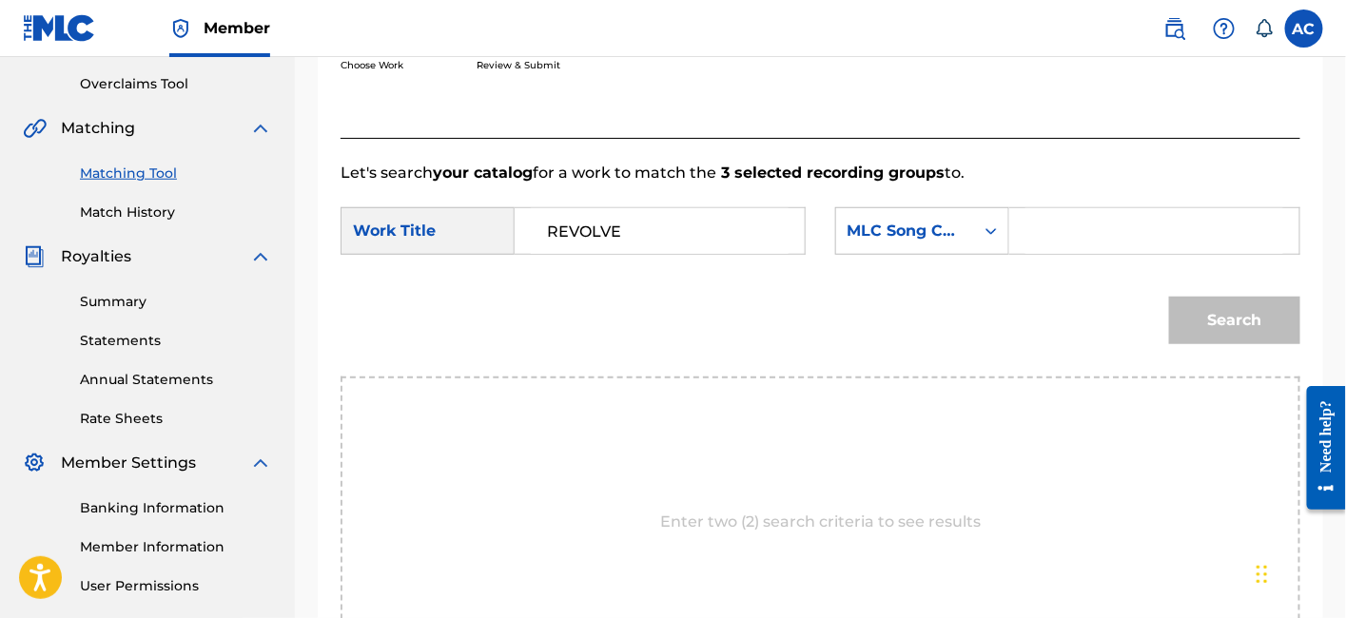
click at [1062, 208] on input "Search Form" at bounding box center [1154, 231] width 258 height 46
paste input "RO3CNC"
type input "RO3CNC"
click at [1169, 297] on button "Search" at bounding box center [1234, 321] width 131 height 48
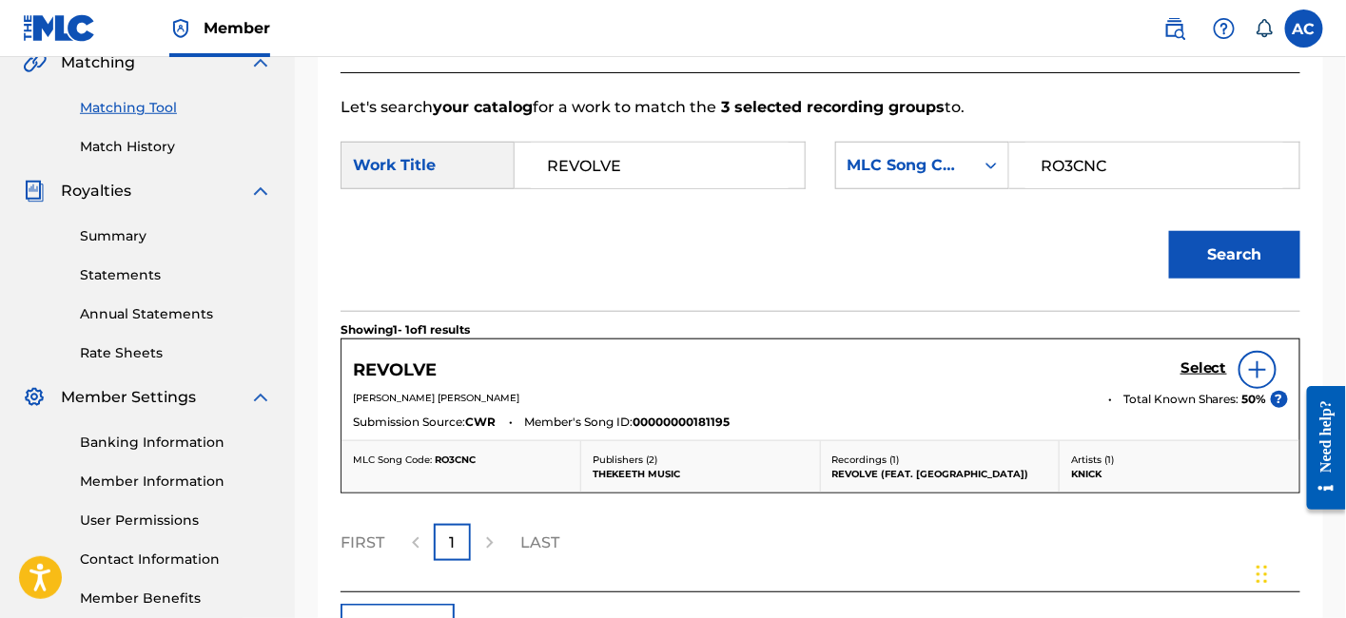
scroll to position [462, 0]
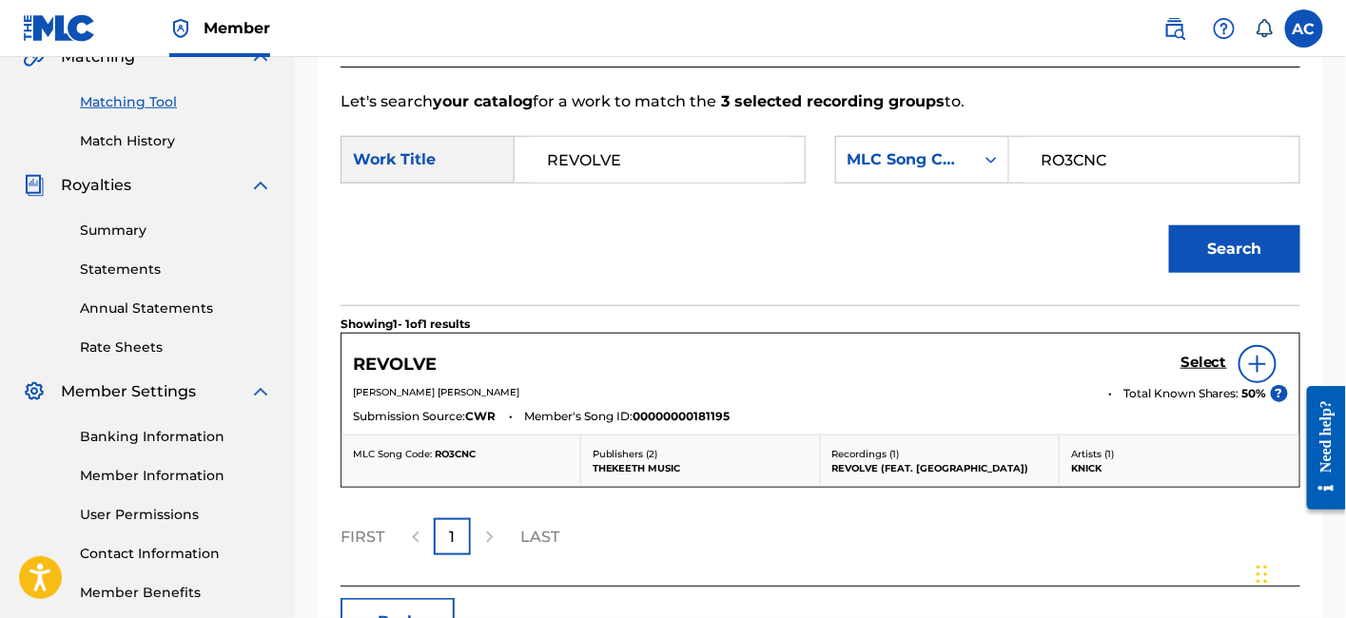
click at [1198, 371] on link "Select" at bounding box center [1203, 364] width 47 height 21
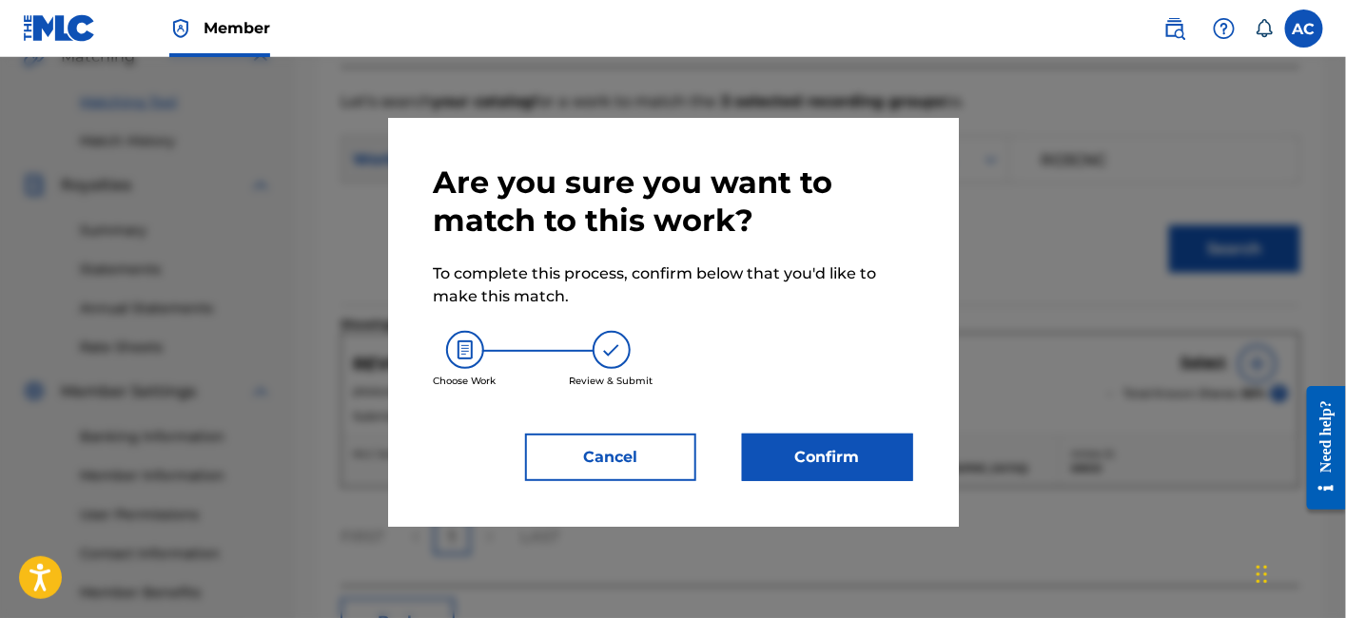
click at [827, 442] on button "Confirm" at bounding box center [827, 458] width 171 height 48
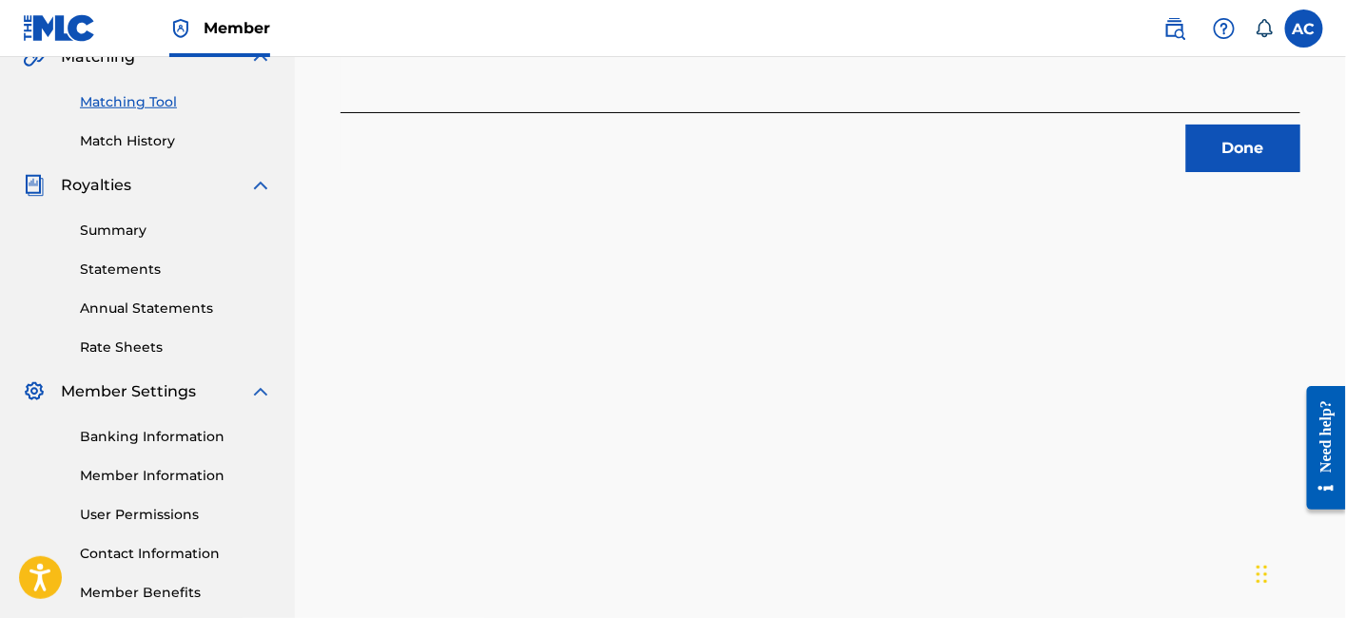
click at [1255, 140] on button "Done" at bounding box center [1243, 149] width 114 height 48
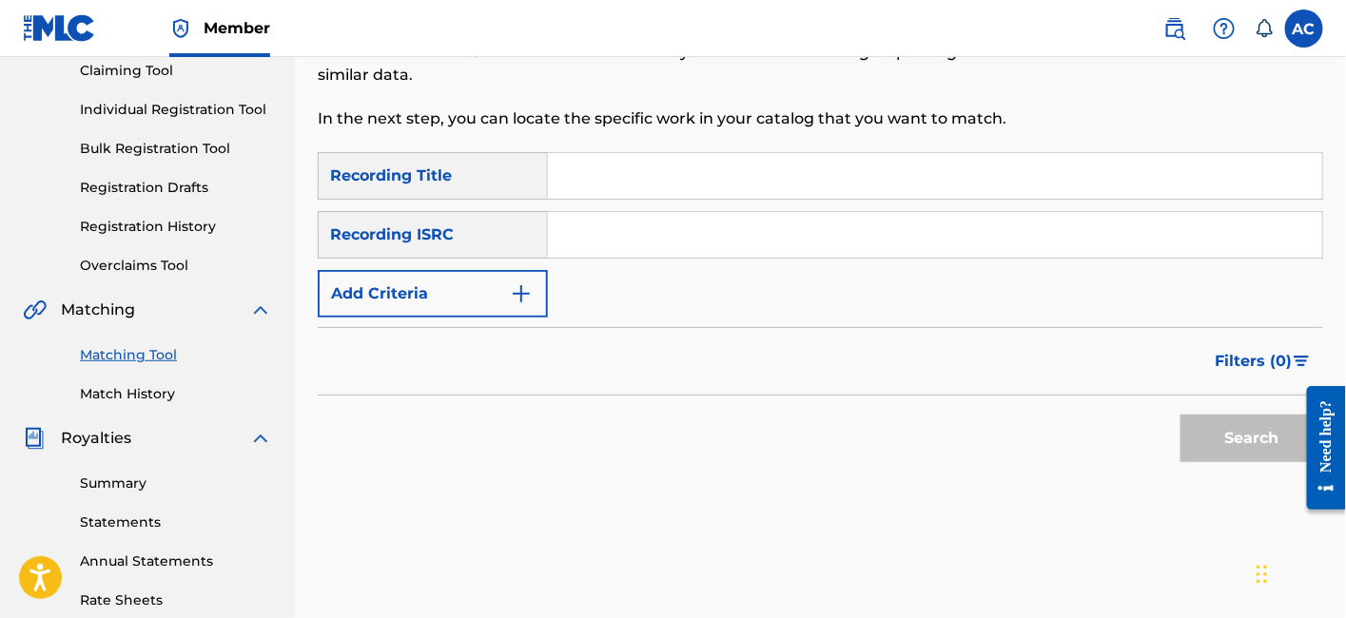
scroll to position [206, 0]
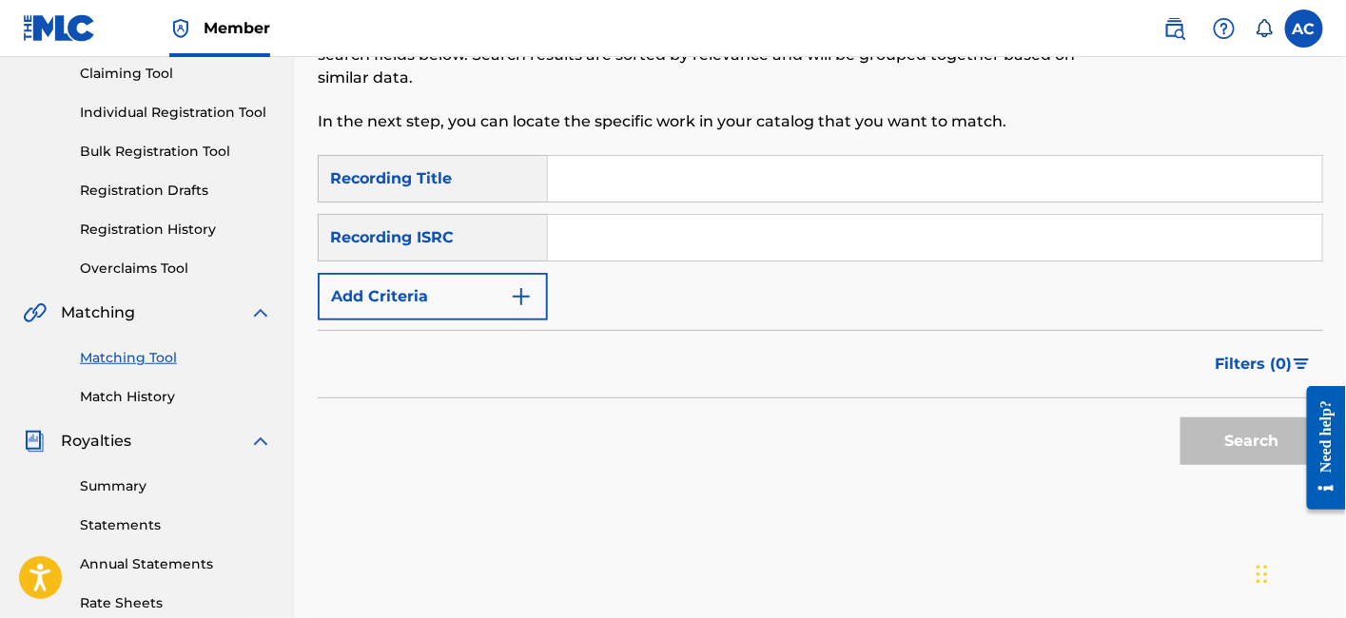
click at [733, 260] on div "Search Form" at bounding box center [935, 238] width 775 height 48
click at [735, 243] on input "Search Form" at bounding box center [935, 238] width 774 height 46
paste input "QZTAU2178214"
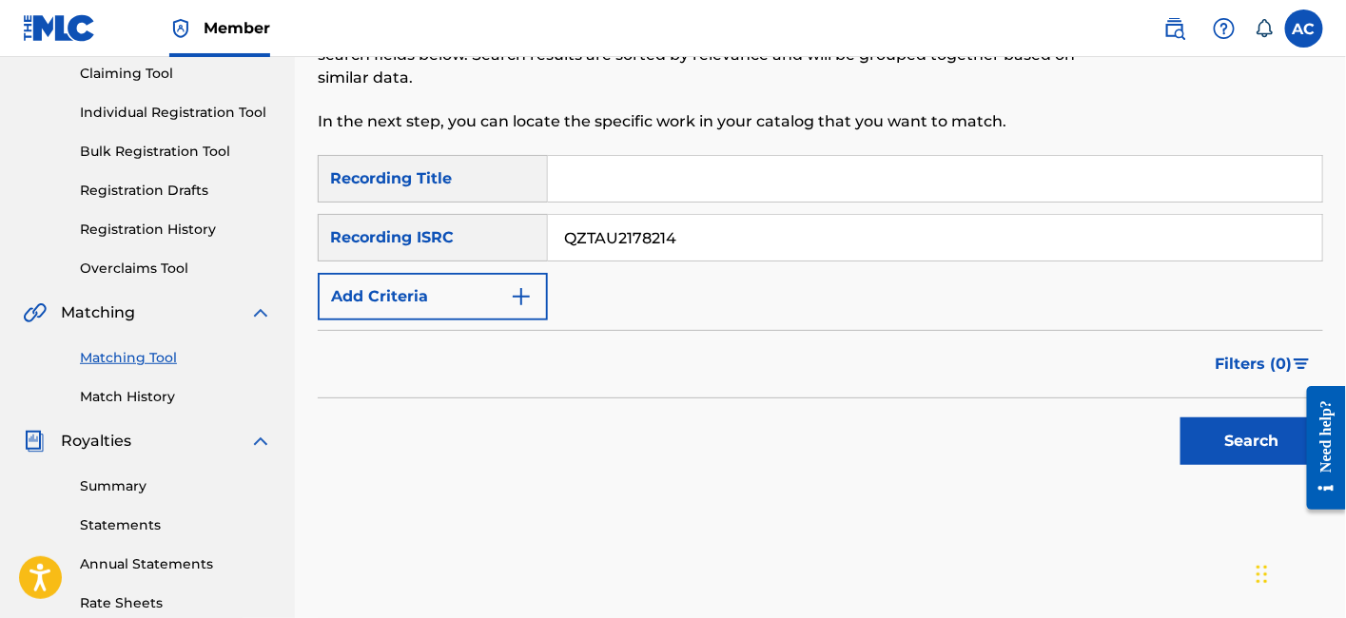
type input "QZTAU2178214"
click at [1180, 418] on button "Search" at bounding box center [1251, 442] width 143 height 48
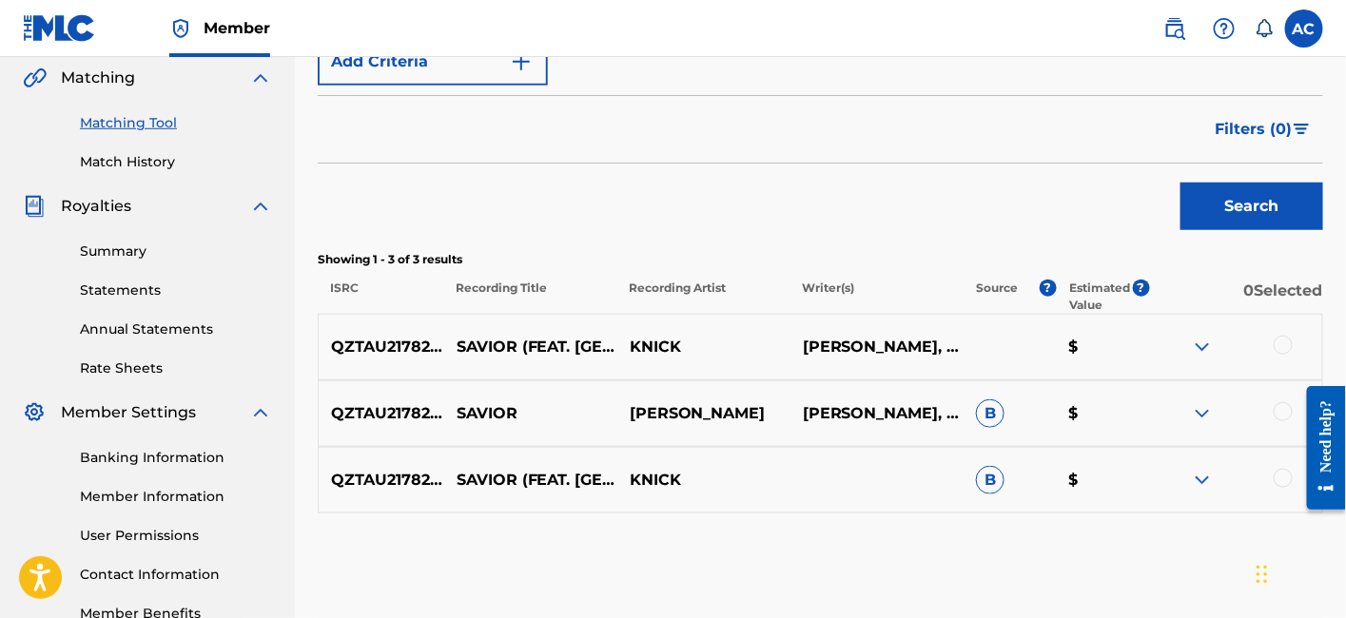
scroll to position [547, 0]
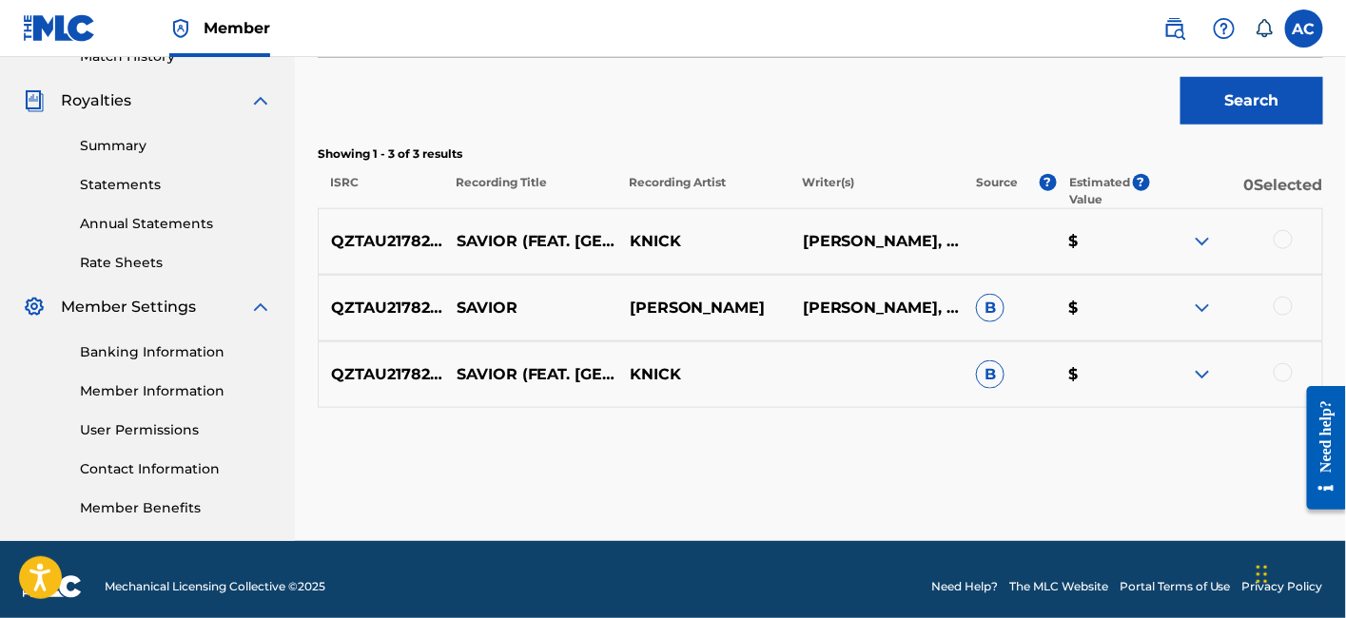
click at [1274, 238] on div at bounding box center [1283, 239] width 19 height 19
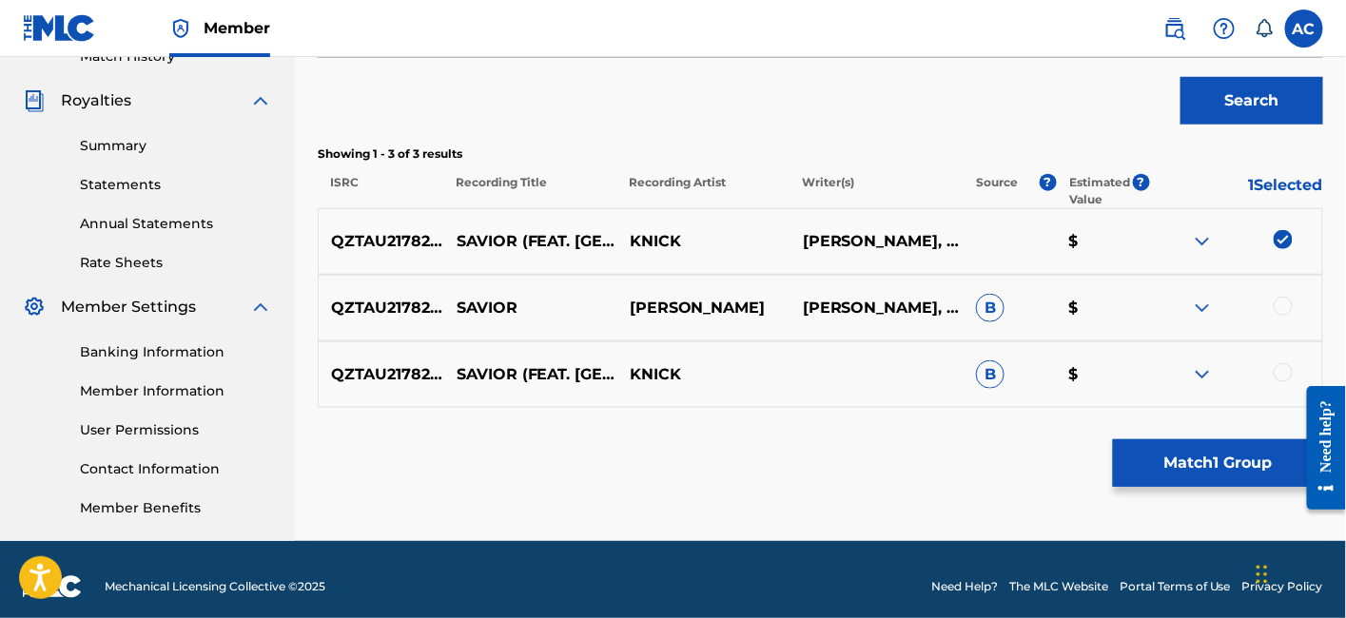
click at [1279, 305] on div at bounding box center [1283, 306] width 19 height 19
click at [1282, 365] on div at bounding box center [1283, 372] width 19 height 19
click at [1215, 465] on button "Match 3 Groups" at bounding box center [1218, 463] width 210 height 48
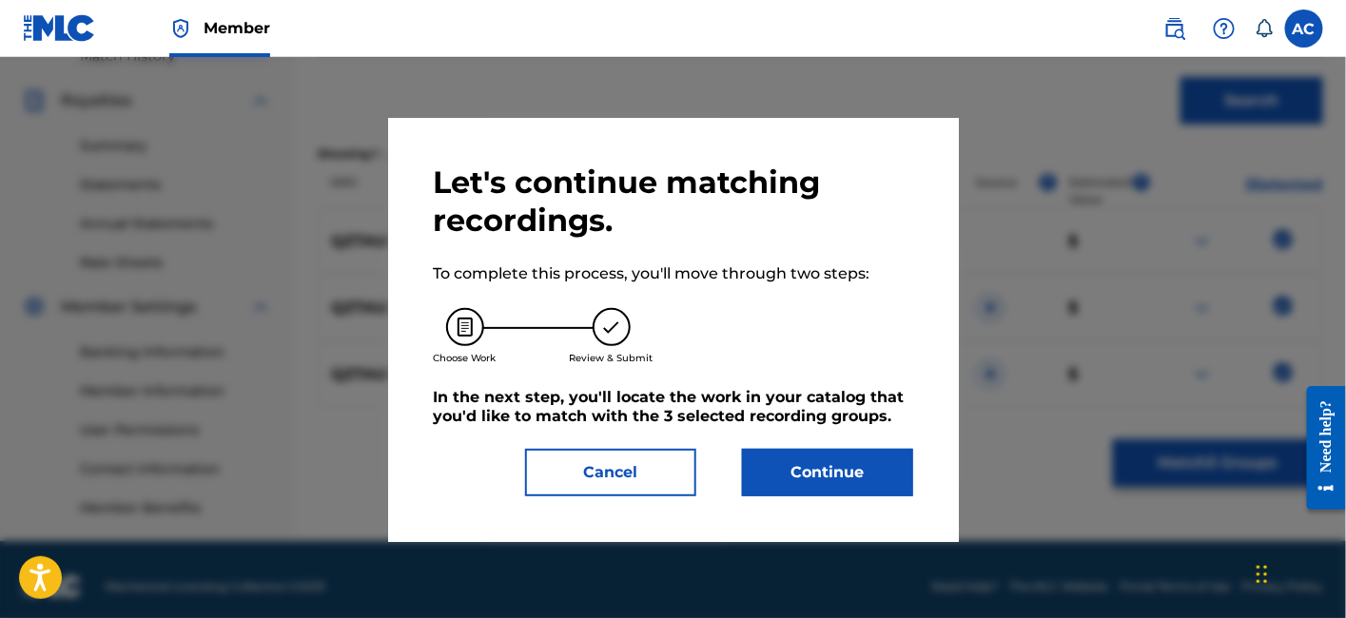
click at [842, 480] on button "Continue" at bounding box center [827, 473] width 171 height 48
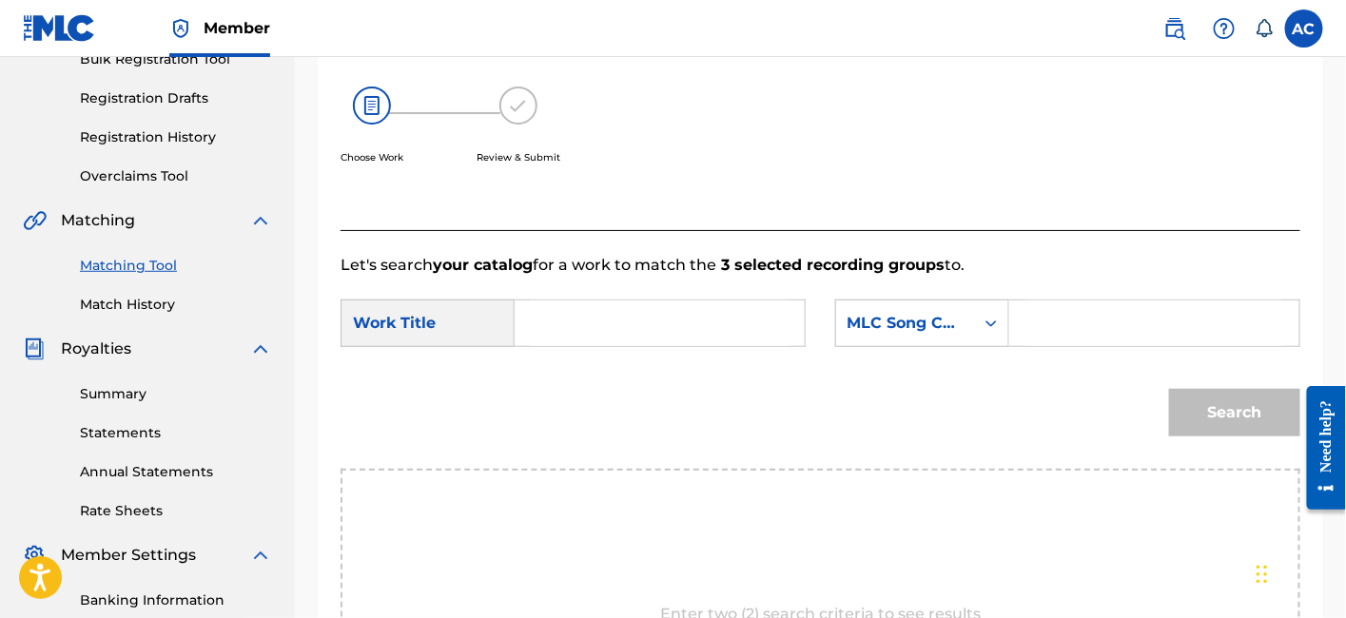
scroll to position [298, 0]
click at [699, 324] on input "Search Form" at bounding box center [660, 324] width 258 height 46
paste input "SAVIOR"
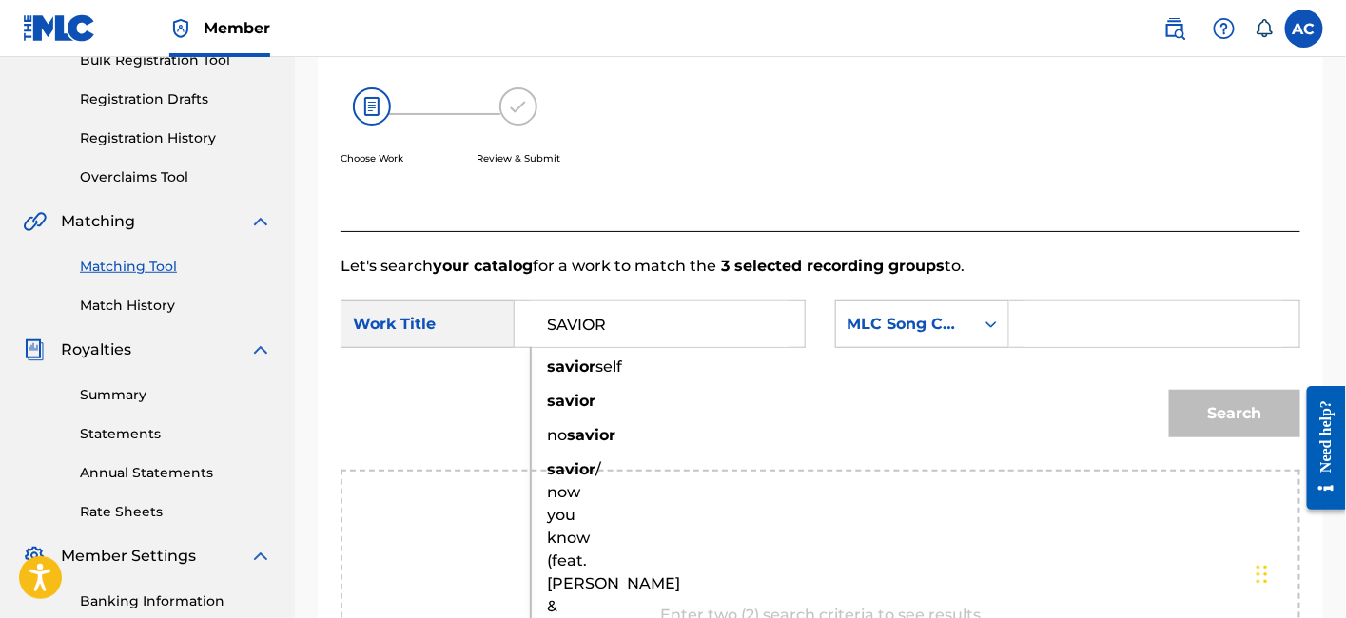
type input "SAVIOR"
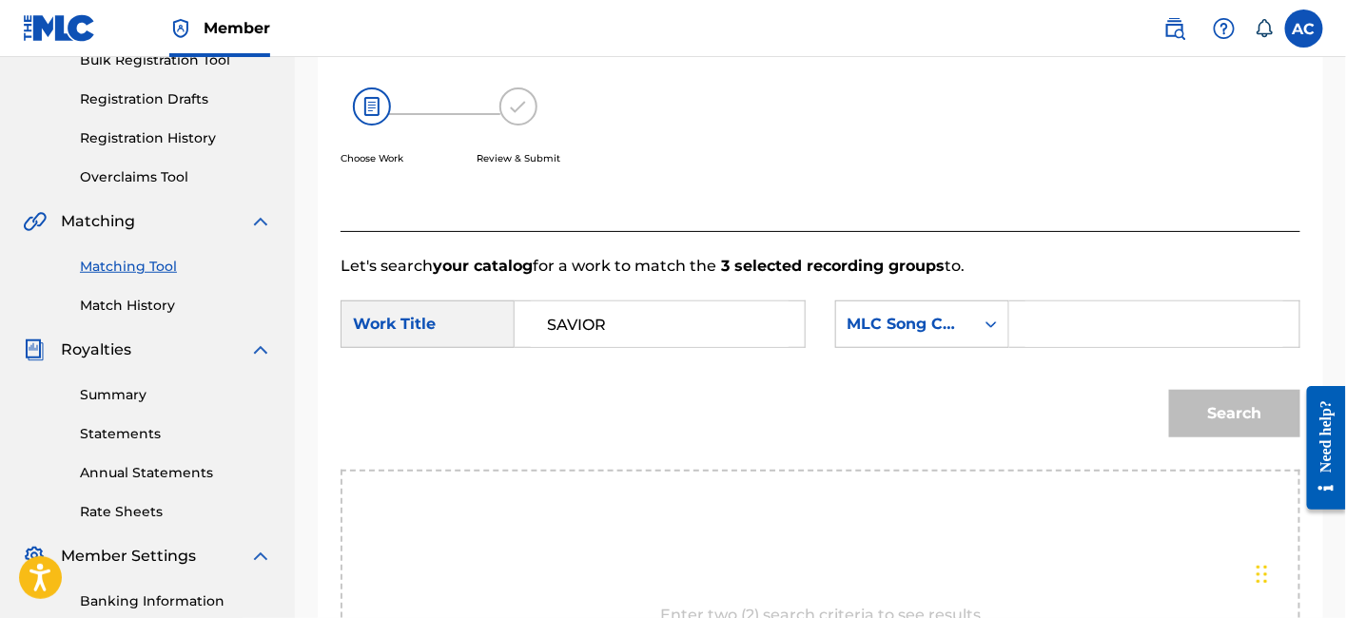
click at [1084, 327] on input "Search Form" at bounding box center [1154, 324] width 258 height 46
paste input "SAVIOR"
click at [1169, 390] on button "Search" at bounding box center [1234, 414] width 131 height 48
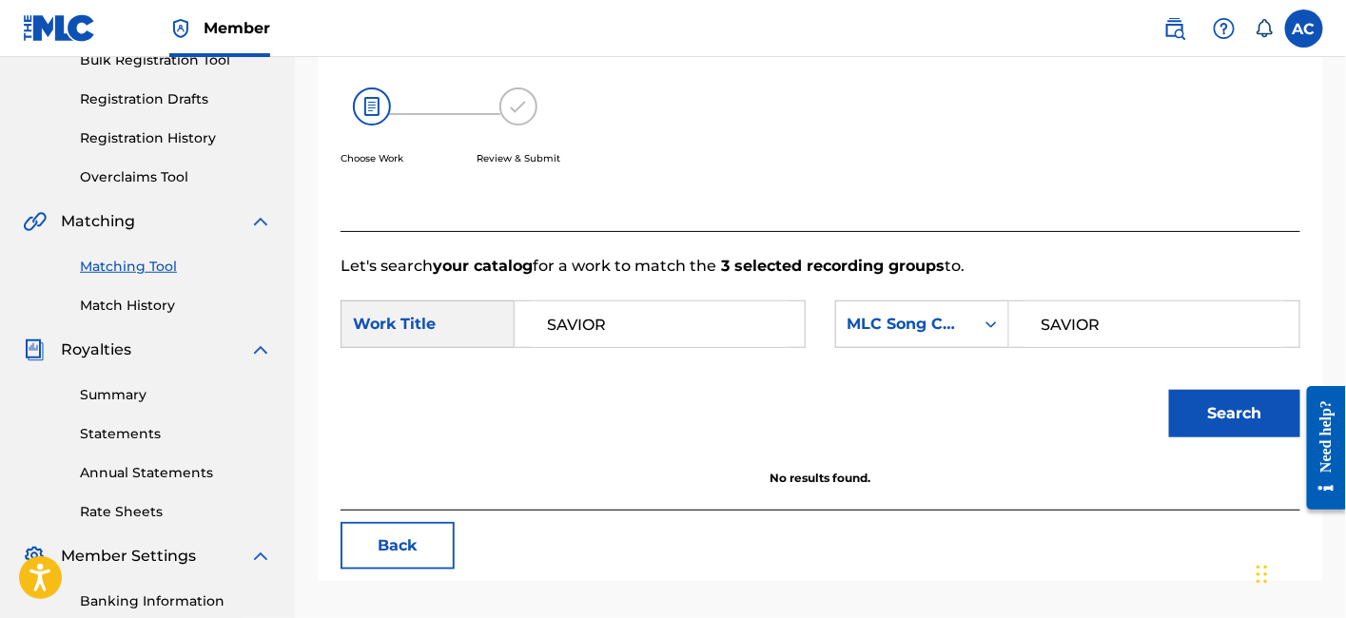
click at [1081, 319] on input "SAVIOR" at bounding box center [1154, 324] width 258 height 46
paste input "704NG"
type input "S704NG"
click at [1169, 390] on button "Search" at bounding box center [1234, 414] width 131 height 48
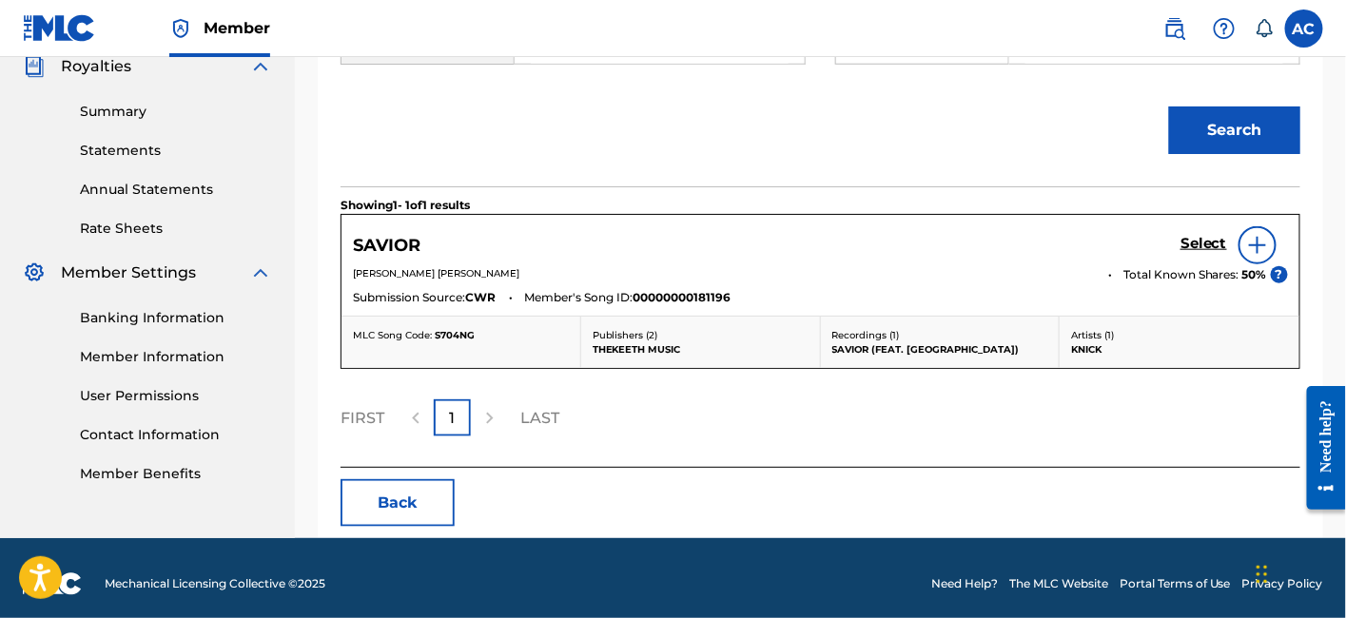
scroll to position [590, 0]
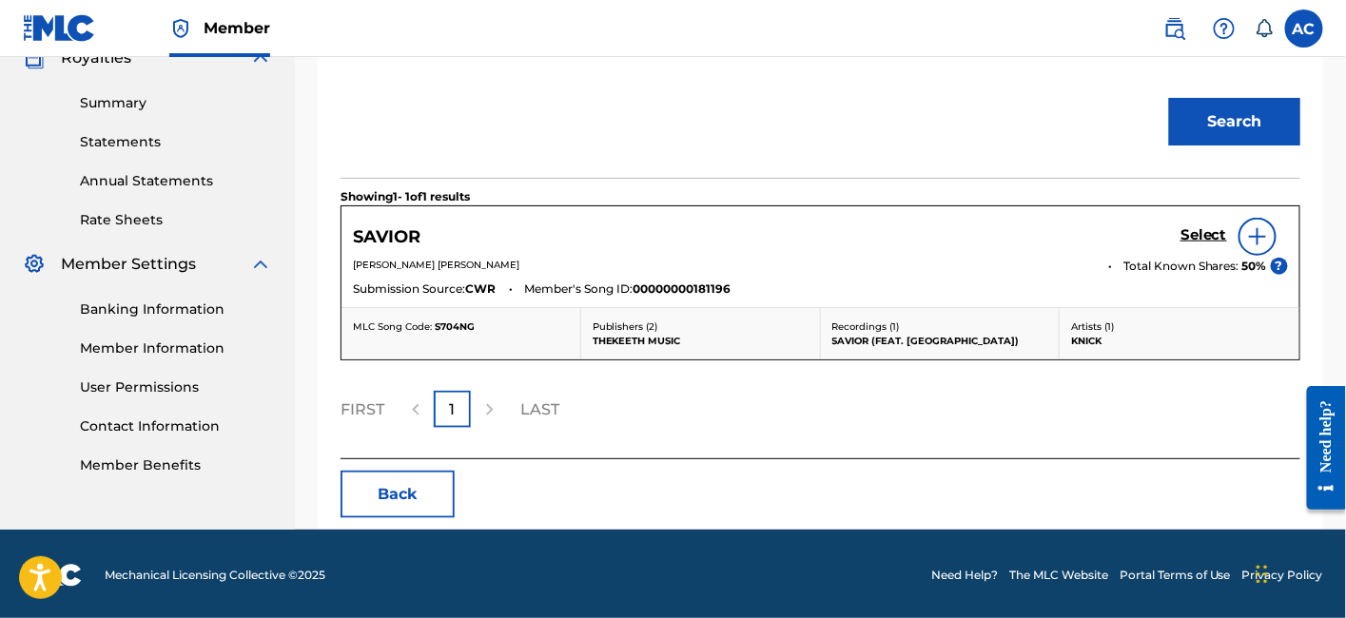
click at [1199, 245] on div "Select" at bounding box center [1233, 237] width 107 height 38
click at [1196, 226] on h5 "Select" at bounding box center [1203, 235] width 47 height 18
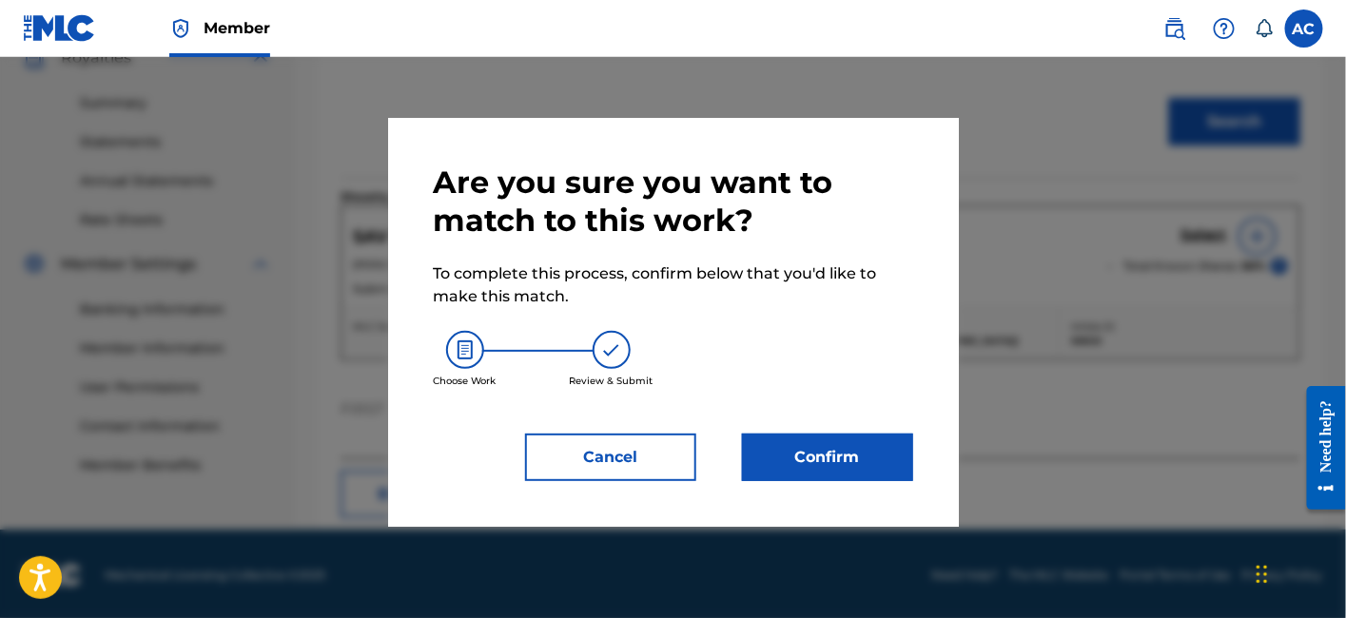
click at [877, 446] on button "Confirm" at bounding box center [827, 458] width 171 height 48
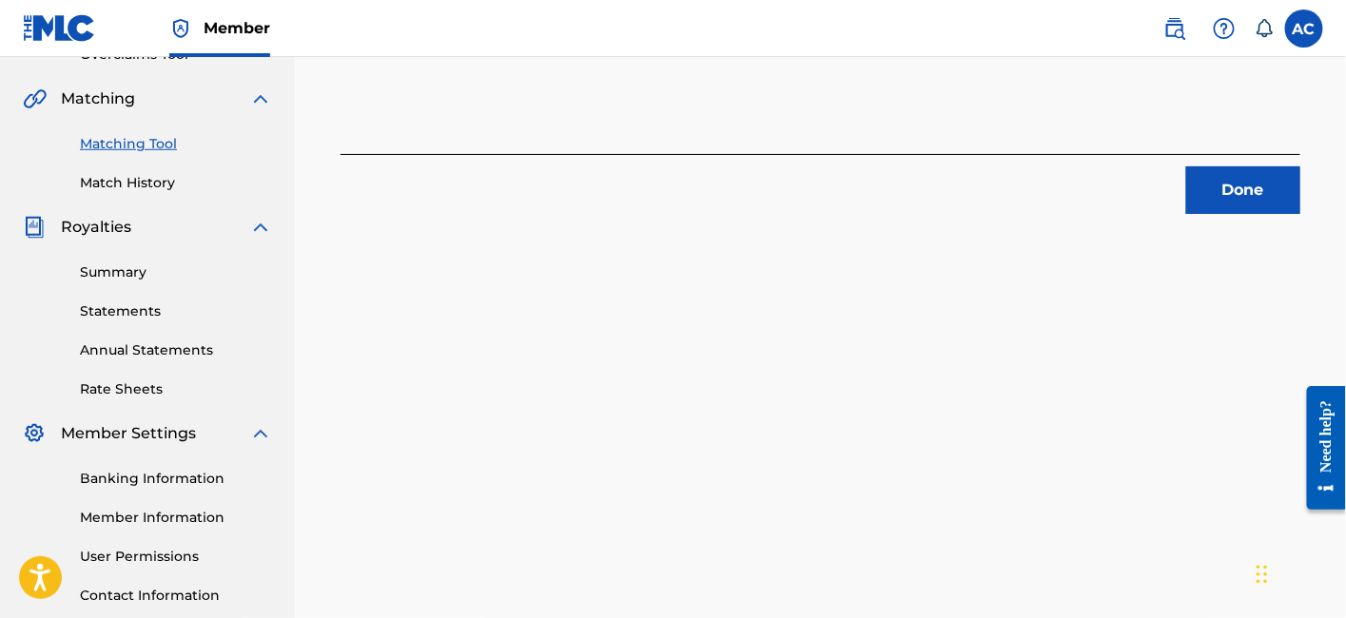
scroll to position [417, 0]
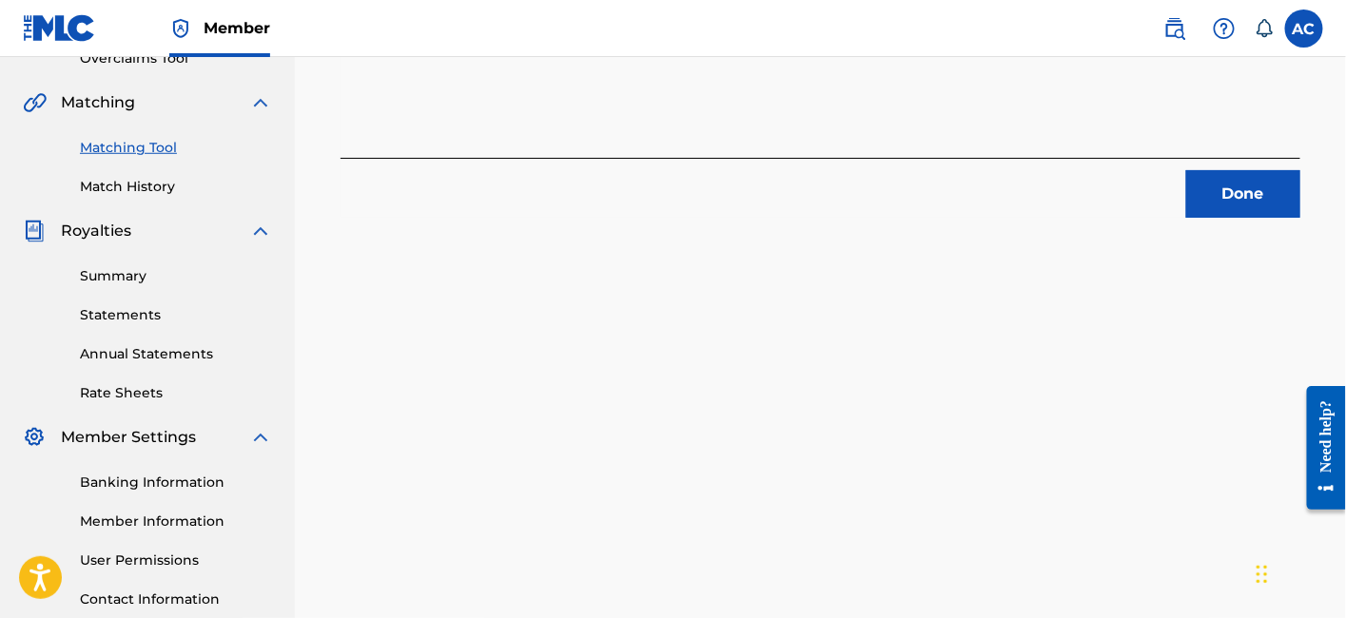
click at [1249, 196] on button "Done" at bounding box center [1243, 194] width 114 height 48
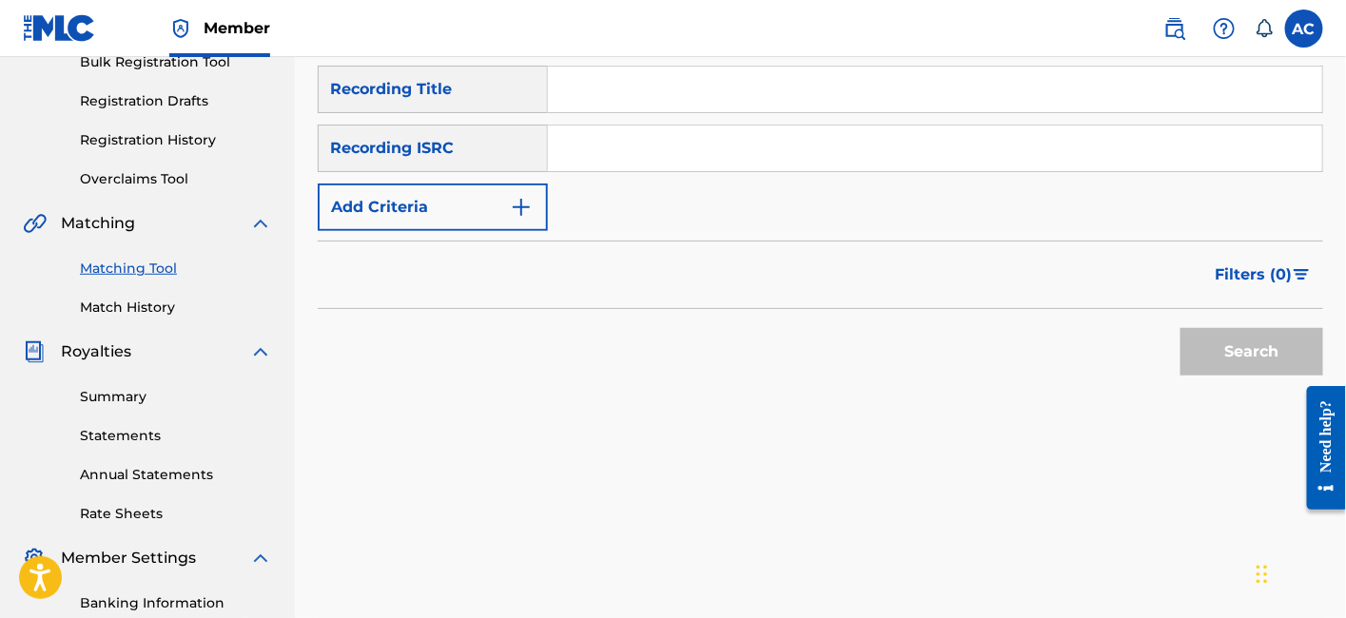
scroll to position [294, 0]
click at [779, 154] on input "Search Form" at bounding box center [935, 150] width 774 height 46
paste input "QZTAU2176355"
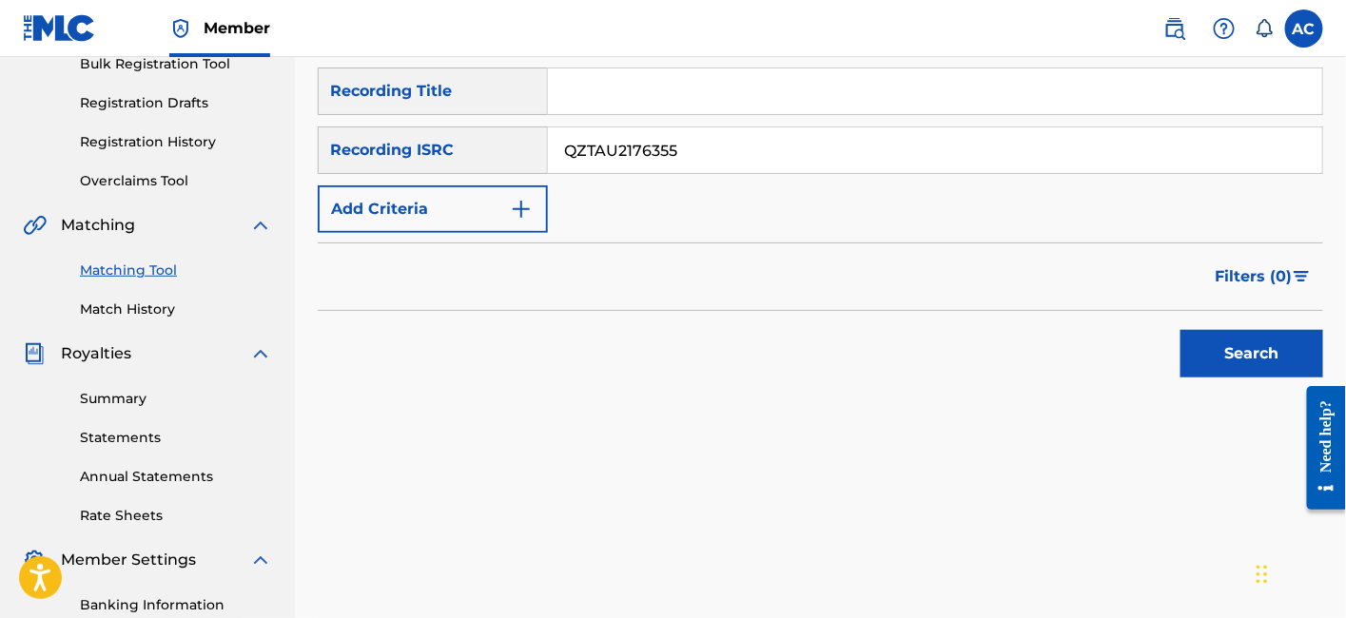
type input "QZTAU2176355"
click at [1229, 346] on button "Search" at bounding box center [1251, 354] width 143 height 48
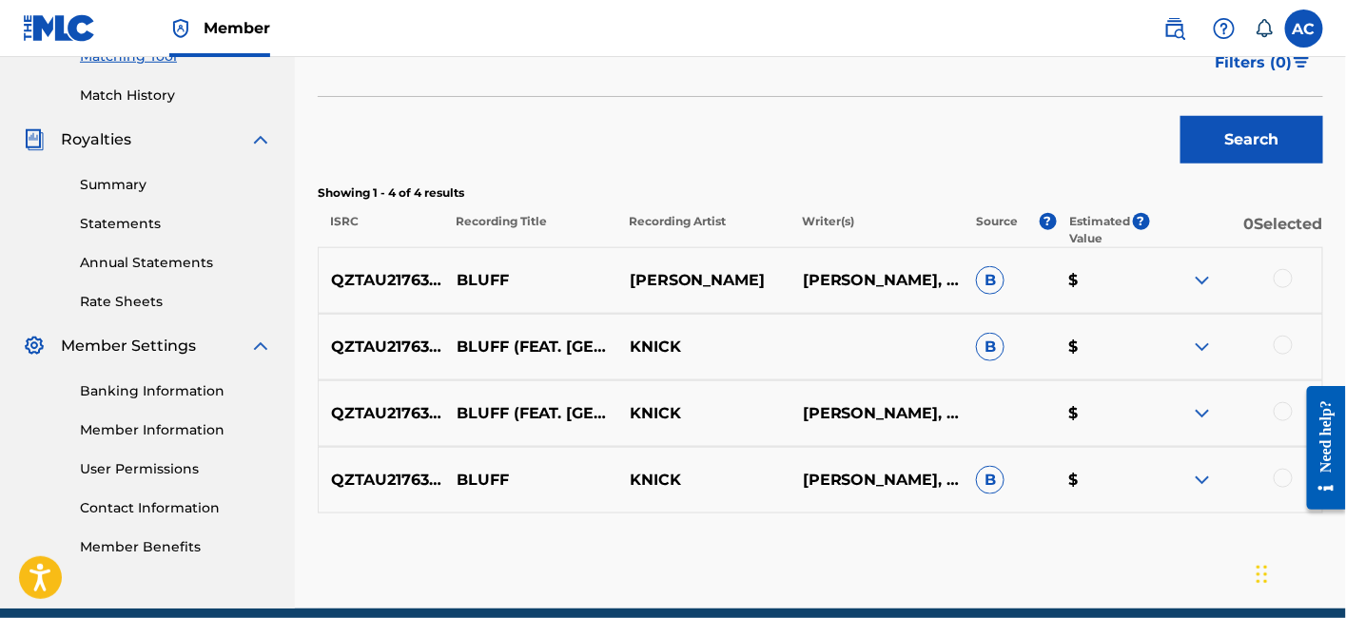
scroll to position [588, 0]
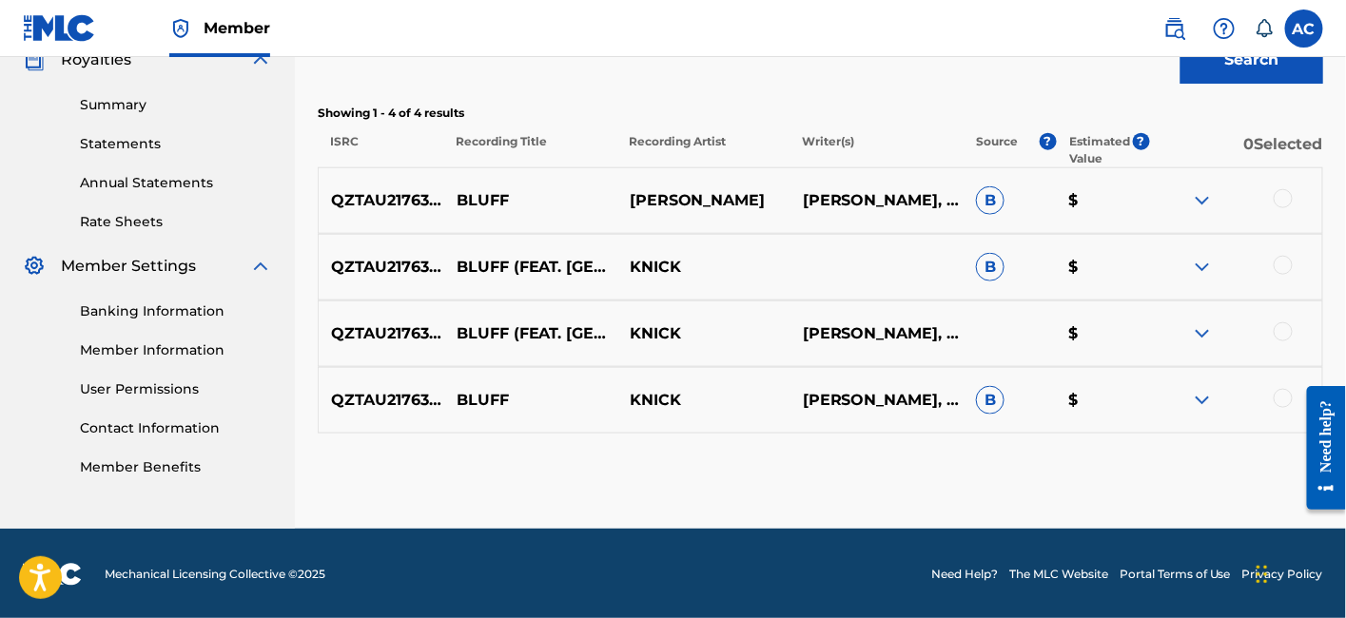
click at [929, 346] on div "QZTAU2176355 BLUFF (FEAT. KEETH) KNICK KEITH HARRIS, NEHEMIAH COLEY $" at bounding box center [820, 334] width 1005 height 67
click at [1274, 197] on div at bounding box center [1283, 198] width 19 height 19
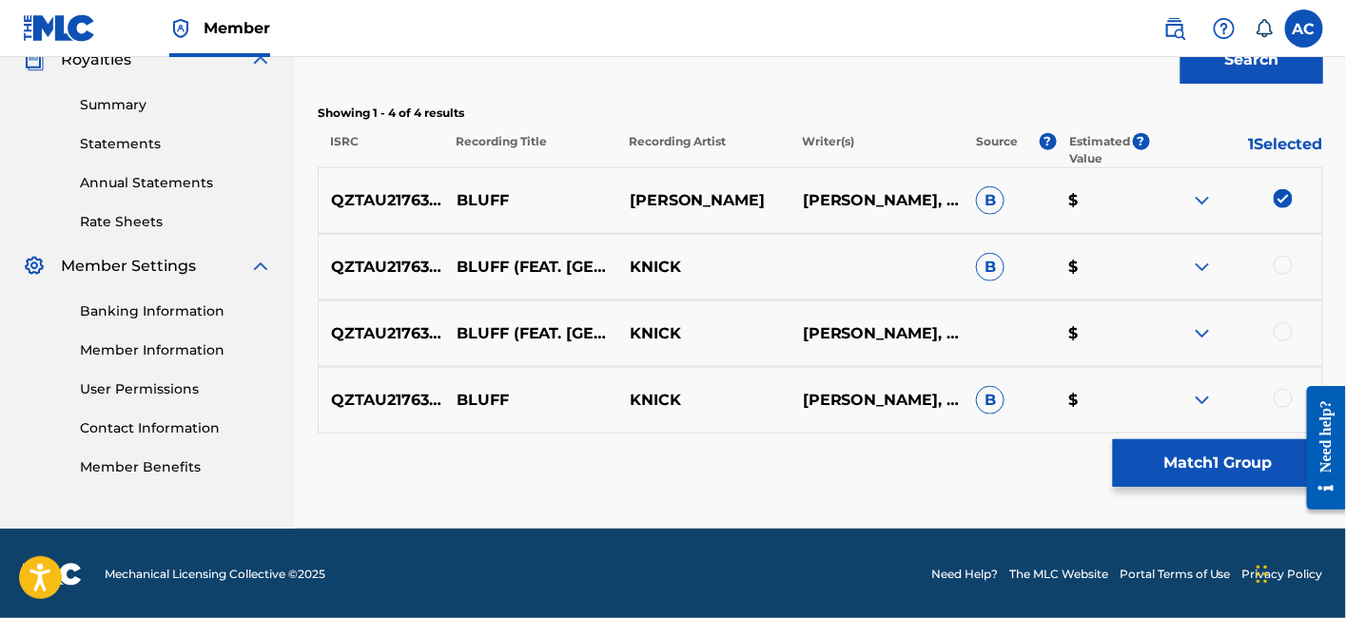
click at [1282, 261] on div at bounding box center [1283, 265] width 19 height 19
click at [1285, 343] on div at bounding box center [1235, 333] width 173 height 23
click at [1285, 335] on div at bounding box center [1283, 331] width 19 height 19
click at [1282, 390] on div at bounding box center [1283, 398] width 19 height 19
click at [1241, 471] on button "Match 4 Groups" at bounding box center [1218, 463] width 210 height 48
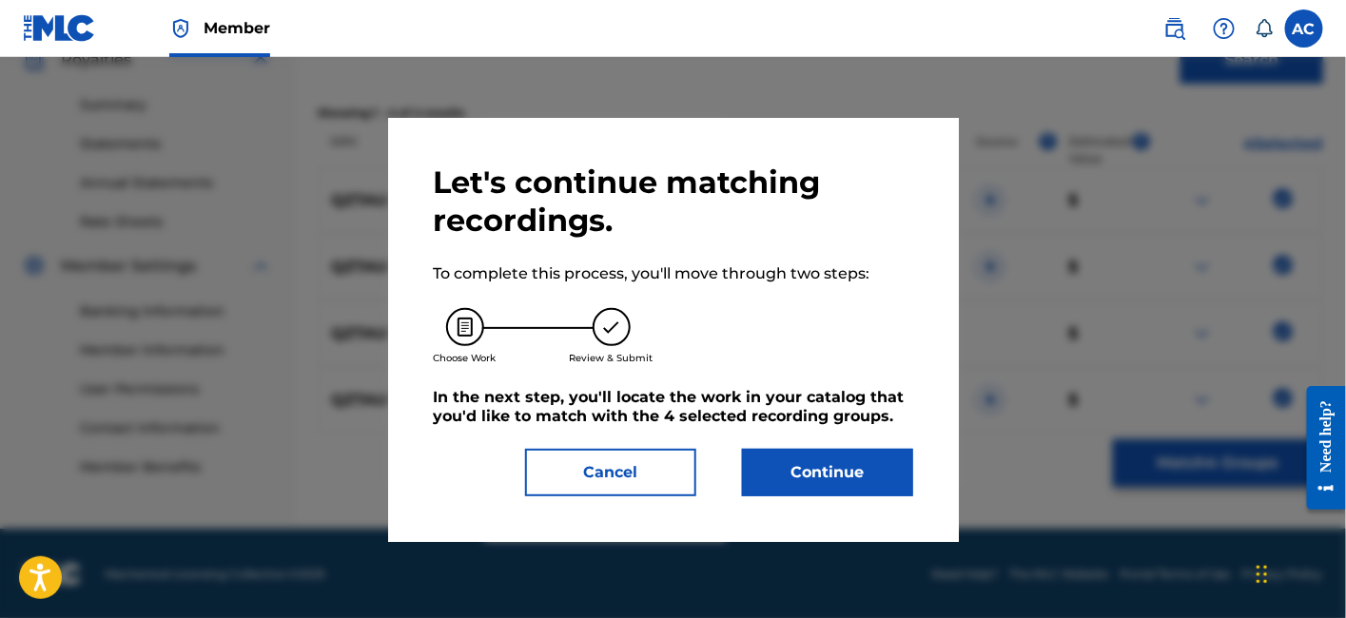
click at [853, 460] on button "Continue" at bounding box center [827, 473] width 171 height 48
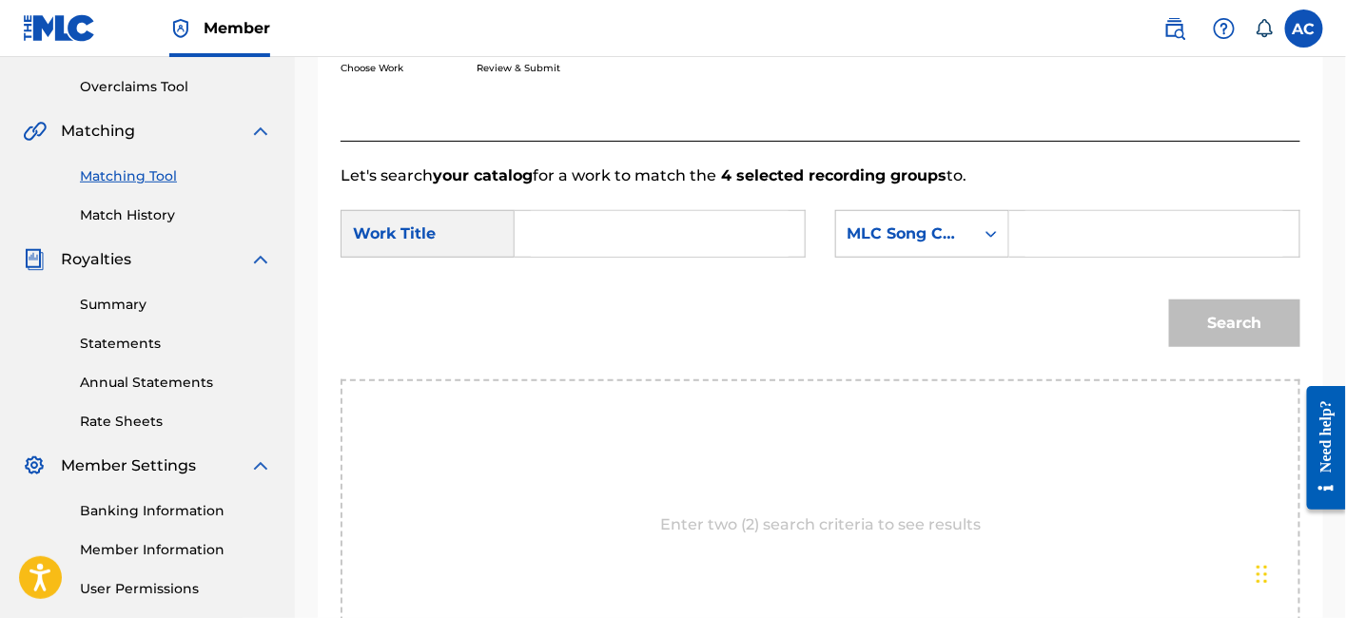
scroll to position [387, 0]
click at [731, 250] on input "Search Form" at bounding box center [660, 235] width 258 height 46
paste input "BLUFF"
type input "BLUFF"
drag, startPoint x: 1045, startPoint y: 223, endPoint x: 1019, endPoint y: 202, distance: 33.9
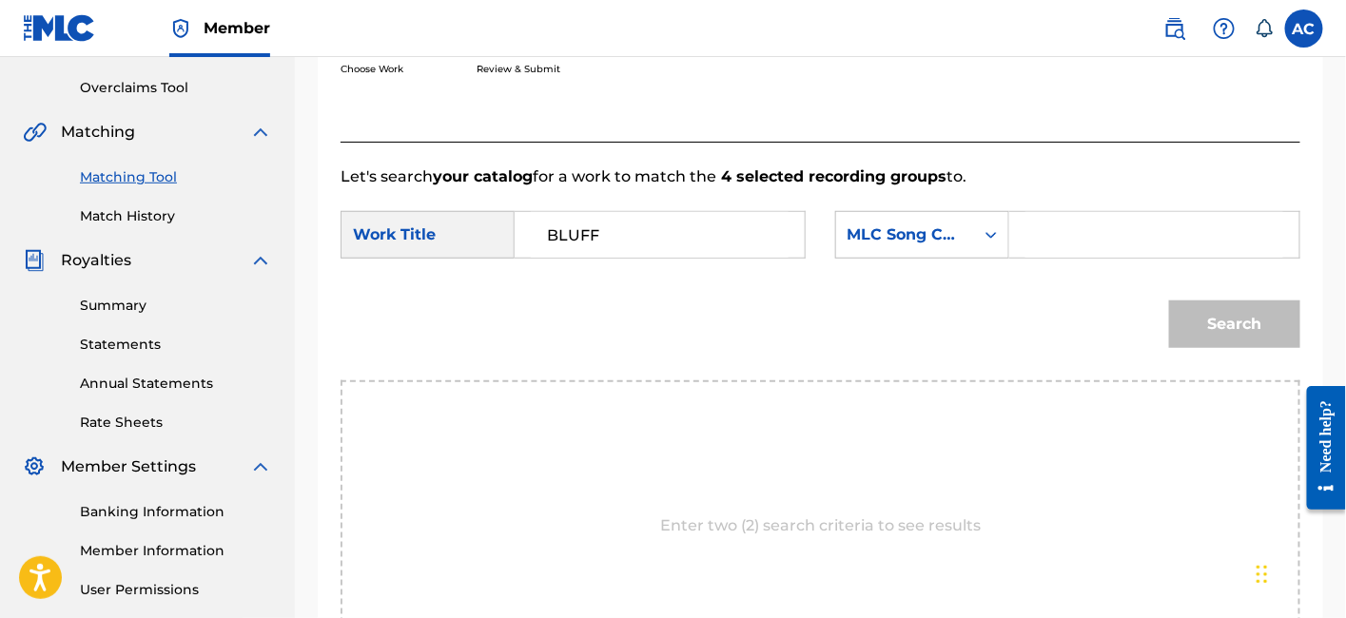
click at [1045, 223] on input "Search Form" at bounding box center [1154, 235] width 258 height 46
paste input "BD8670"
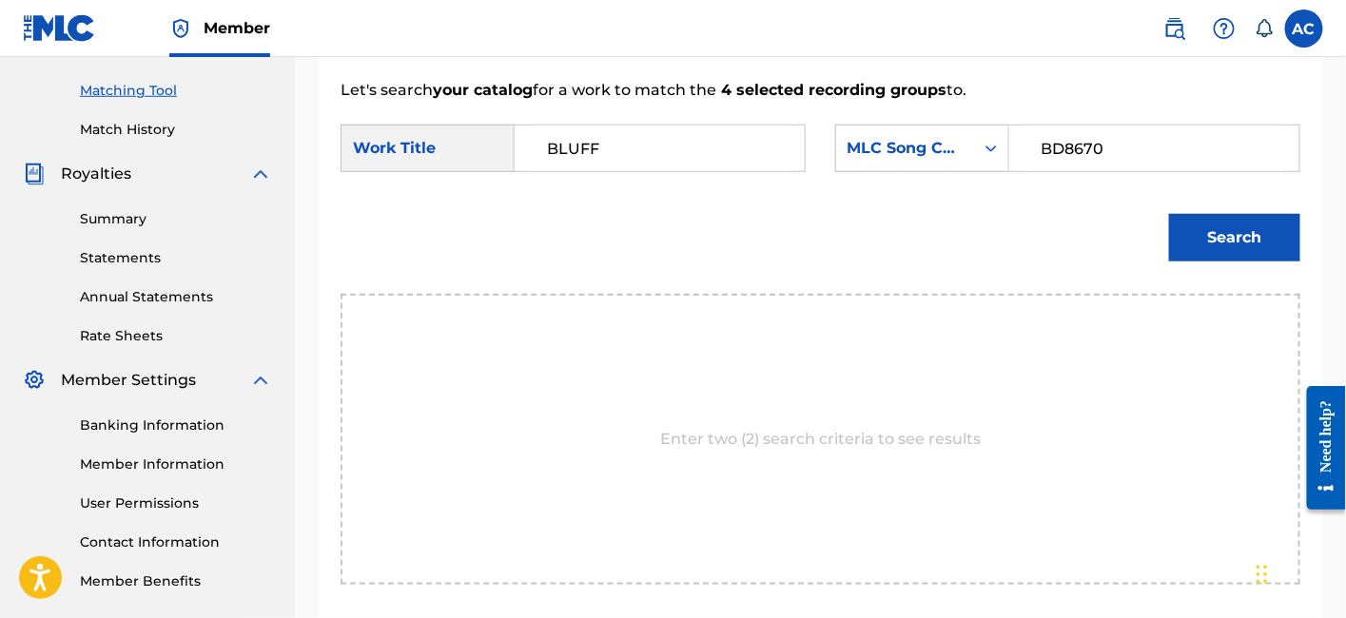
scroll to position [476, 0]
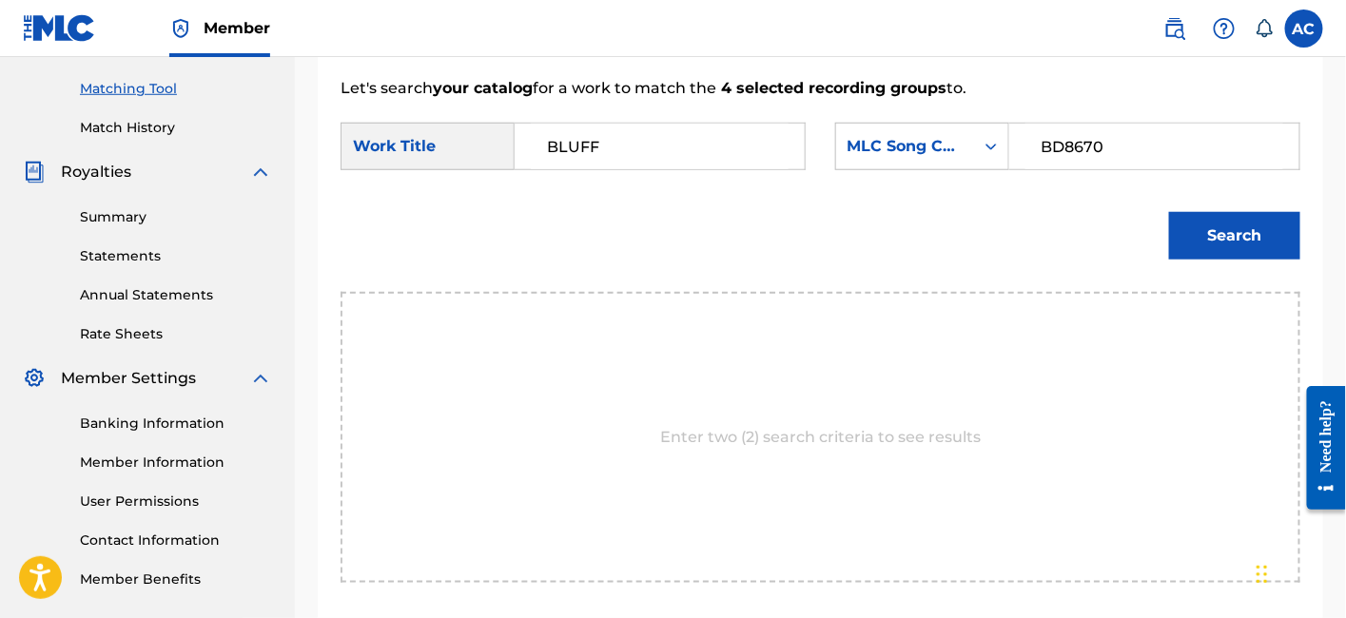
type input "BD8670"
click at [1199, 240] on button "Search" at bounding box center [1234, 236] width 131 height 48
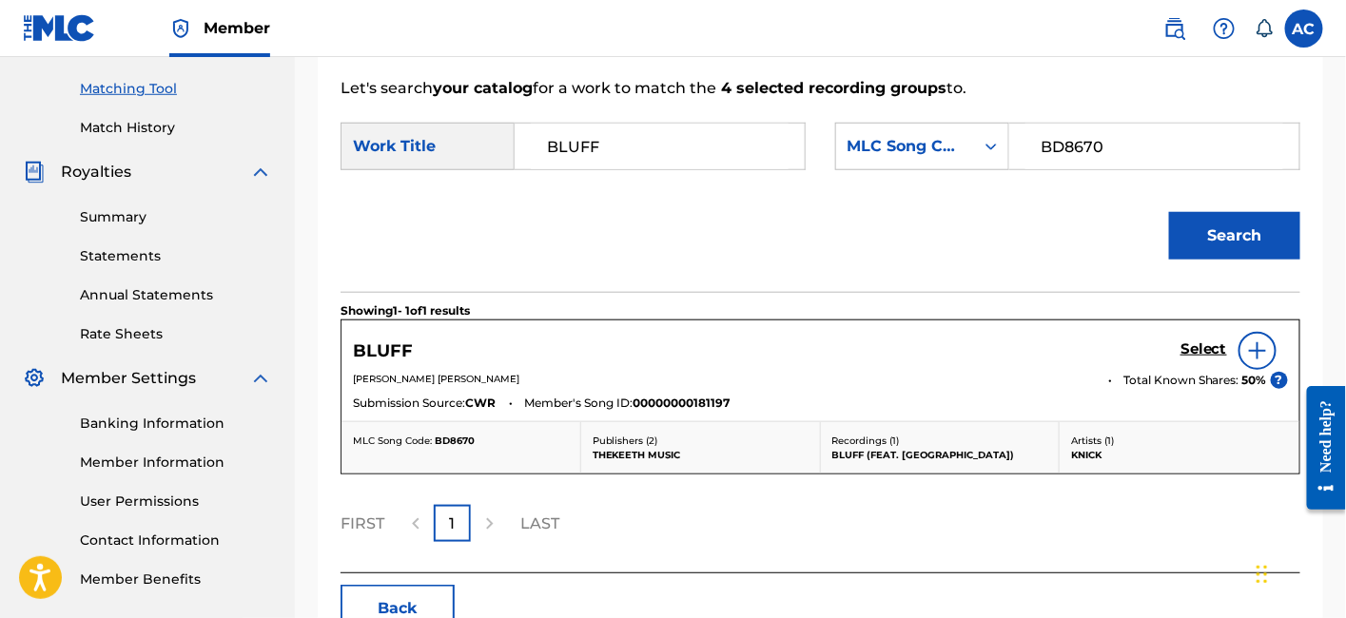
click at [1203, 351] on h5 "Select" at bounding box center [1203, 349] width 47 height 18
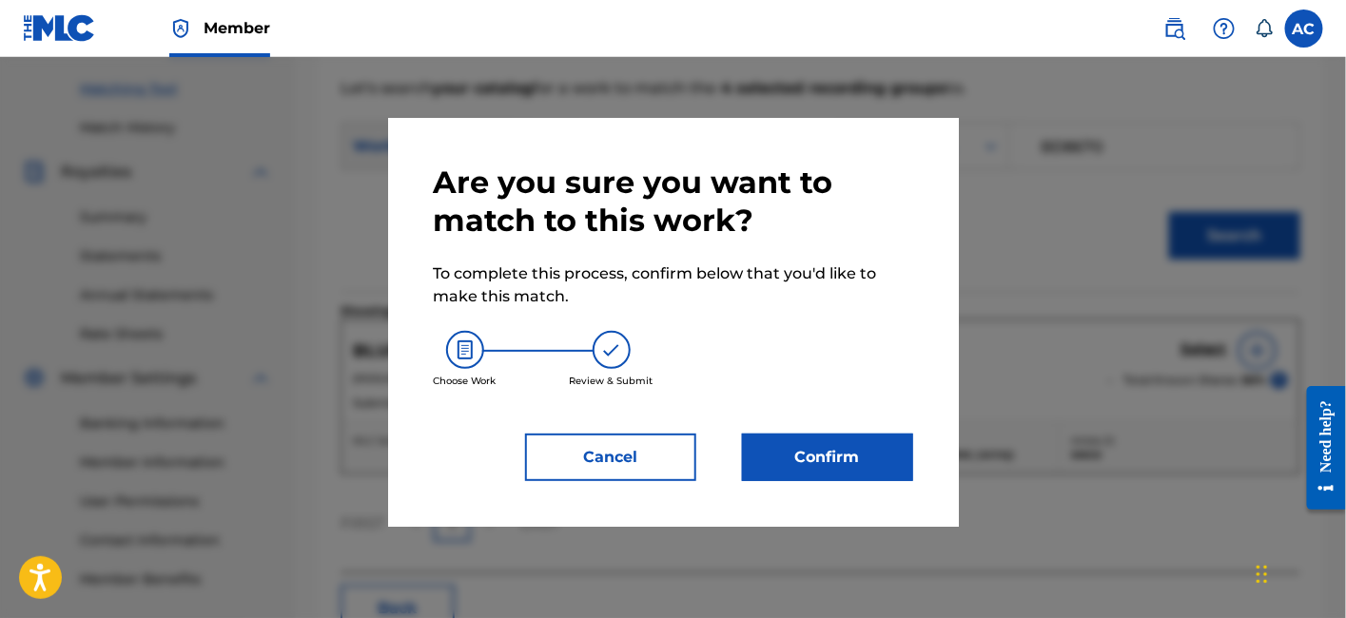
click at [890, 452] on button "Confirm" at bounding box center [827, 458] width 171 height 48
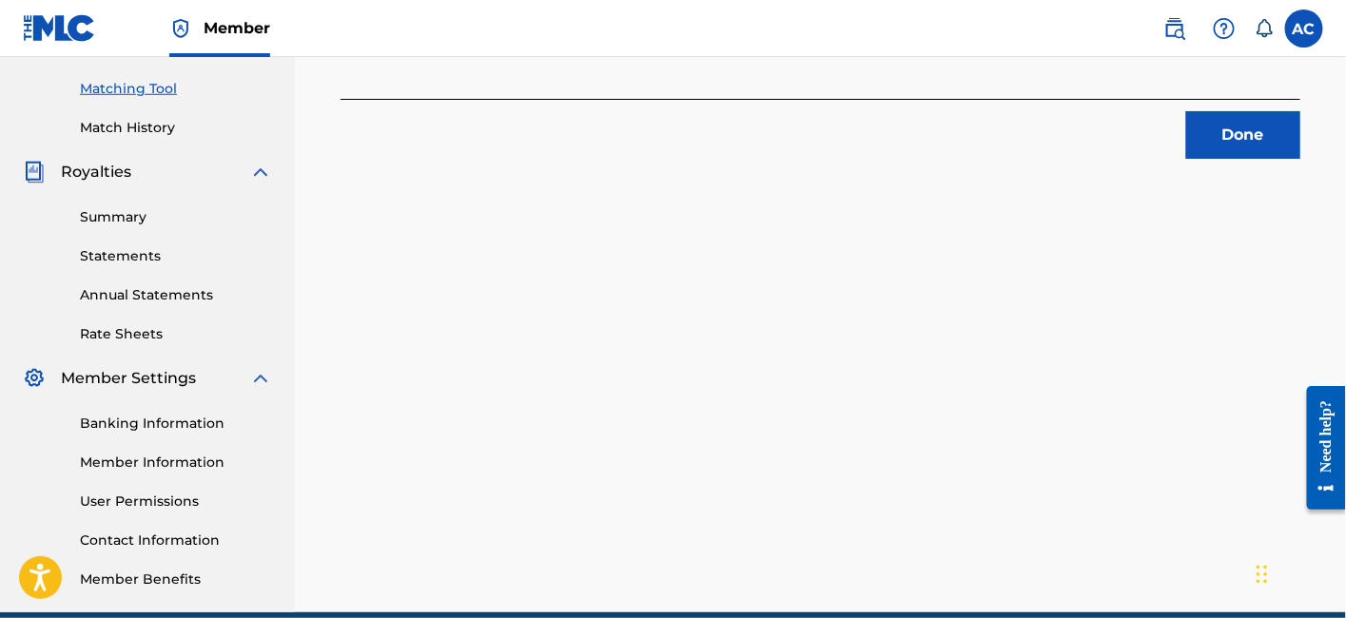
click at [1217, 138] on button "Done" at bounding box center [1243, 135] width 114 height 48
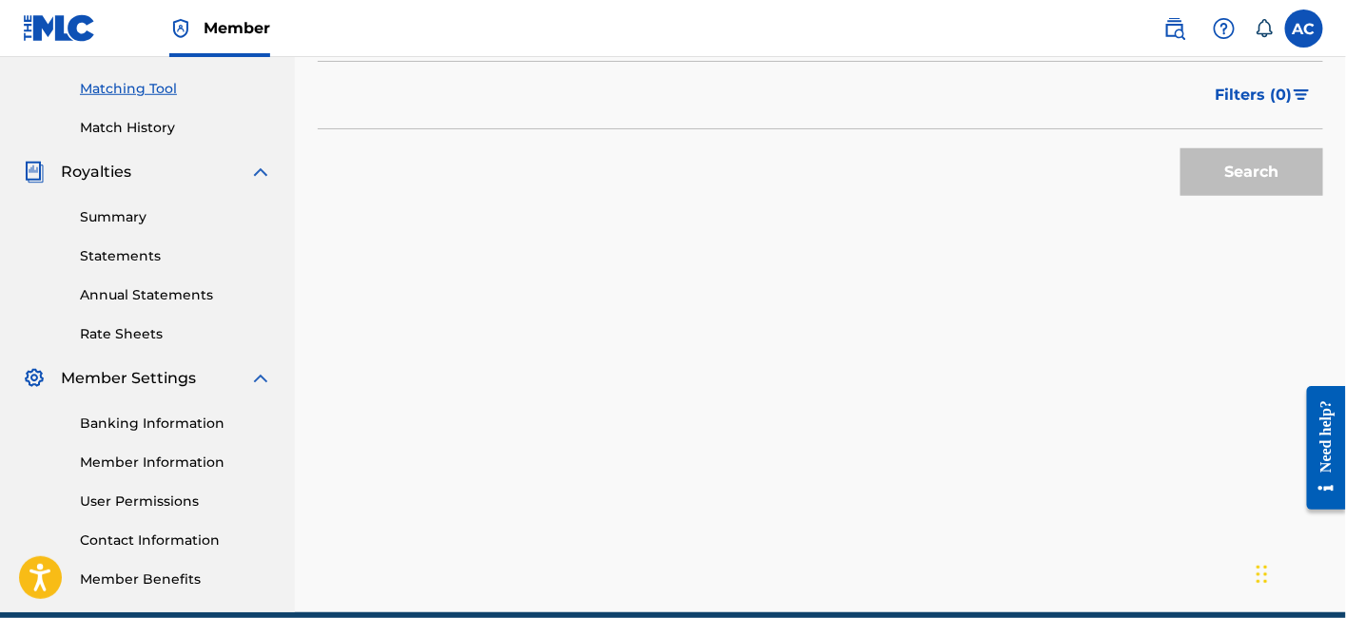
scroll to position [222, 0]
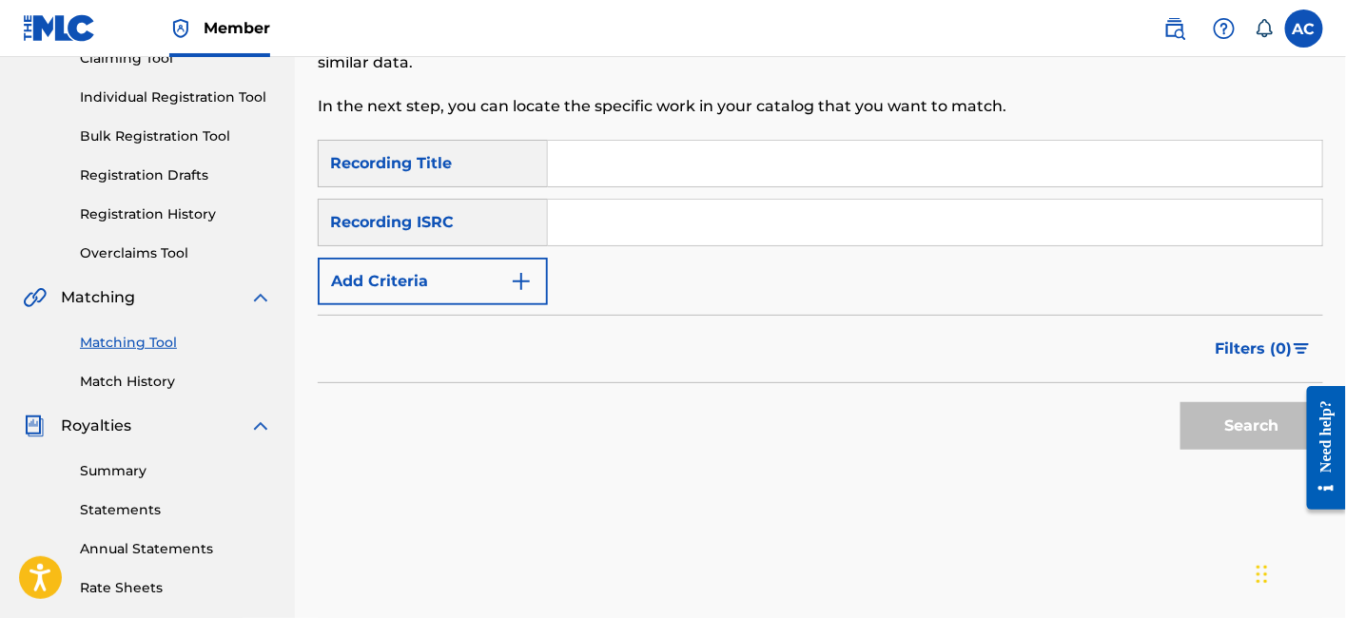
click at [890, 219] on input "Search Form" at bounding box center [935, 223] width 774 height 46
paste input "QZMEM2199183"
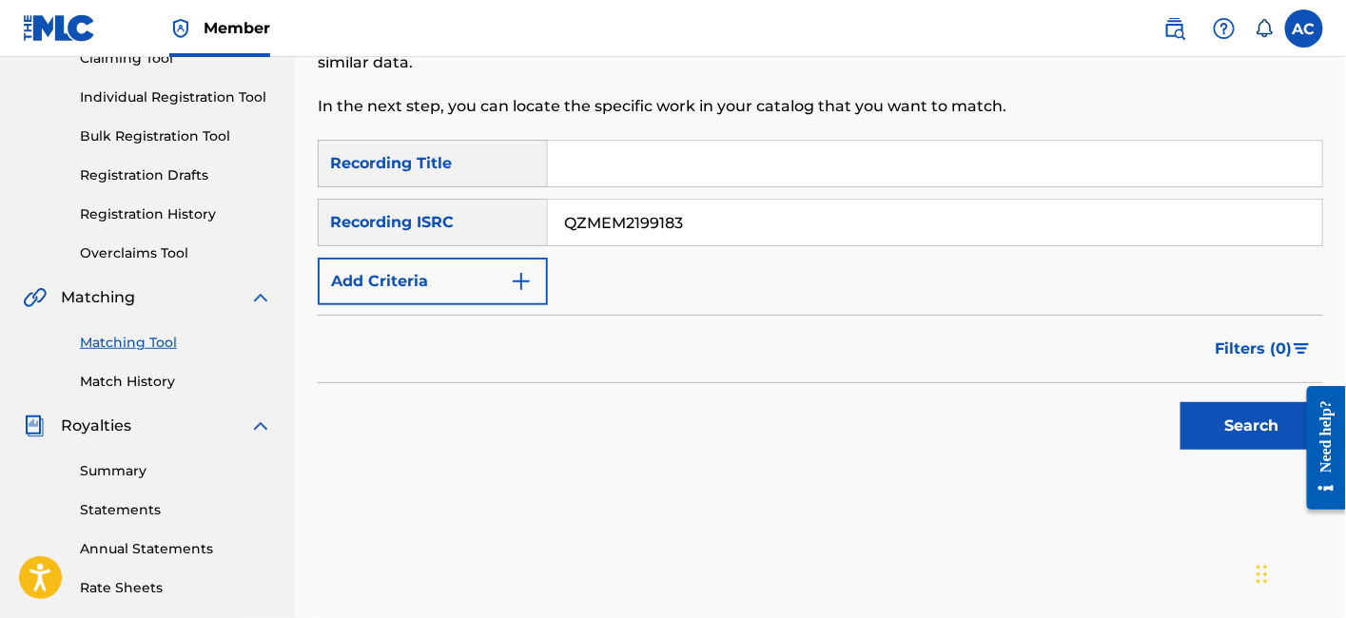
type input "QZMEM2199183"
click at [1235, 429] on button "Search" at bounding box center [1251, 426] width 143 height 48
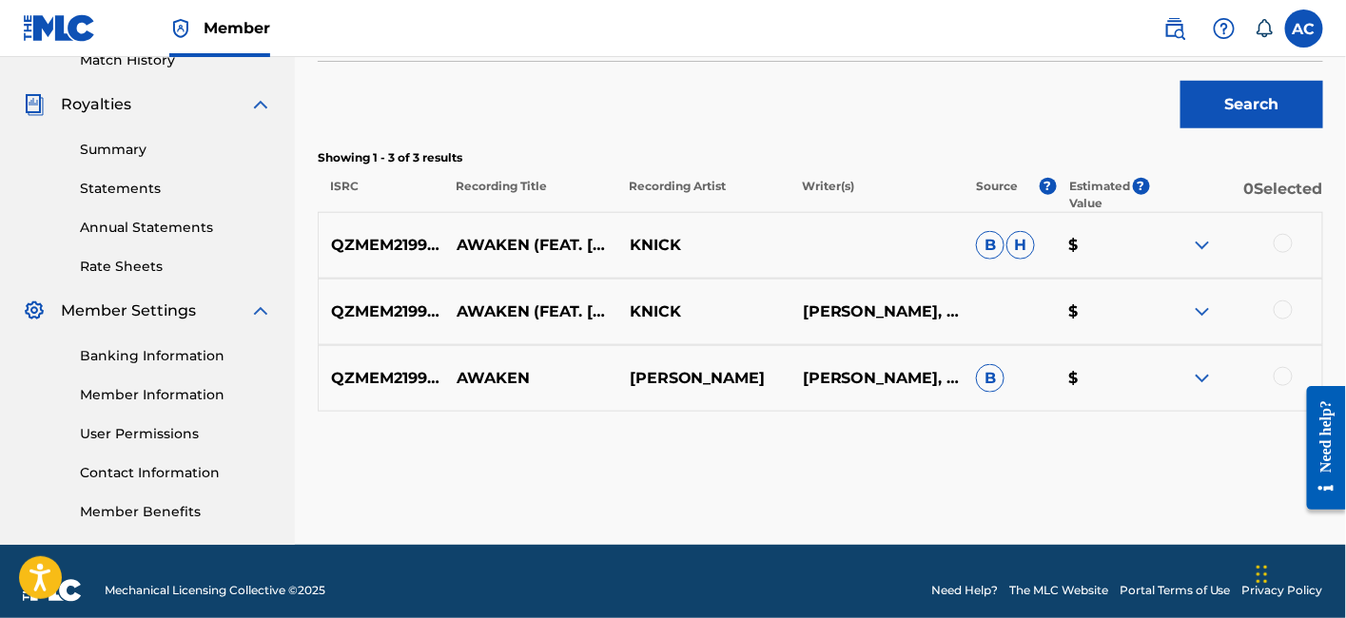
scroll to position [560, 0]
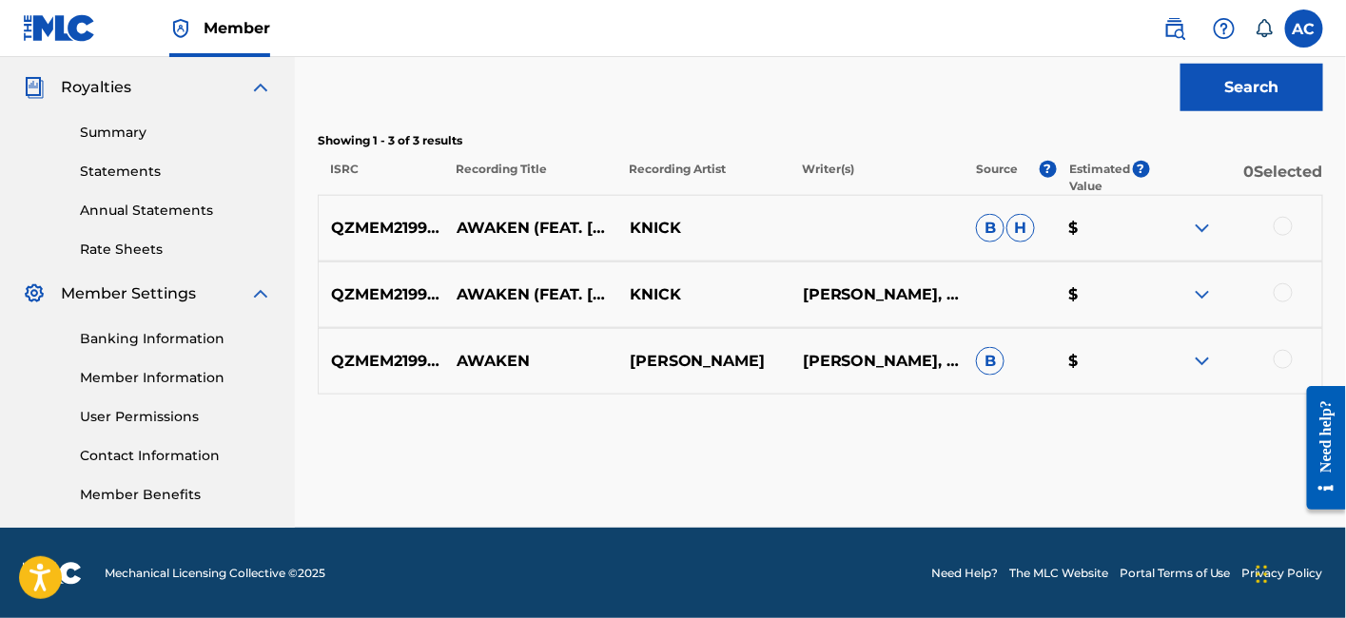
click at [1275, 220] on div at bounding box center [1283, 226] width 19 height 19
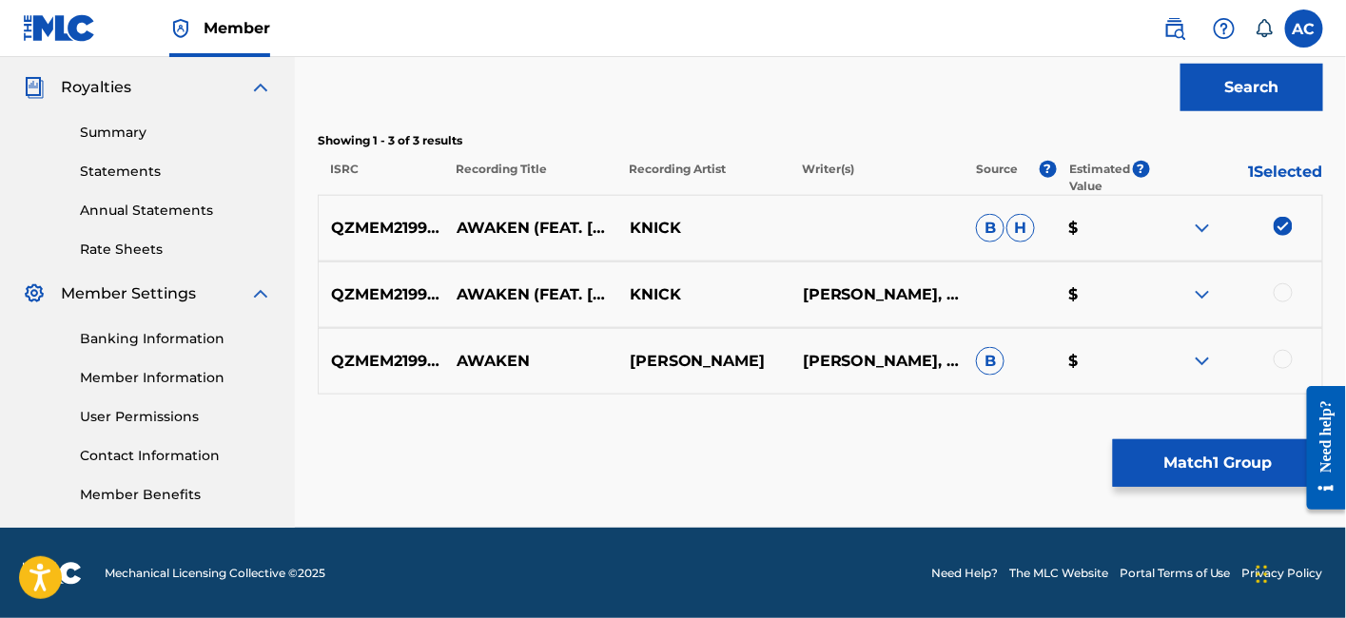
click at [1293, 292] on div at bounding box center [1235, 294] width 173 height 23
click at [1283, 298] on div at bounding box center [1283, 292] width 19 height 19
click at [1286, 354] on div at bounding box center [1283, 359] width 19 height 19
click at [1222, 481] on button "Match 3 Groups" at bounding box center [1218, 463] width 210 height 48
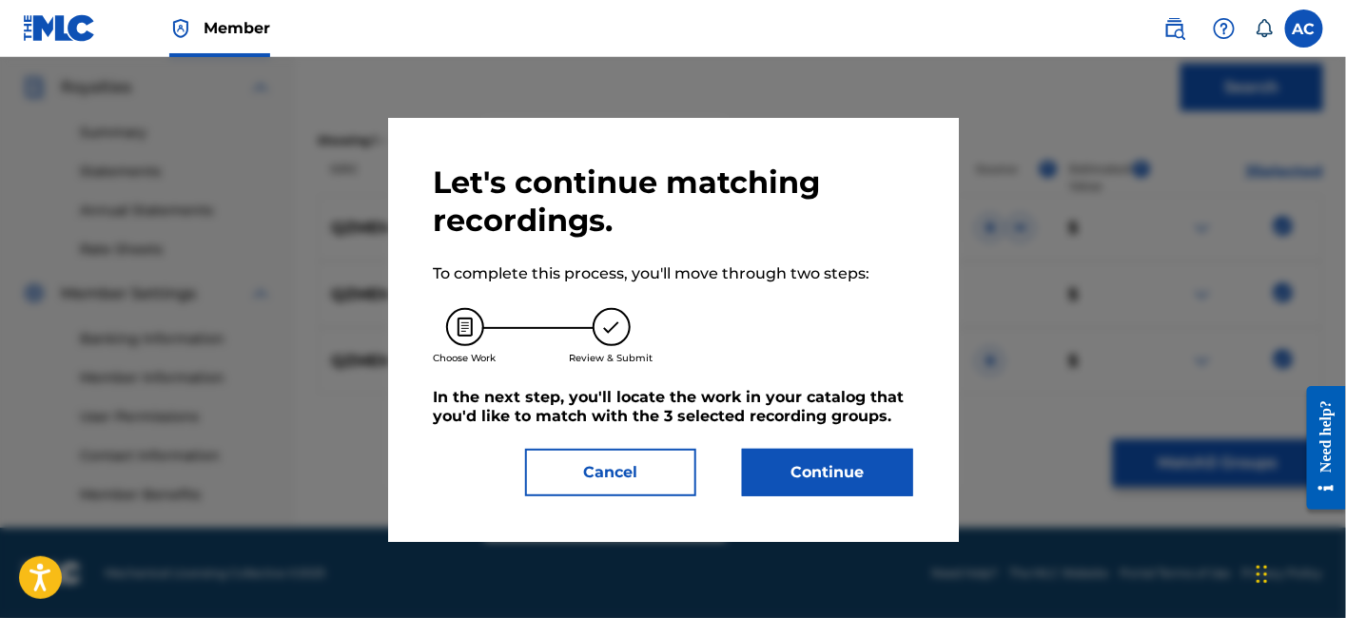
click at [801, 479] on button "Continue" at bounding box center [827, 473] width 171 height 48
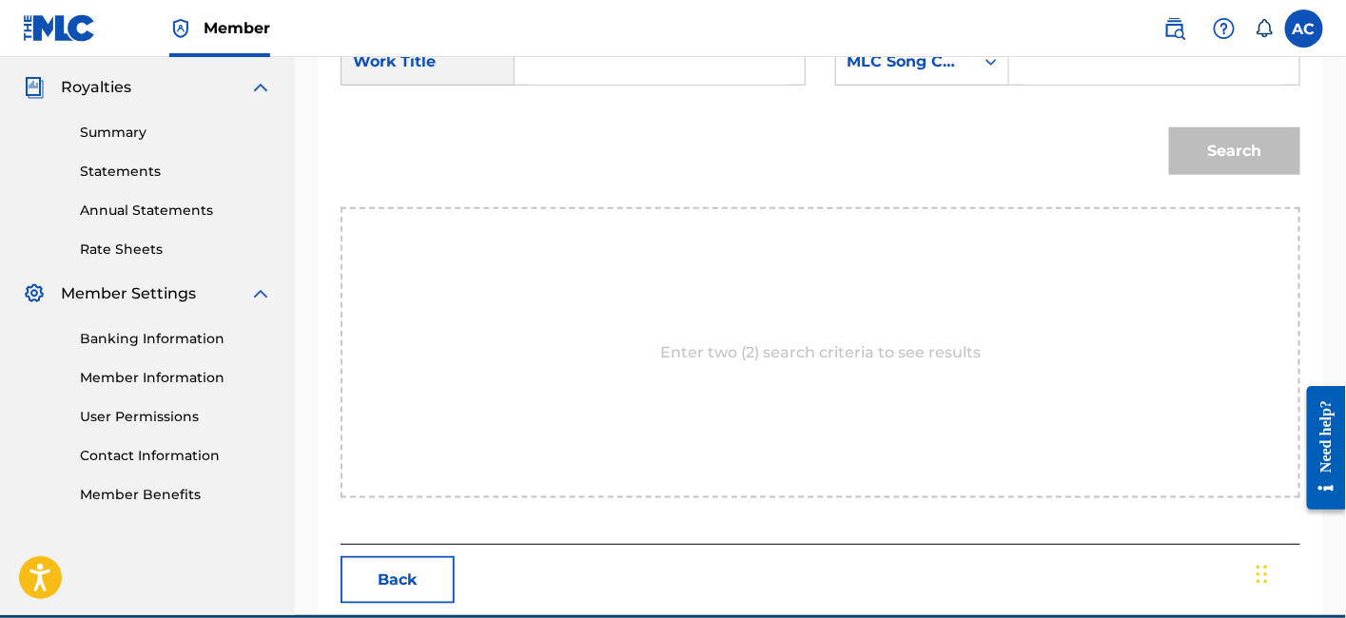
scroll to position [444, 0]
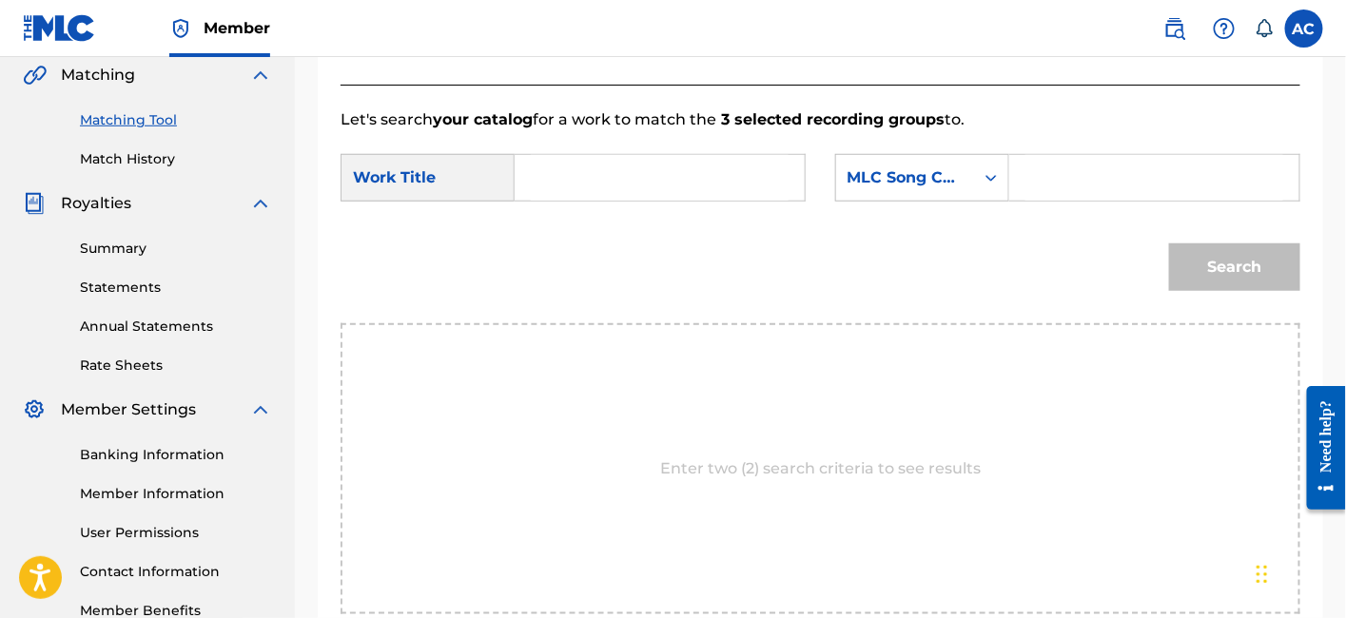
click at [713, 185] on input "Search Form" at bounding box center [660, 178] width 258 height 46
paste input "AWAKEN"
type input "AWAKEN"
click at [1142, 166] on input "Search Form" at bounding box center [1154, 178] width 258 height 46
paste input "AY3RHK"
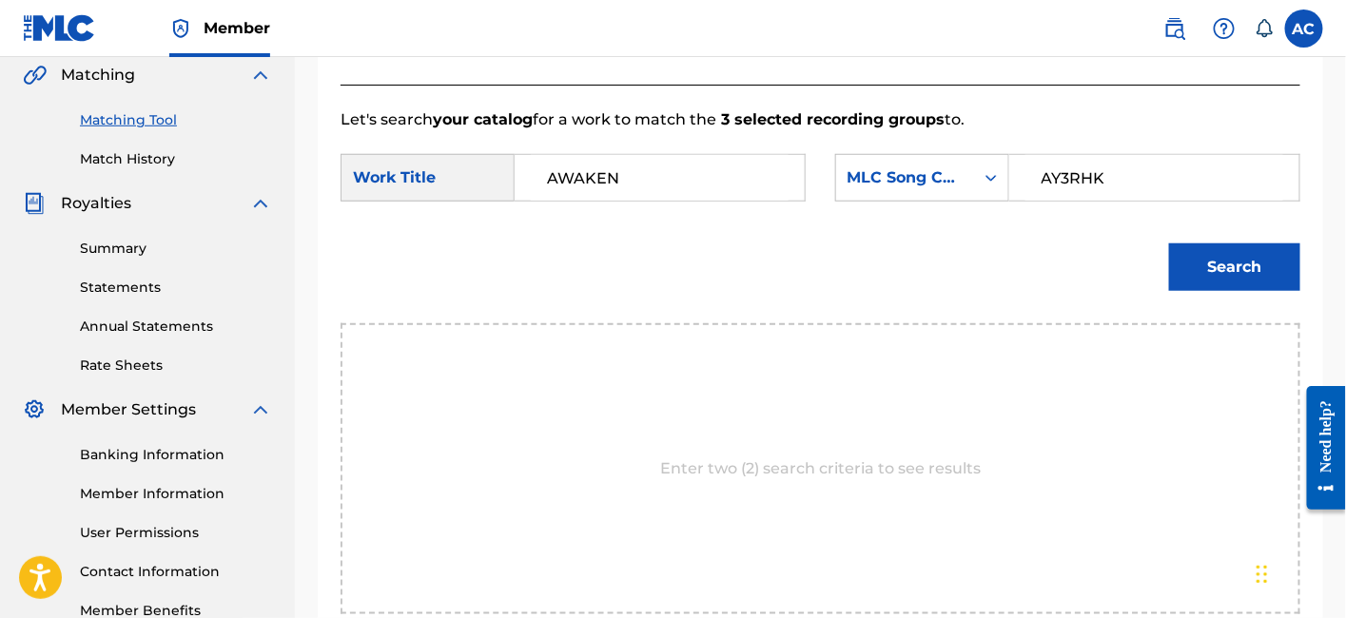
type input "AY3RHK"
click at [1169, 243] on button "Search" at bounding box center [1234, 267] width 131 height 48
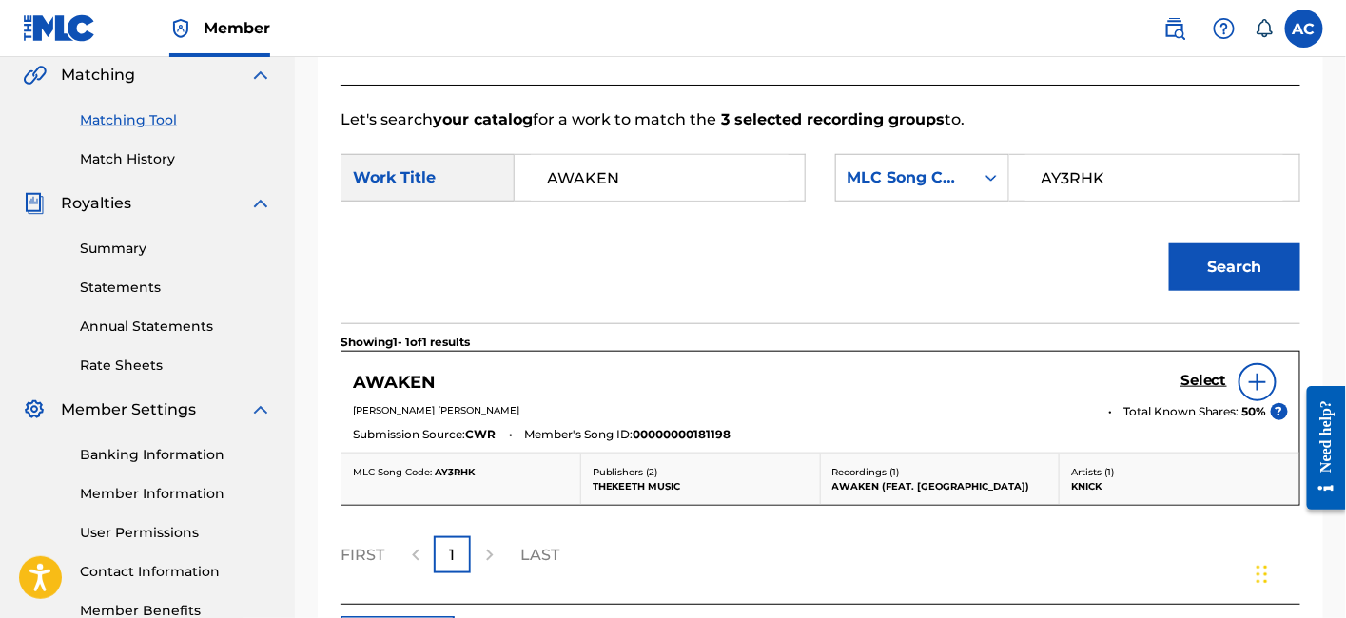
click at [1206, 386] on h5 "Select" at bounding box center [1203, 381] width 47 height 18
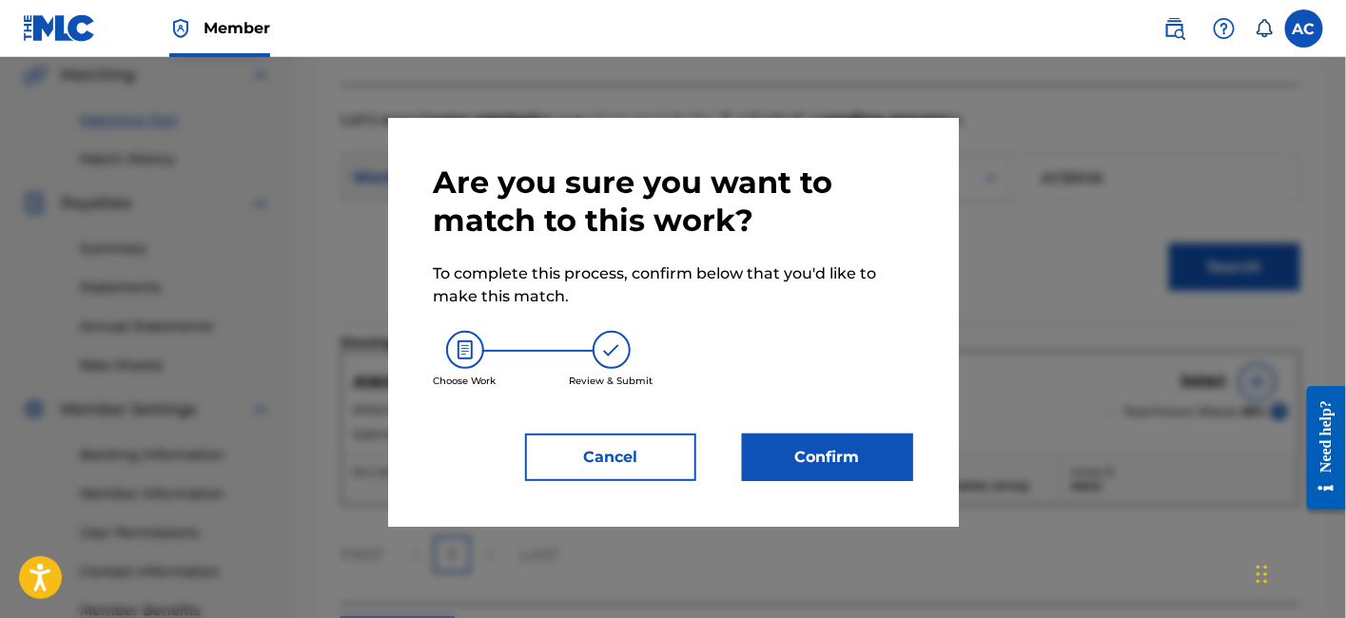
click at [868, 446] on button "Confirm" at bounding box center [827, 458] width 171 height 48
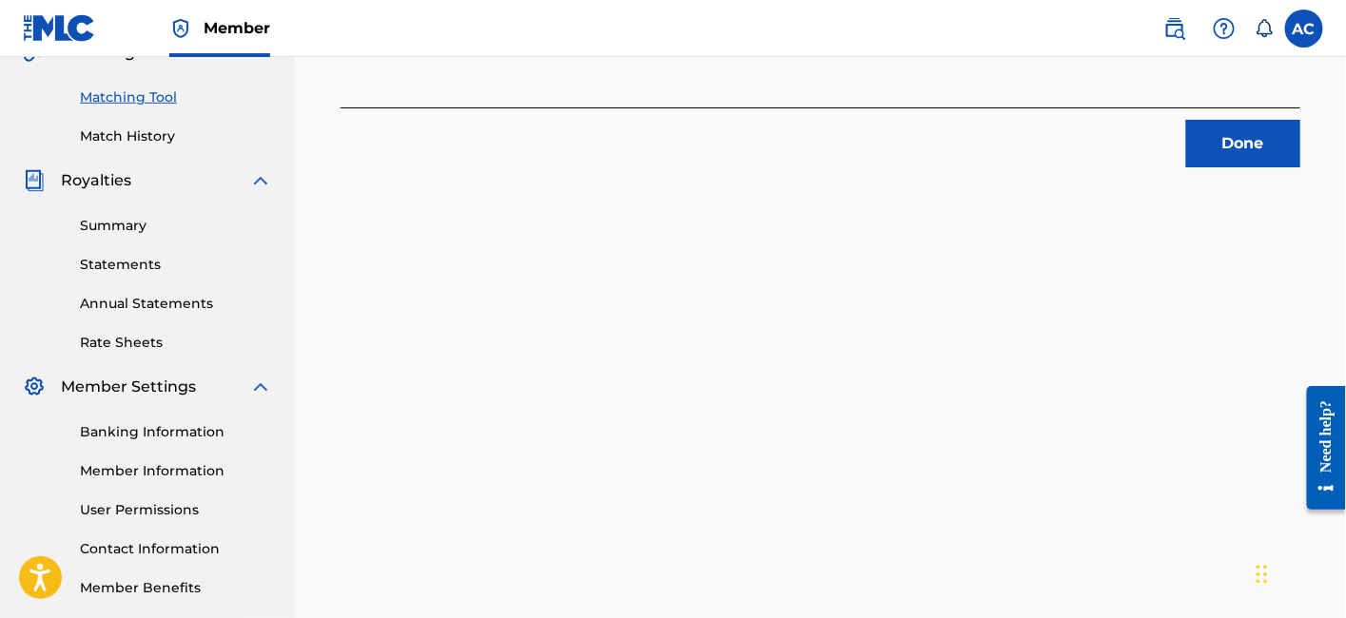
scroll to position [464, 0]
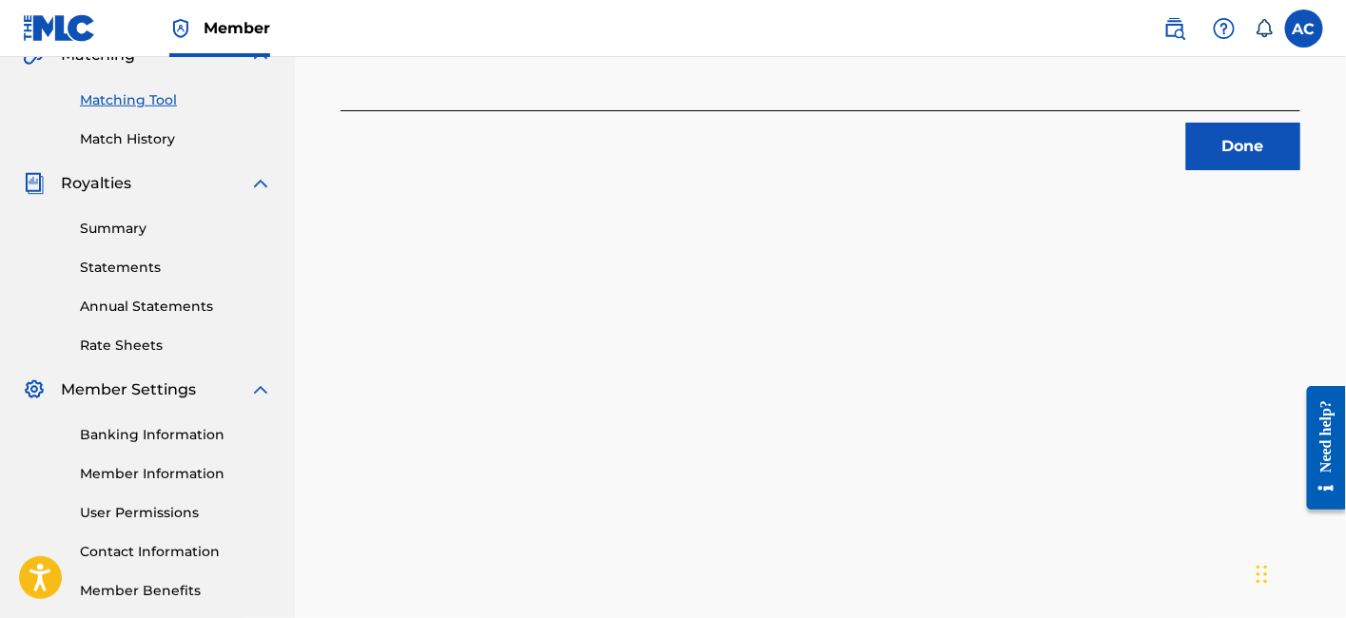
click at [1244, 144] on button "Done" at bounding box center [1243, 147] width 114 height 48
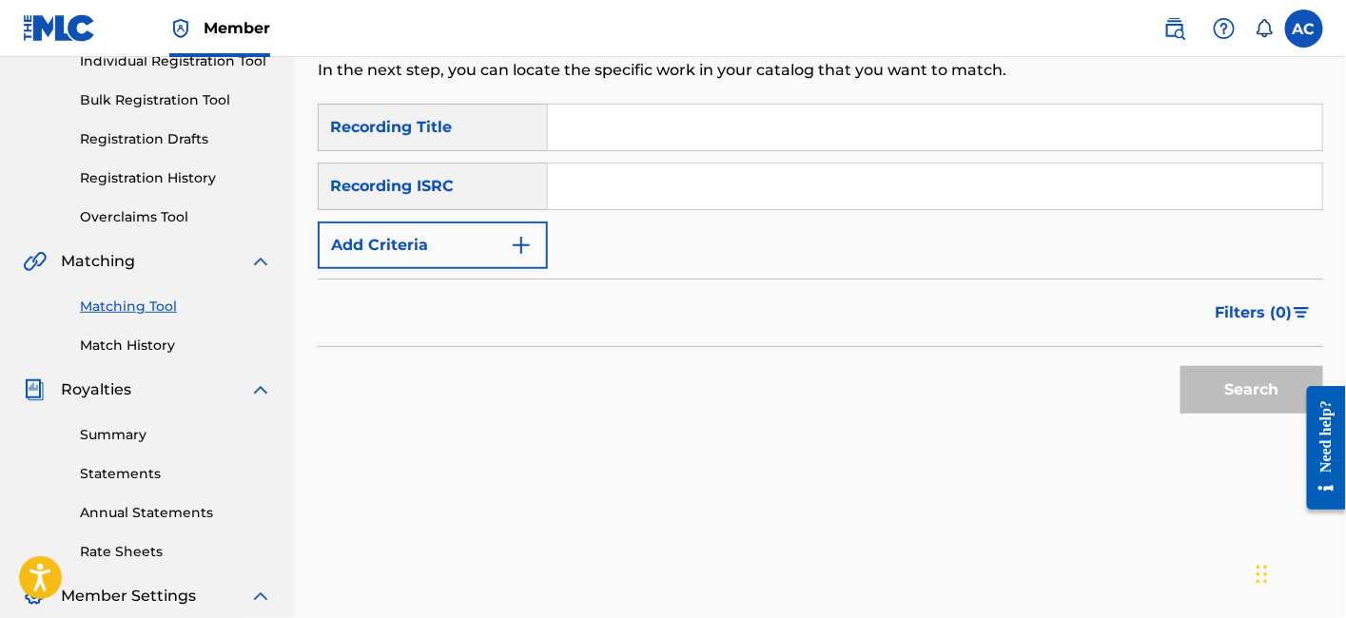
scroll to position [256, 0]
click at [647, 185] on input "Search Form" at bounding box center [935, 188] width 774 height 46
paste input "QZMHL2066568"
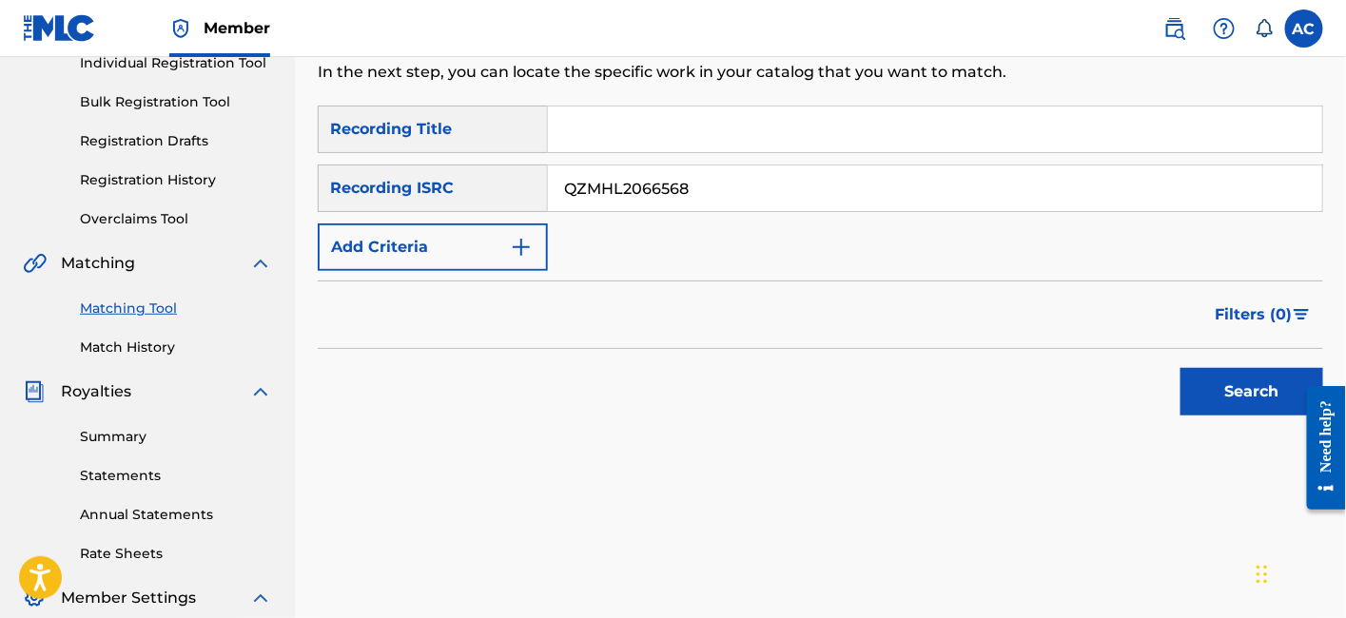
type input "QZMHL2066568"
click at [1180, 368] on button "Search" at bounding box center [1251, 392] width 143 height 48
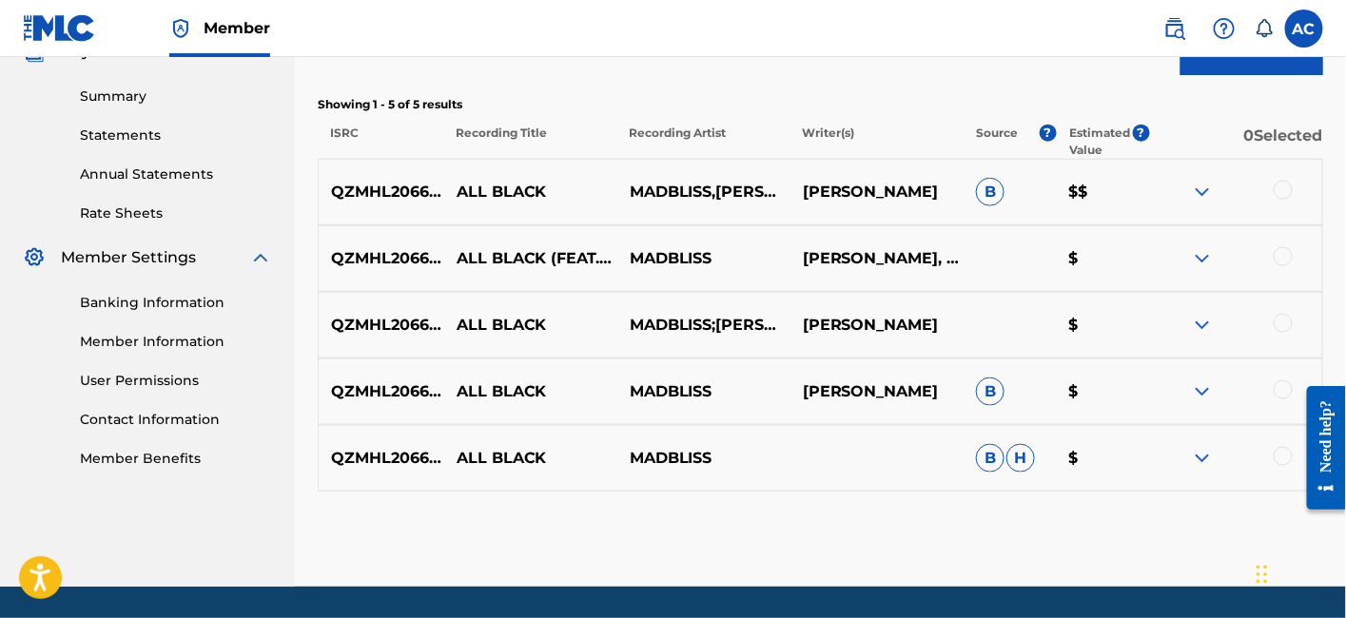
scroll to position [600, 0]
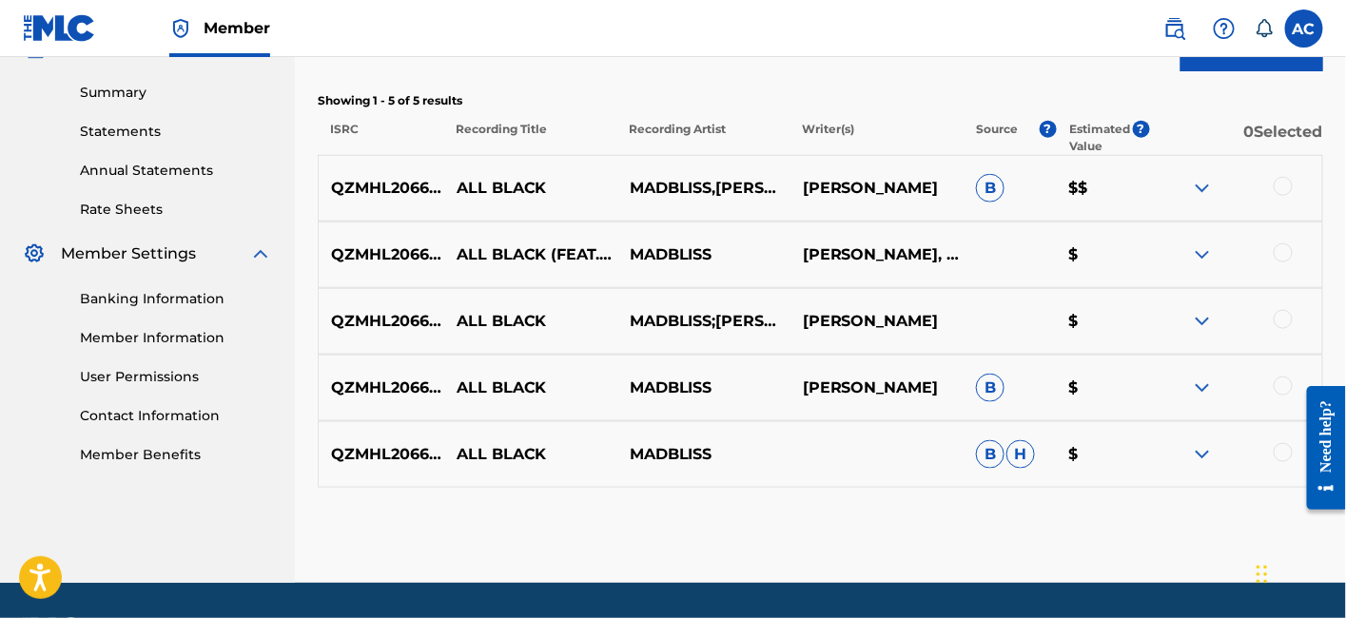
click at [1278, 181] on div at bounding box center [1283, 186] width 19 height 19
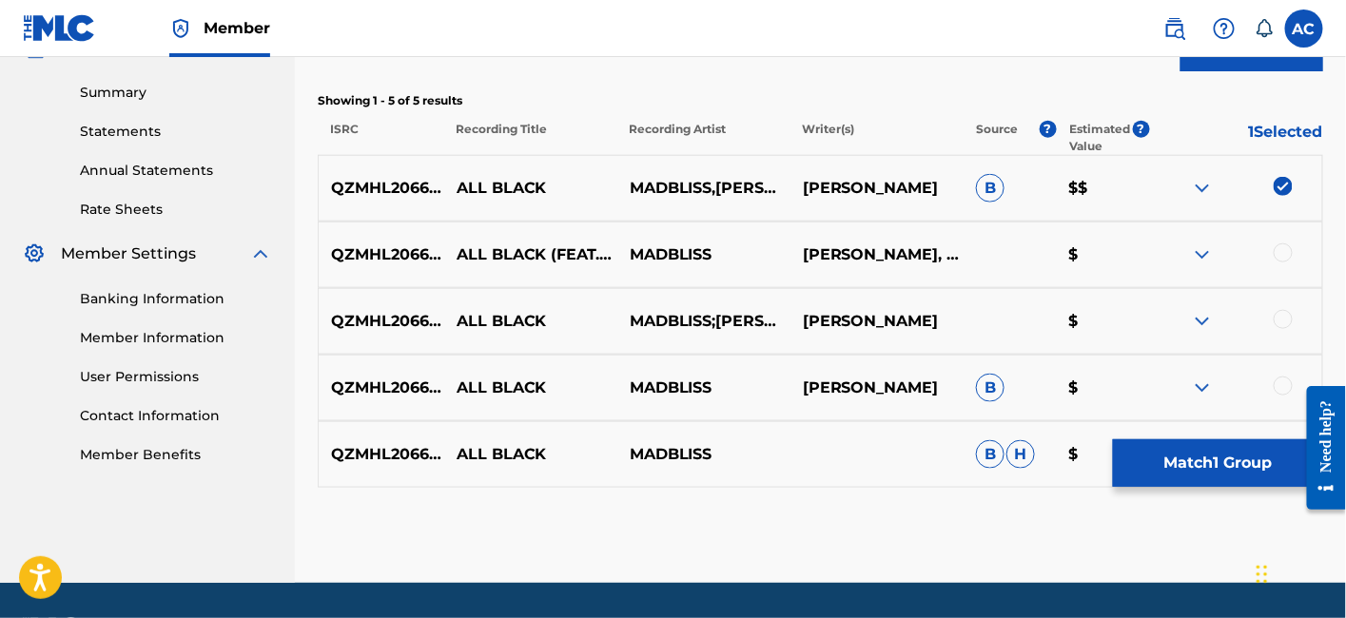
click at [1277, 248] on div at bounding box center [1283, 252] width 19 height 19
click at [1278, 314] on div at bounding box center [1283, 319] width 19 height 19
click at [1285, 389] on div at bounding box center [1283, 386] width 19 height 19
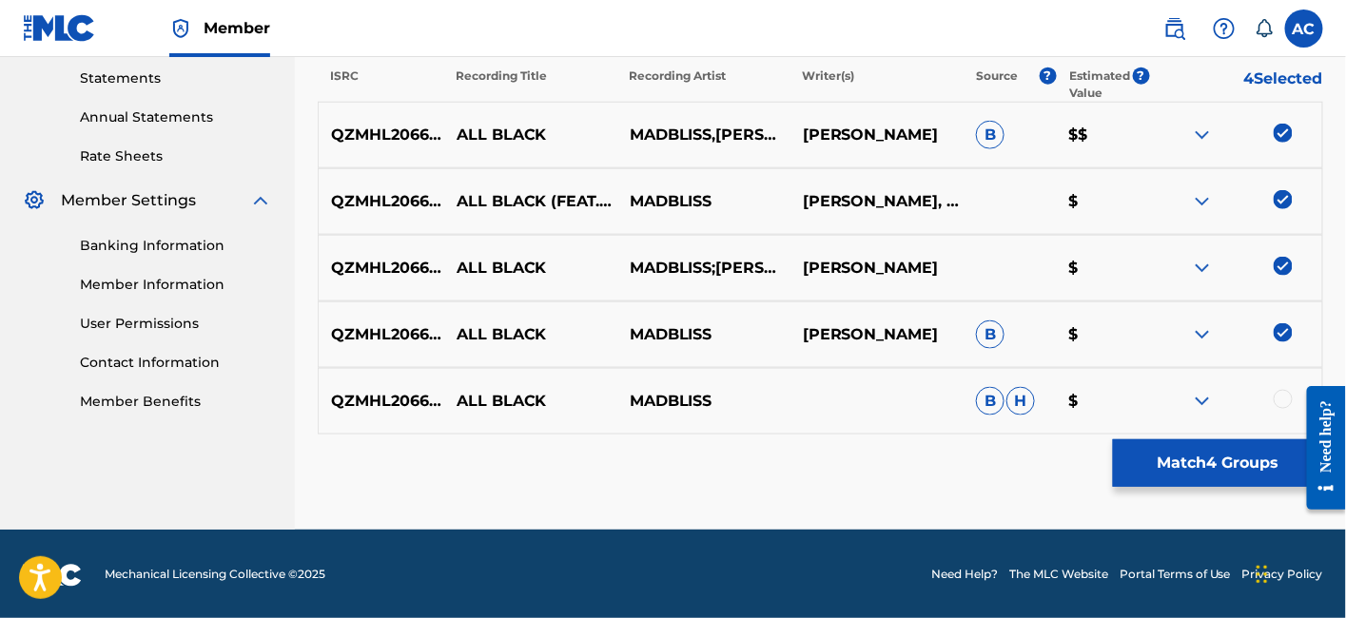
scroll to position [654, 0]
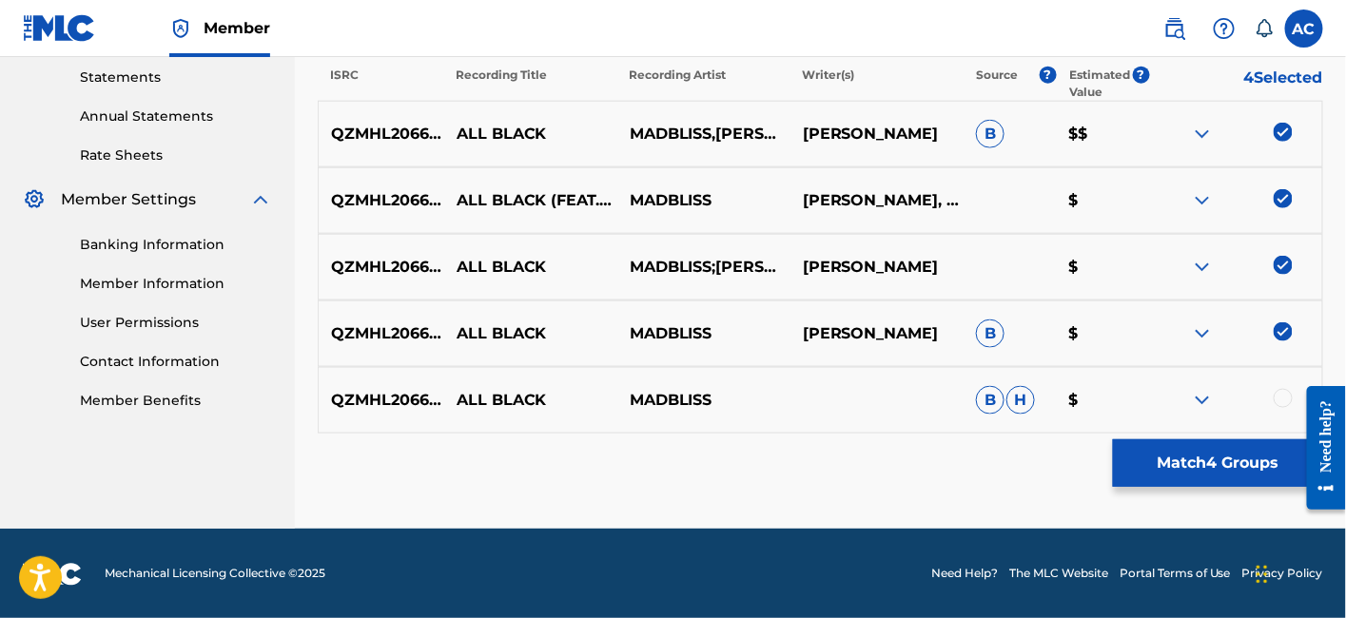
click at [1285, 403] on div at bounding box center [1283, 398] width 19 height 19
click at [1215, 455] on button "Match 5 Groups" at bounding box center [1218, 463] width 210 height 48
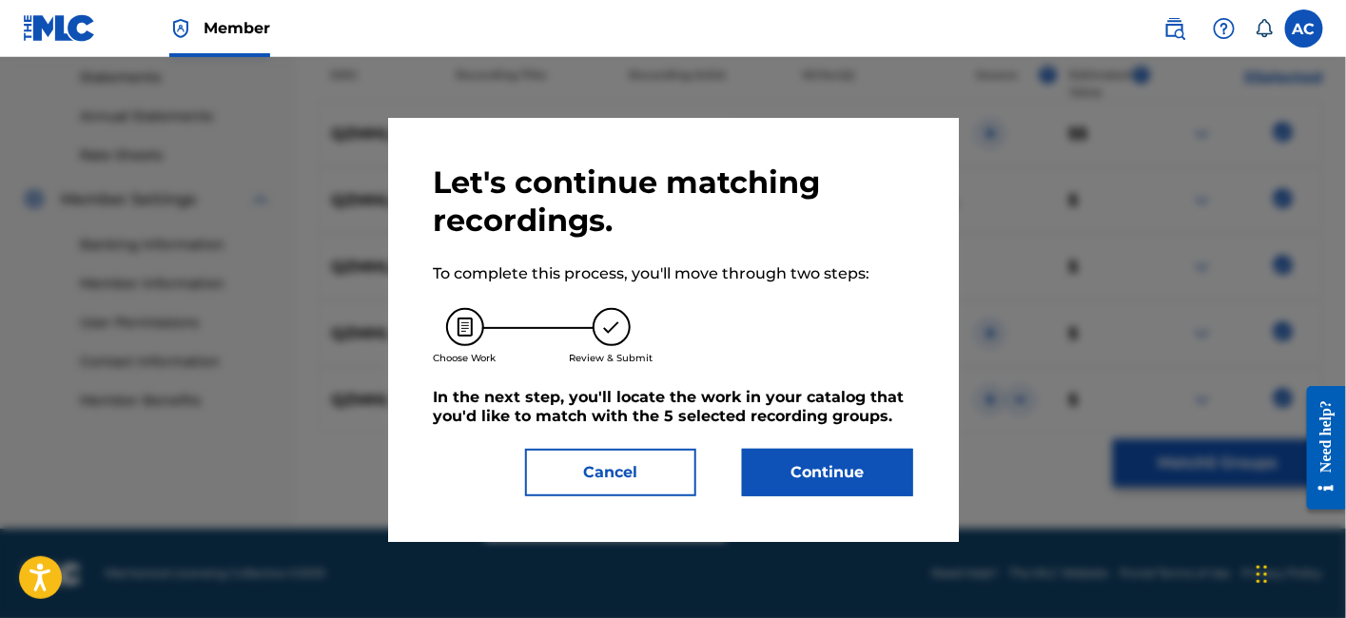
click at [867, 469] on button "Continue" at bounding box center [827, 473] width 171 height 48
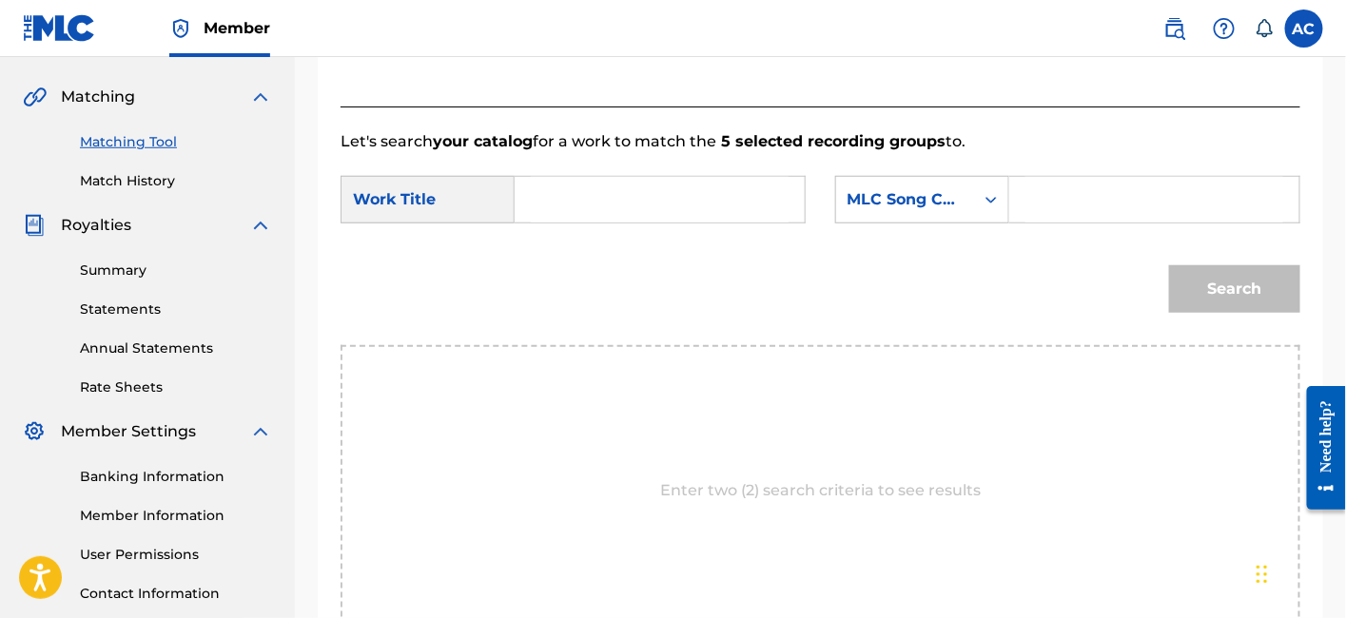
scroll to position [420, 0]
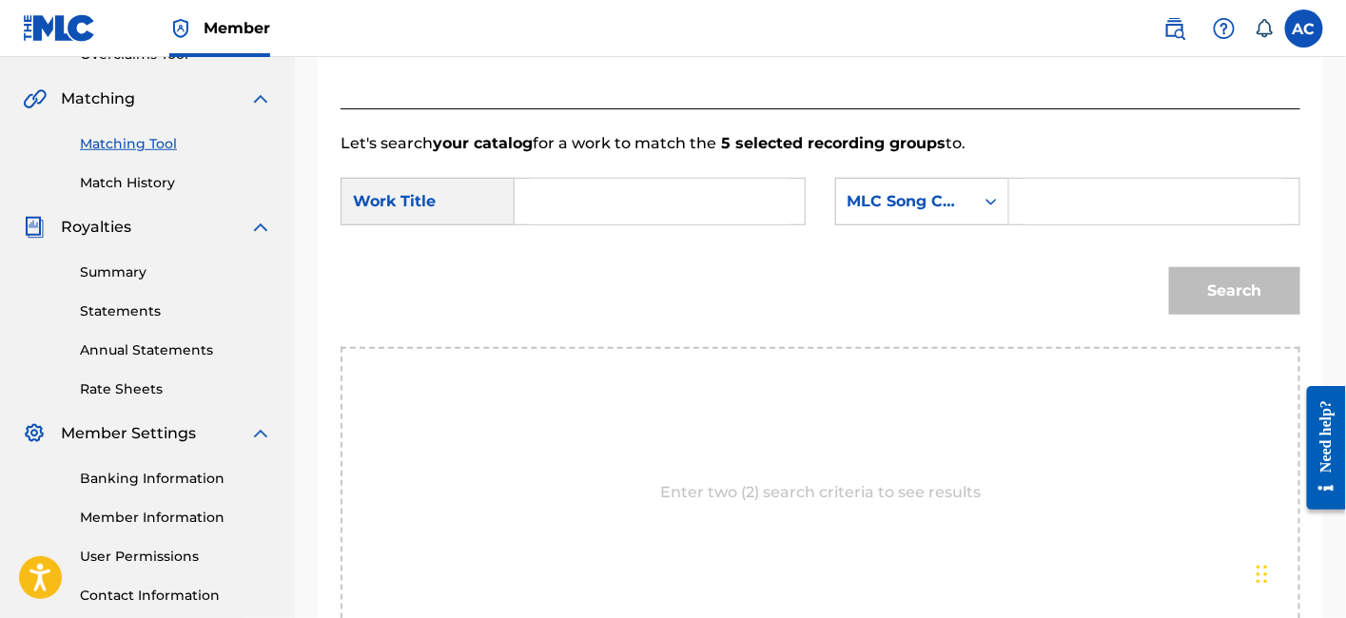
click at [699, 197] on input "Search Form" at bounding box center [660, 202] width 258 height 46
paste input "ALL BLACK"
type input "ALL BLACK"
click at [1055, 199] on input "Search Form" at bounding box center [1154, 202] width 258 height 46
paste input "AY6TV4"
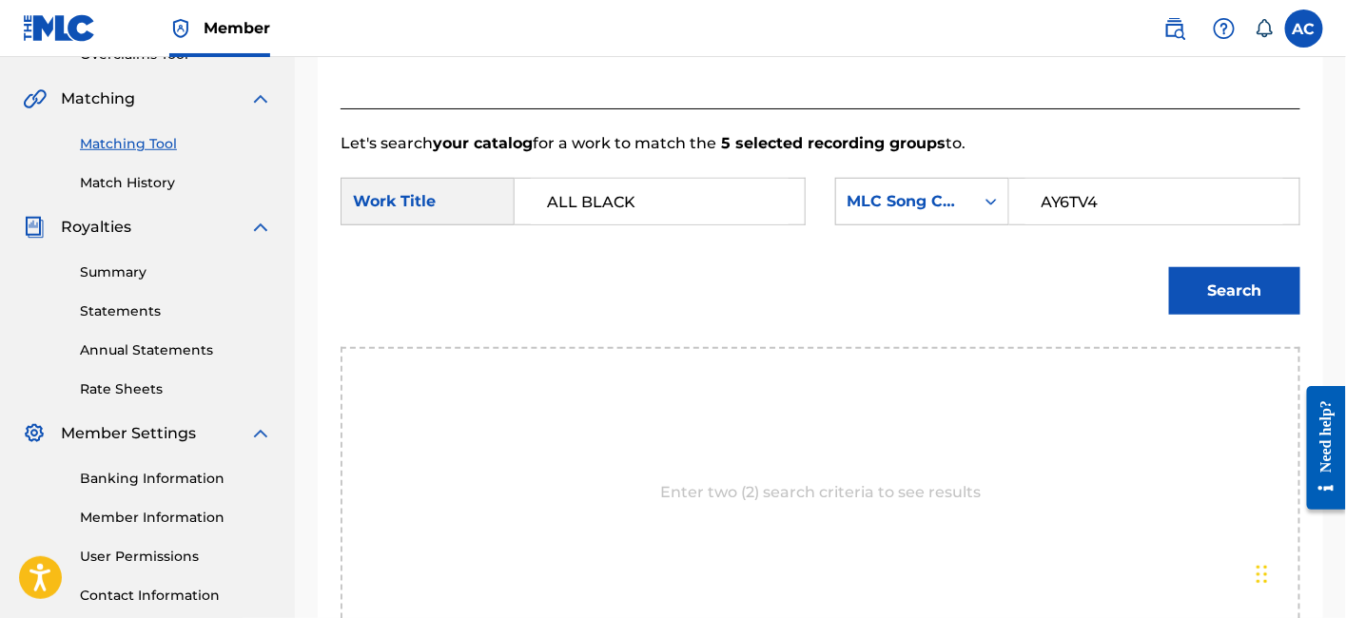
type input "AY6TV4"
click at [1169, 267] on button "Search" at bounding box center [1234, 291] width 131 height 48
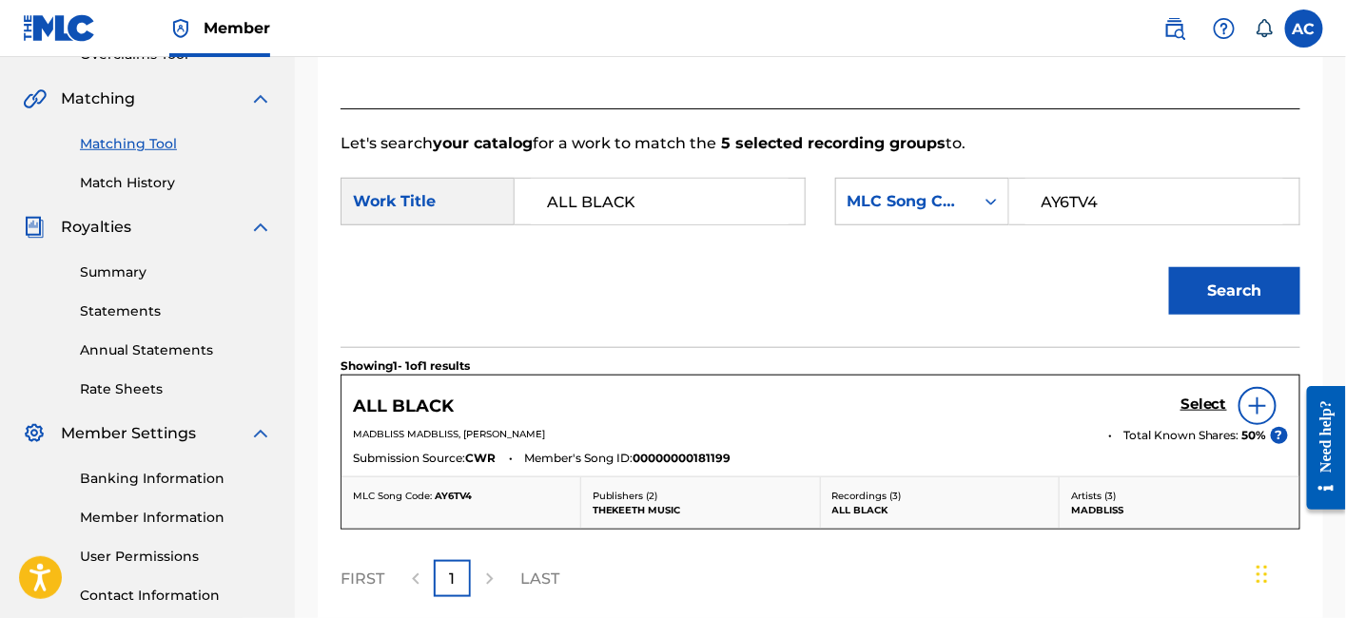
click at [1209, 403] on h5 "Select" at bounding box center [1203, 405] width 47 height 18
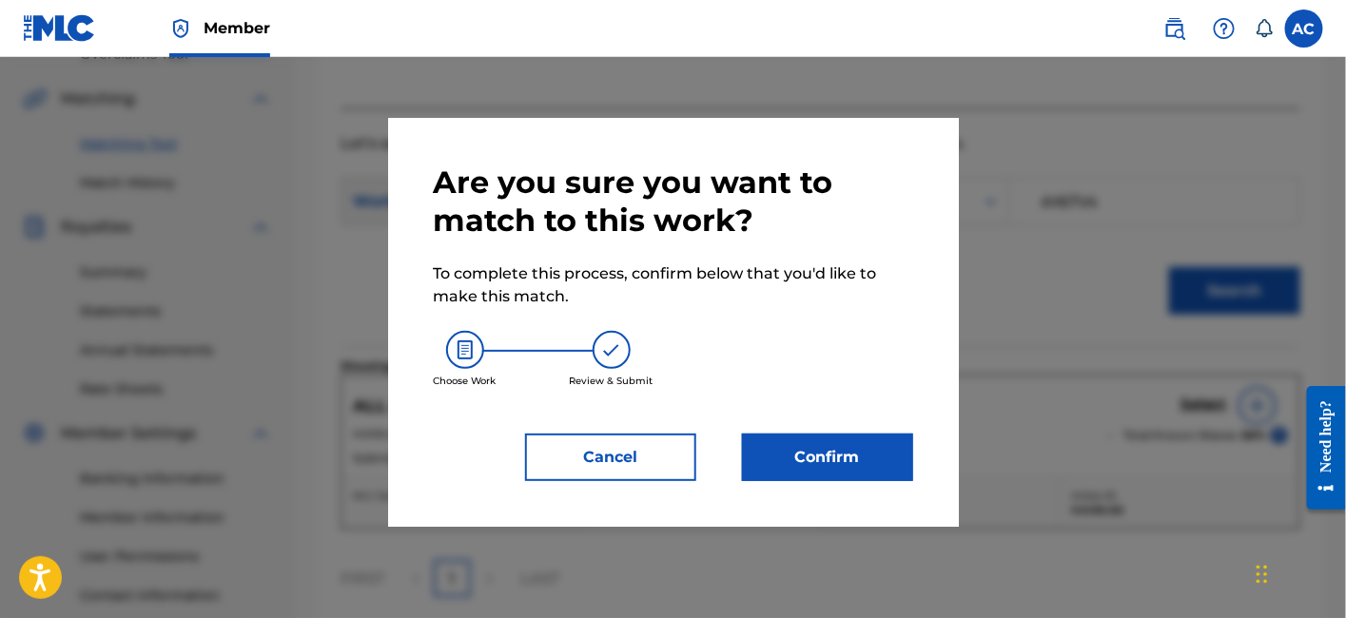
click at [845, 457] on button "Confirm" at bounding box center [827, 458] width 171 height 48
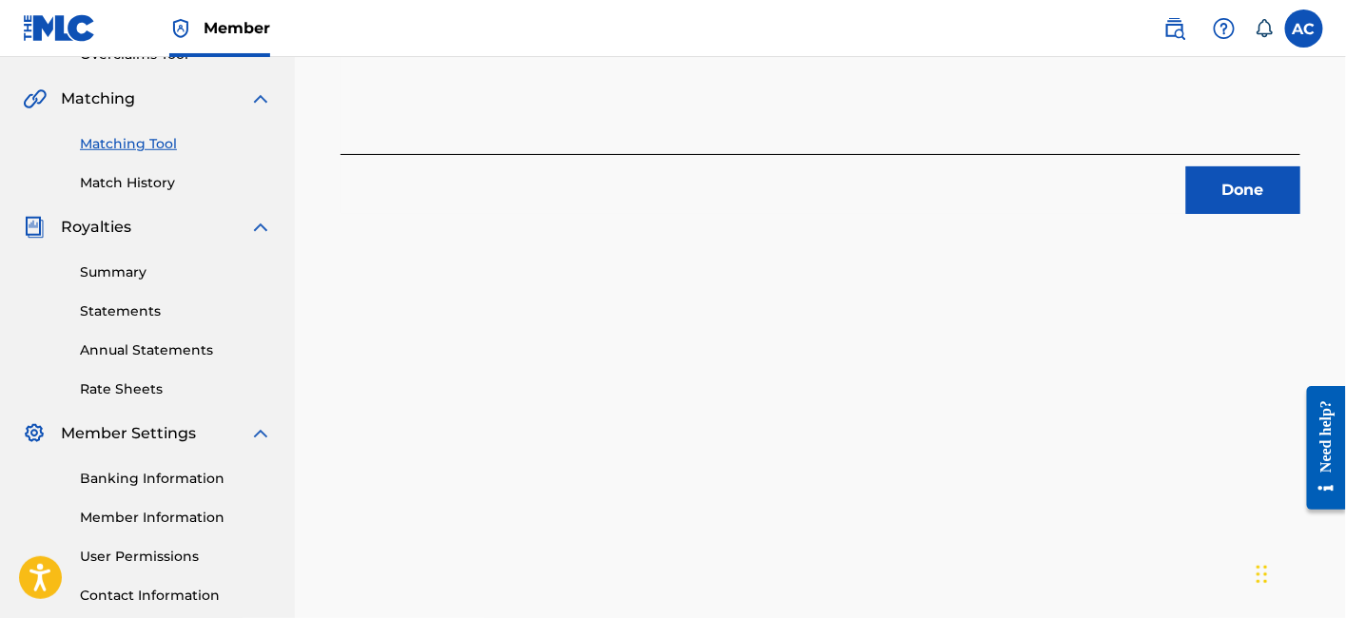
click at [1217, 204] on button "Done" at bounding box center [1243, 190] width 114 height 48
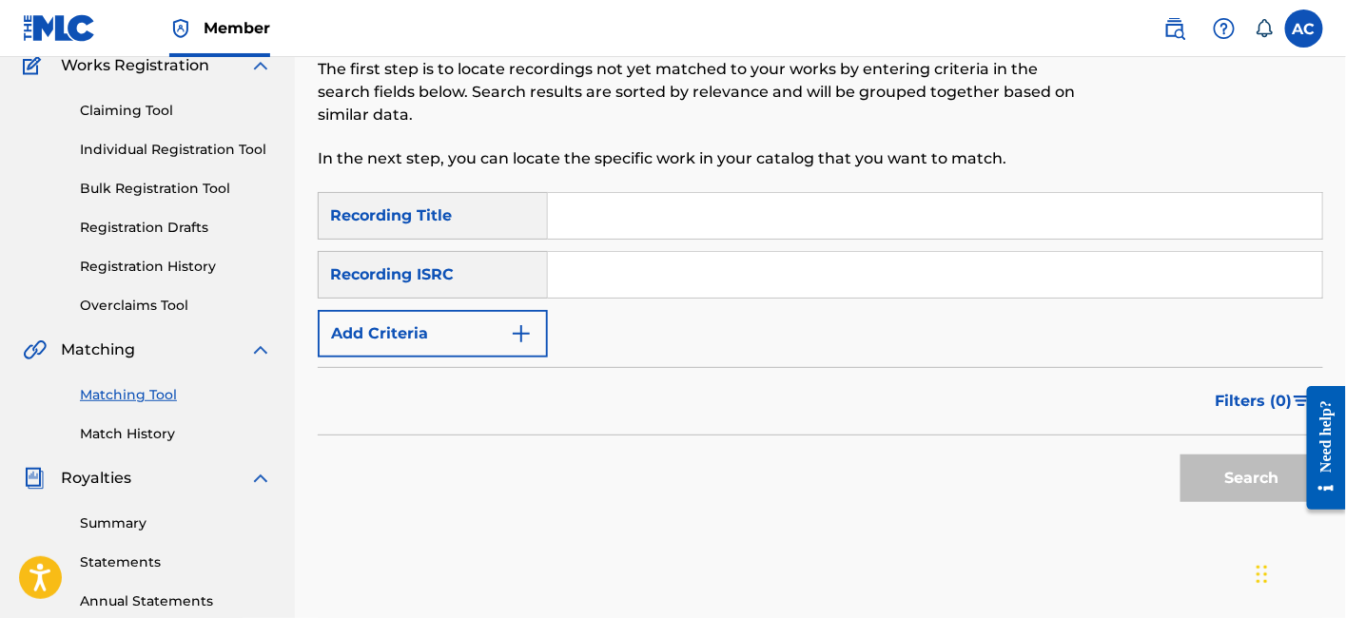
scroll to position [165, 0]
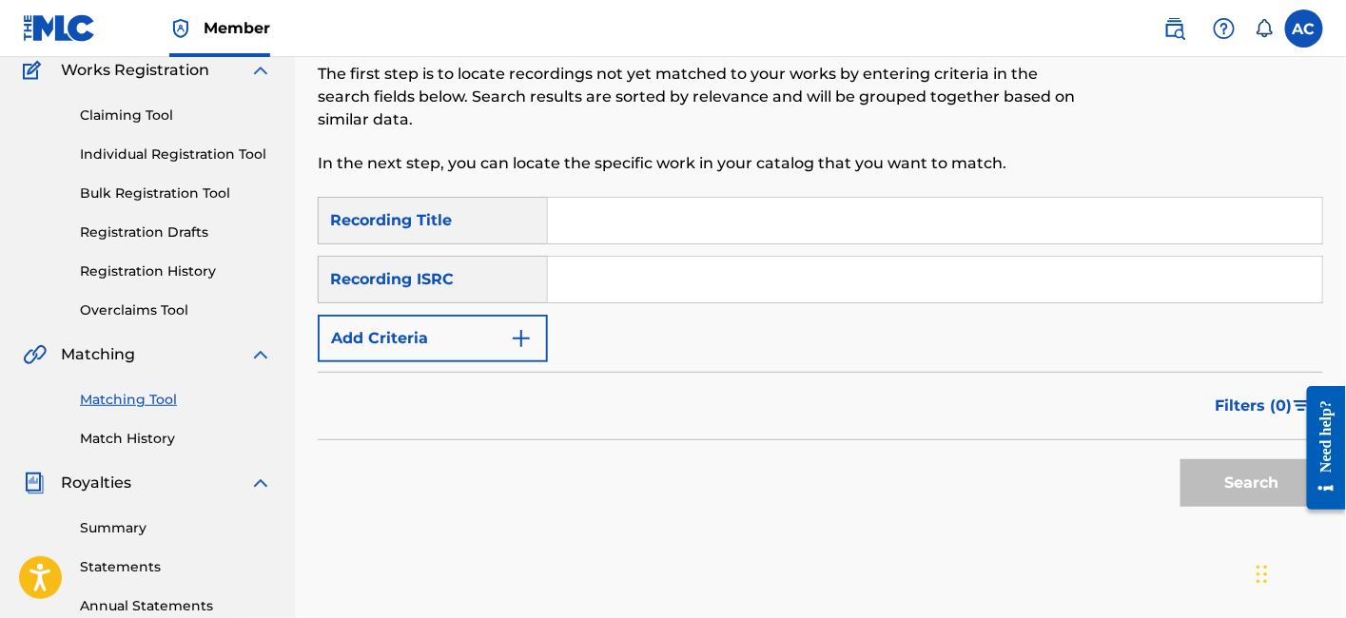
click at [685, 281] on input "Search Form" at bounding box center [935, 280] width 774 height 46
paste input "FRIDO2510499"
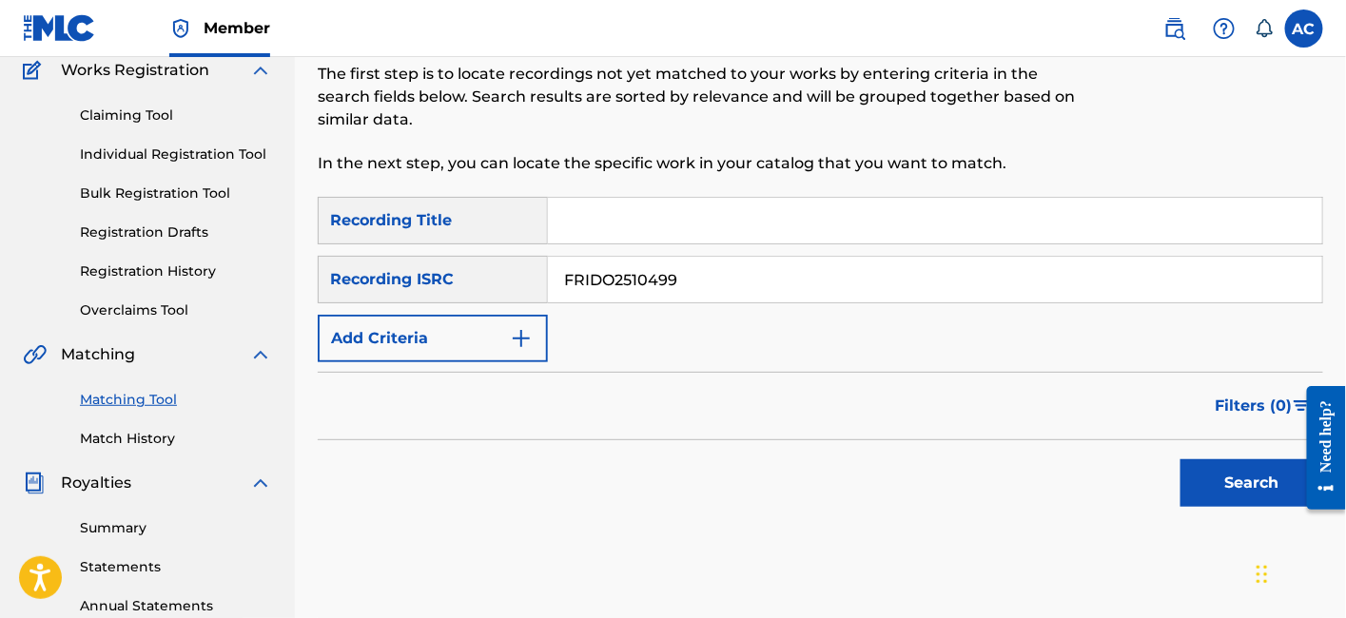
type input "FRIDO2510499"
click at [1180, 459] on button "Search" at bounding box center [1251, 483] width 143 height 48
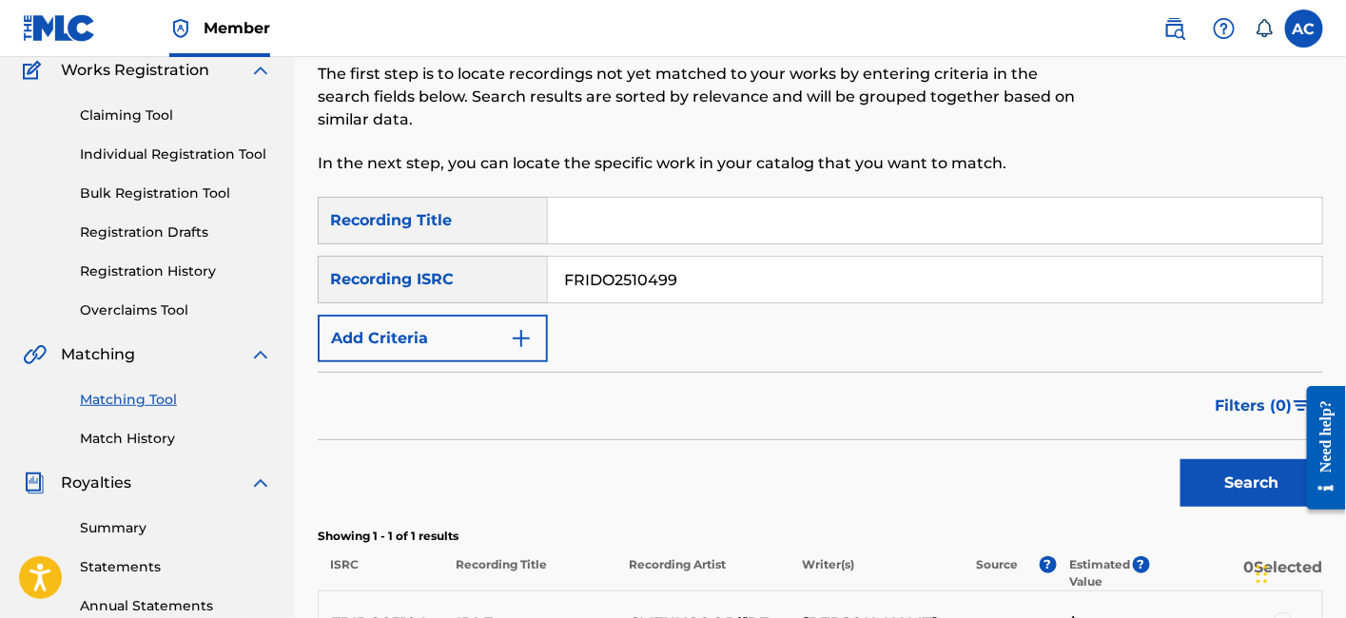
scroll to position [560, 0]
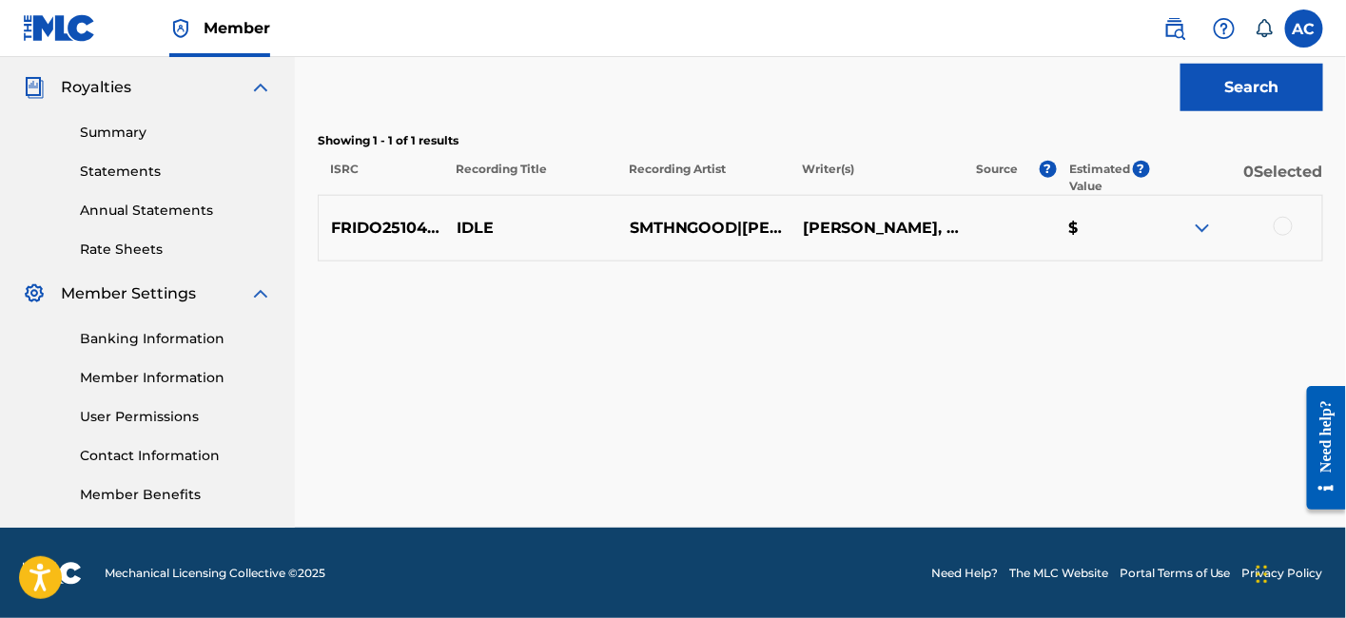
click at [1272, 222] on div at bounding box center [1235, 228] width 173 height 23
click at [1282, 233] on div at bounding box center [1283, 226] width 19 height 19
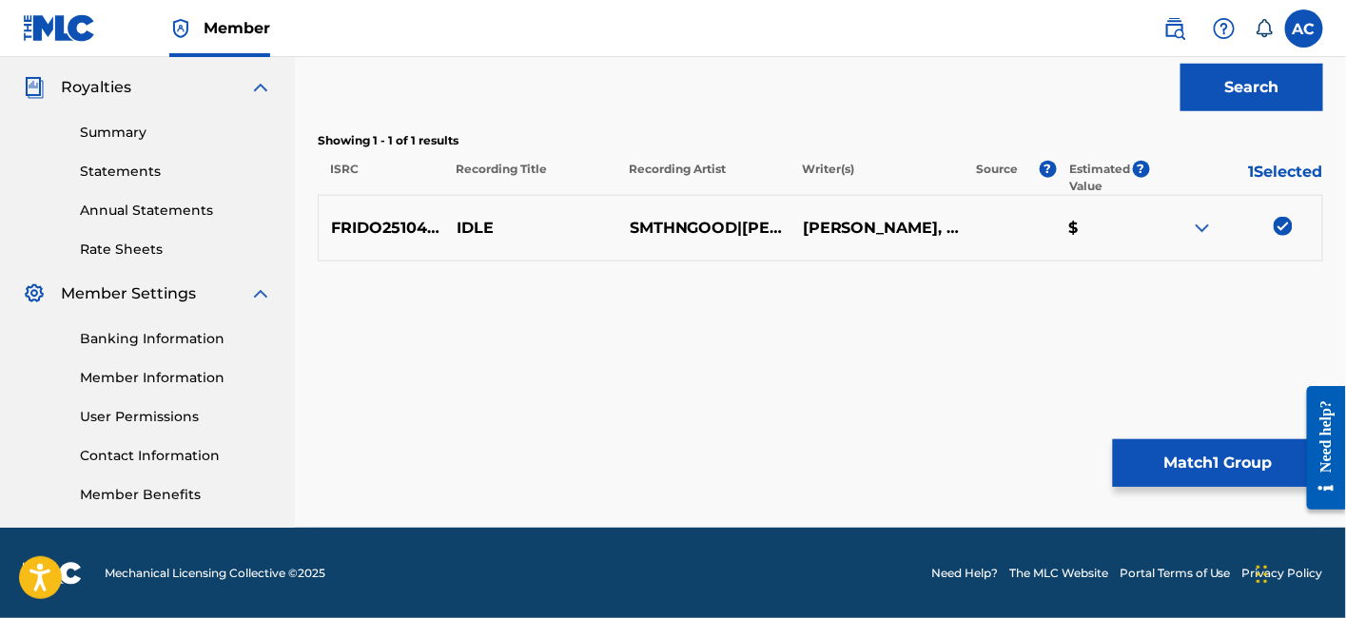
click at [1165, 448] on button "Match 1 Group" at bounding box center [1218, 463] width 210 height 48
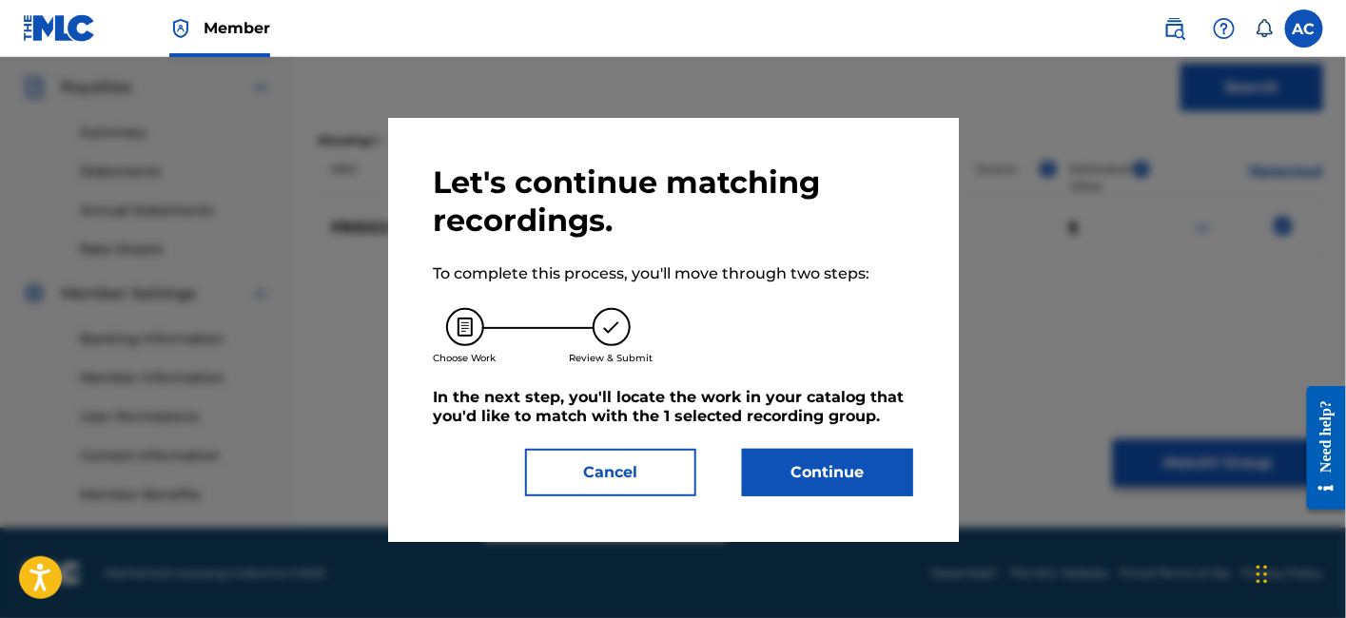
click at [822, 471] on button "Continue" at bounding box center [827, 473] width 171 height 48
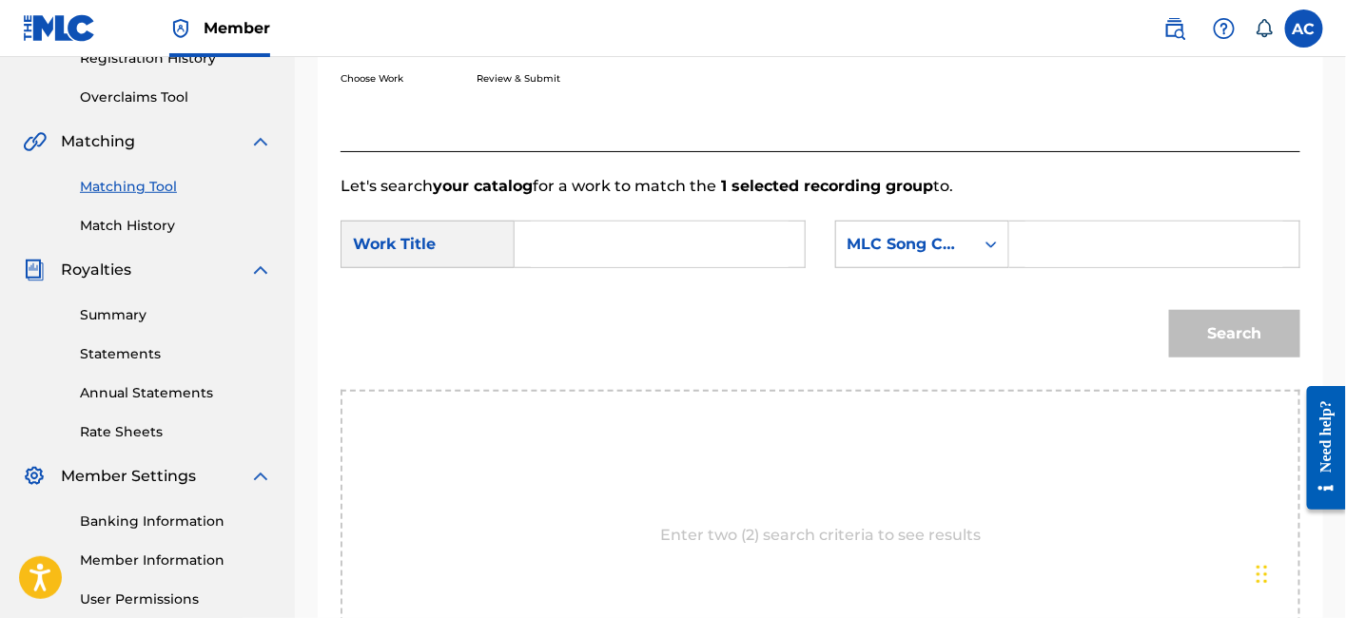
scroll to position [372, 0]
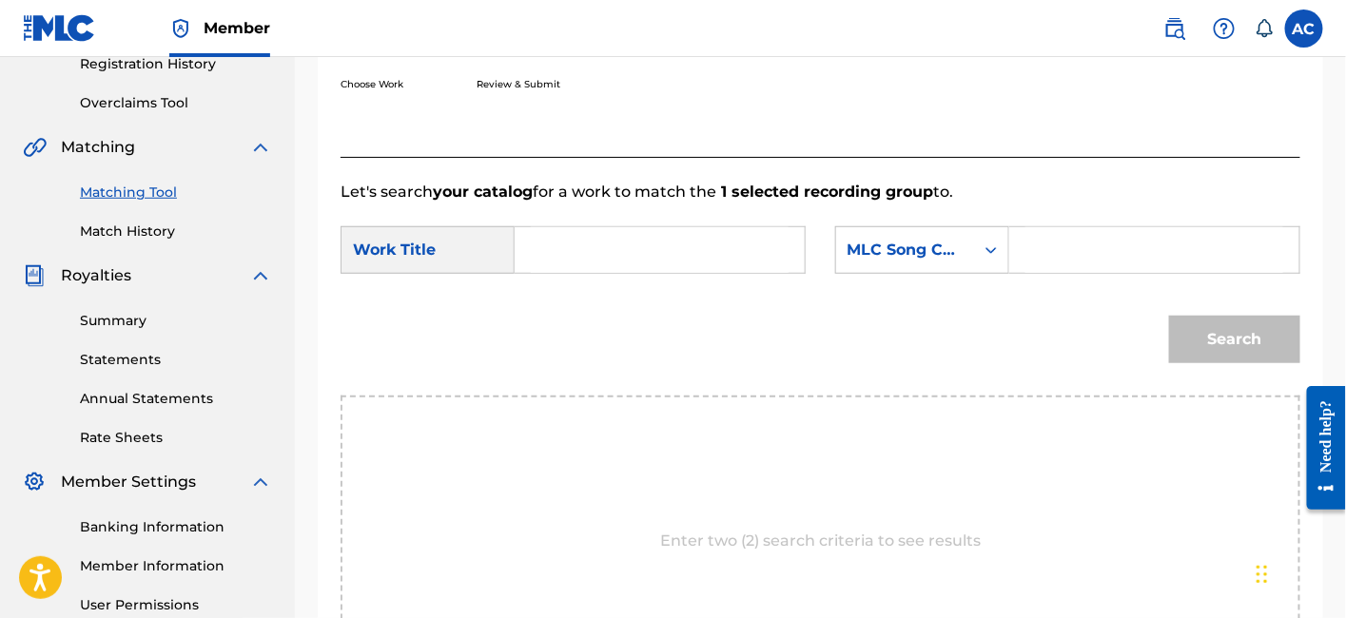
click at [695, 240] on input "Search Form" at bounding box center [660, 250] width 258 height 46
paste input "IDLE"
type input "IDLE"
click at [1103, 244] on input "Search Form" at bounding box center [1154, 250] width 258 height 46
paste input "IY868B"
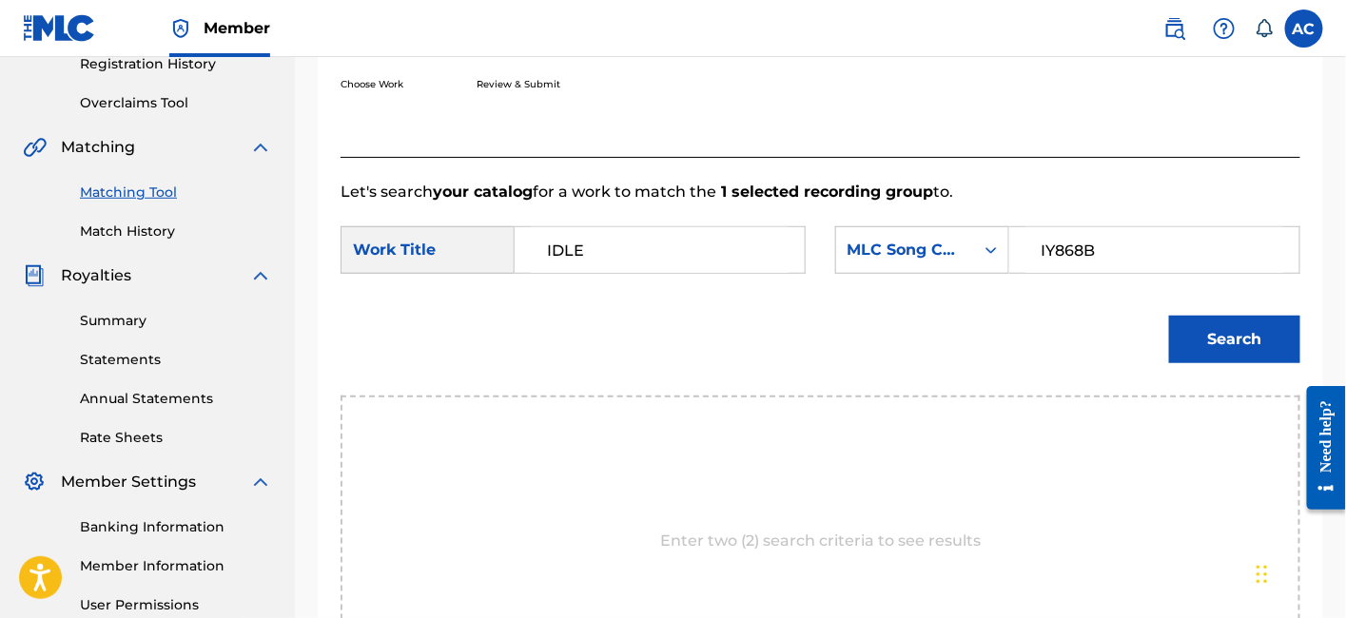
type input "IY868B"
click at [1216, 330] on button "Search" at bounding box center [1234, 340] width 131 height 48
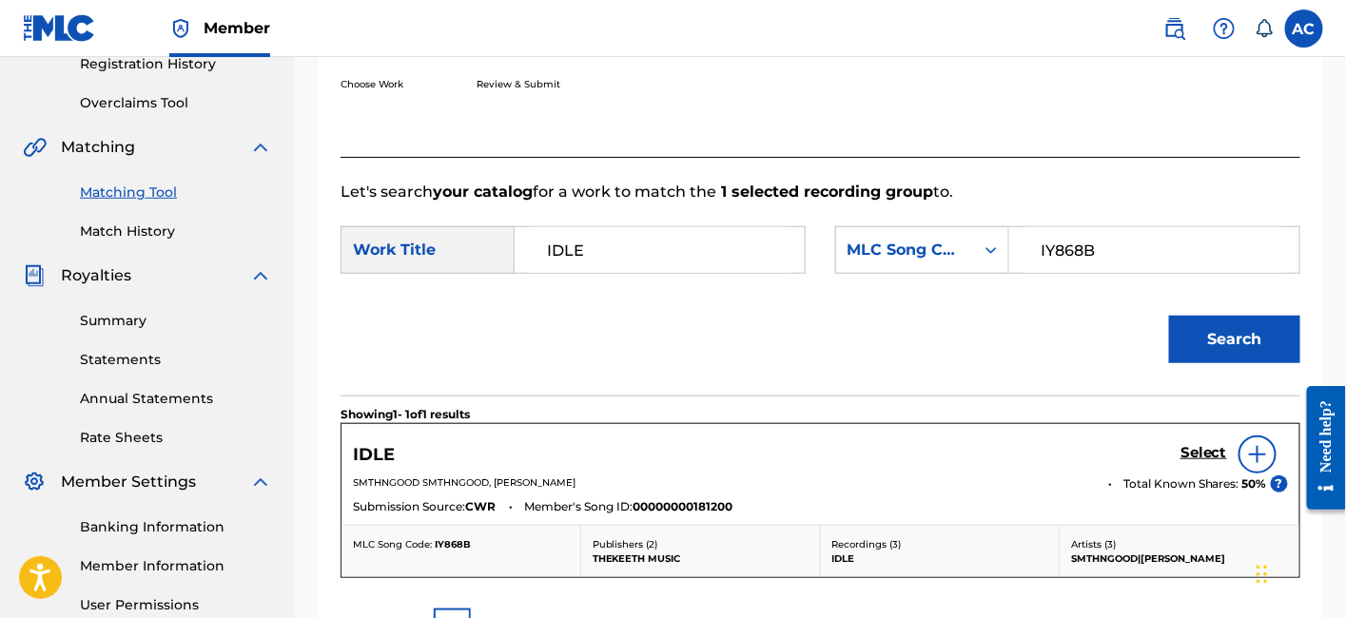
scroll to position [501, 0]
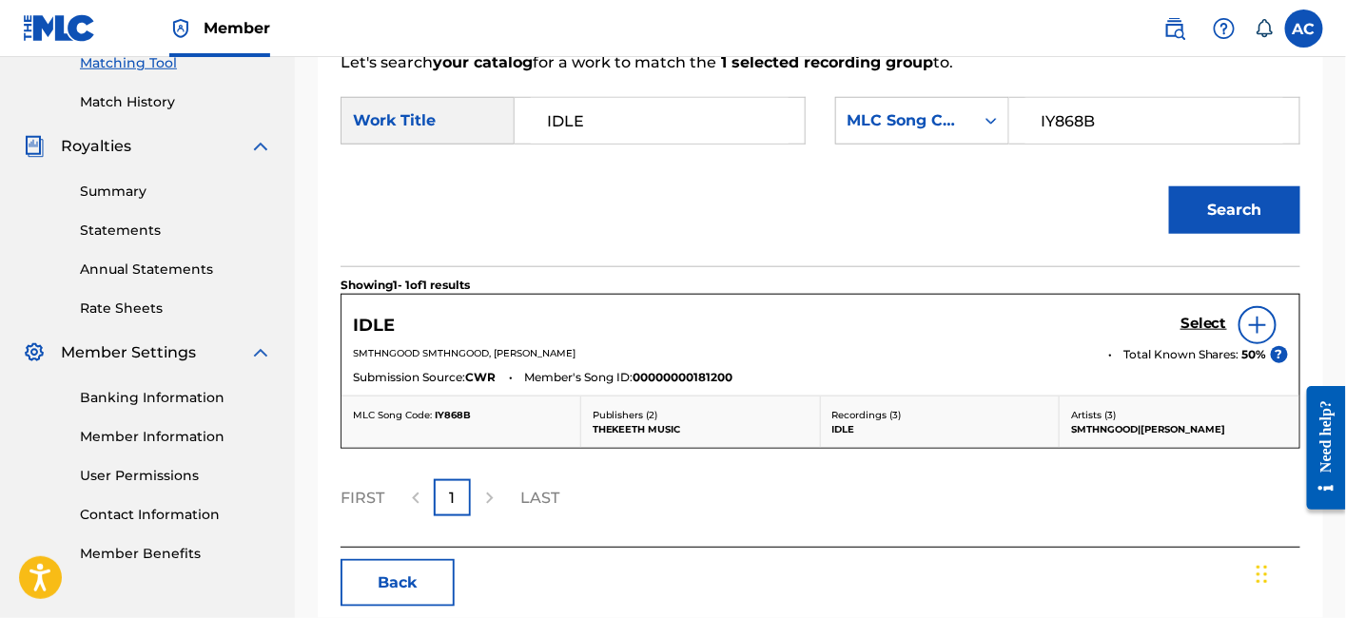
click at [1203, 310] on div "Select" at bounding box center [1233, 325] width 107 height 38
click at [1197, 324] on h5 "Select" at bounding box center [1203, 324] width 47 height 18
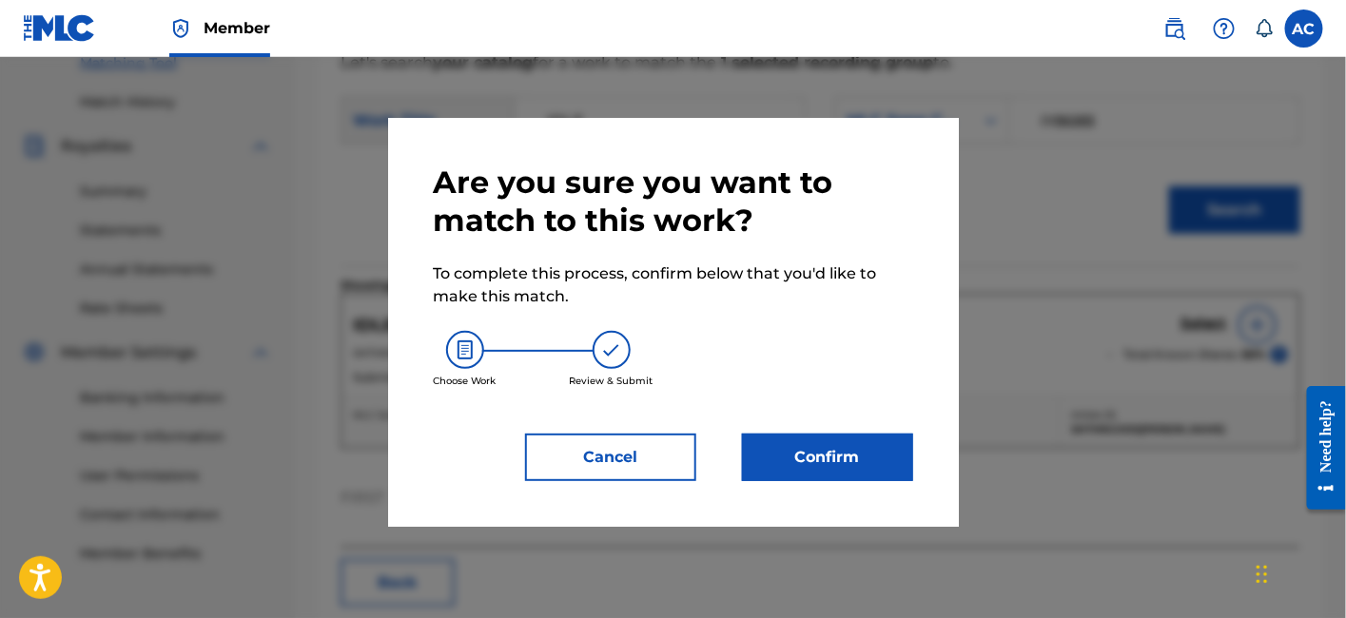
click at [870, 449] on button "Confirm" at bounding box center [827, 458] width 171 height 48
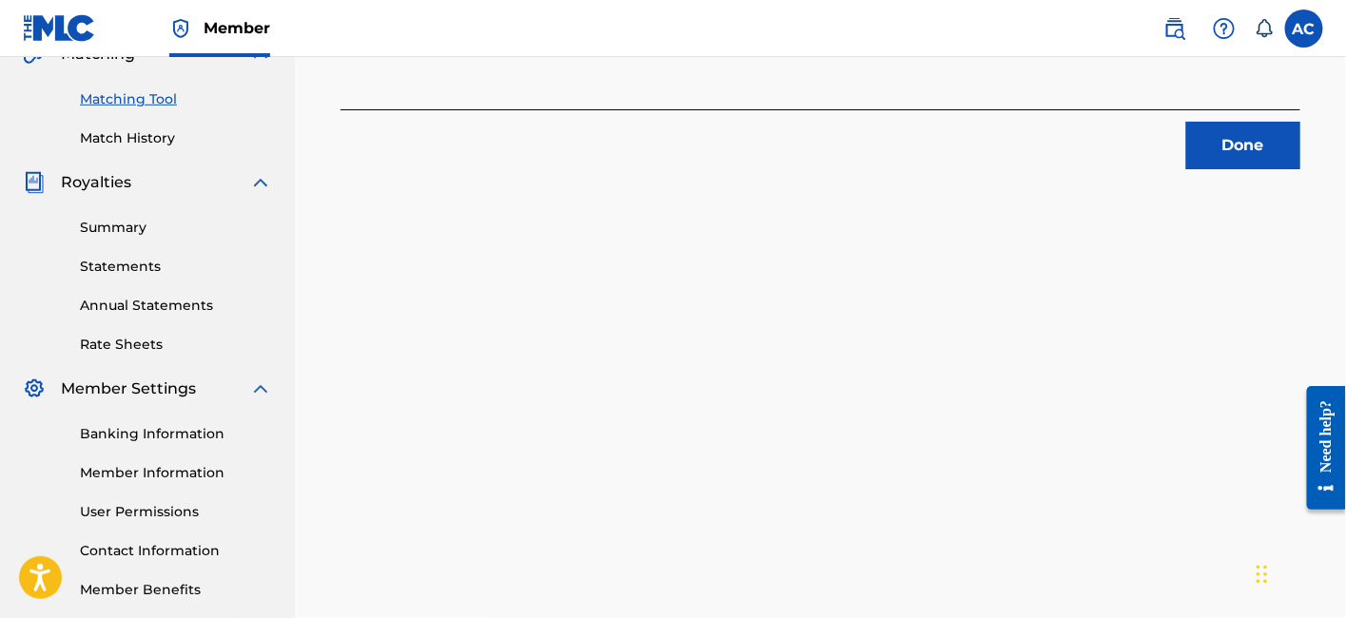
scroll to position [461, 0]
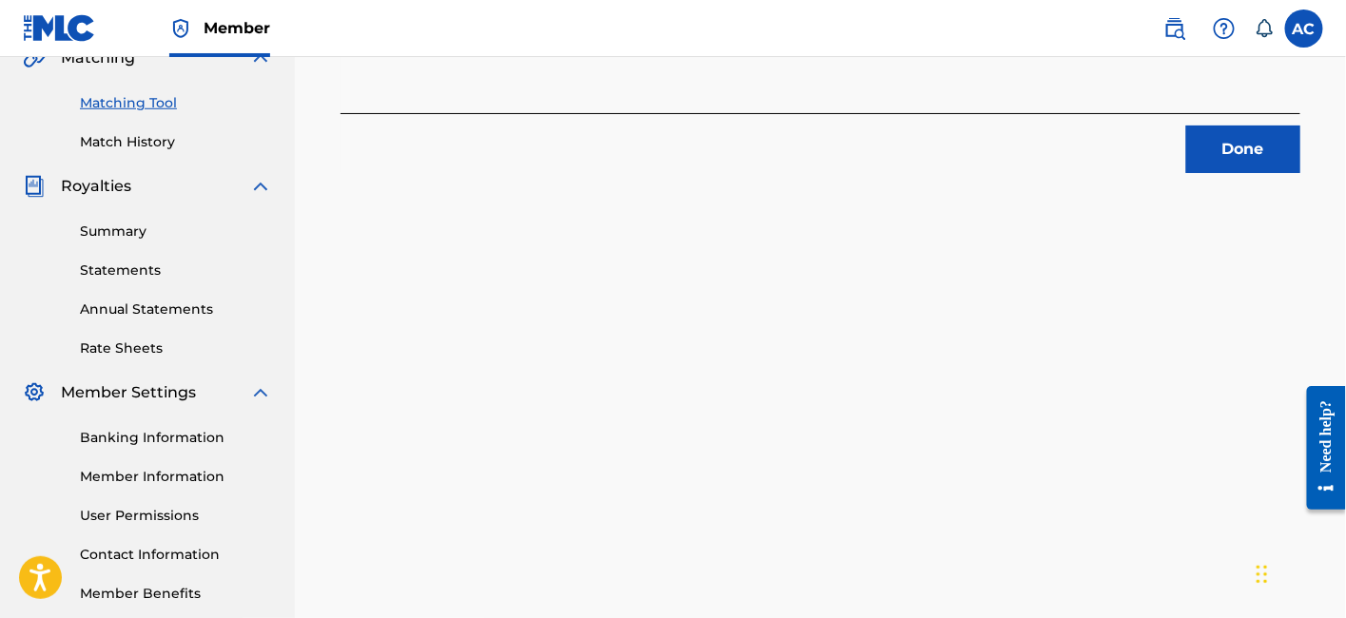
click at [1244, 147] on button "Done" at bounding box center [1243, 150] width 114 height 48
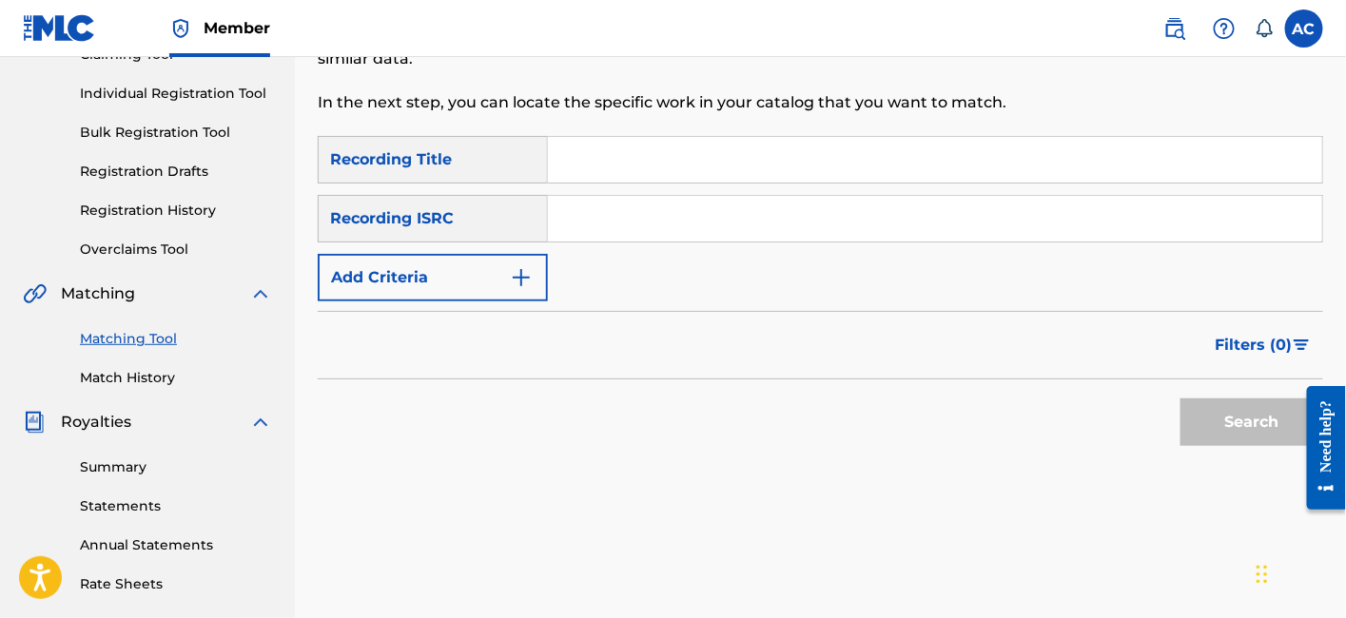
scroll to position [224, 0]
click at [760, 216] on input "Search Form" at bounding box center [935, 220] width 774 height 46
paste input "QZHNC1937876"
type input "QZHNC1937876"
click at [1180, 399] on button "Search" at bounding box center [1251, 423] width 143 height 48
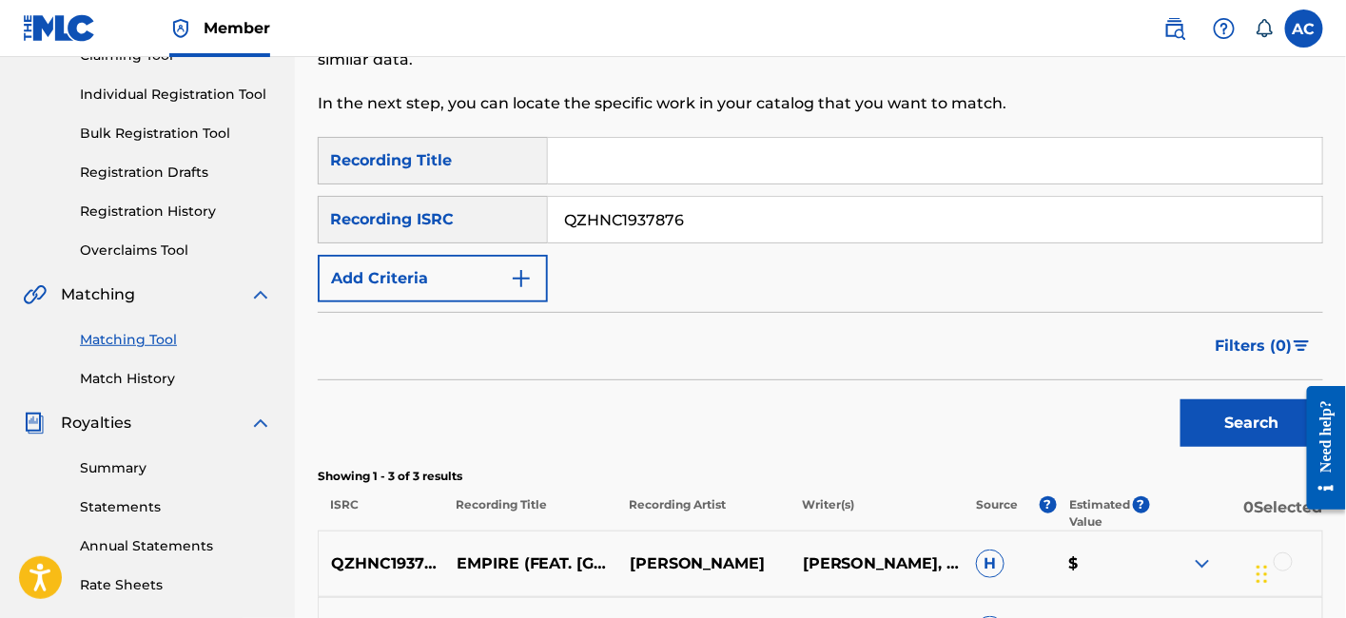
scroll to position [461, 0]
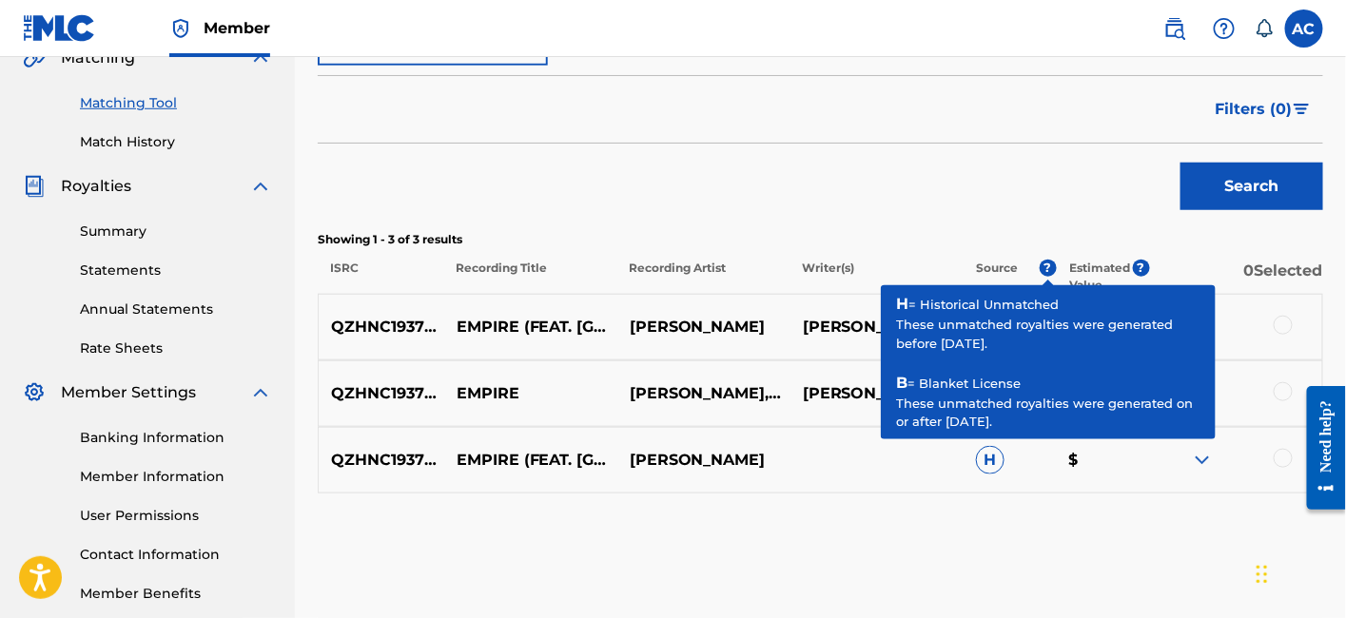
click at [1288, 331] on div at bounding box center [1283, 325] width 19 height 19
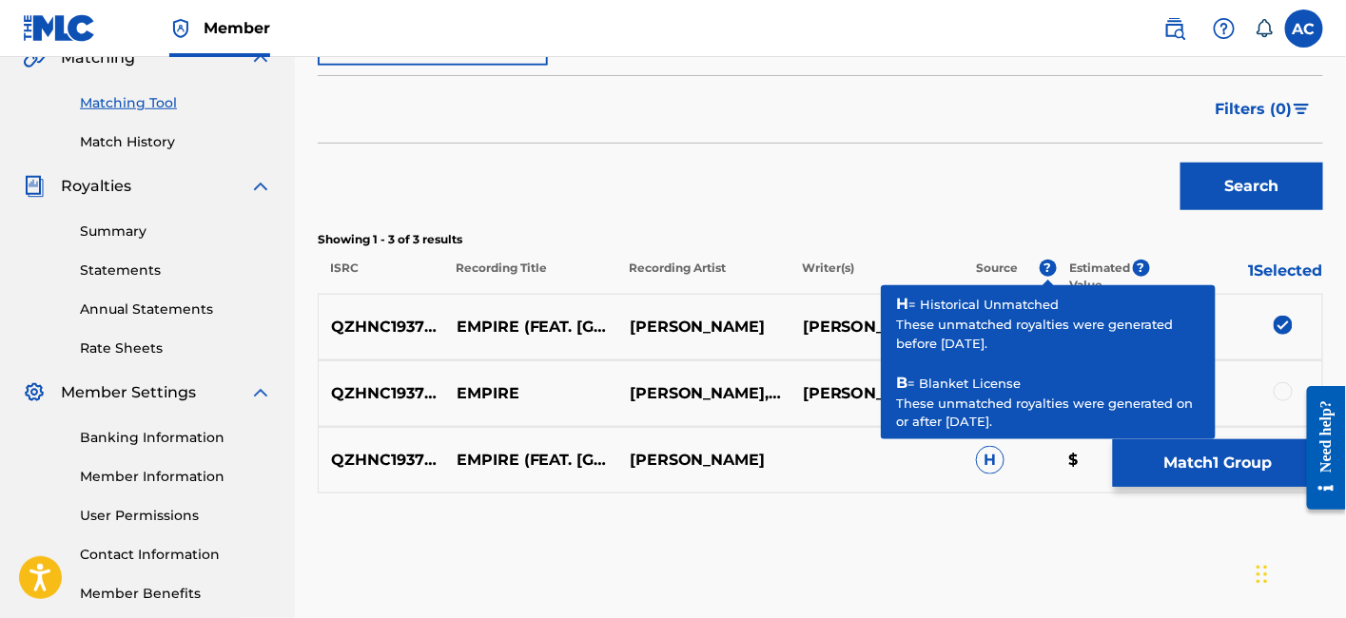
click at [1288, 386] on div at bounding box center [1283, 391] width 19 height 19
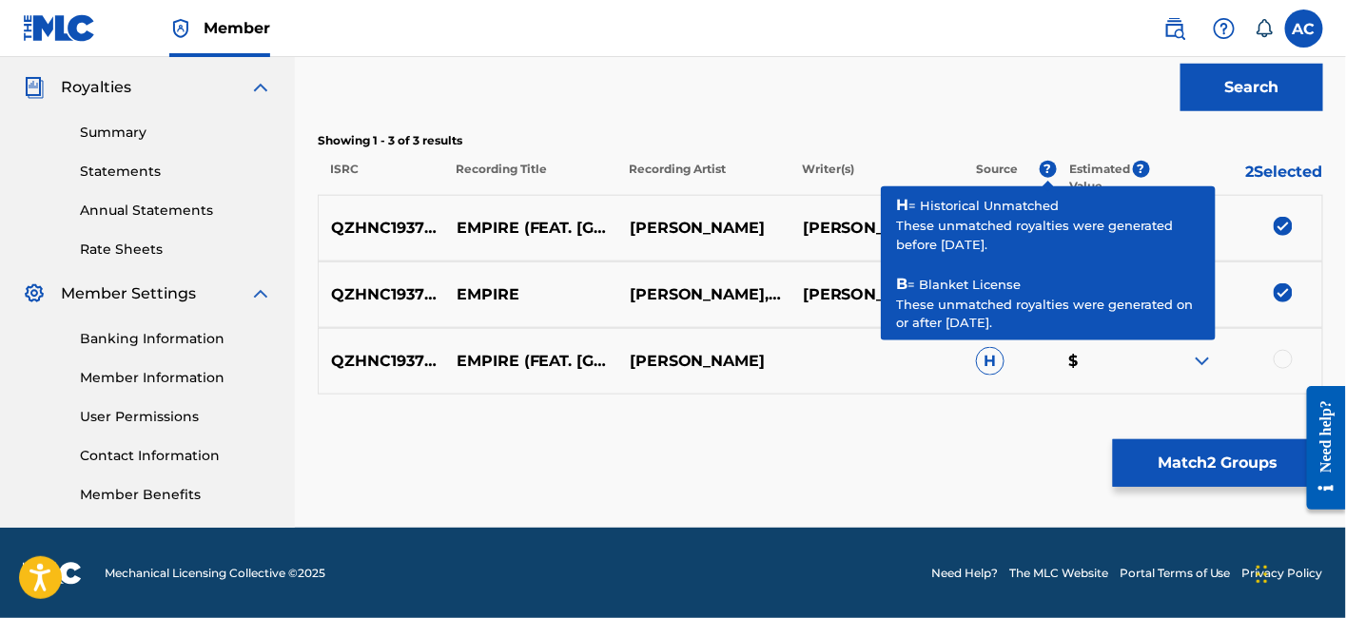
click at [1274, 354] on div at bounding box center [1283, 359] width 19 height 19
click at [1239, 465] on button "Match 3 Groups" at bounding box center [1218, 463] width 210 height 48
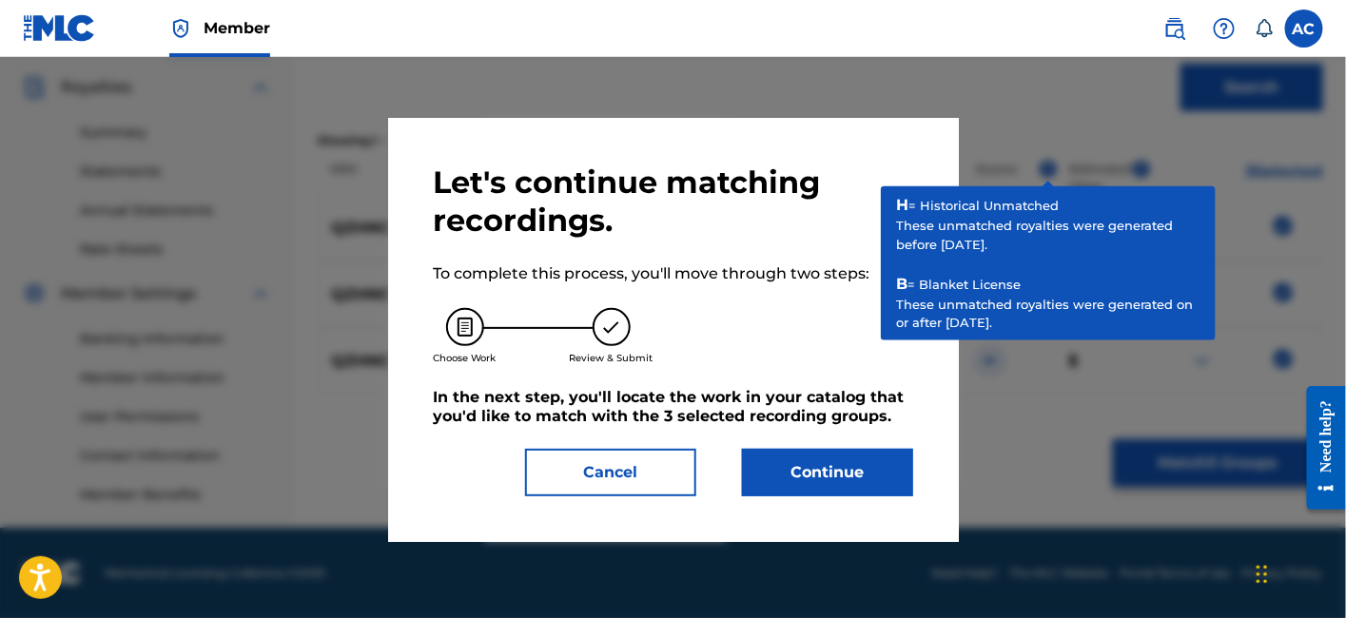
click at [865, 475] on button "Continue" at bounding box center [827, 473] width 171 height 48
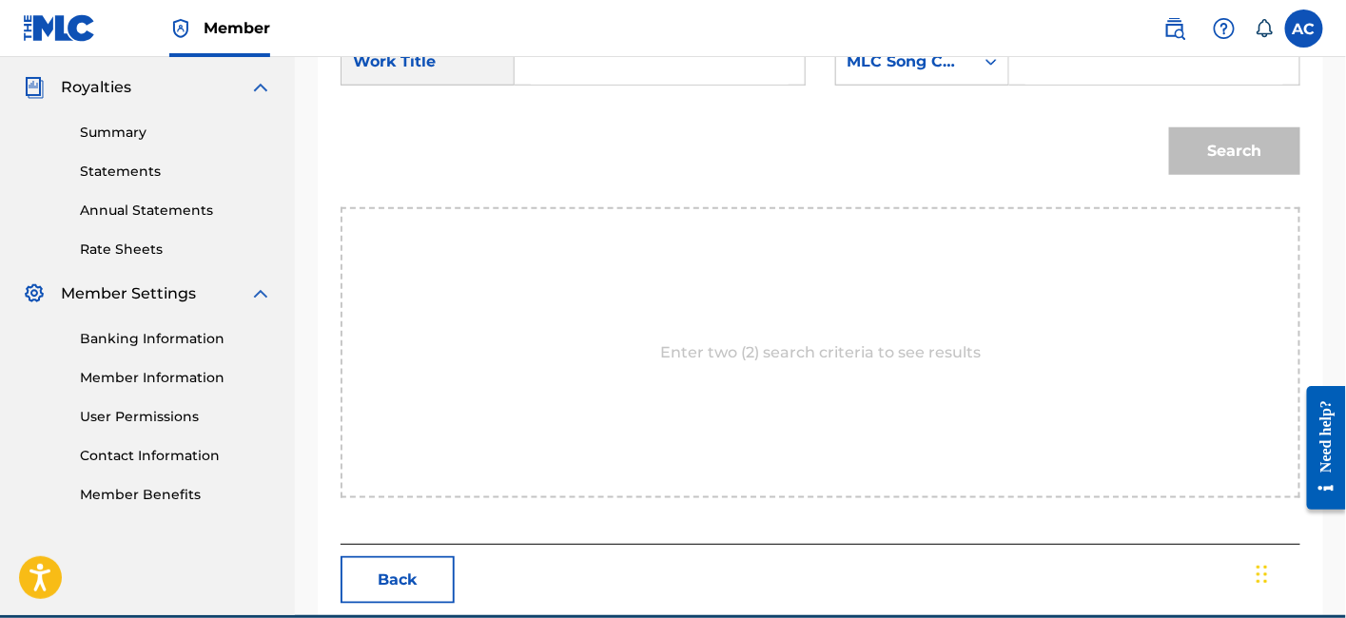
scroll to position [372, 0]
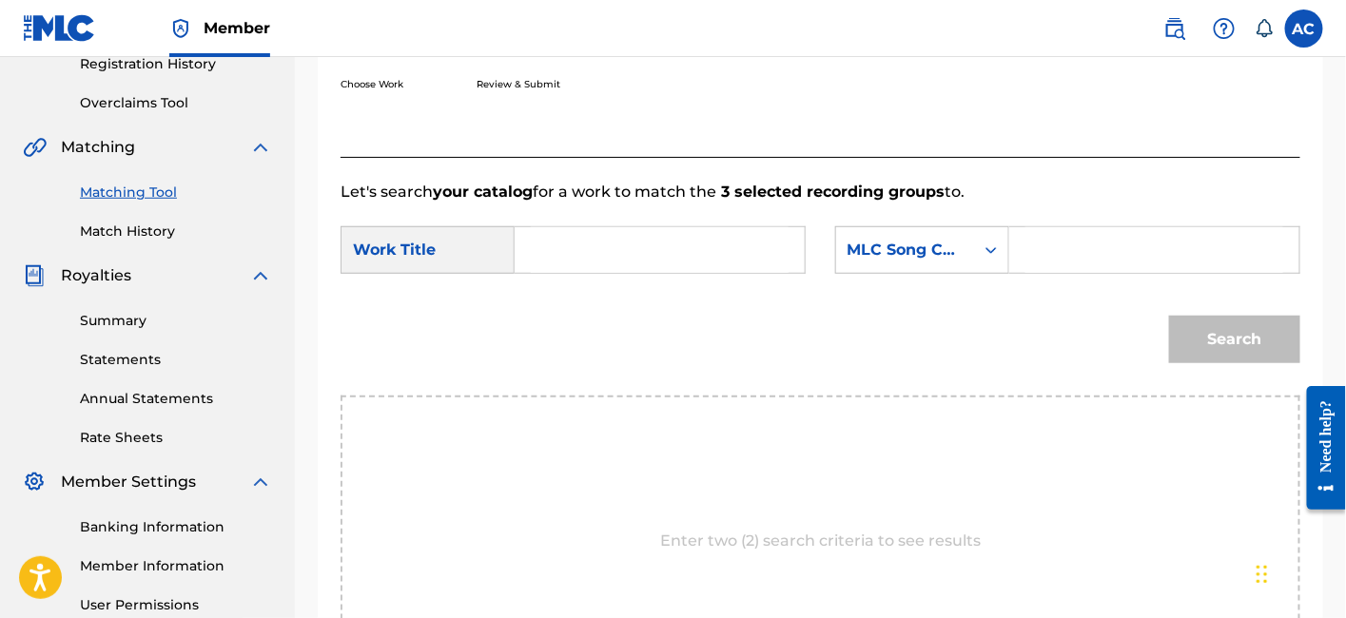
click at [715, 251] on input "Search Form" at bounding box center [660, 250] width 258 height 46
paste input "EMPIRE"
type input "EMPIRE"
click at [1071, 264] on input "Search Form" at bounding box center [1154, 250] width 258 height 46
paste input "ES1PT3"
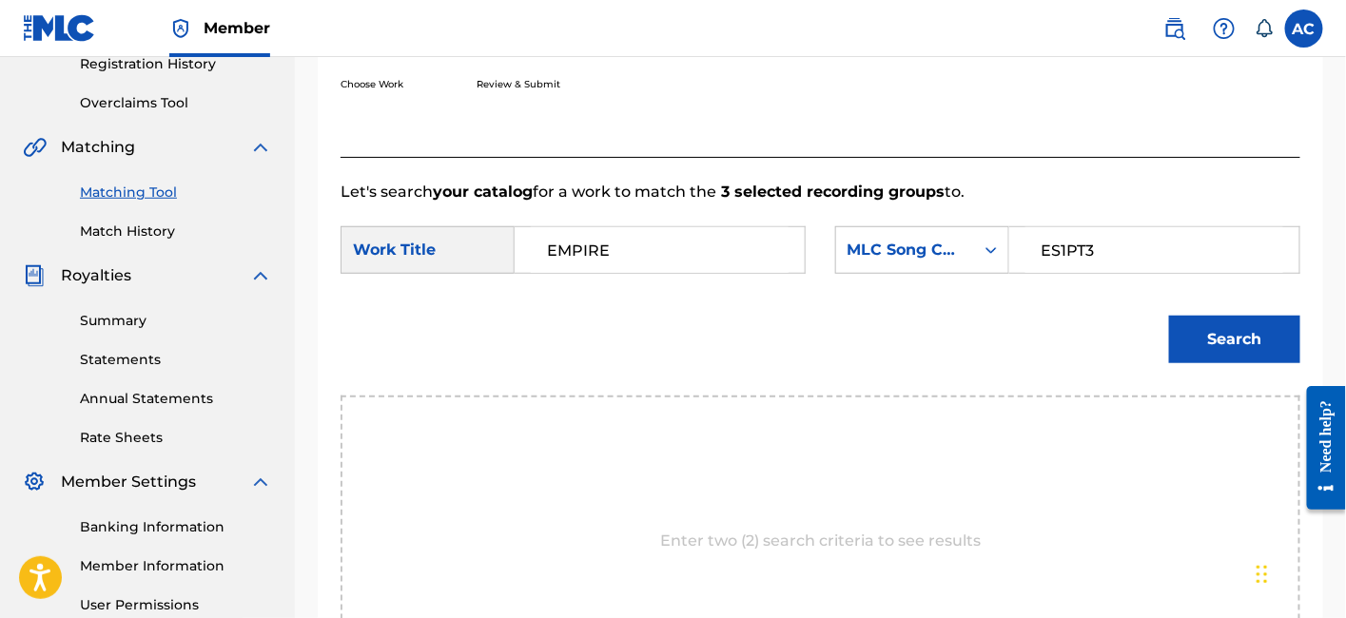
type input "ES1PT3"
click at [1260, 324] on button "Search" at bounding box center [1234, 340] width 131 height 48
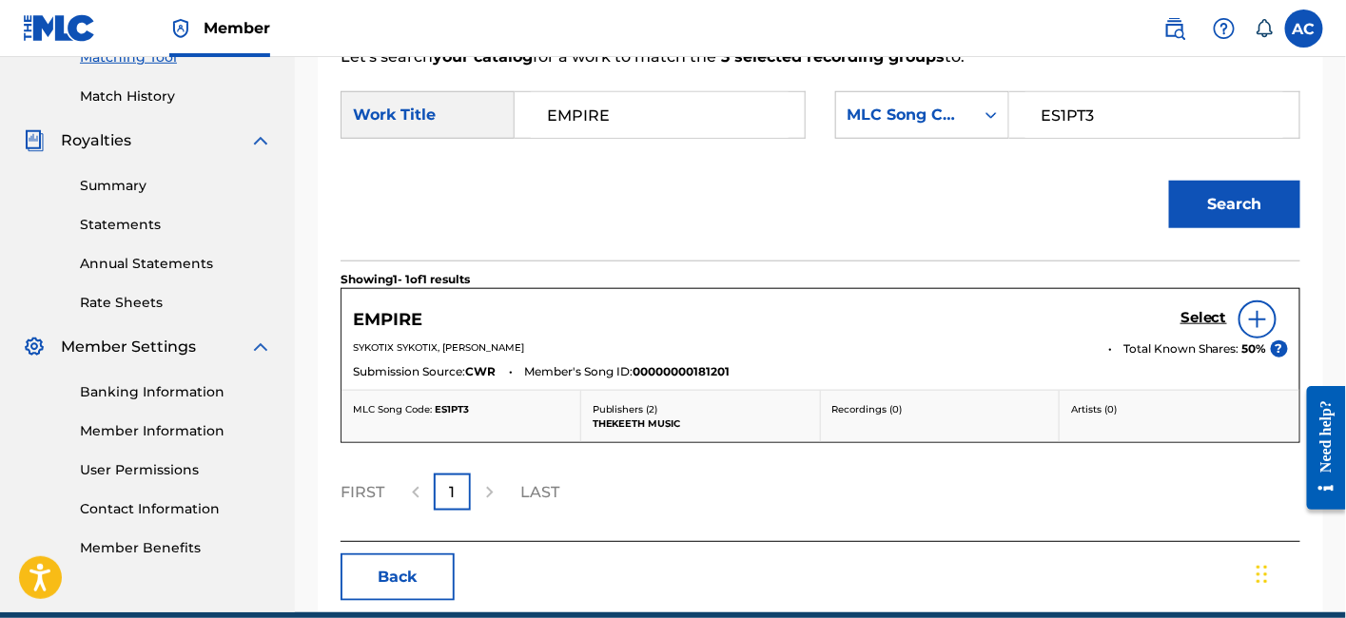
scroll to position [522, 0]
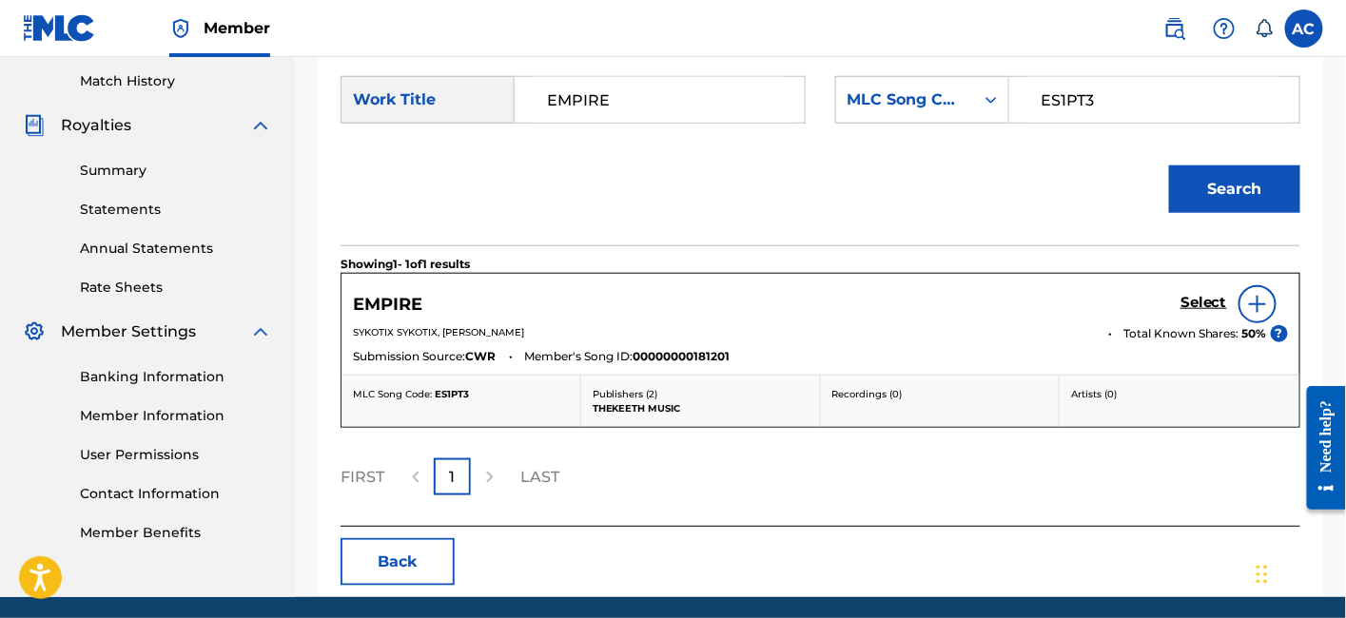
click at [1198, 303] on h5 "Select" at bounding box center [1203, 303] width 47 height 18
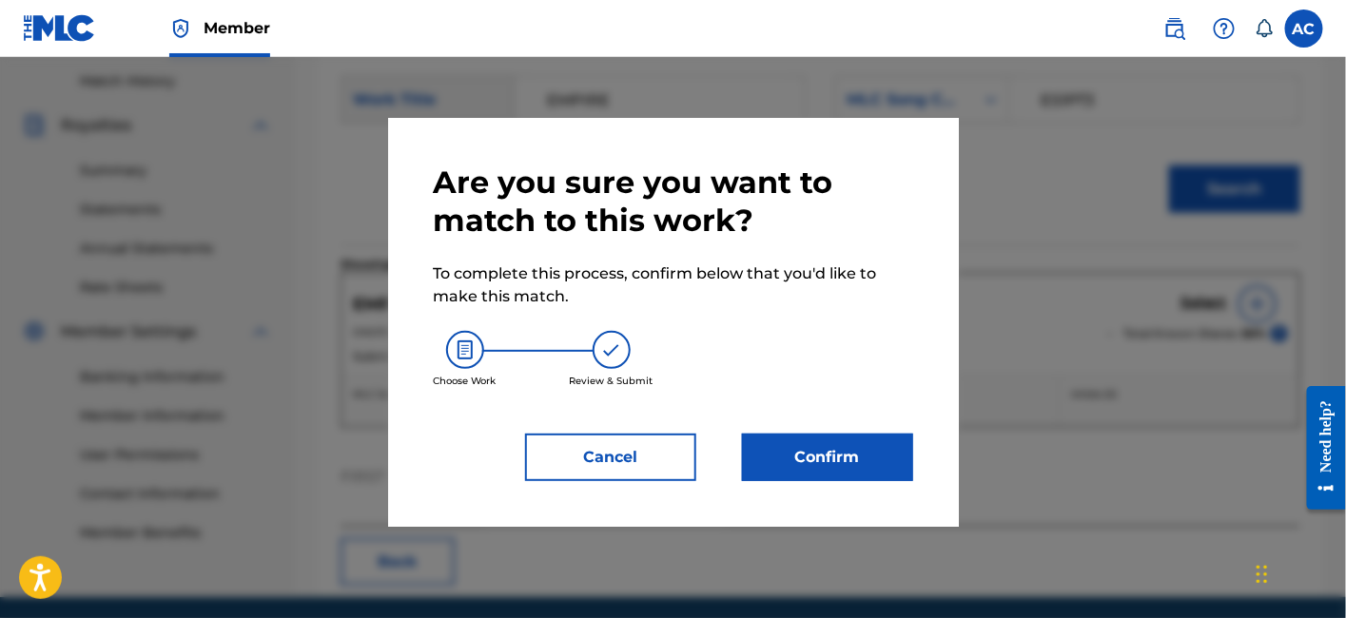
click at [837, 446] on button "Confirm" at bounding box center [827, 458] width 171 height 48
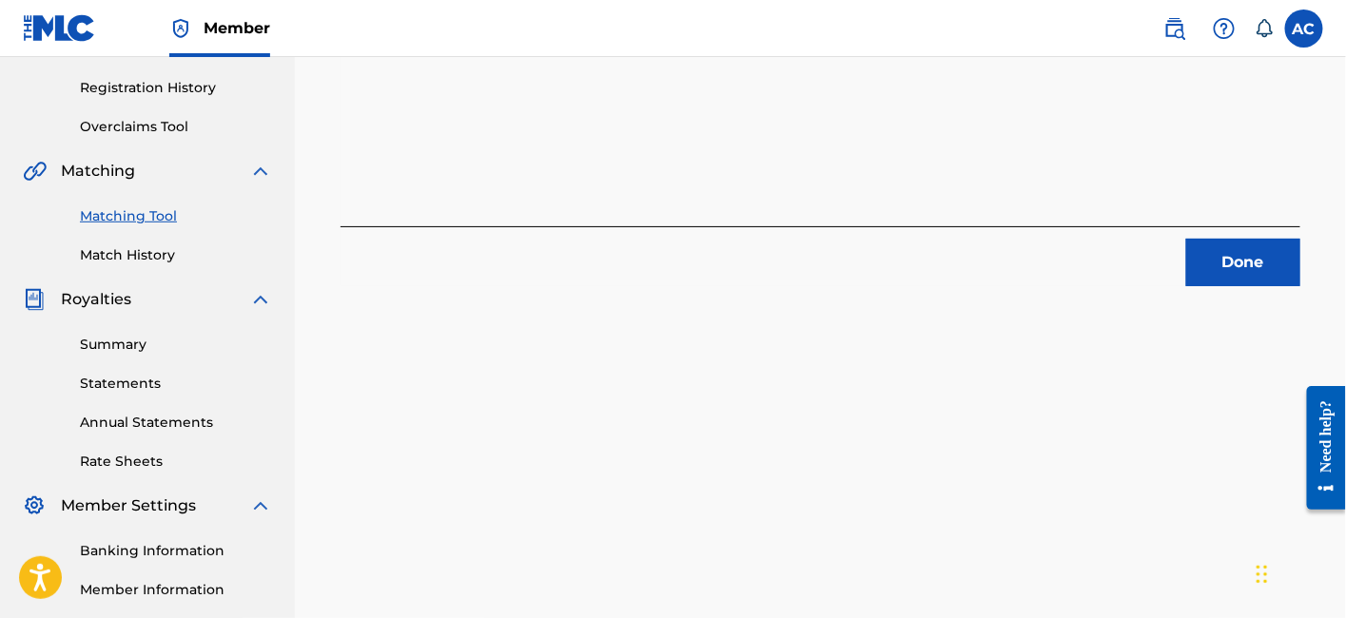
scroll to position [344, 0]
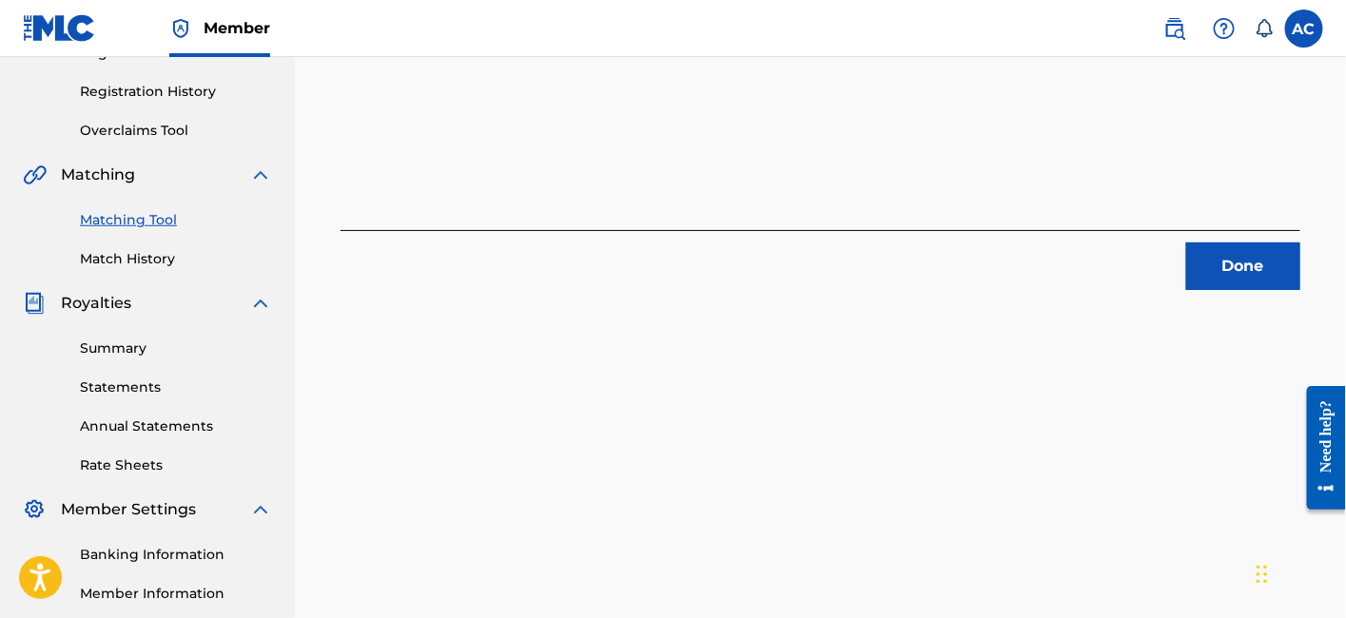
click at [1260, 250] on button "Done" at bounding box center [1243, 267] width 114 height 48
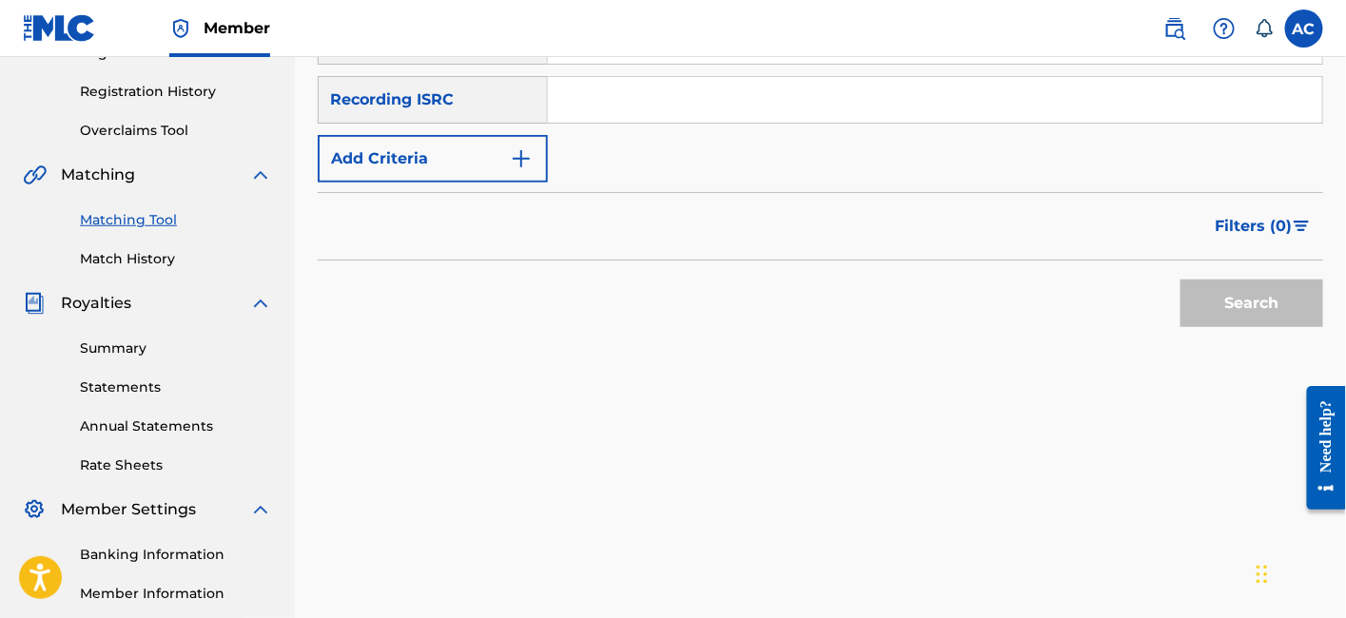
click at [748, 107] on input "Search Form" at bounding box center [935, 100] width 774 height 46
paste input "QZVEM1867853"
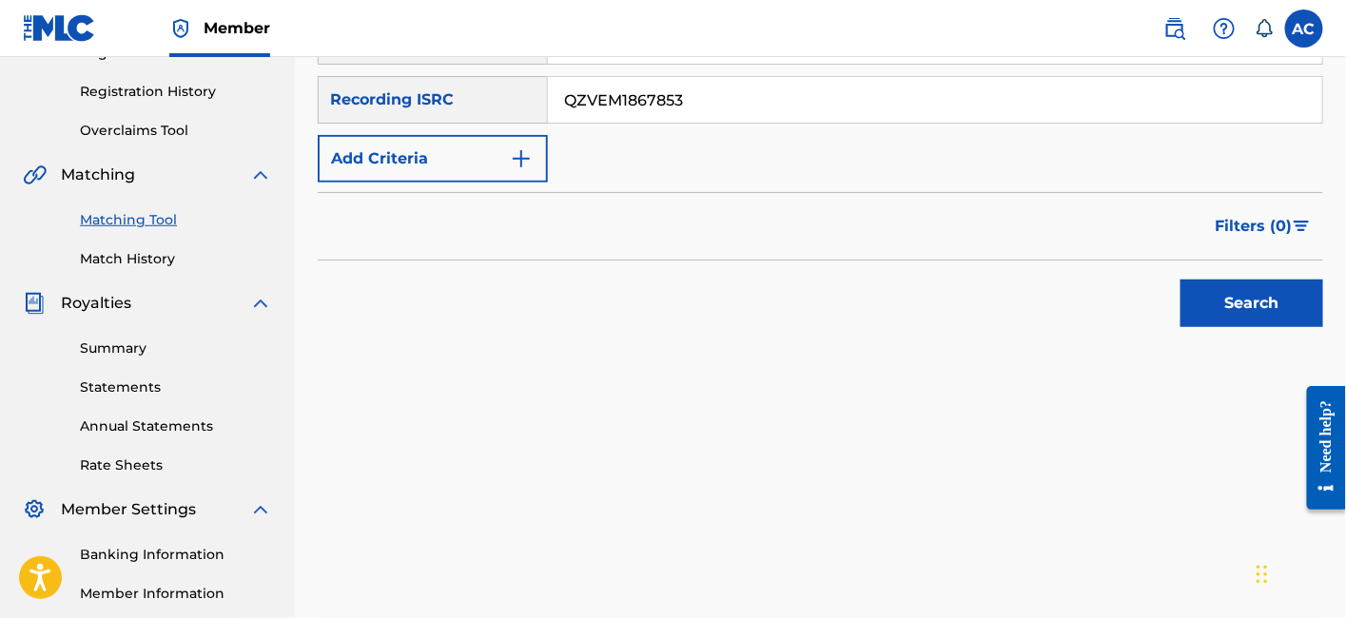
type input "QZVEM1867853"
click at [1180, 280] on button "Search" at bounding box center [1251, 304] width 143 height 48
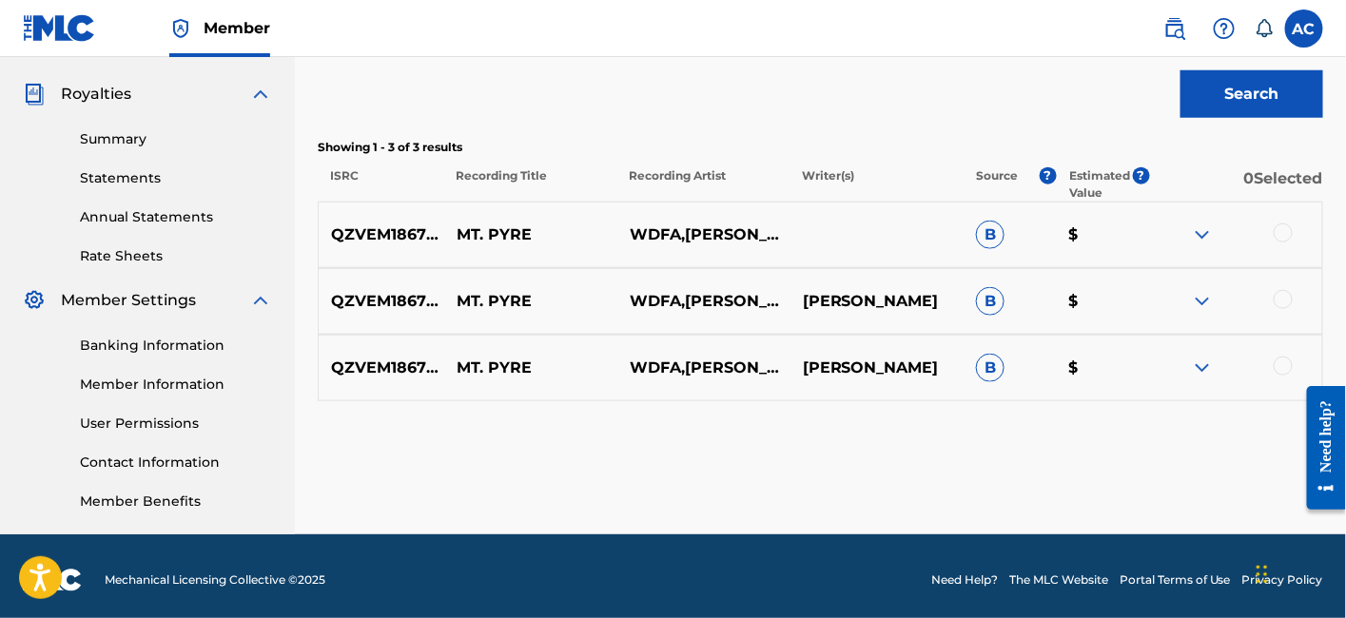
scroll to position [558, 0]
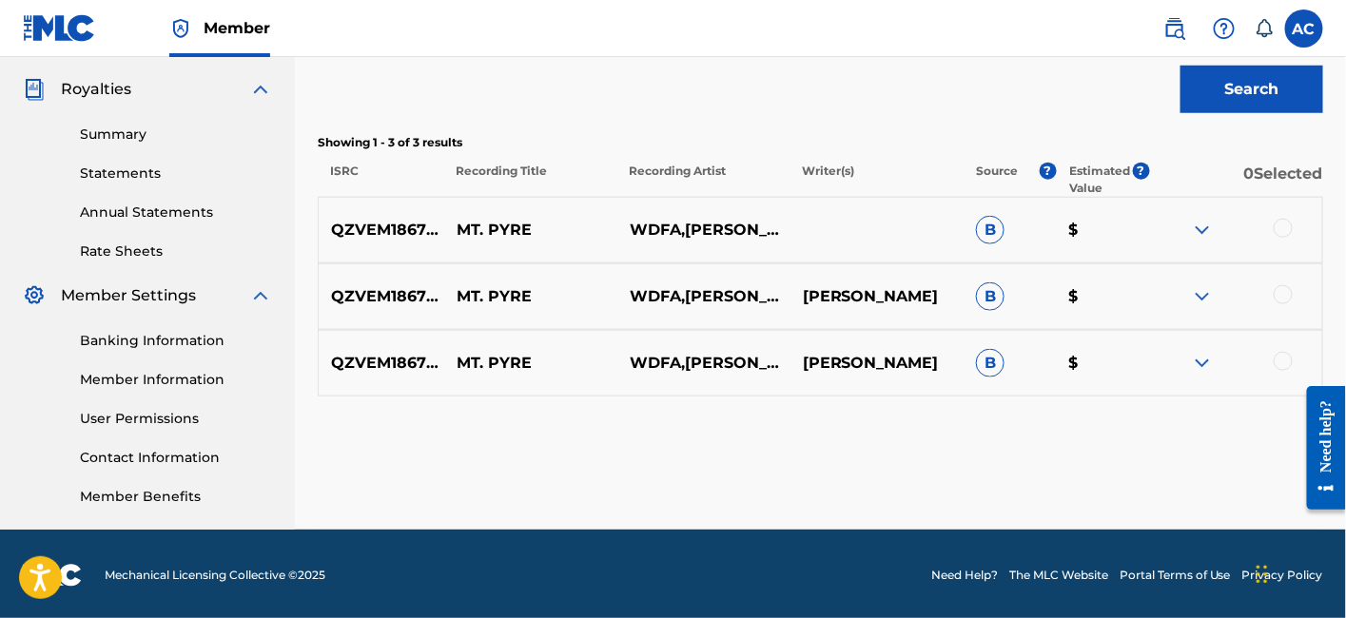
click at [1283, 229] on div at bounding box center [1283, 228] width 19 height 19
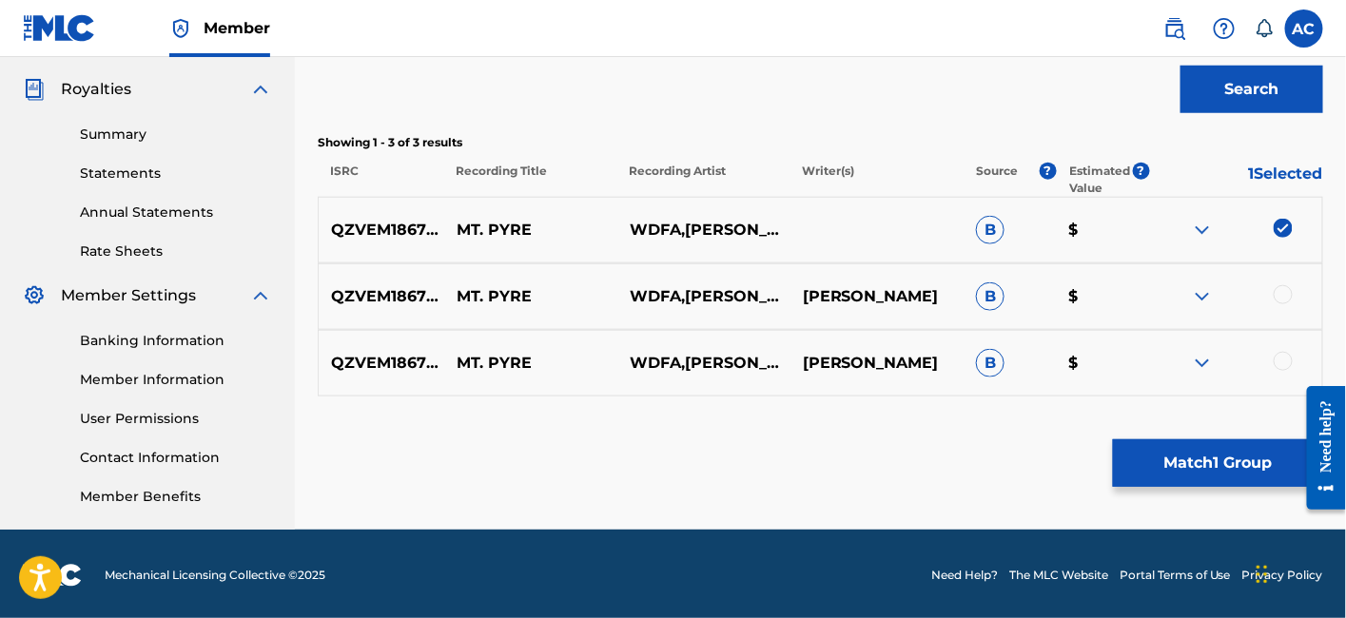
click at [1282, 287] on div at bounding box center [1283, 294] width 19 height 19
click at [1281, 360] on div at bounding box center [1283, 361] width 19 height 19
click at [1184, 461] on button "Match 3 Groups" at bounding box center [1218, 463] width 210 height 48
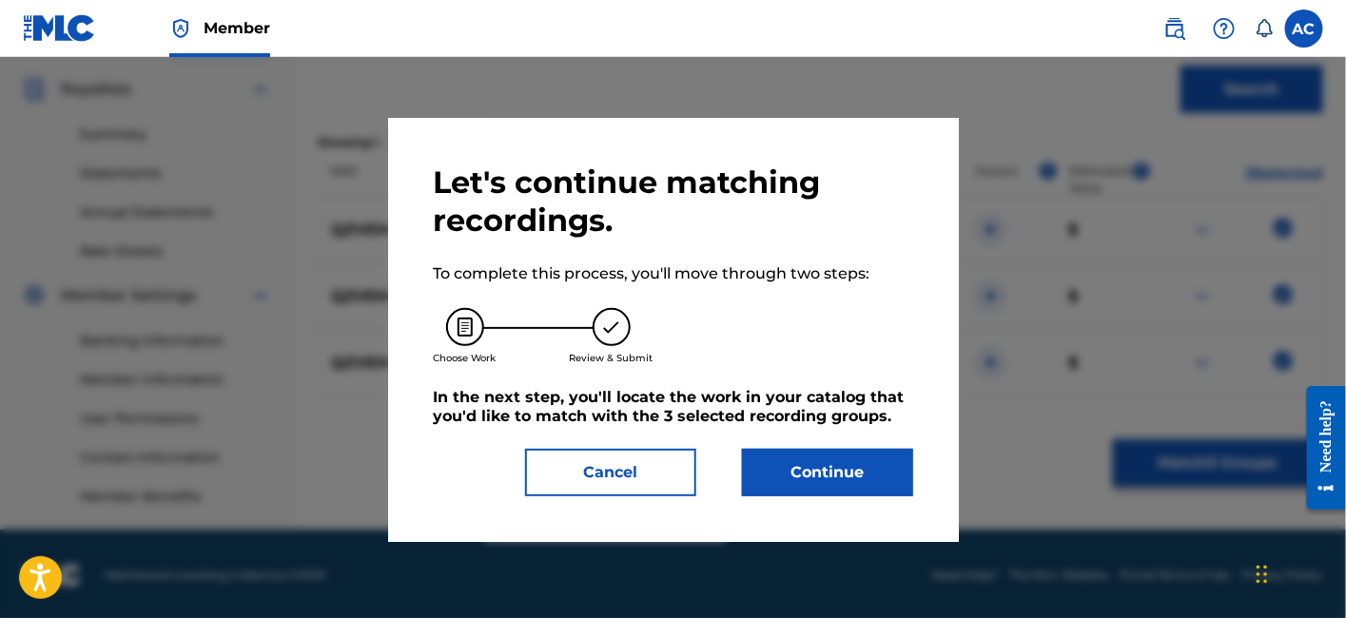
click at [833, 474] on button "Continue" at bounding box center [827, 473] width 171 height 48
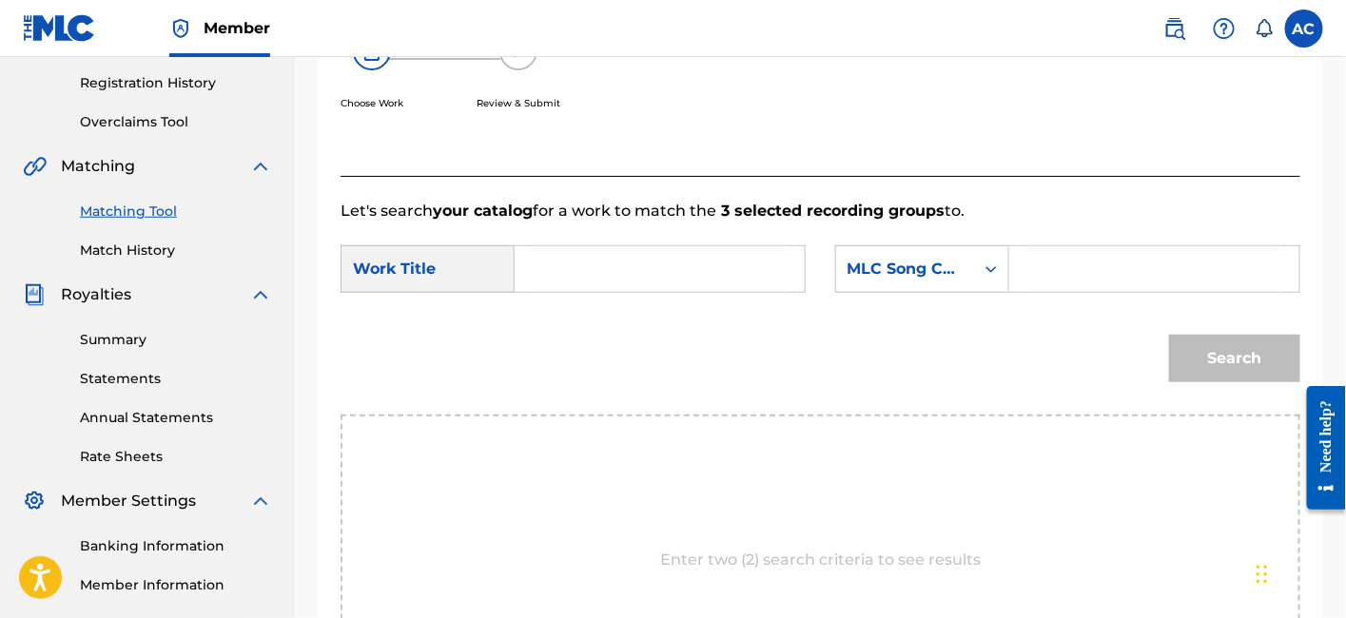
scroll to position [350, 0]
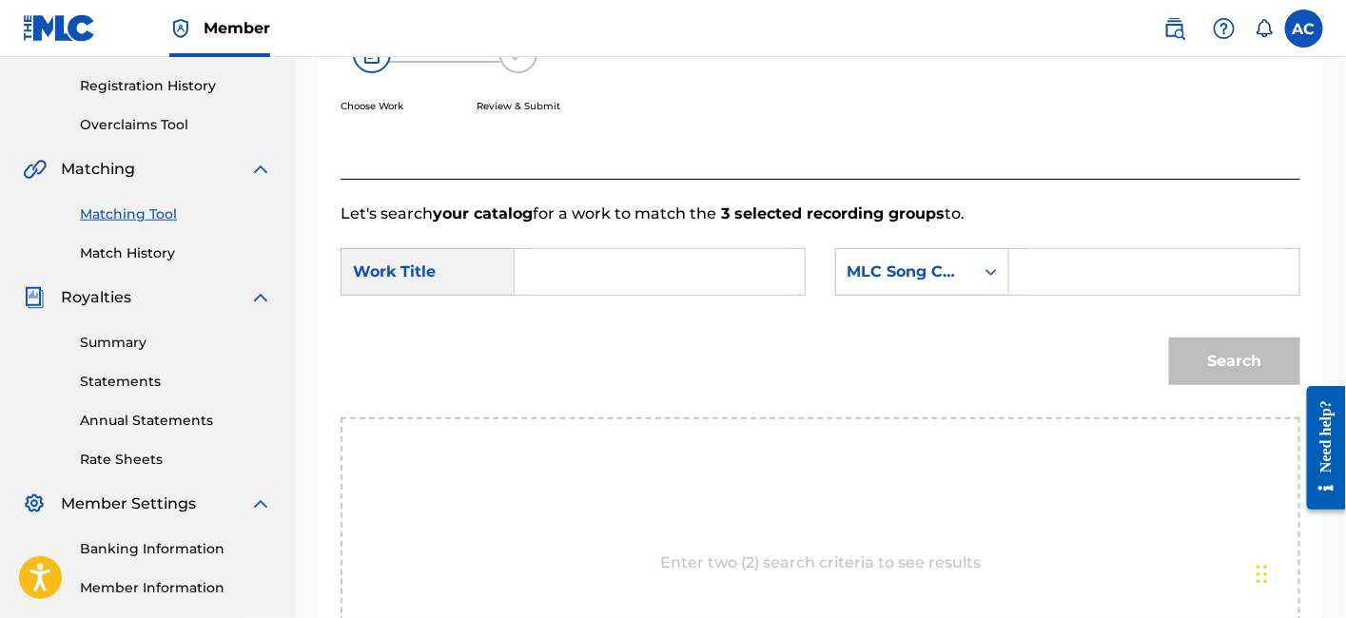
click at [739, 287] on input "Search Form" at bounding box center [660, 272] width 258 height 46
paste input "MT PYRE"
type input "MT PYRE"
click at [1049, 270] on input "Search Form" at bounding box center [1154, 272] width 258 height 46
paste input "MW2NG0"
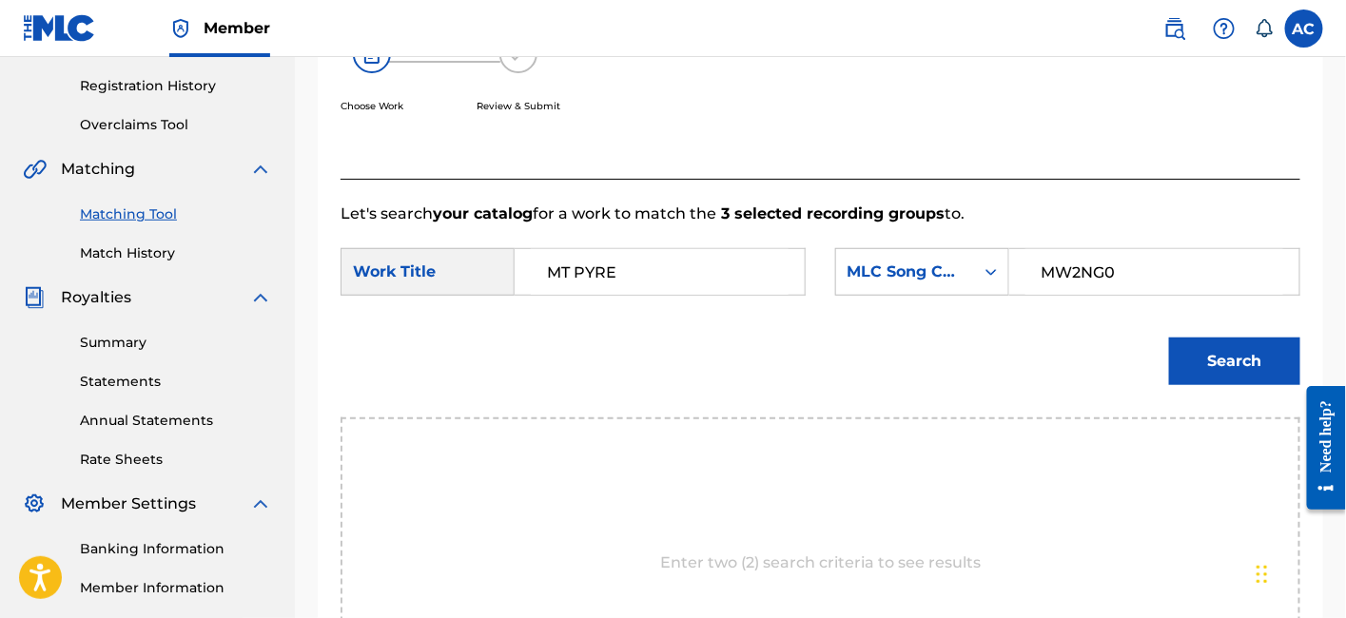
type input "MW2NG0"
click at [1223, 371] on button "Search" at bounding box center [1234, 362] width 131 height 48
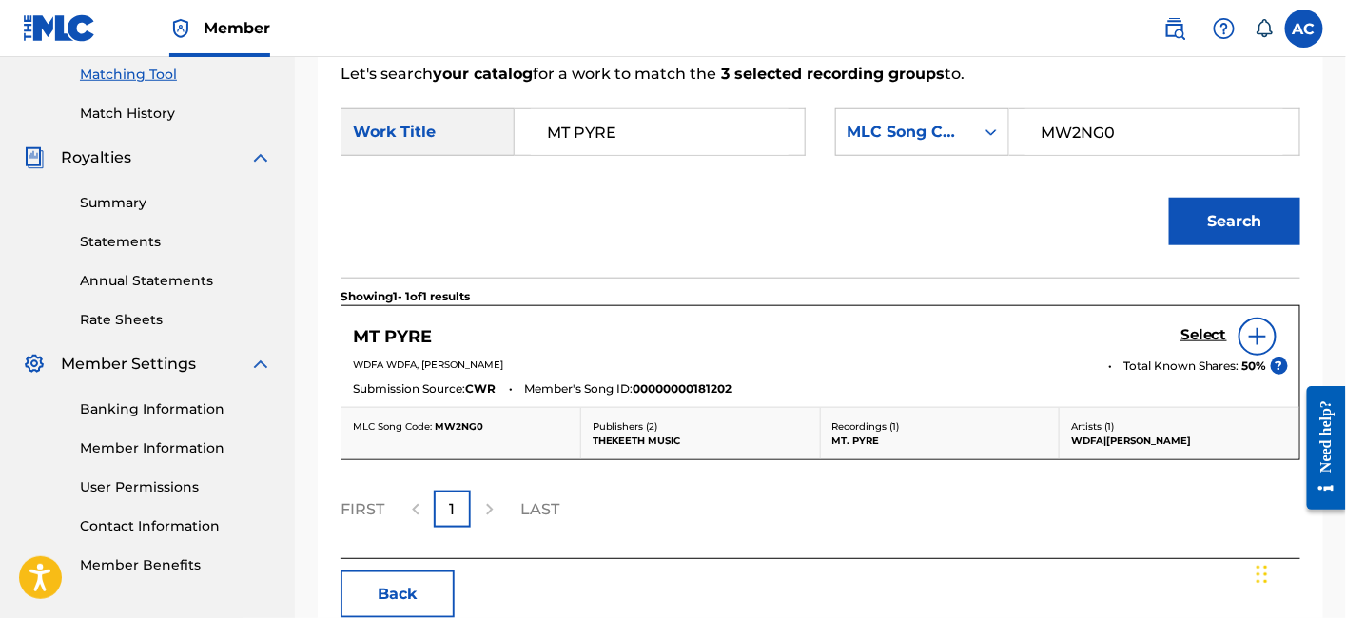
scroll to position [495, 0]
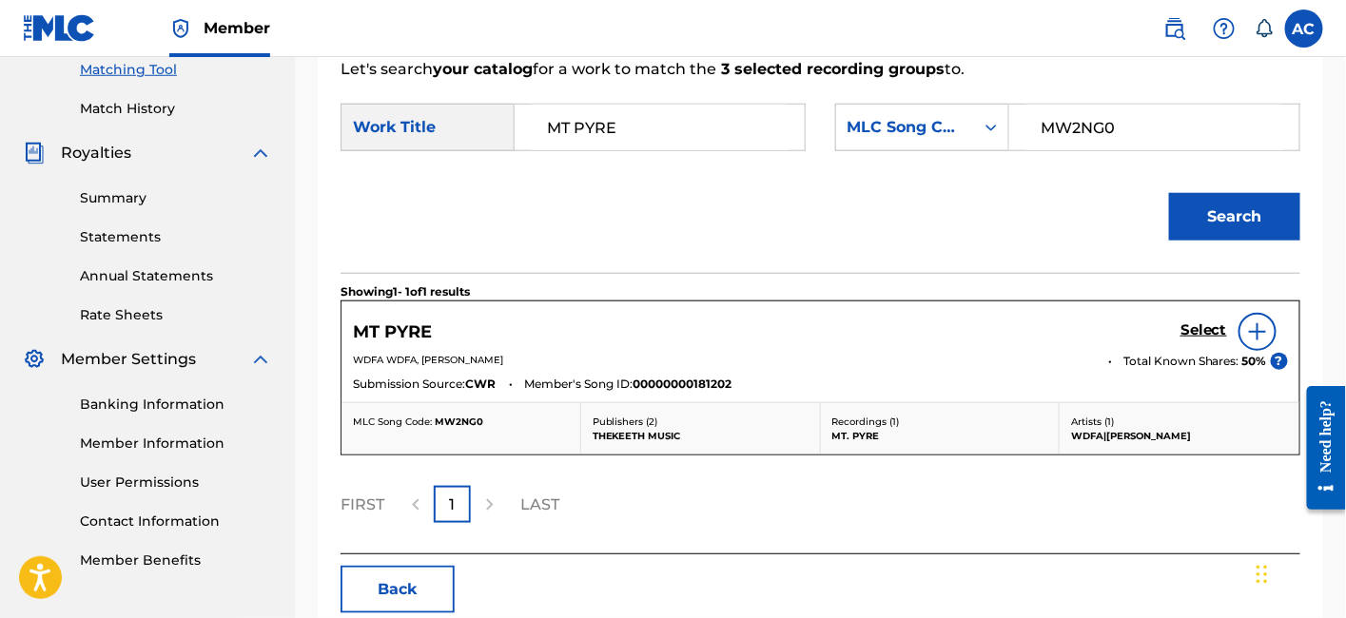
click at [1194, 327] on h5 "Select" at bounding box center [1203, 330] width 47 height 18
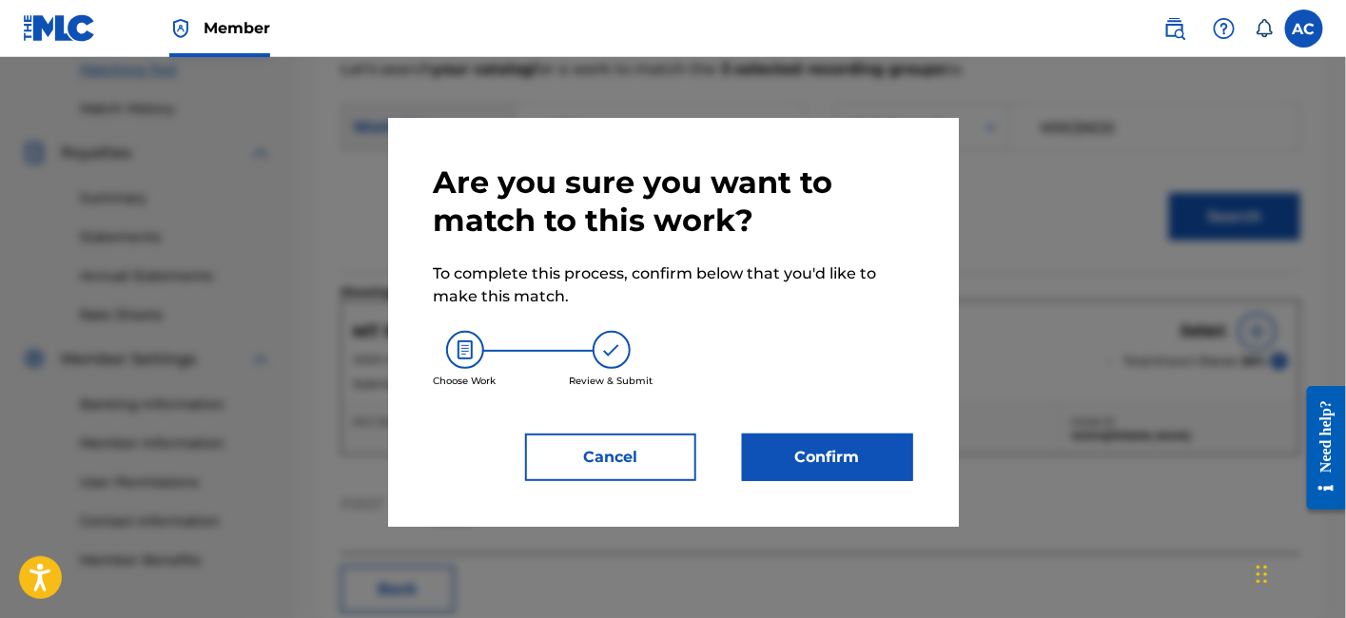
click at [774, 482] on div "Are you sure you want to match to this work? To complete this process, confirm …" at bounding box center [673, 322] width 571 height 409
click at [780, 477] on button "Confirm" at bounding box center [827, 458] width 171 height 48
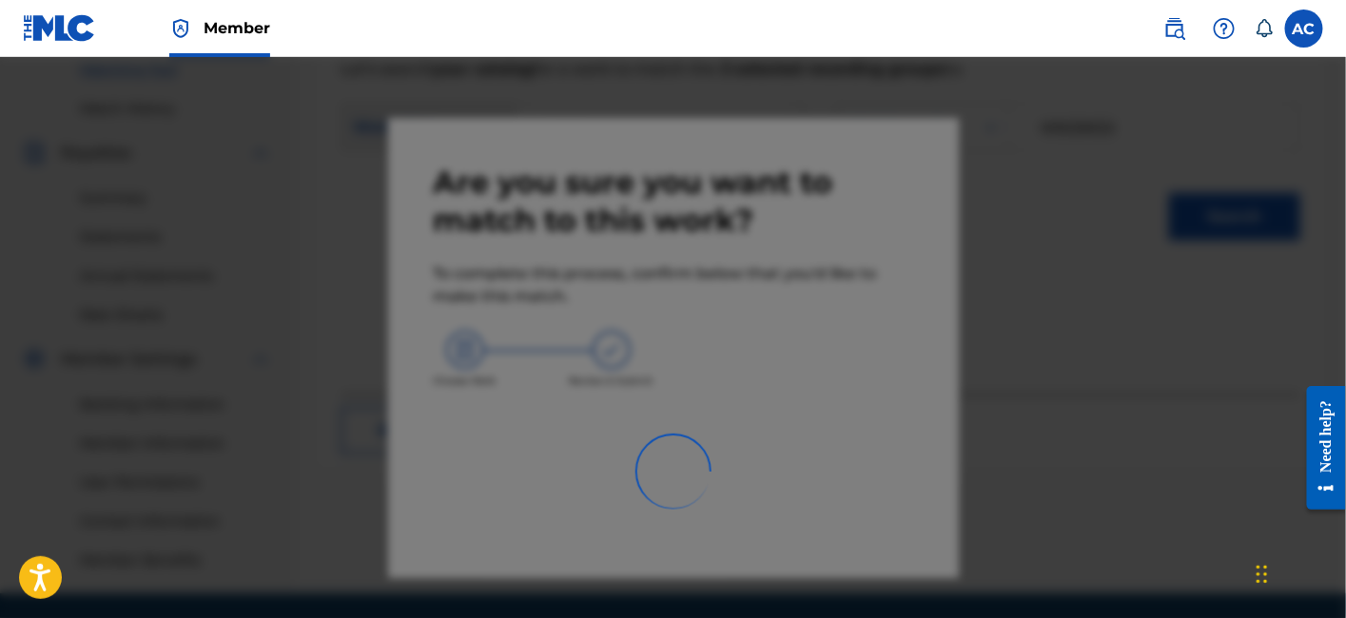
scroll to position [537, 0]
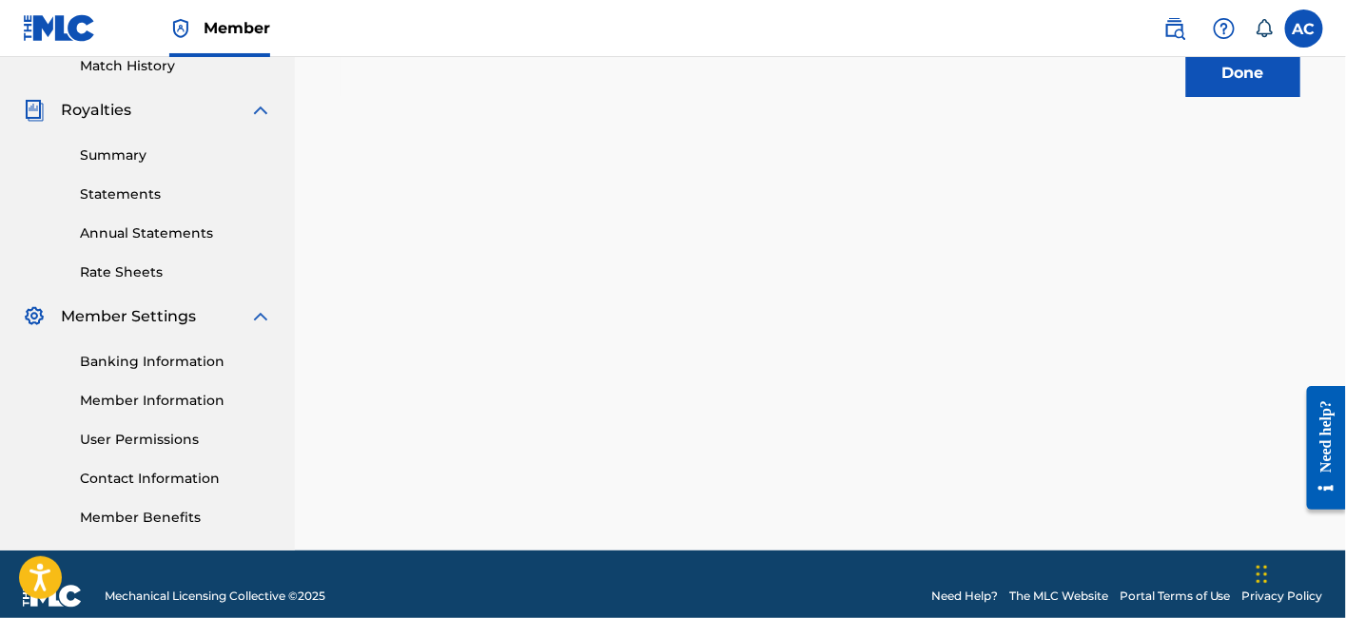
click at [1228, 88] on button "Done" at bounding box center [1243, 73] width 114 height 48
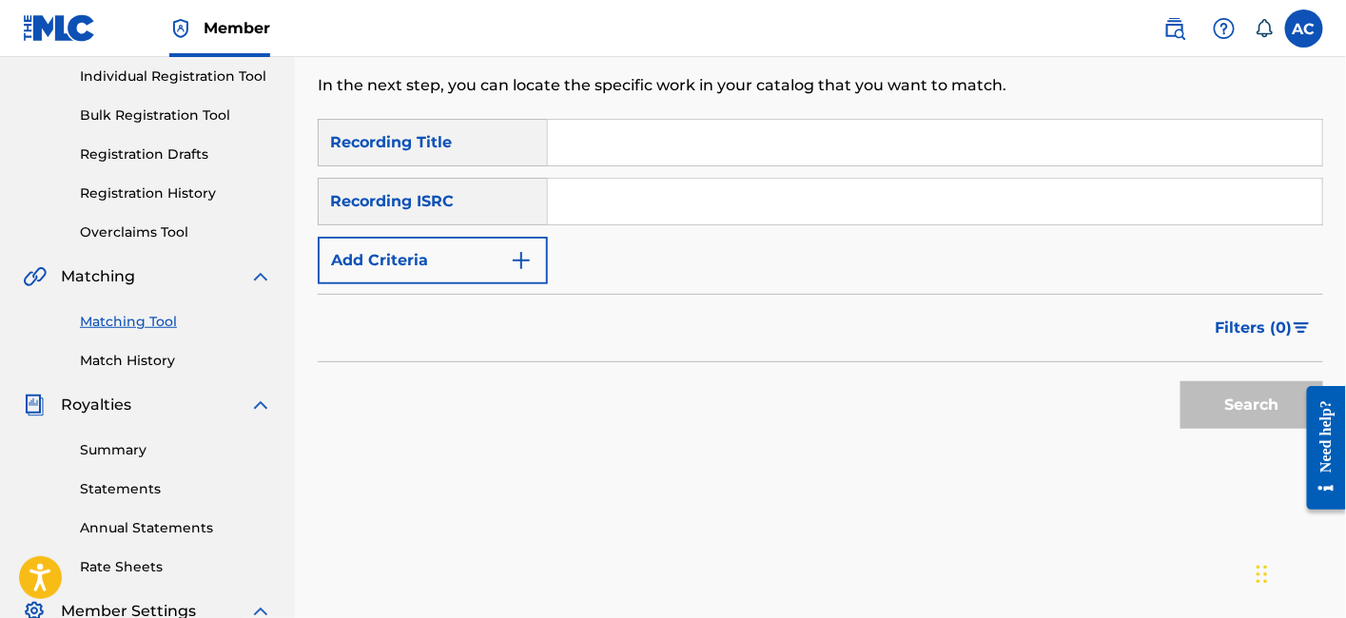
scroll to position [242, 0]
click at [646, 214] on input "Search Form" at bounding box center [935, 203] width 774 height 46
paste input "QZVEM1867858"
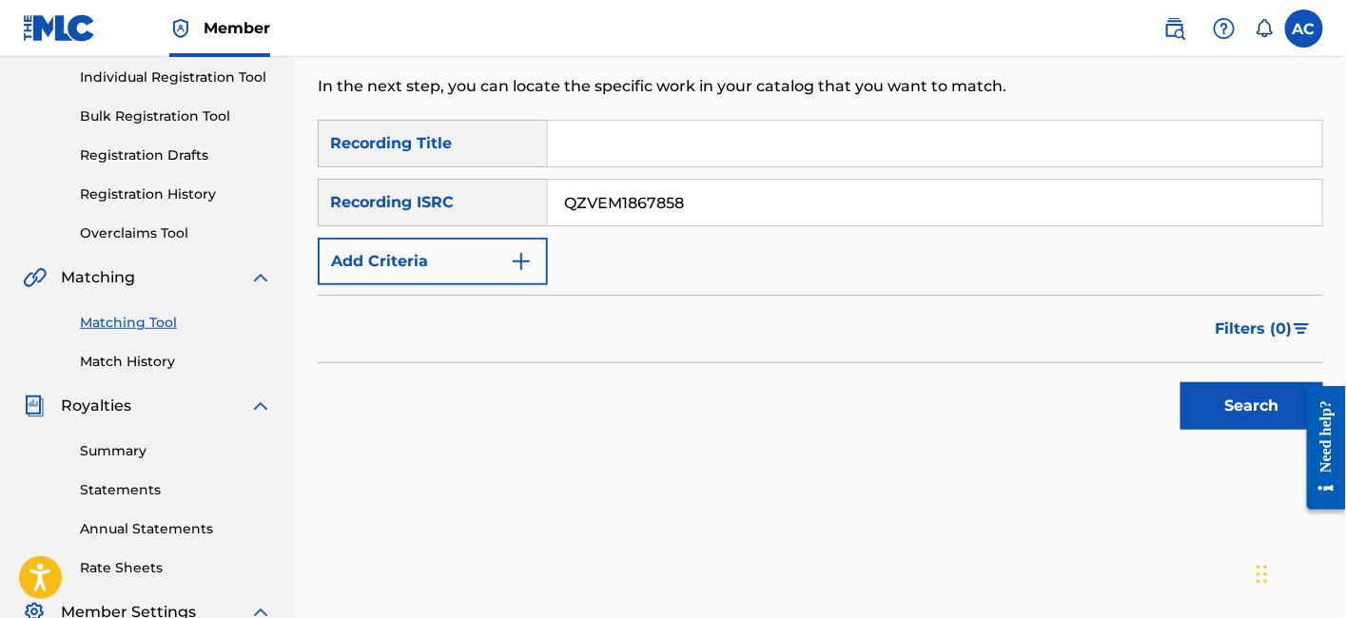
type input "QZVEM1867858"
click at [1180, 382] on button "Search" at bounding box center [1251, 406] width 143 height 48
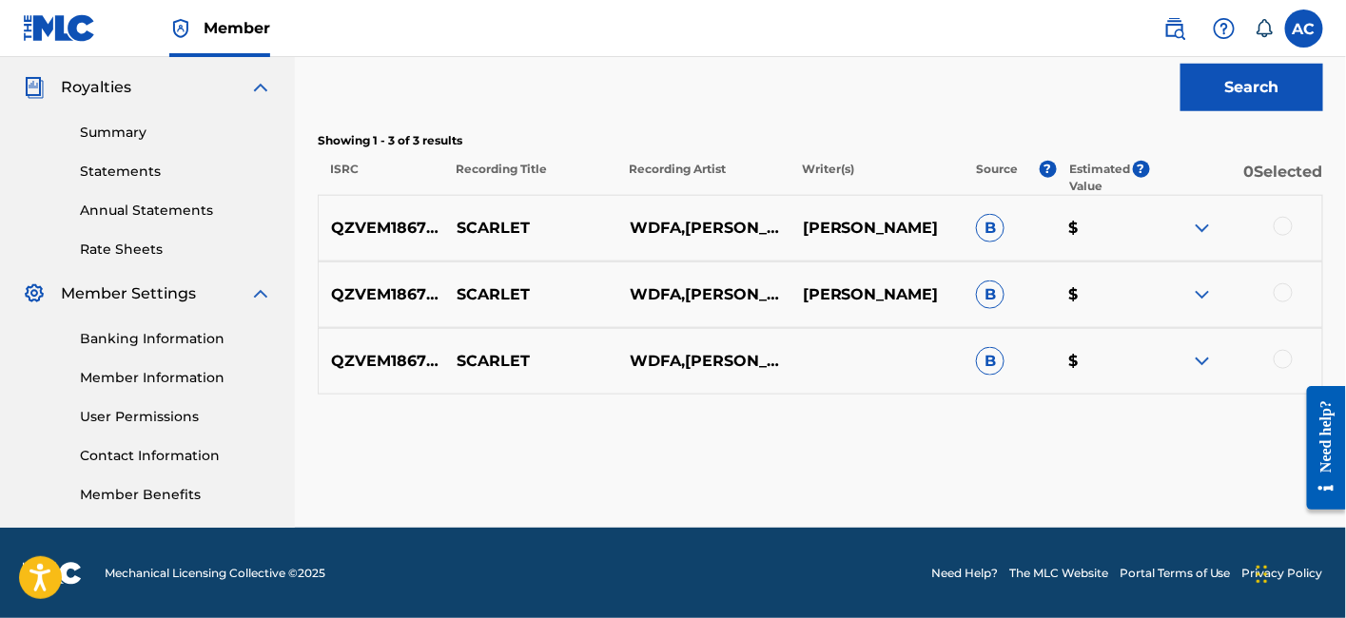
scroll to position [559, 0]
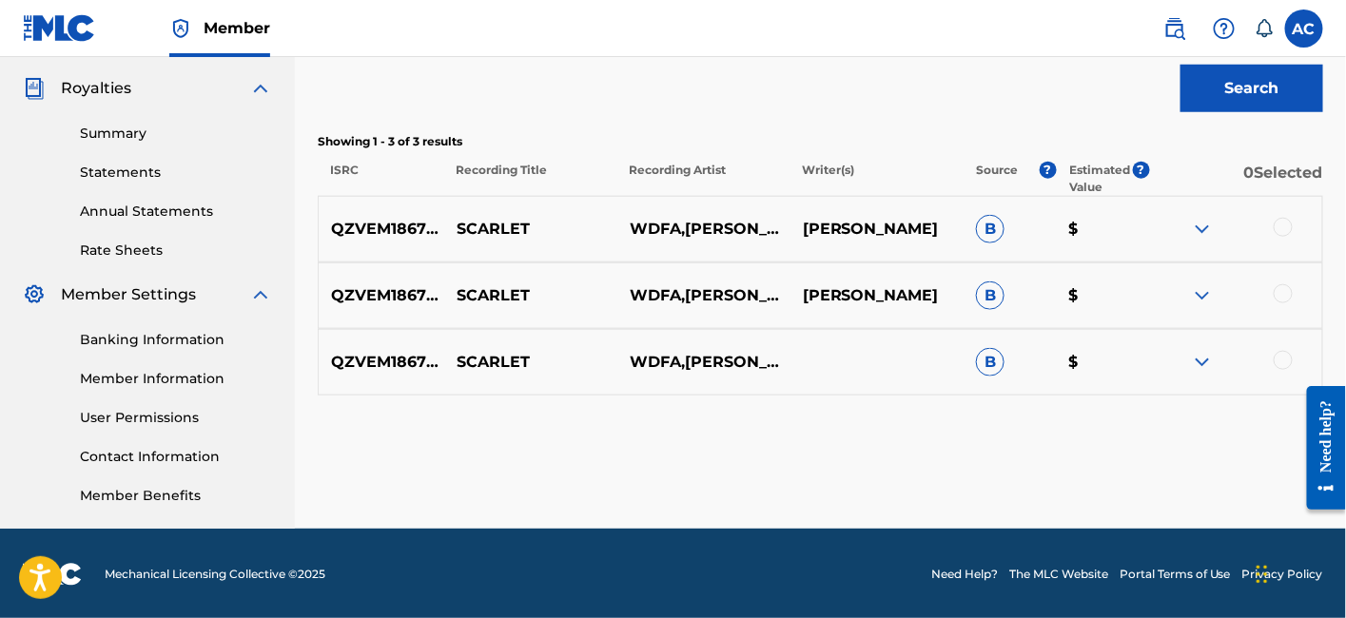
click at [1291, 224] on div at bounding box center [1283, 227] width 19 height 19
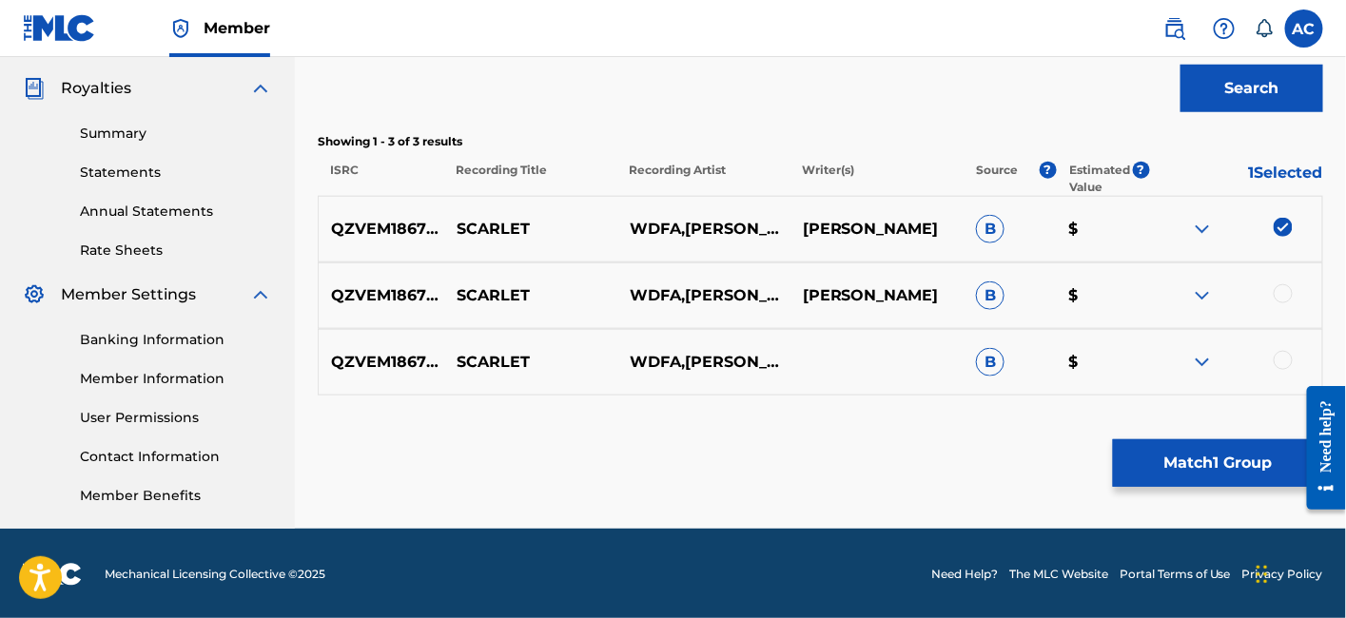
click at [1279, 290] on div at bounding box center [1283, 293] width 19 height 19
click at [1278, 360] on div at bounding box center [1283, 360] width 19 height 19
click at [1235, 452] on button "Match 3 Groups" at bounding box center [1218, 463] width 210 height 48
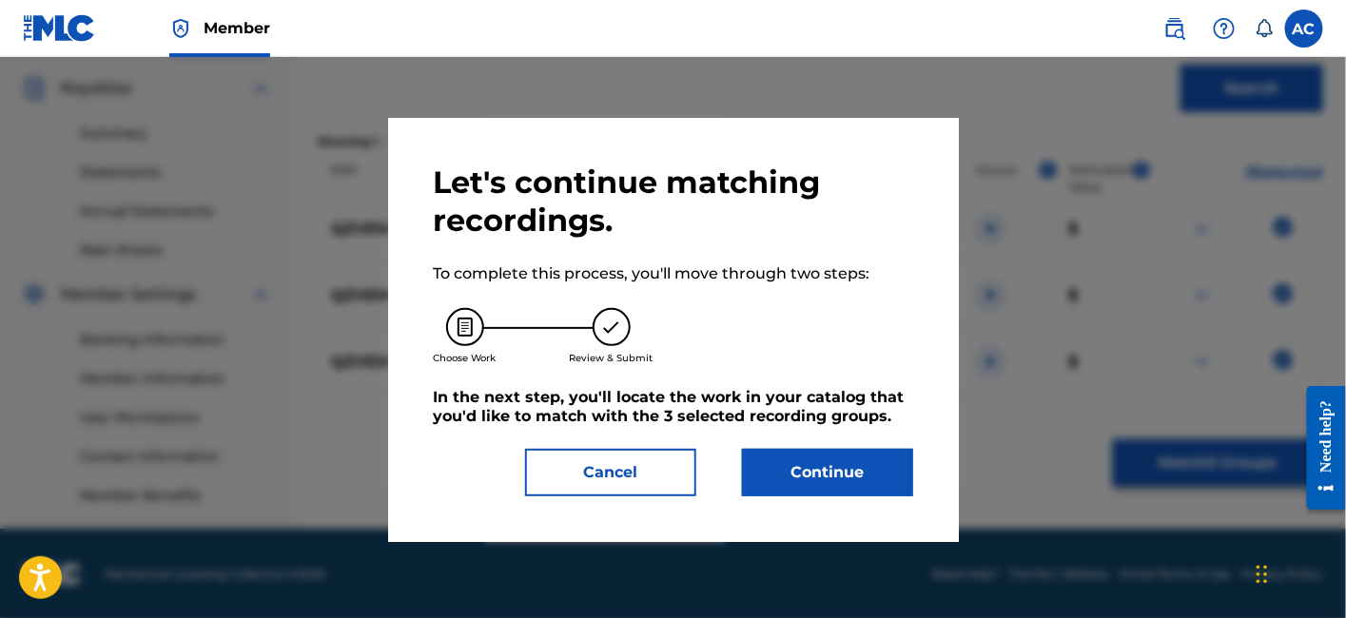
click at [866, 468] on button "Continue" at bounding box center [827, 473] width 171 height 48
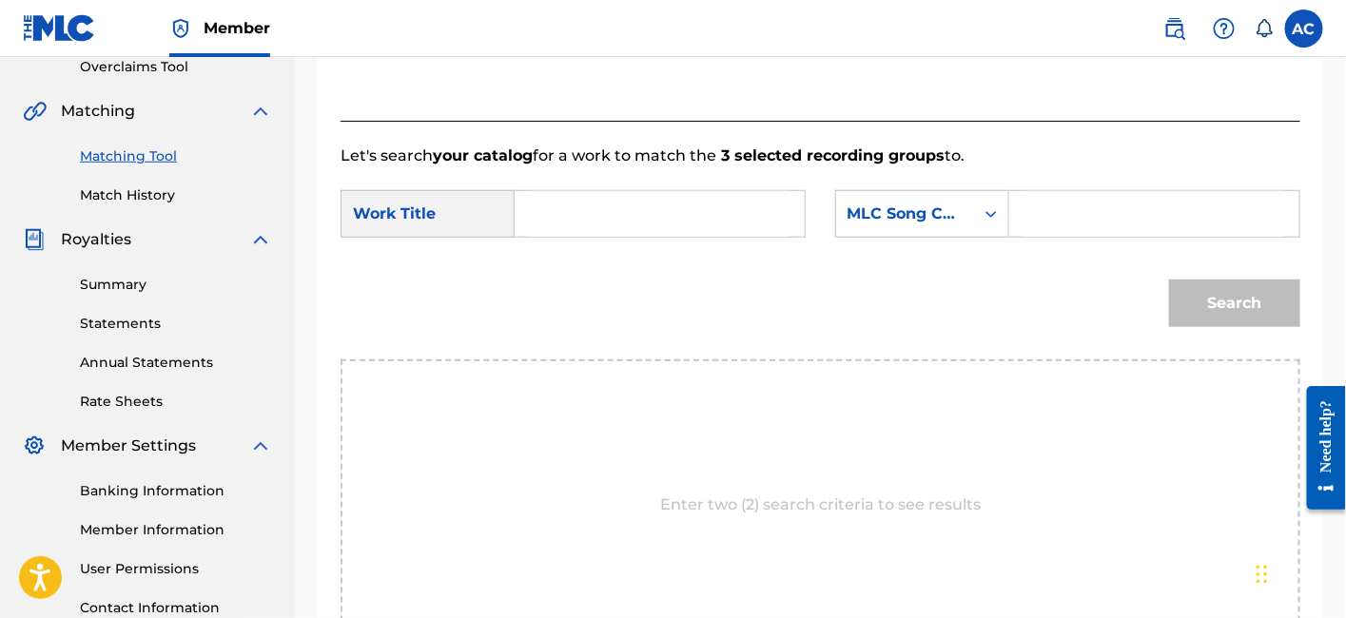
scroll to position [406, 0]
click at [704, 216] on input "Search Form" at bounding box center [660, 216] width 258 height 46
paste input "SCARLET"
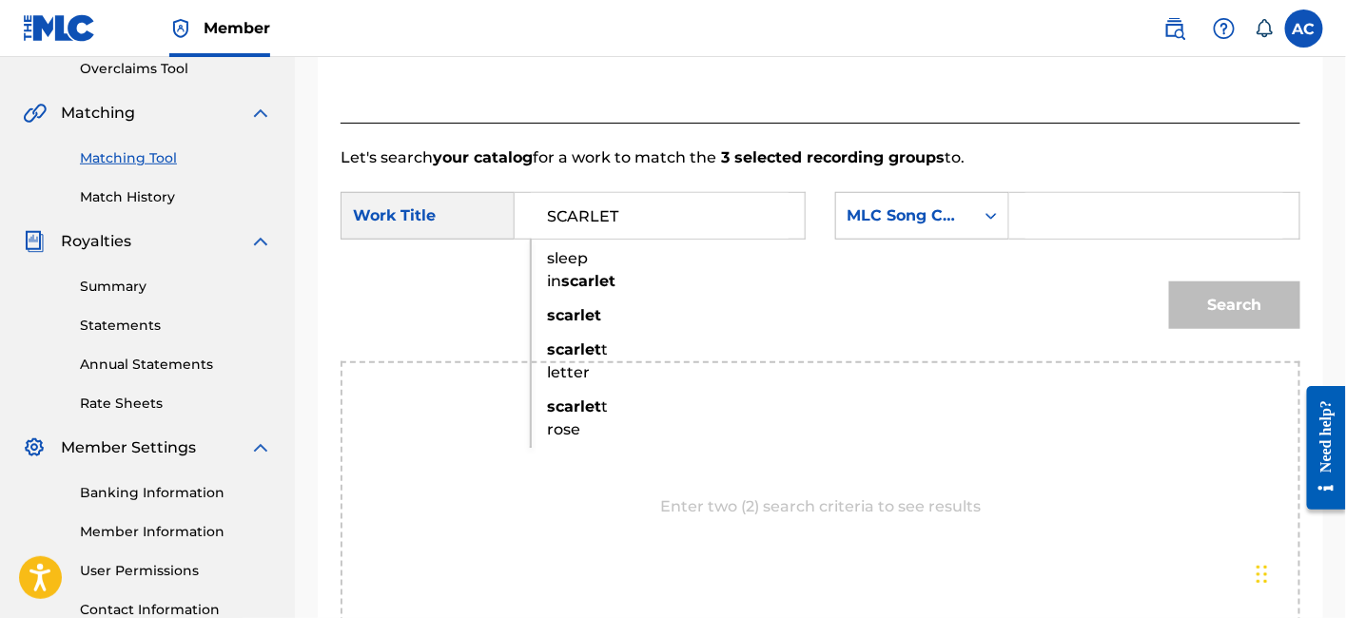
type input "SCARLET"
click at [1073, 223] on input "Search Form" at bounding box center [1154, 216] width 258 height 46
paste input "S704NH"
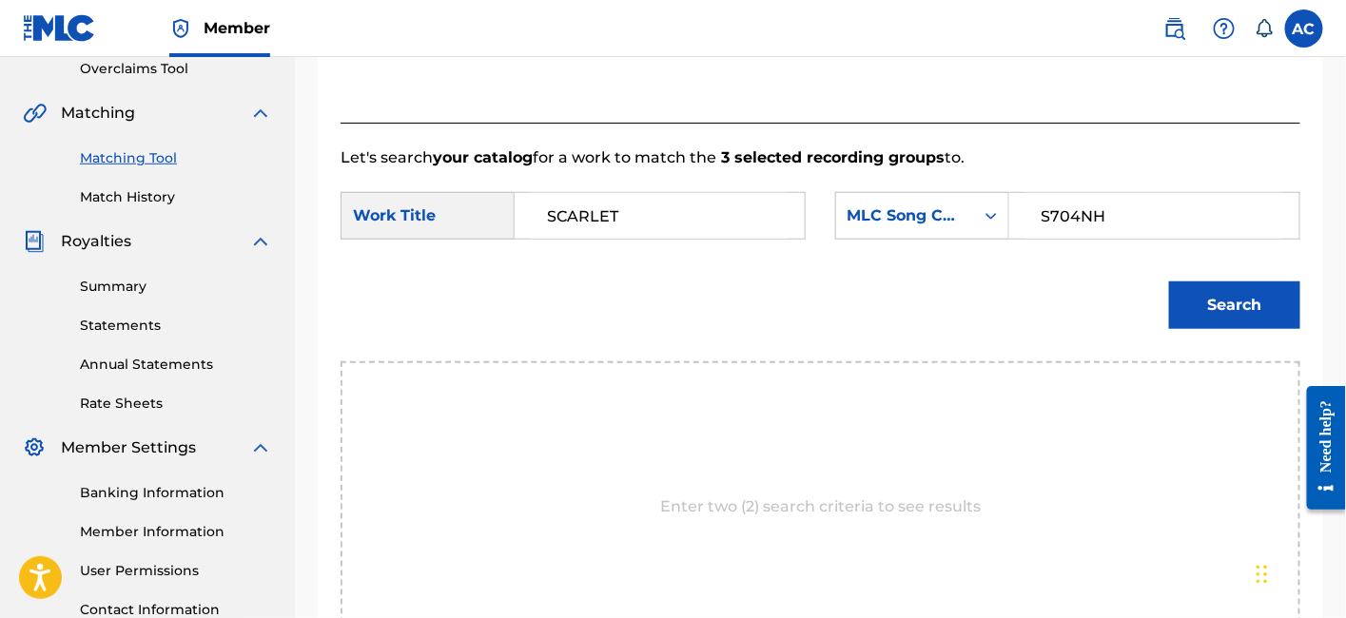
type input "S704NH"
click at [1261, 295] on button "Search" at bounding box center [1234, 306] width 131 height 48
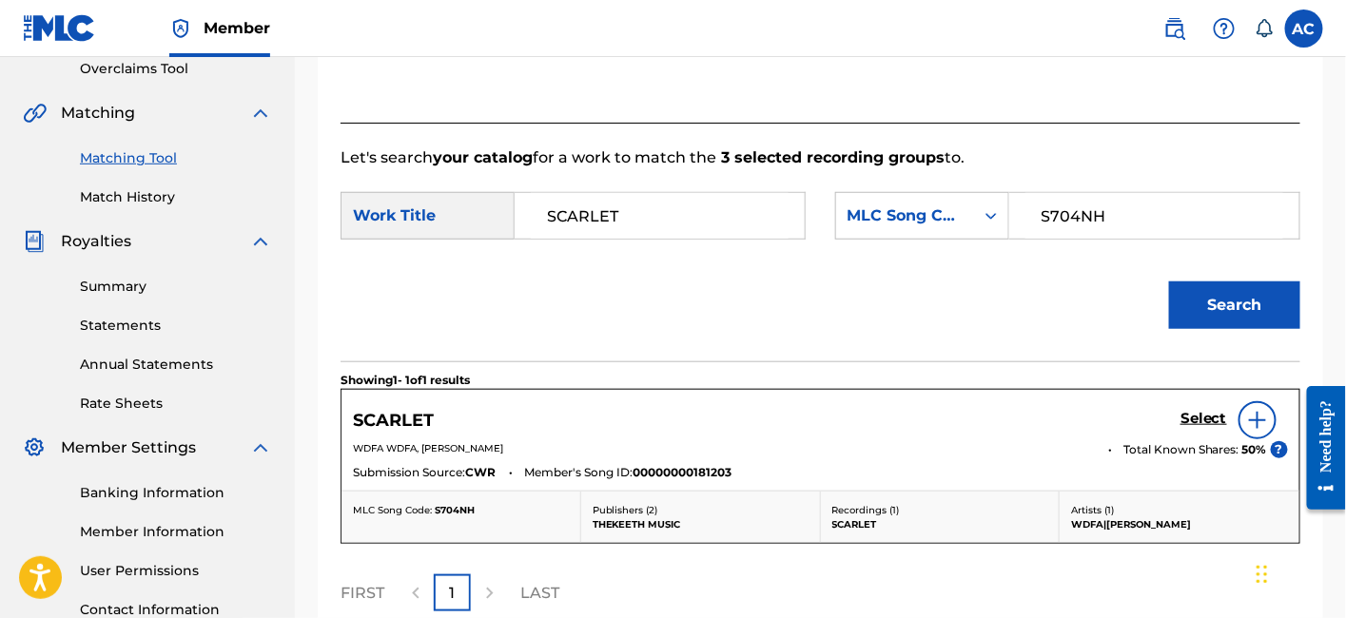
scroll to position [436, 0]
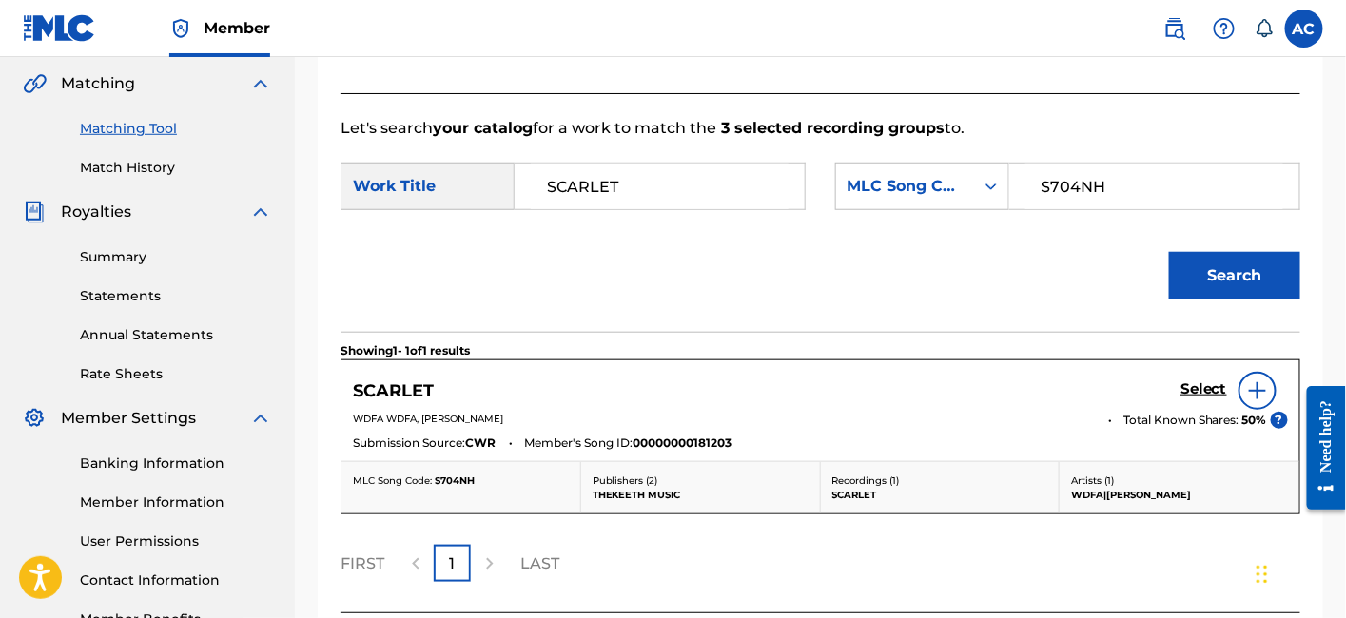
click at [1194, 403] on div "Select" at bounding box center [1233, 391] width 107 height 38
click at [1196, 392] on h5 "Select" at bounding box center [1203, 389] width 47 height 18
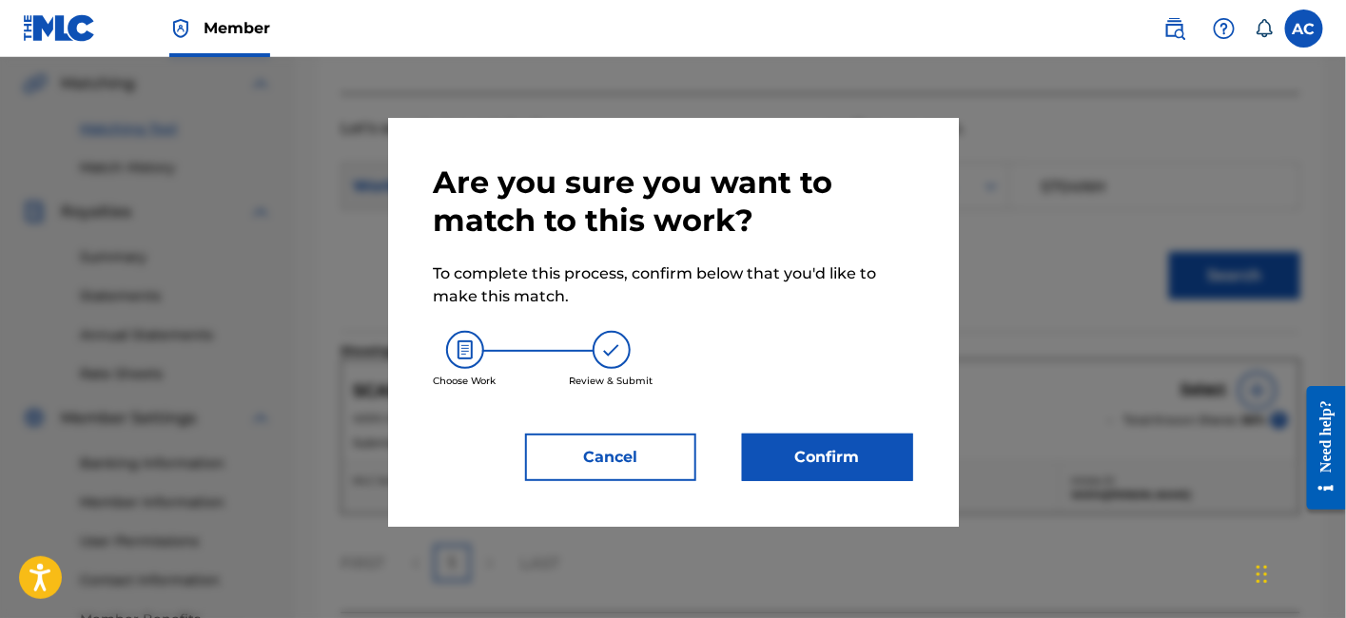
click at [799, 444] on button "Confirm" at bounding box center [827, 458] width 171 height 48
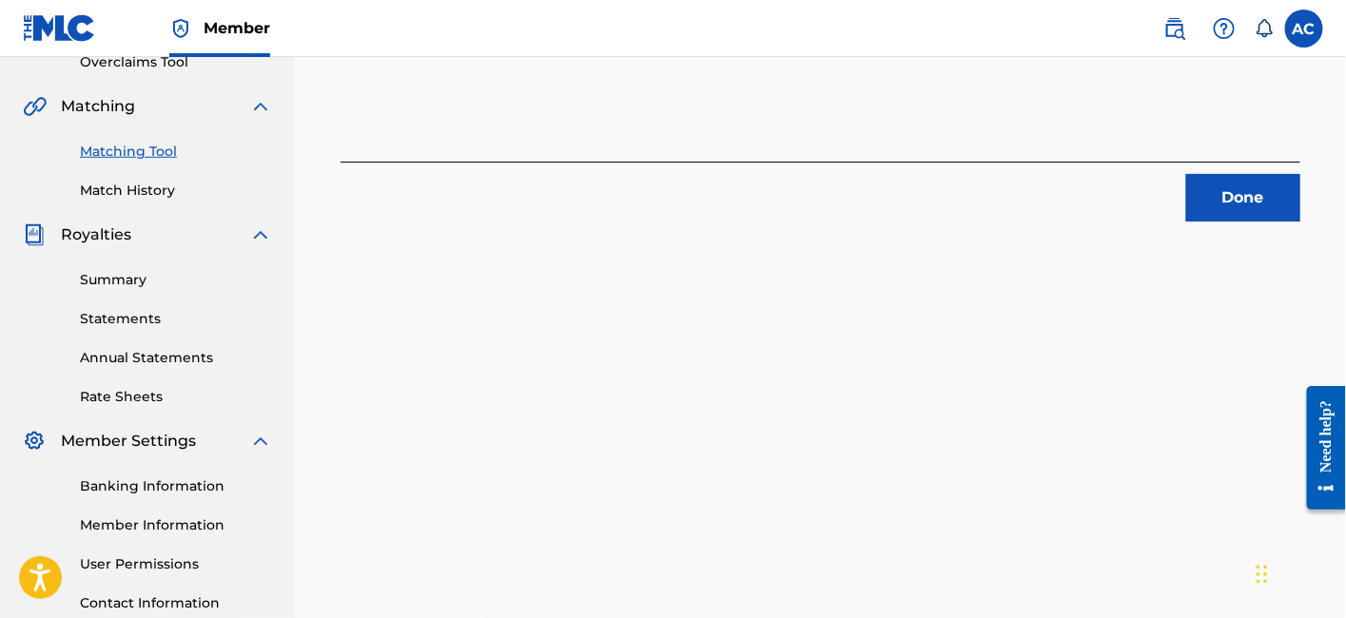
scroll to position [404, 0]
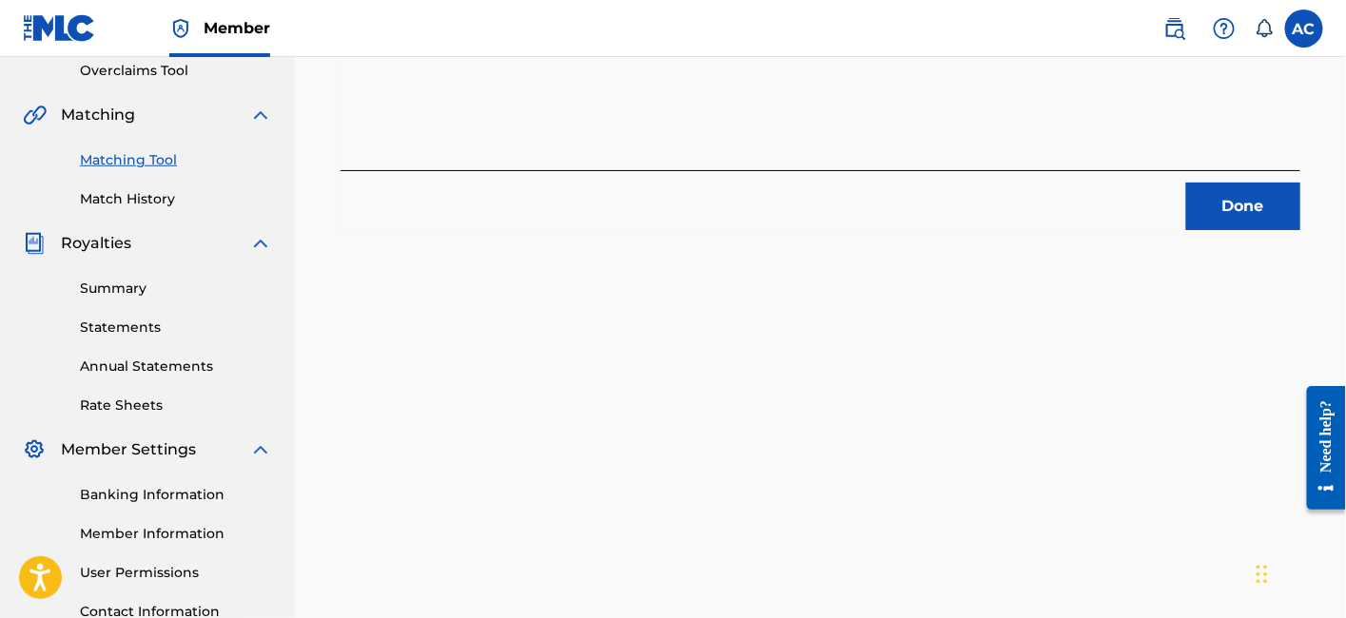
click at [1254, 185] on button "Done" at bounding box center [1243, 207] width 114 height 48
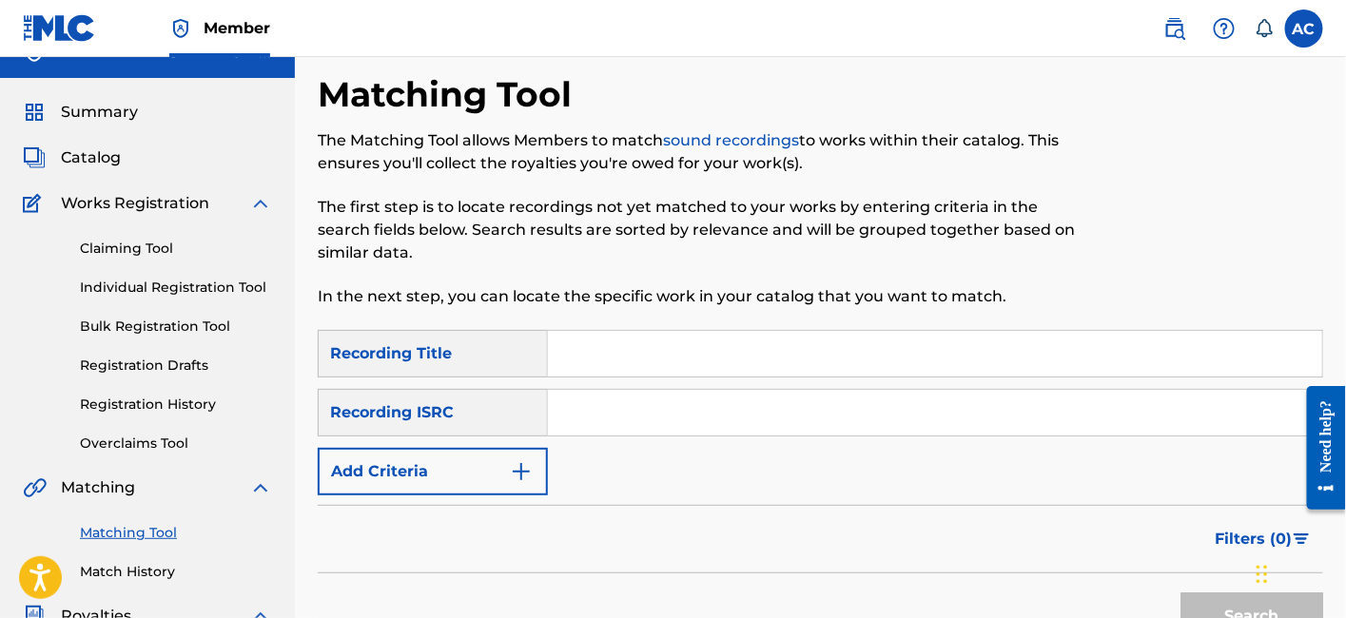
scroll to position [21, 0]
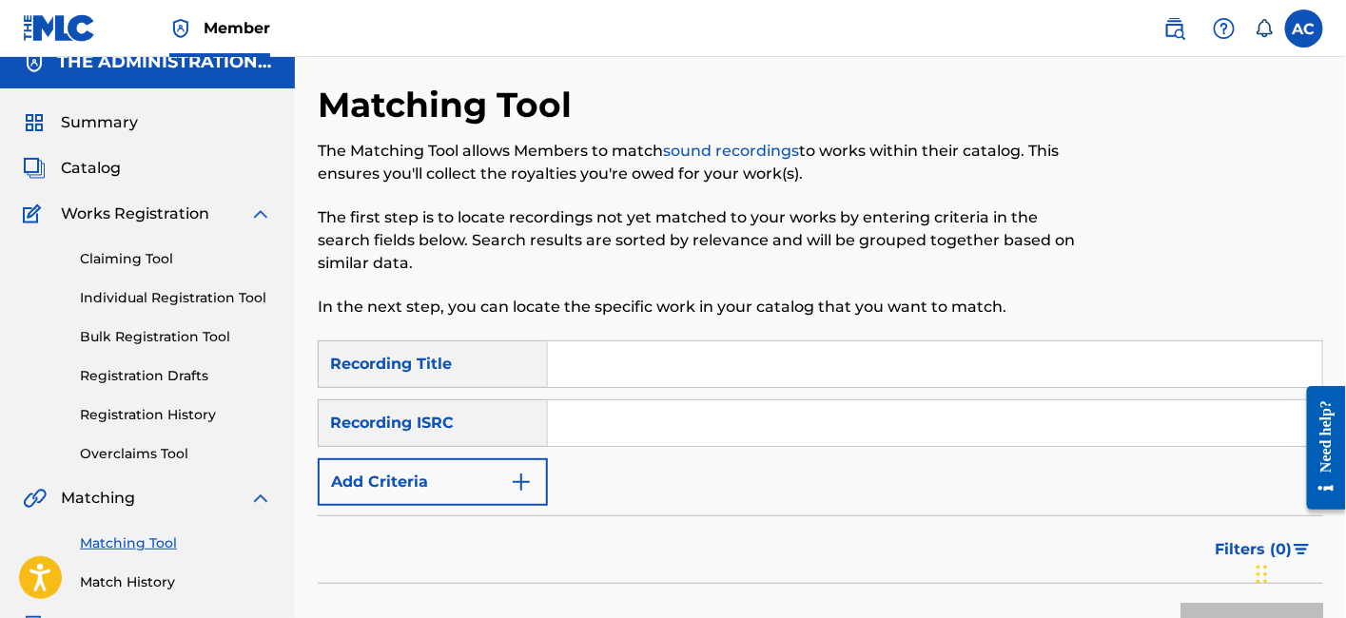
click at [754, 400] on input "Search Form" at bounding box center [935, 423] width 774 height 46
paste input "QZVEM1867864"
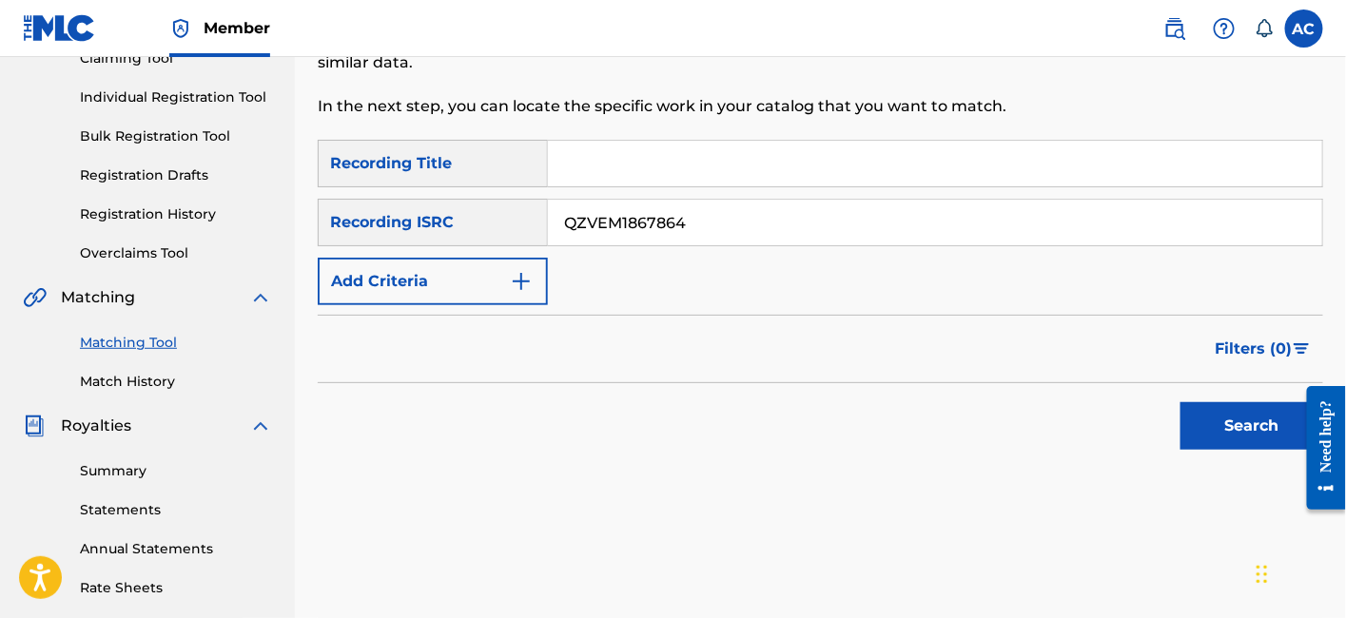
type input "QZVEM1867864"
click at [1228, 435] on button "Search" at bounding box center [1251, 426] width 143 height 48
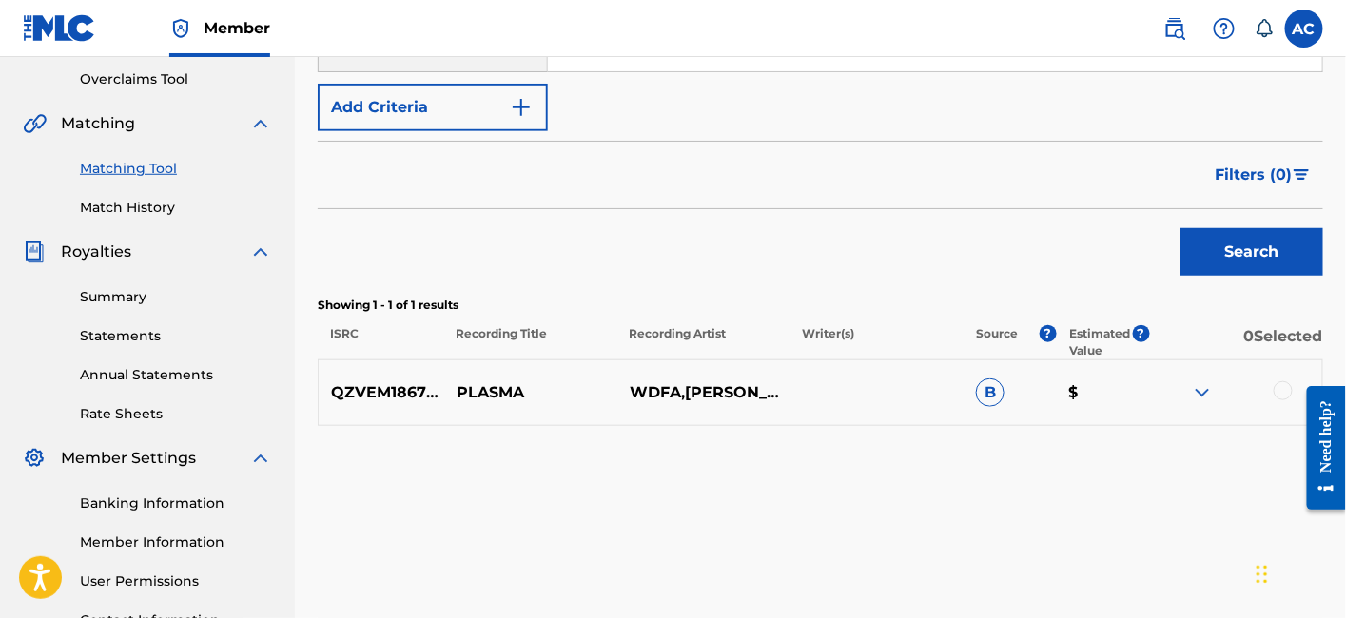
scroll to position [442, 0]
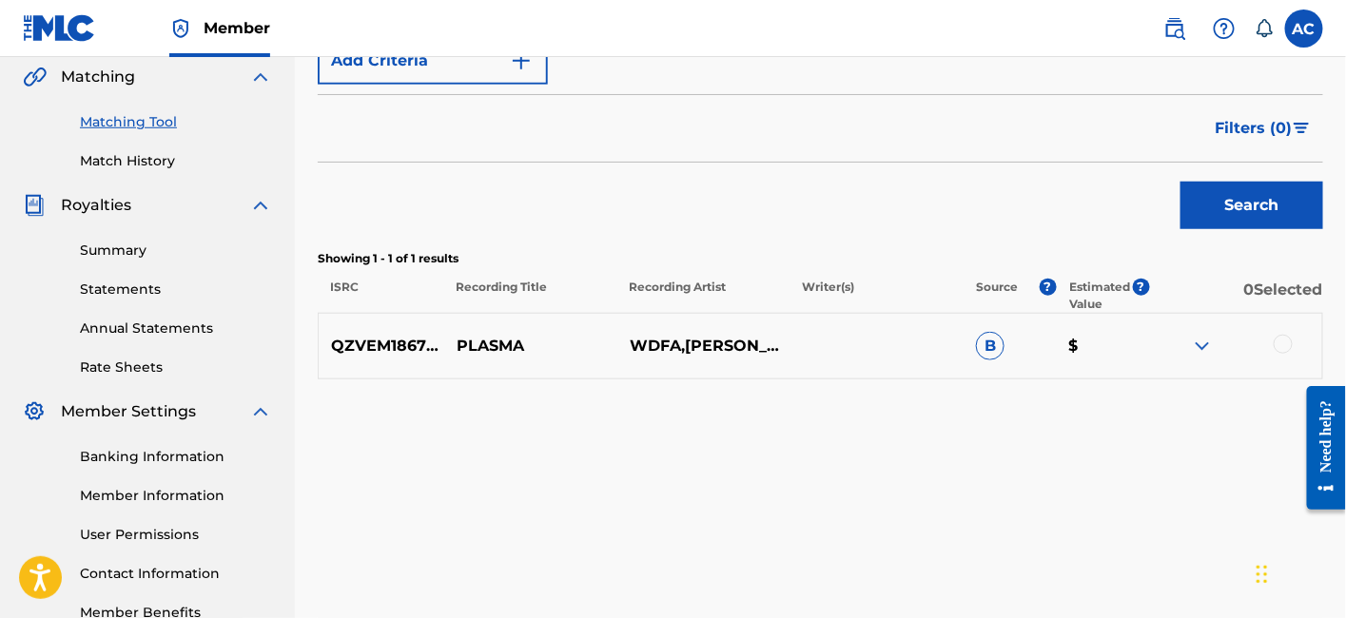
click at [1286, 337] on div at bounding box center [1283, 344] width 19 height 19
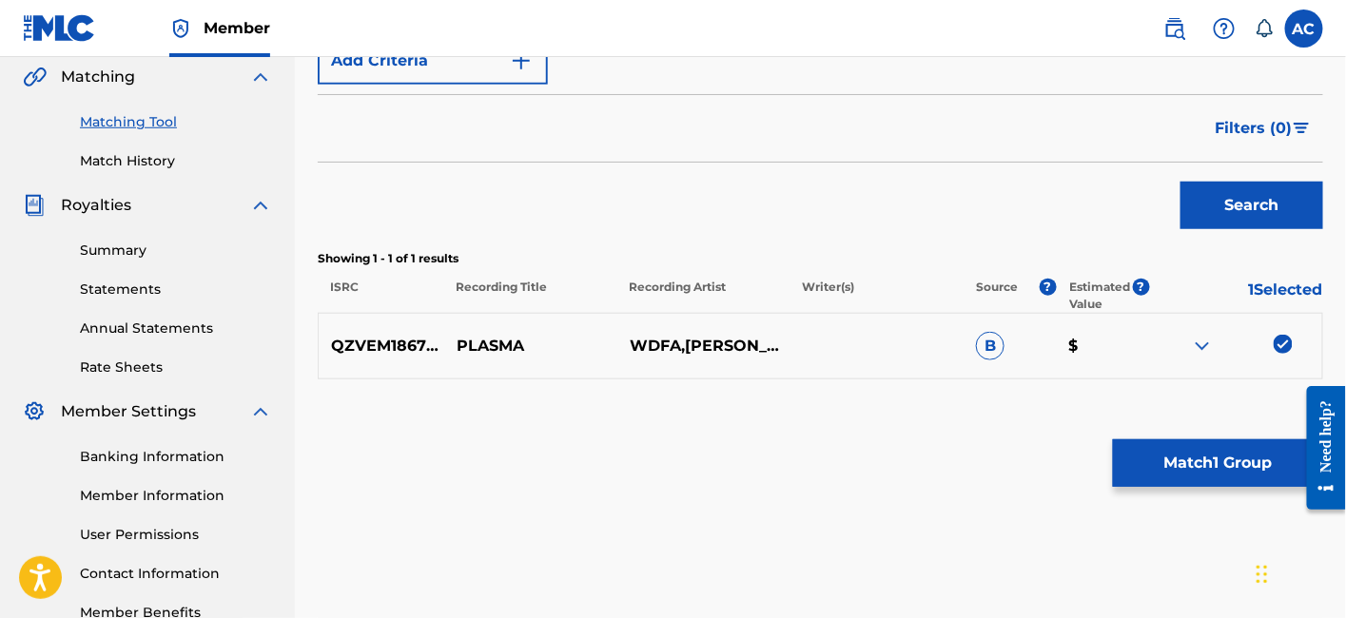
click at [1138, 441] on button "Match 1 Group" at bounding box center [1218, 463] width 210 height 48
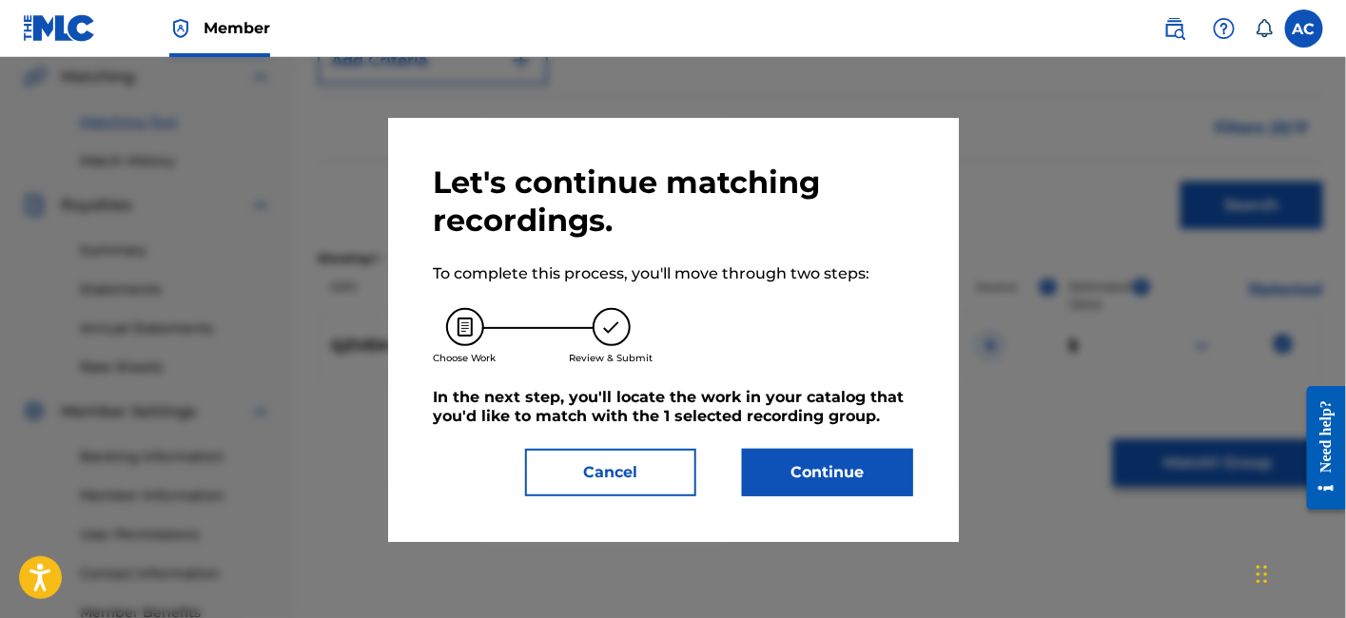
click at [911, 468] on button "Continue" at bounding box center [827, 473] width 171 height 48
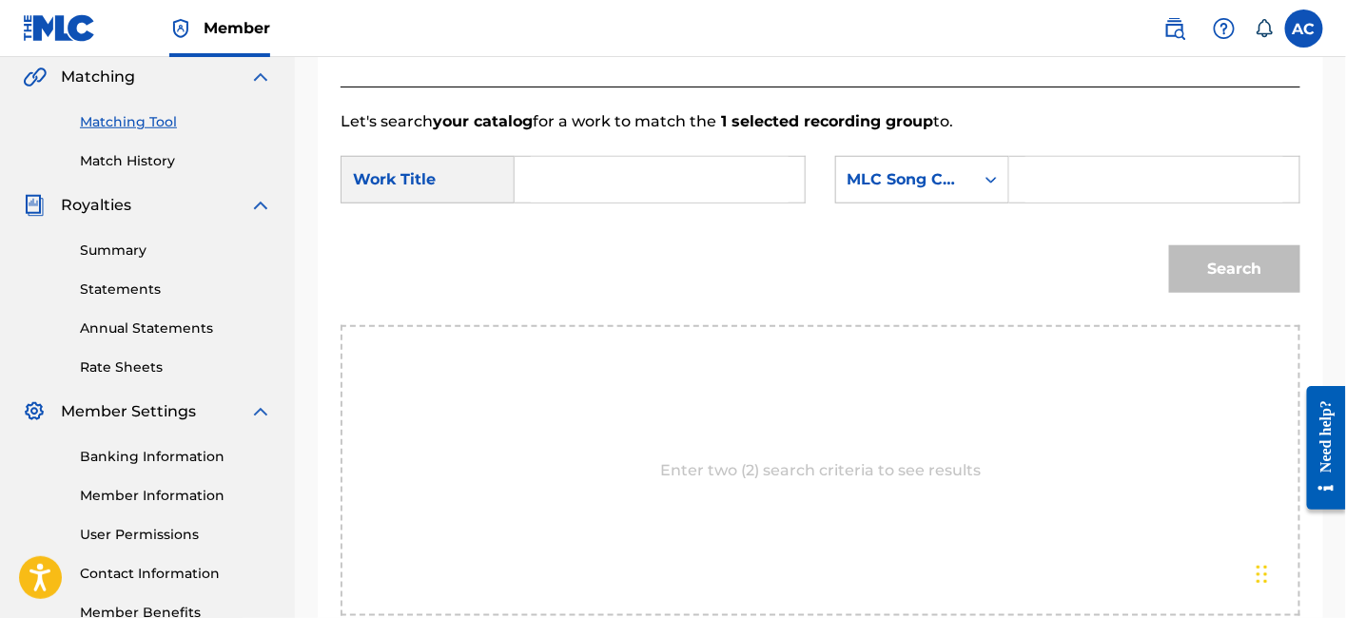
click at [726, 179] on input "Search Form" at bounding box center [660, 180] width 258 height 46
paste input "PLASMA"
type input "PLASMA"
click at [1050, 181] on input "Search Form" at bounding box center [1154, 180] width 258 height 46
paste input "PN0WR3"
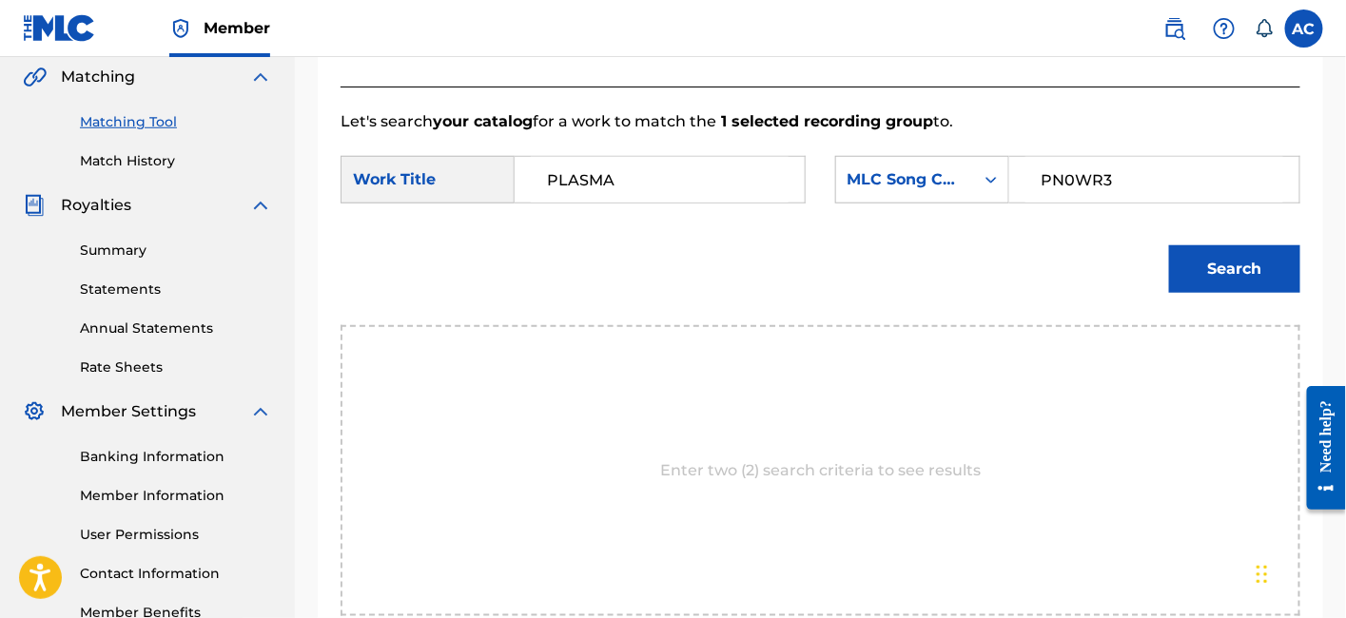
type input "PN0WR3"
click at [1196, 274] on button "Search" at bounding box center [1234, 269] width 131 height 48
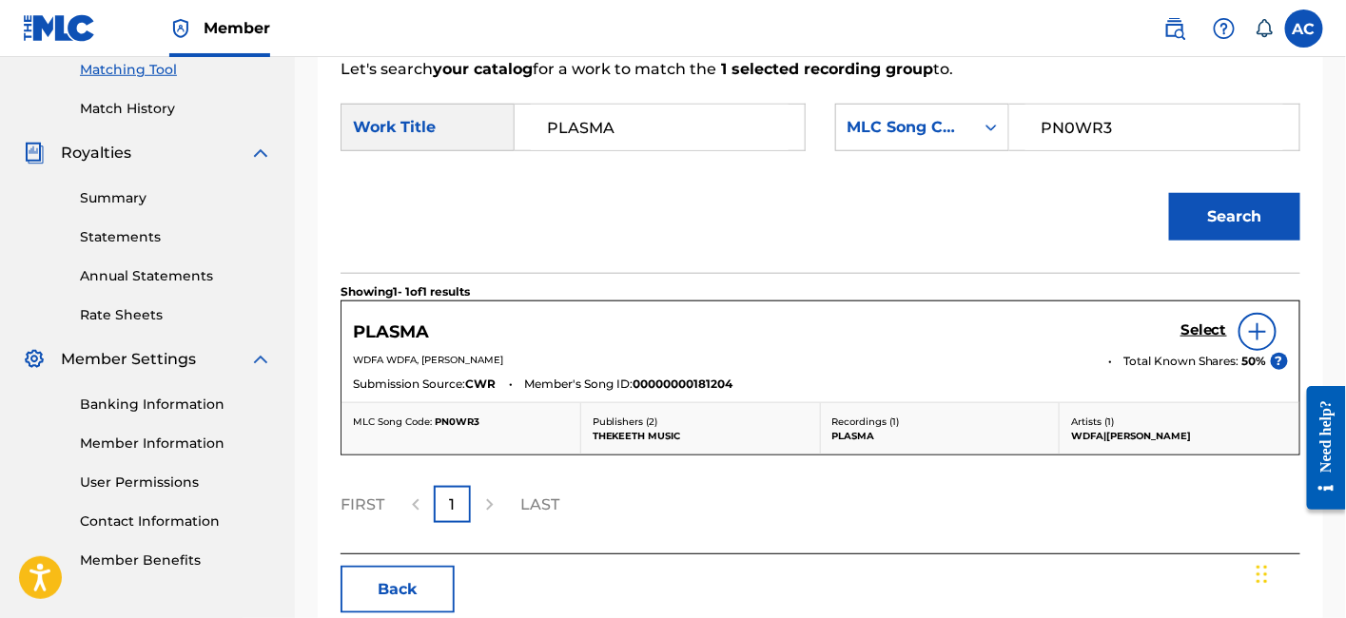
scroll to position [496, 0]
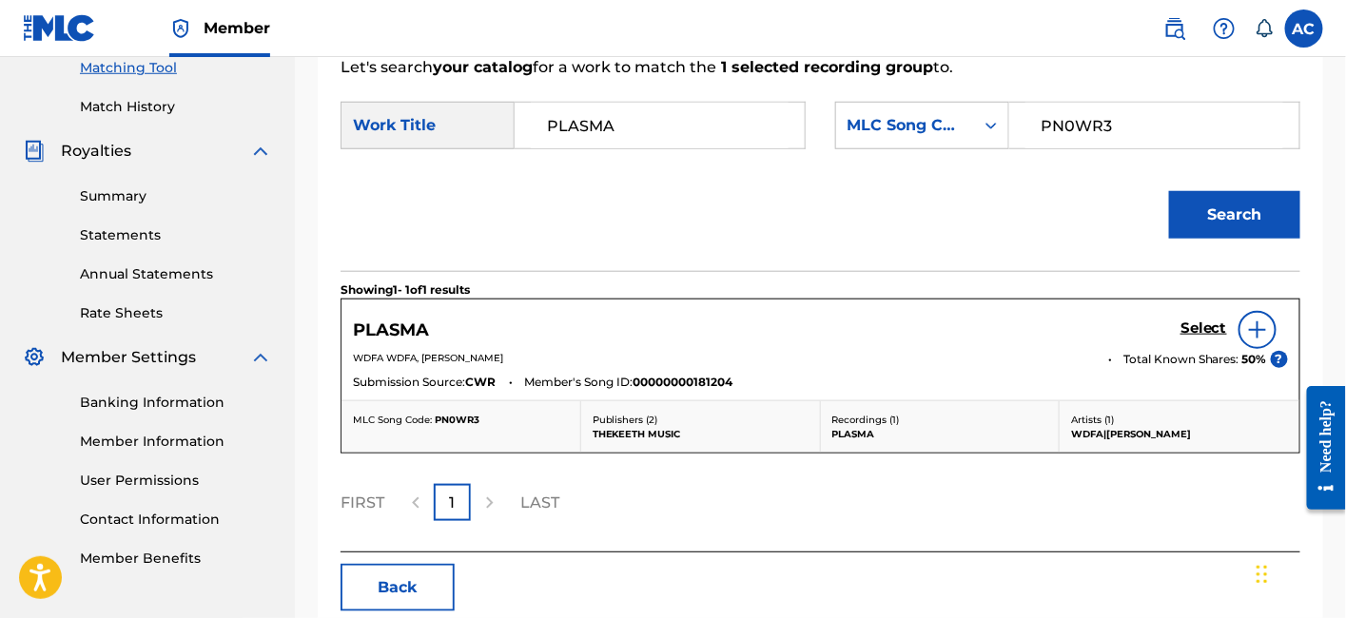
click at [1196, 326] on h5 "Select" at bounding box center [1203, 329] width 47 height 18
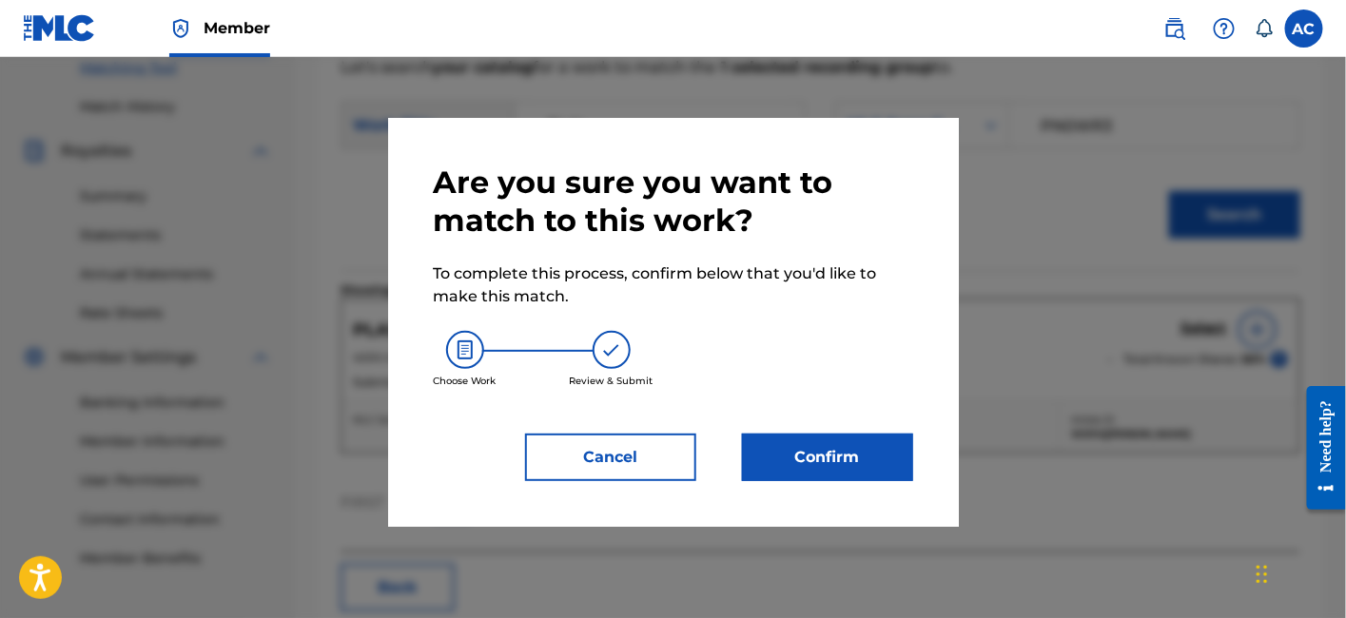
click at [862, 445] on button "Confirm" at bounding box center [827, 458] width 171 height 48
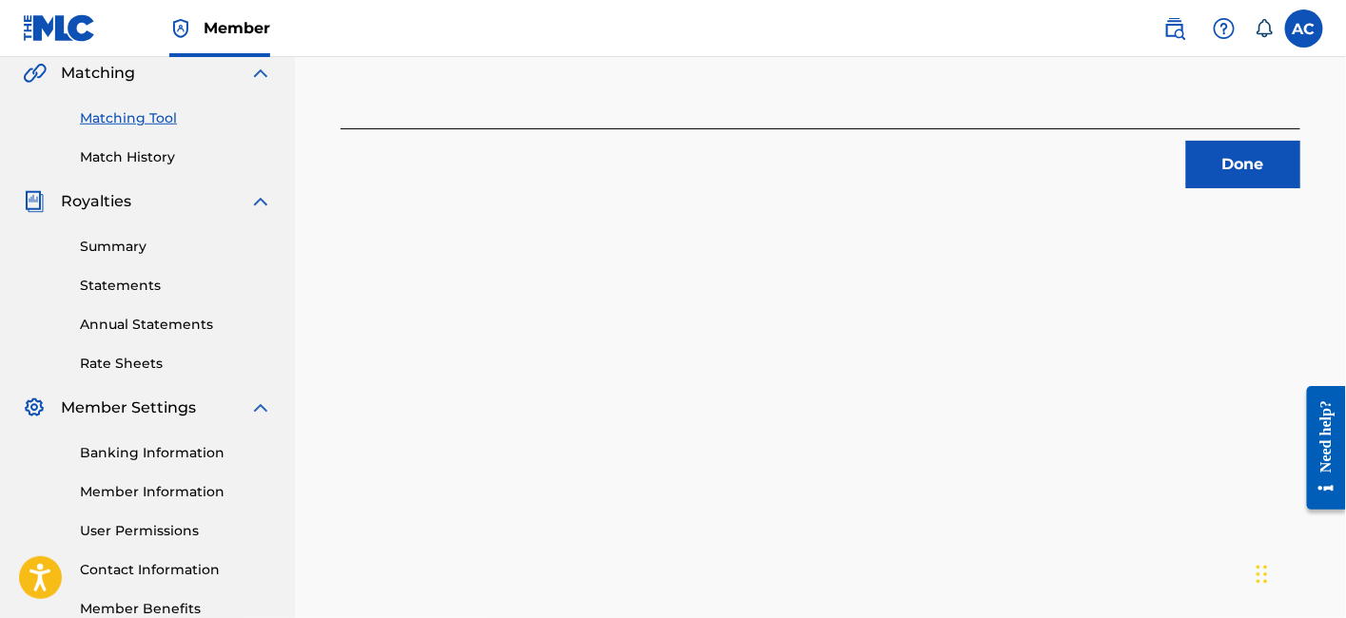
scroll to position [427, 0]
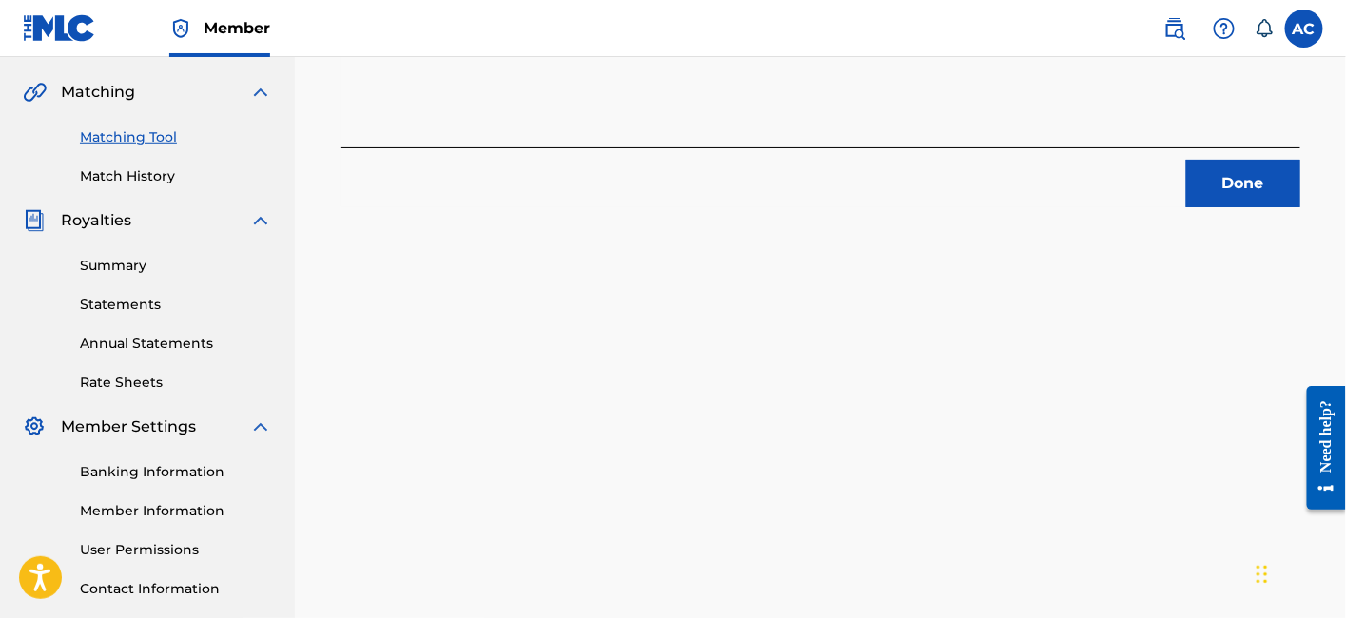
click at [1212, 194] on button "Done" at bounding box center [1243, 184] width 114 height 48
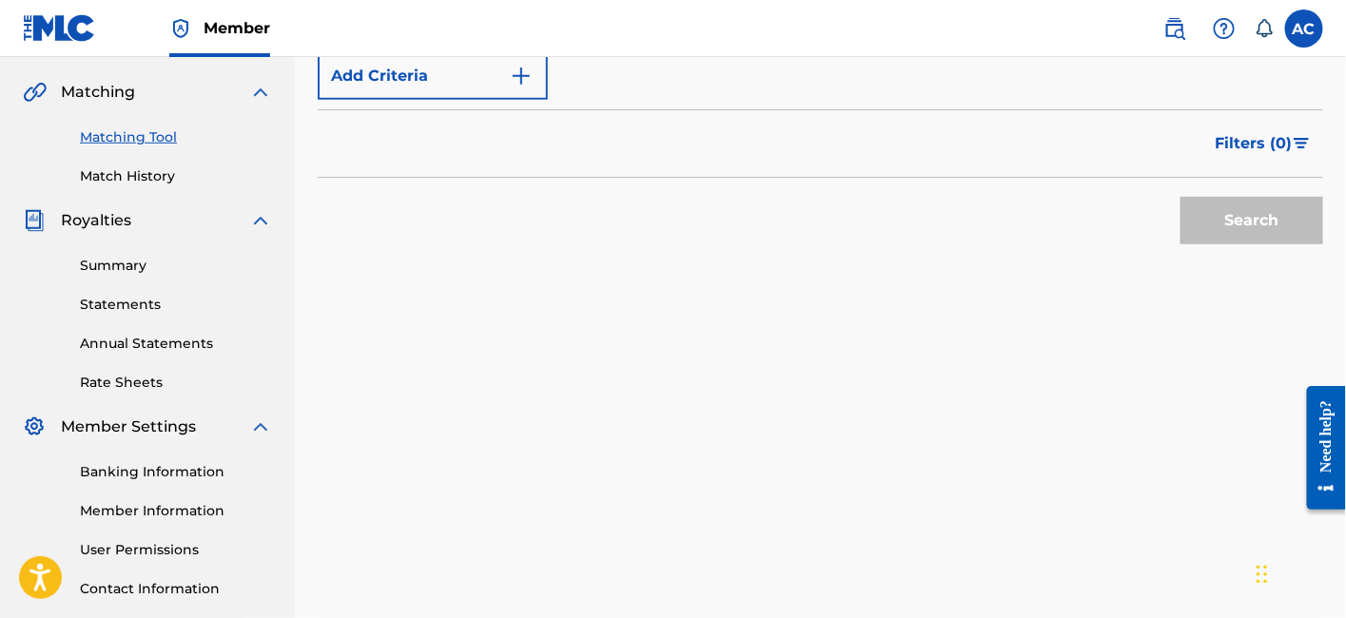
scroll to position [330, 0]
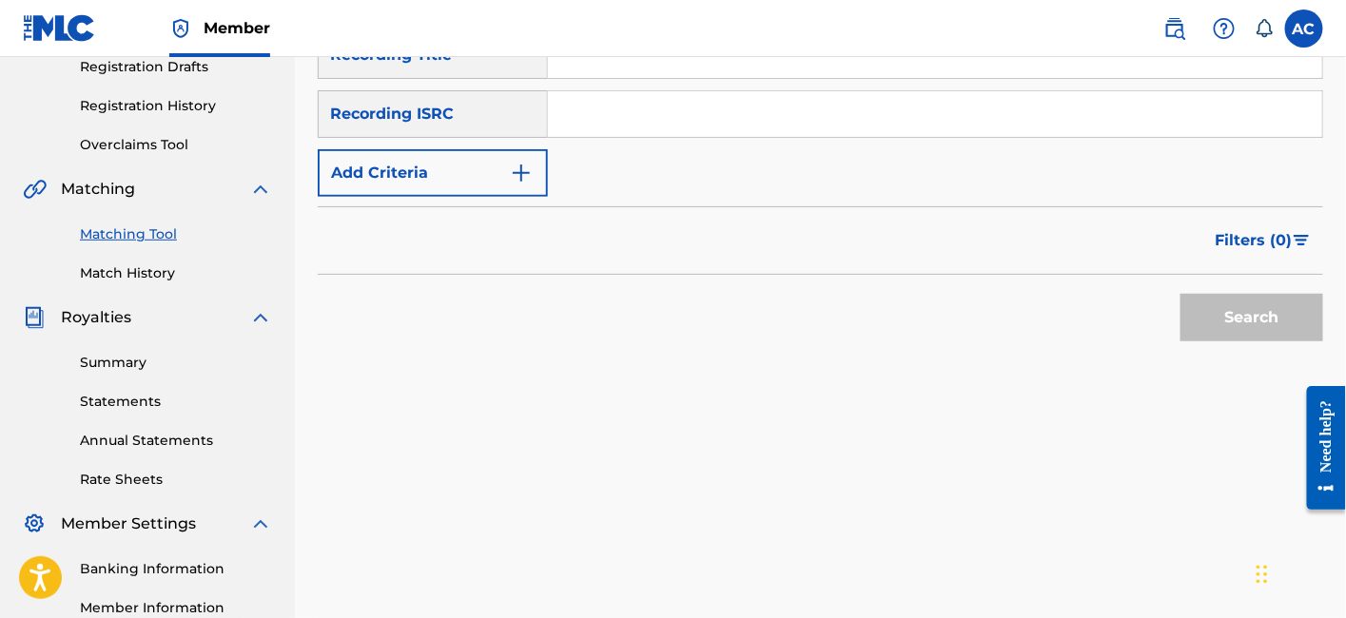
click at [685, 115] on input "Search Form" at bounding box center [935, 114] width 774 height 46
paste input "US38Y2429574"
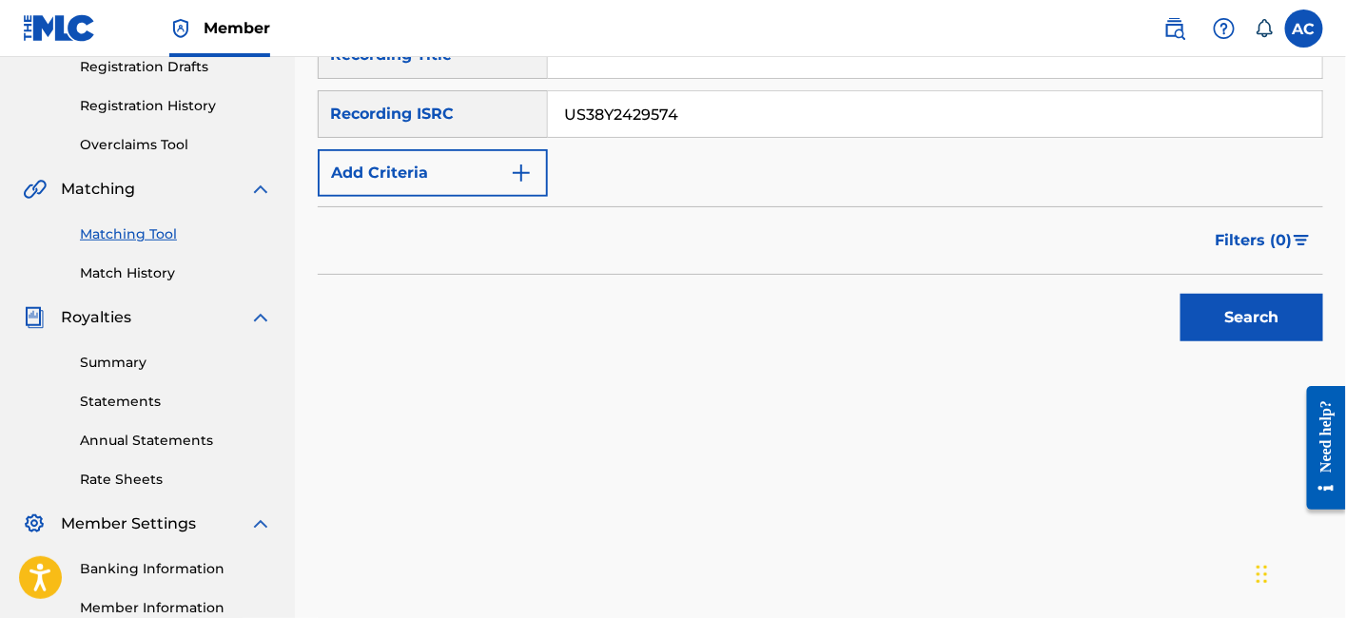
type input "US38Y2429574"
click at [1180, 294] on button "Search" at bounding box center [1251, 318] width 143 height 48
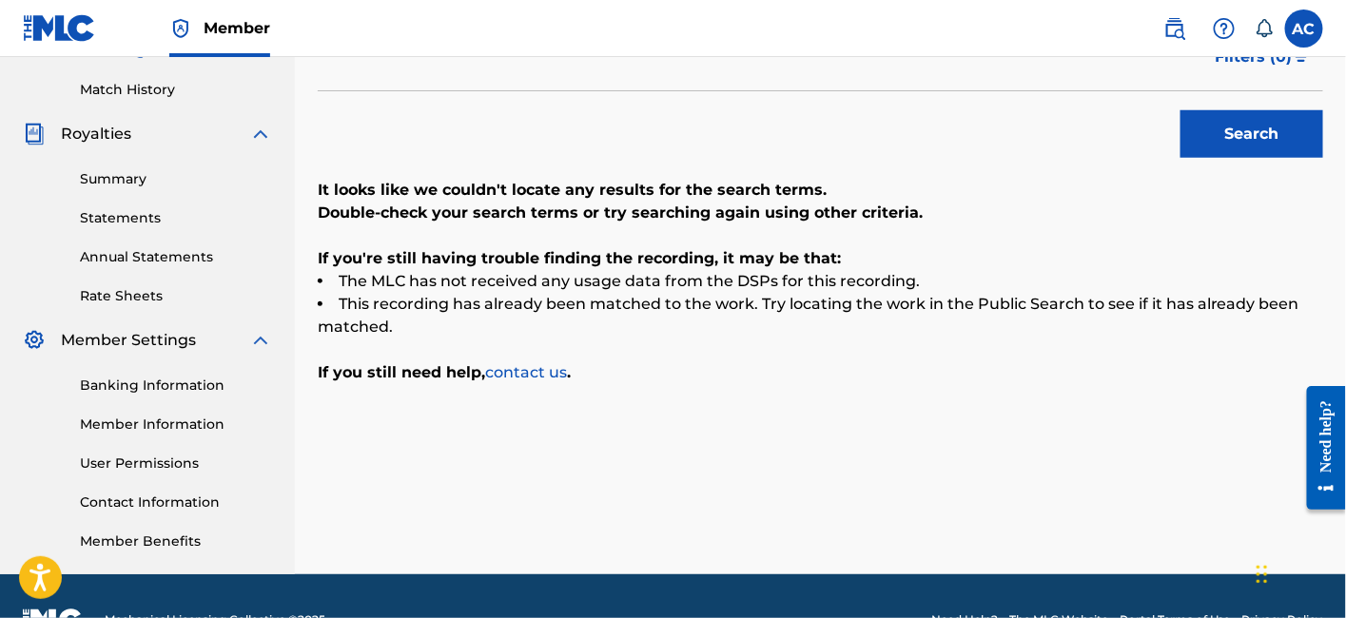
scroll to position [512, 0]
